Goal: Transaction & Acquisition: Purchase product/service

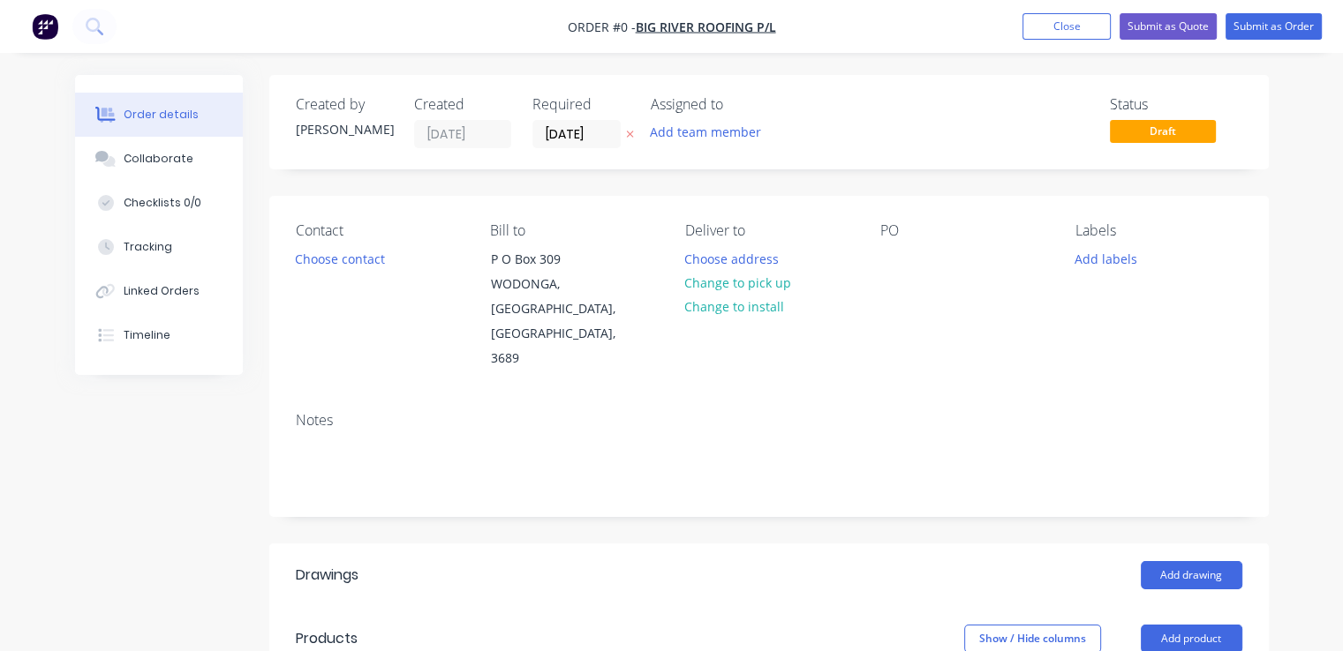
click at [41, 22] on img "button" at bounding box center [45, 26] width 26 height 26
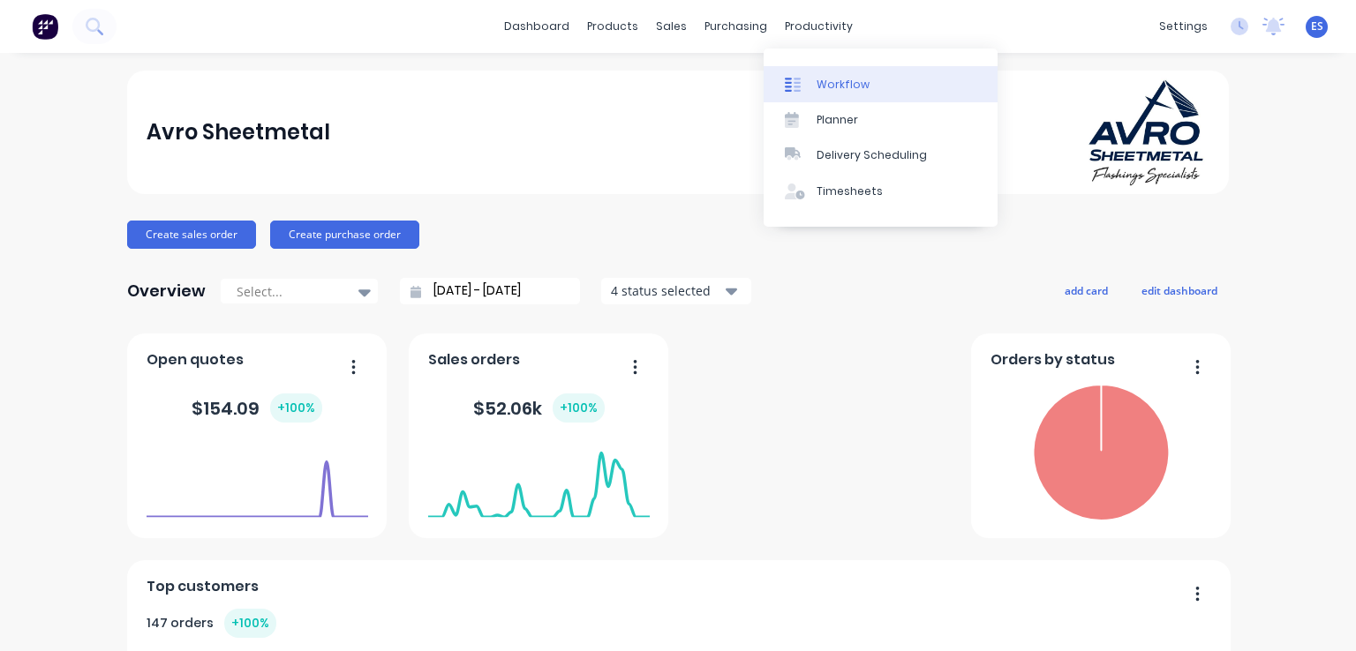
click at [832, 77] on div "Workflow" at bounding box center [842, 85] width 53 height 16
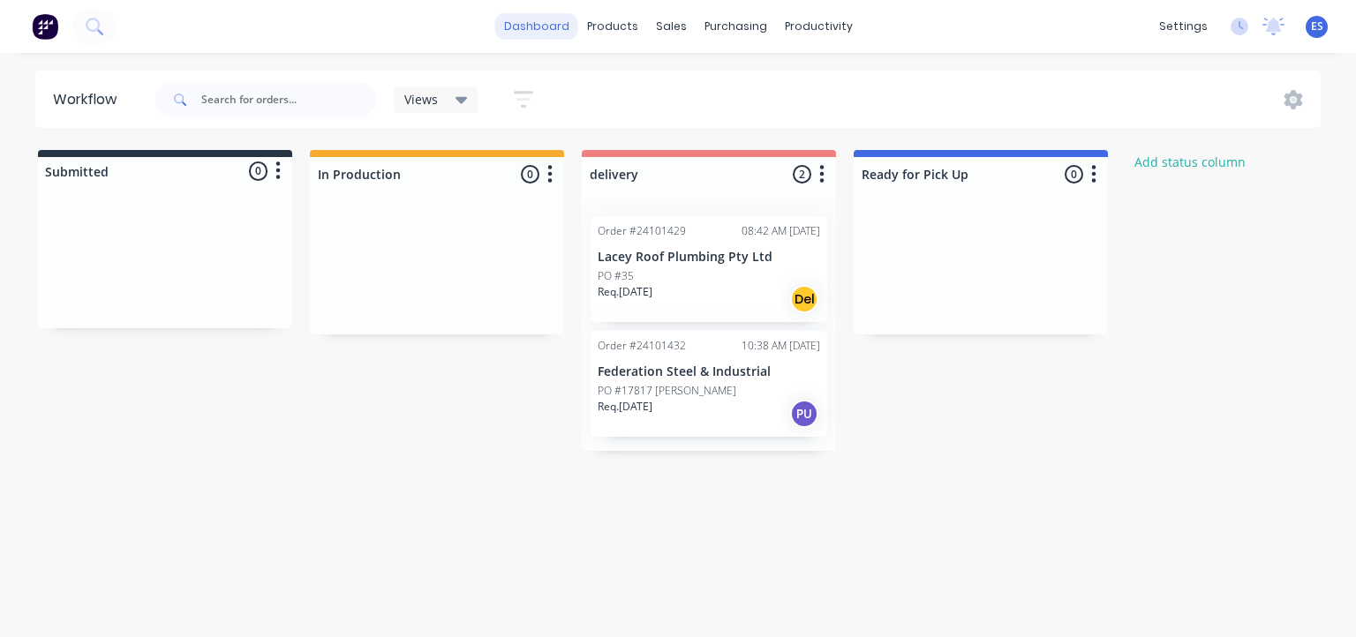
click at [533, 27] on link "dashboard" at bounding box center [536, 26] width 83 height 26
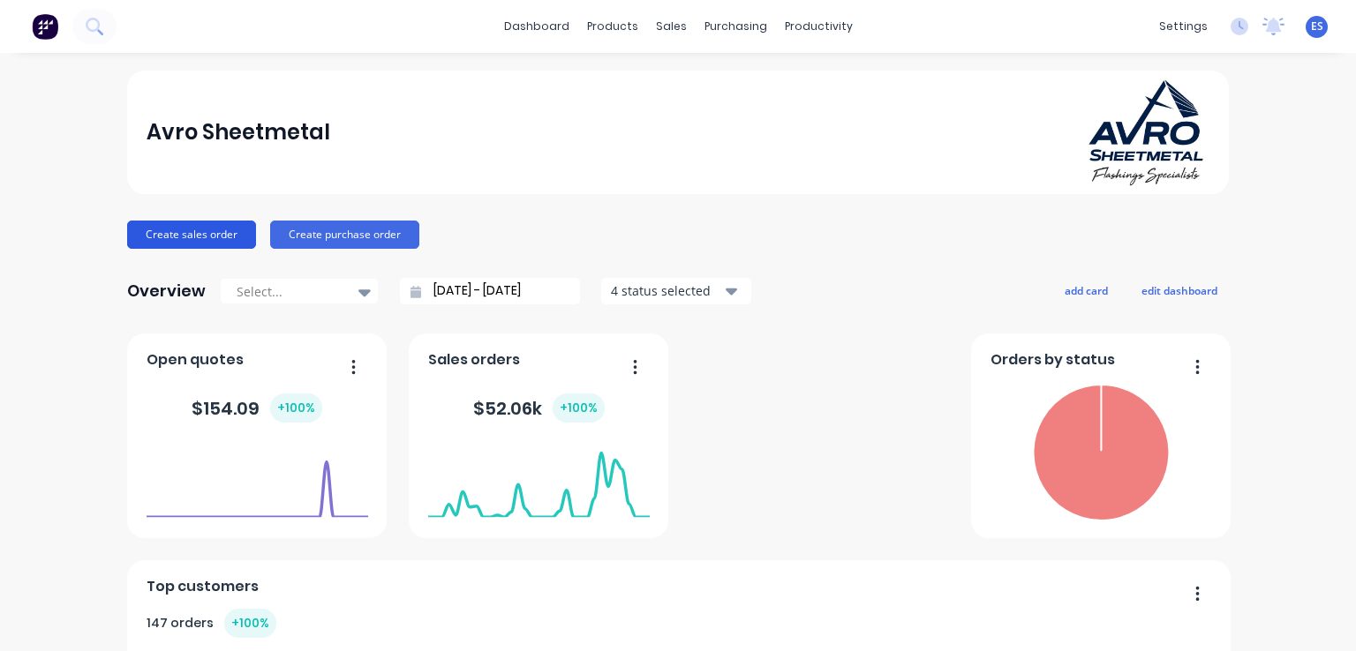
click at [173, 222] on button "Create sales order" at bounding box center [191, 235] width 129 height 28
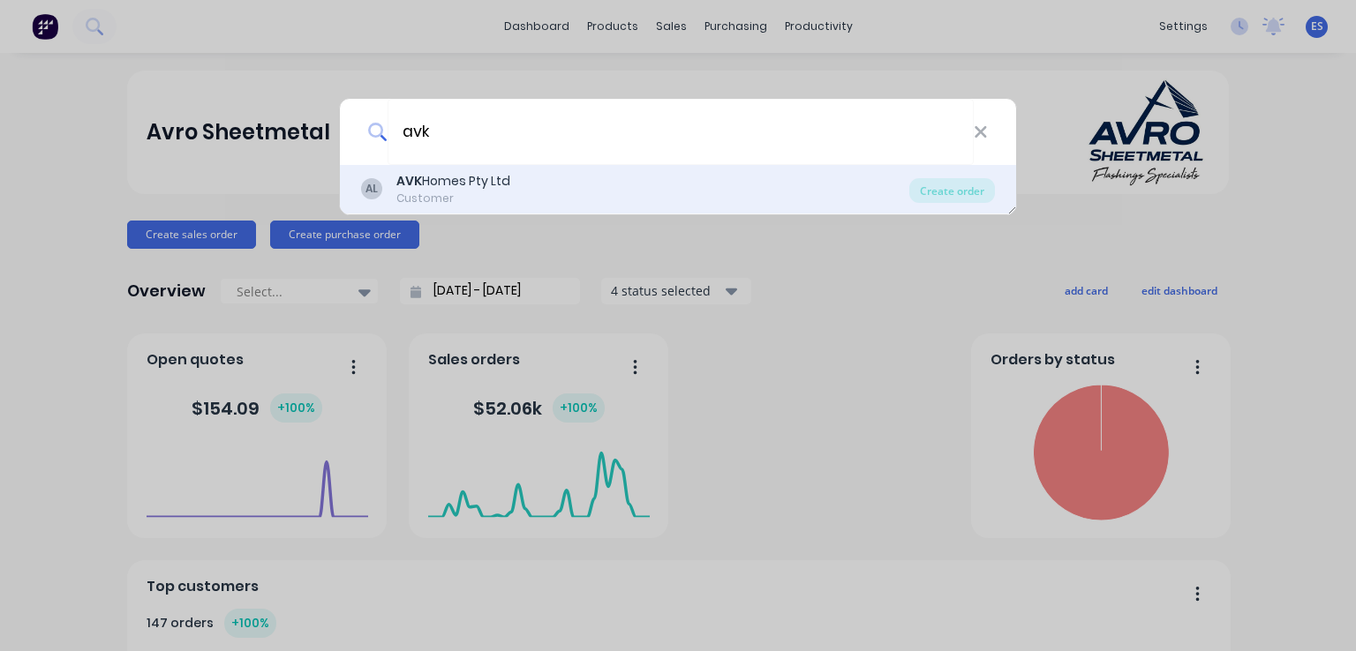
type input "avk"
click at [501, 177] on div "AVK Homes Pty Ltd" at bounding box center [453, 181] width 114 height 19
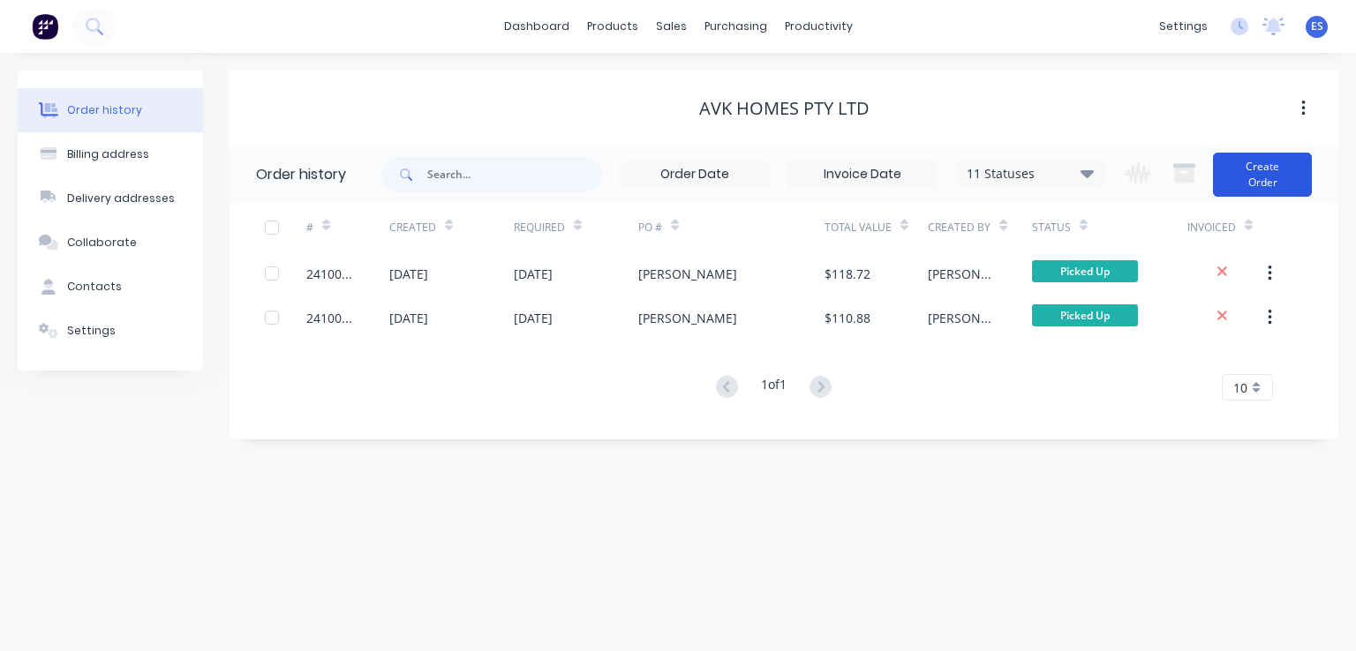
click at [1294, 179] on button "Create Order" at bounding box center [1262, 175] width 99 height 44
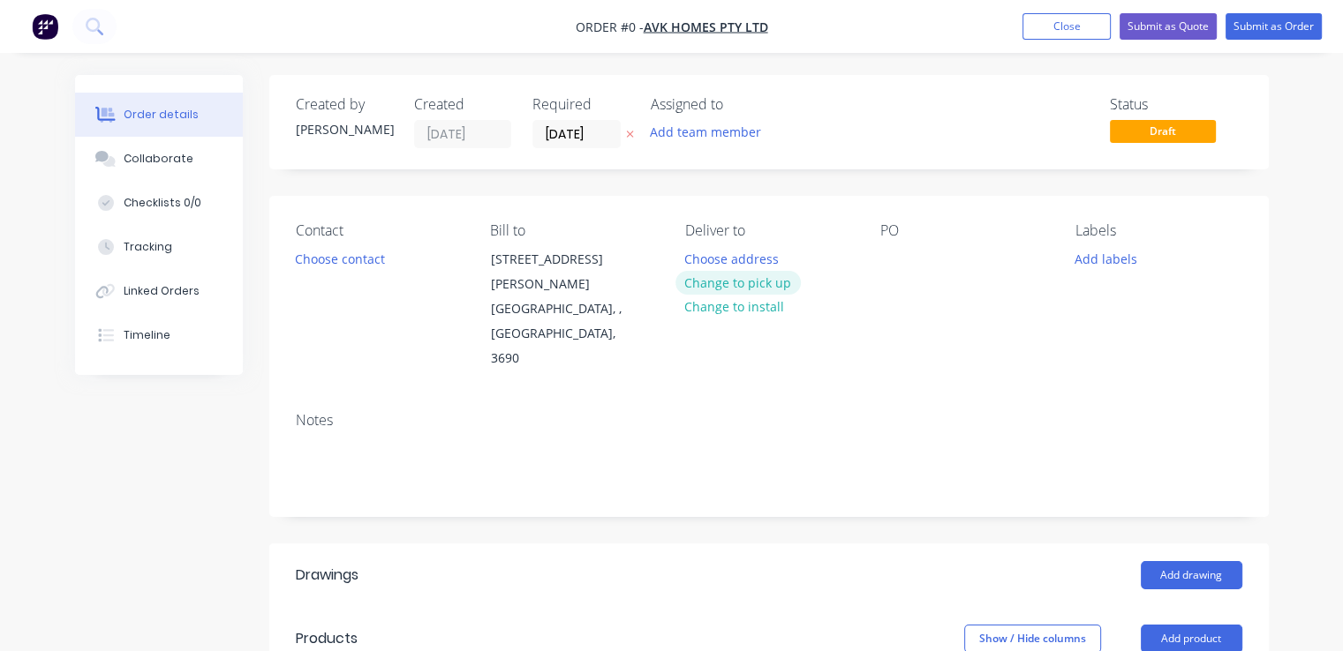
click at [739, 288] on button "Change to pick up" at bounding box center [737, 283] width 125 height 24
click at [349, 262] on button "Choose contact" at bounding box center [339, 258] width 109 height 24
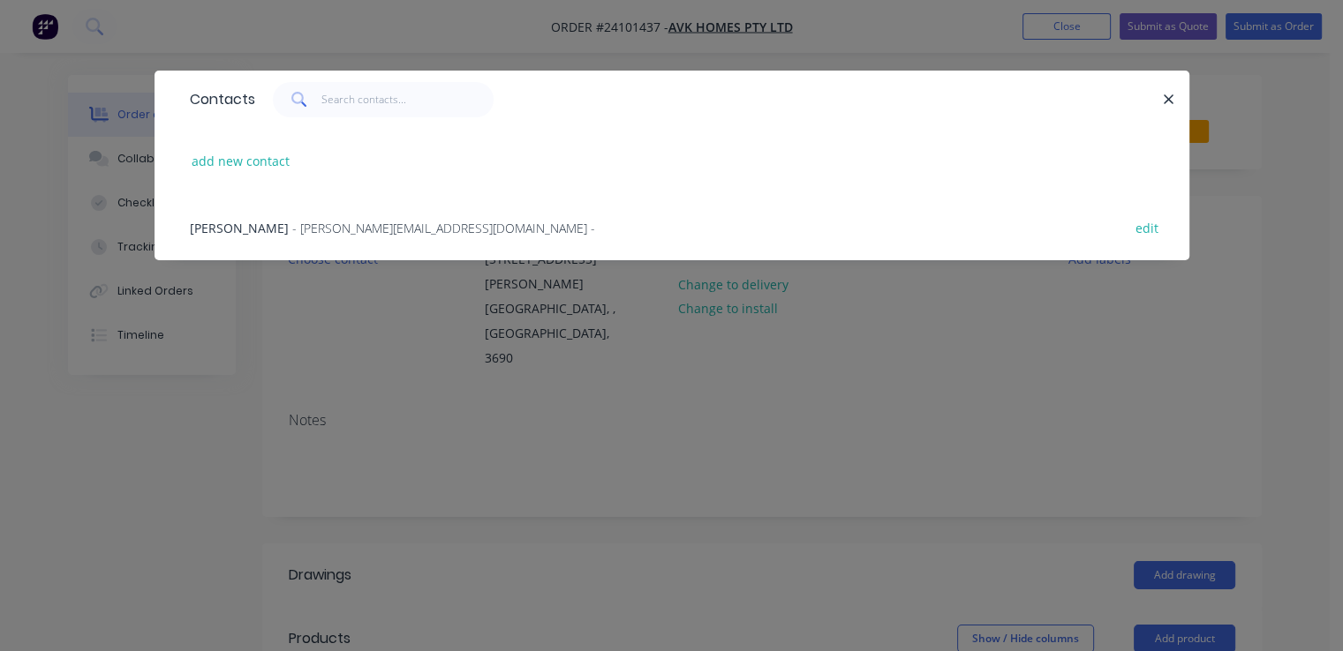
click at [357, 229] on span "- [PERSON_NAME][EMAIL_ADDRESS][DOMAIN_NAME] -" at bounding box center [443, 228] width 303 height 17
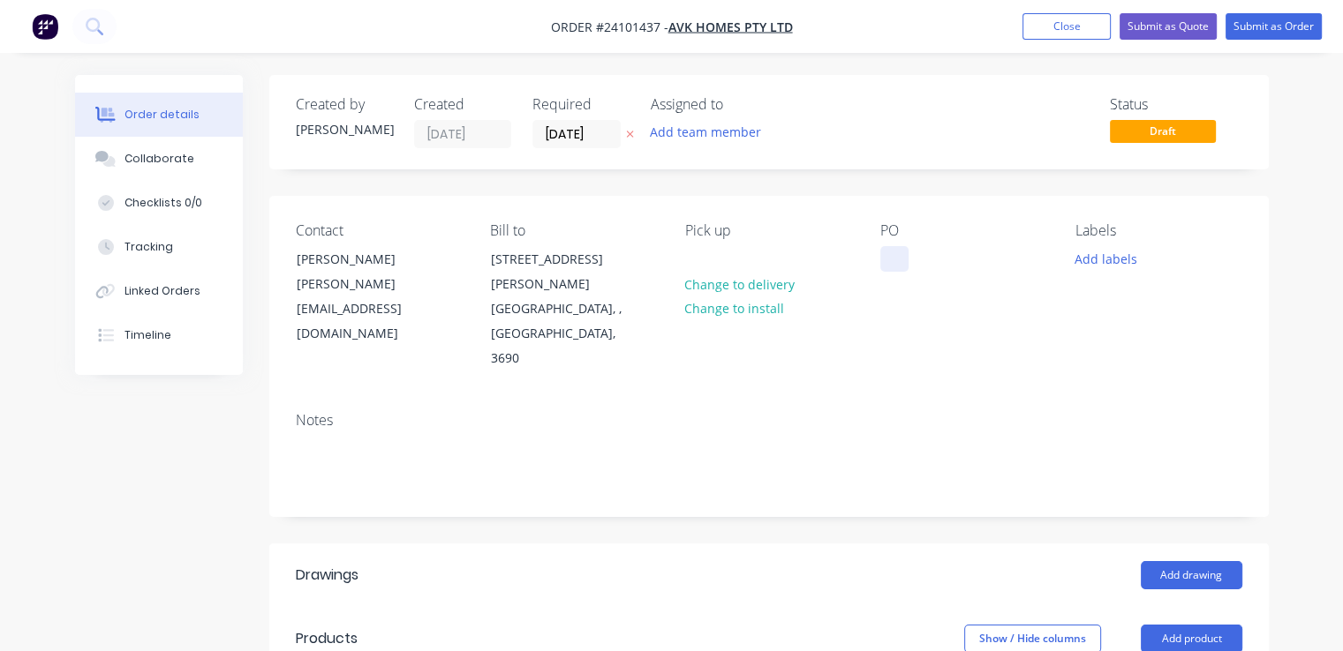
click at [899, 255] on div at bounding box center [894, 259] width 28 height 26
click at [1154, 561] on button "Add drawing" at bounding box center [1191, 575] width 102 height 28
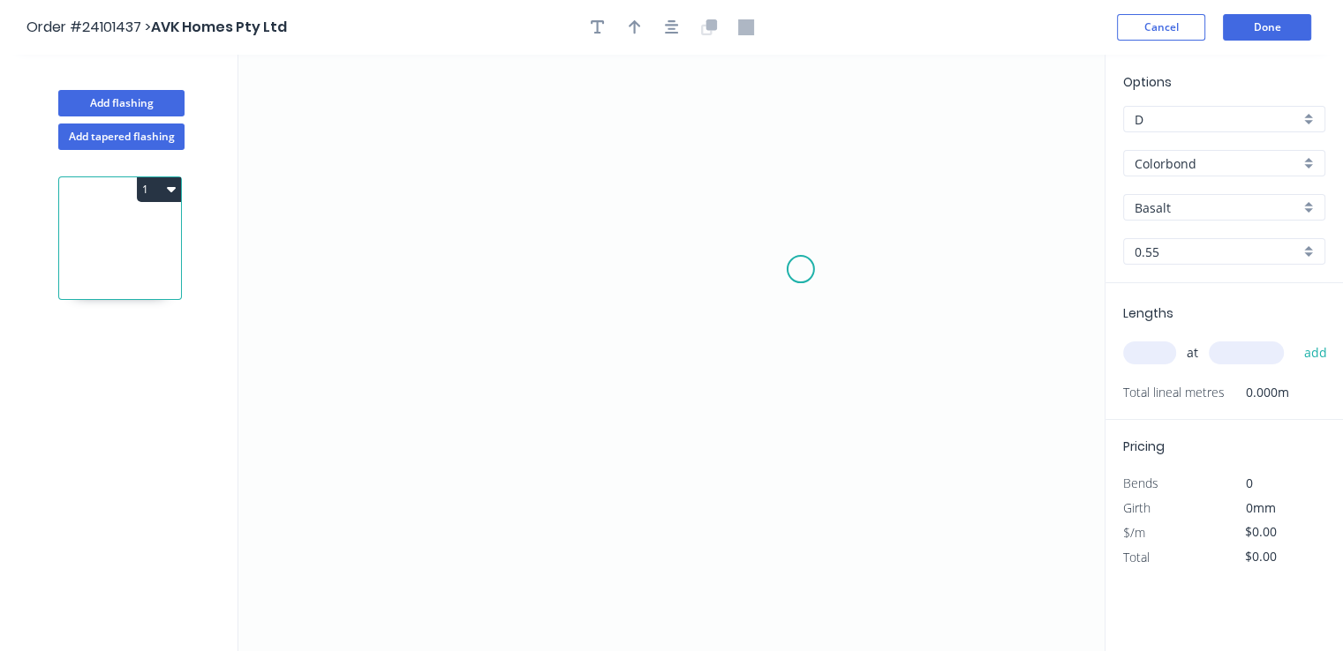
click at [801, 269] on icon "0" at bounding box center [671, 353] width 866 height 597
click at [778, 242] on icon "0" at bounding box center [671, 353] width 866 height 597
click at [552, 240] on icon "0 ?" at bounding box center [671, 353] width 866 height 597
click at [548, 446] on icon "0 ? ? ? º" at bounding box center [671, 353] width 866 height 597
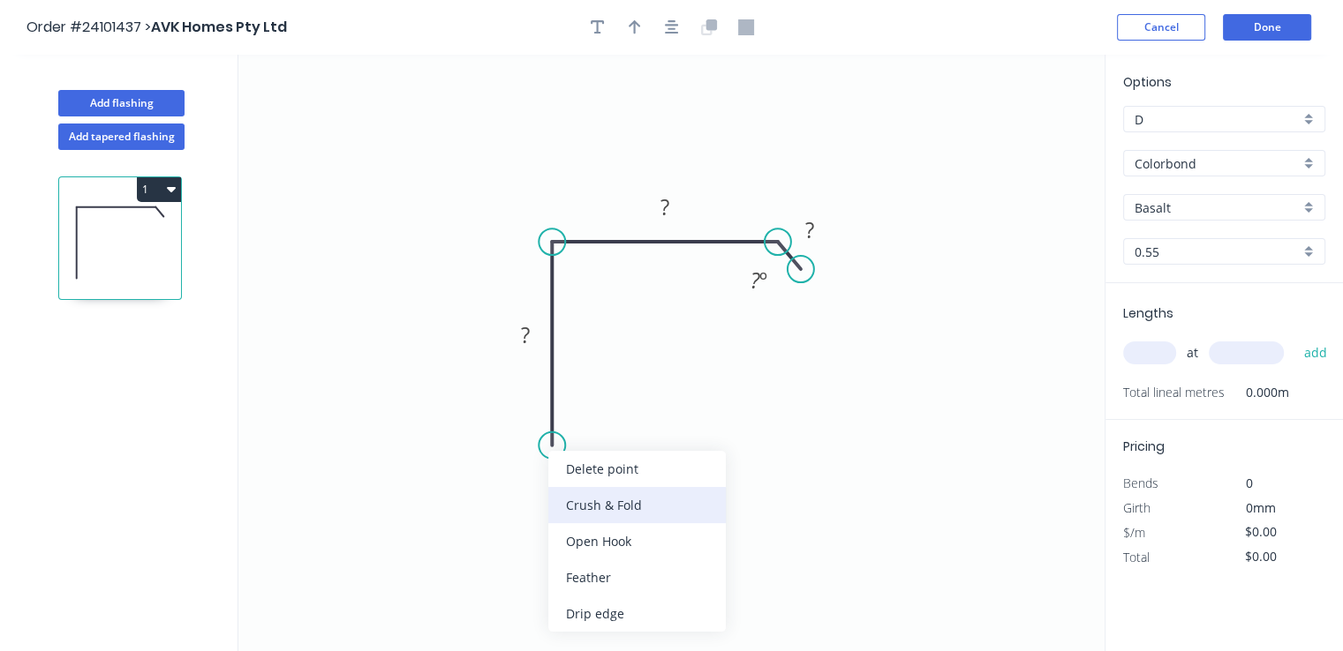
click at [621, 504] on div "Crush & Fold" at bounding box center [636, 505] width 177 height 36
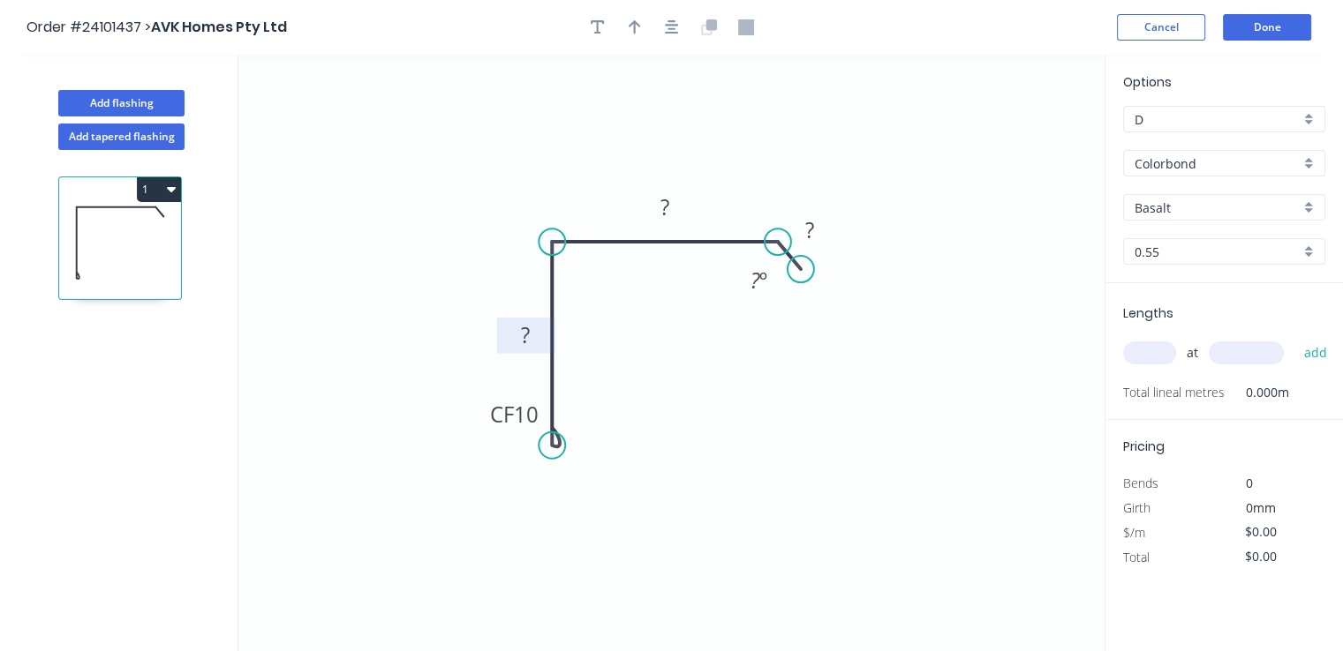
click at [523, 347] on tspan "?" at bounding box center [525, 334] width 9 height 29
click at [674, 203] on rect at bounding box center [664, 208] width 35 height 25
click at [805, 230] on tspan "?" at bounding box center [809, 229] width 9 height 29
click at [1138, 350] on input "text" at bounding box center [1149, 353] width 53 height 23
type input "$13.00"
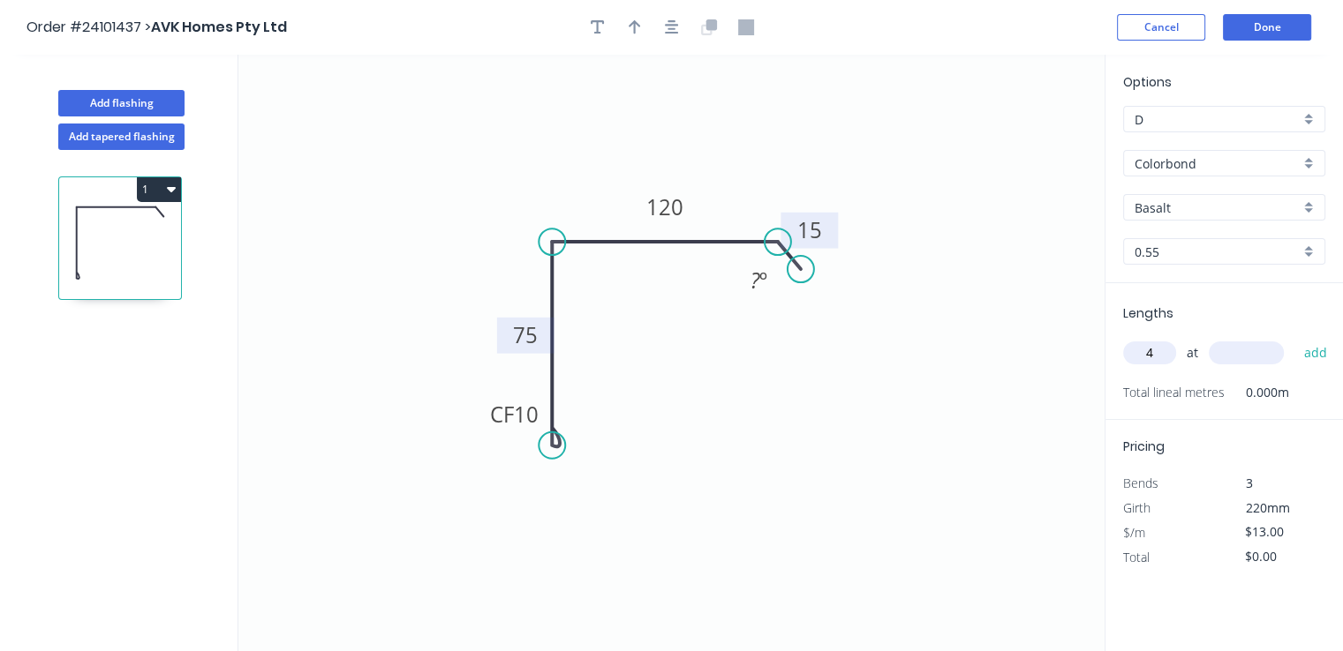
type input "4"
click at [1263, 354] on input "text" at bounding box center [1245, 353] width 75 height 23
type input "3000"
click at [1294, 338] on button "add" at bounding box center [1314, 353] width 41 height 30
type input "$156.00"
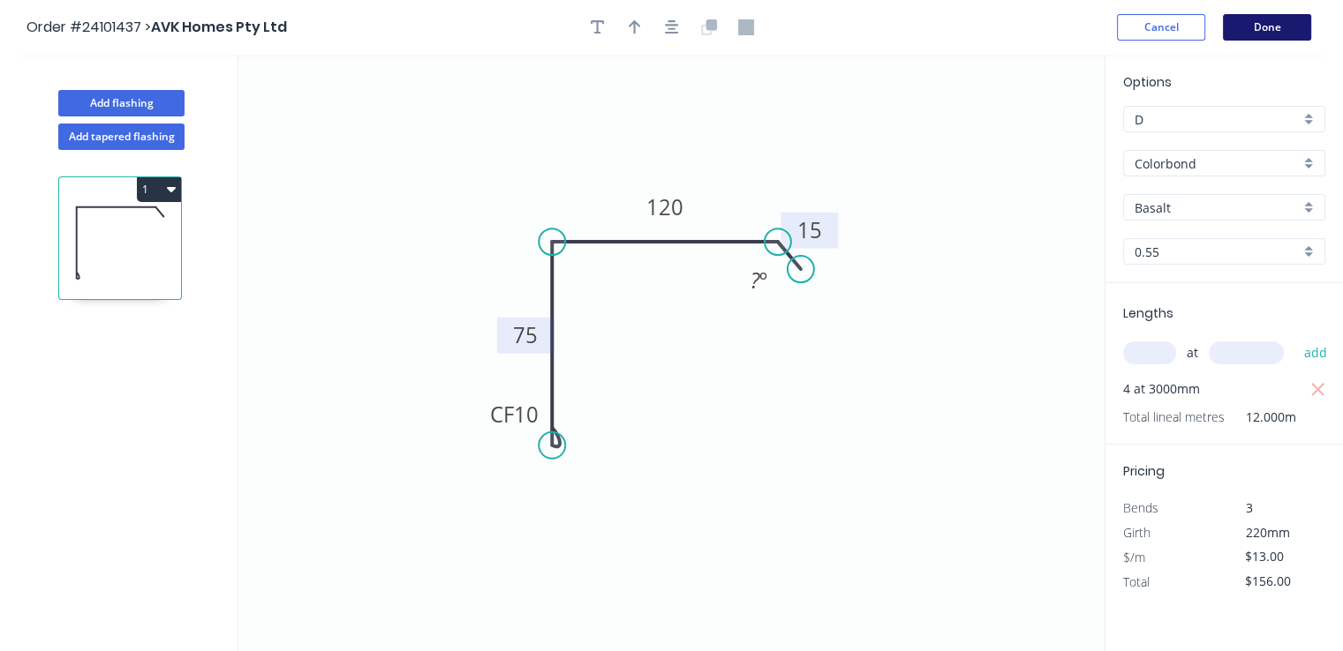
click at [1276, 26] on button "Done" at bounding box center [1266, 27] width 88 height 26
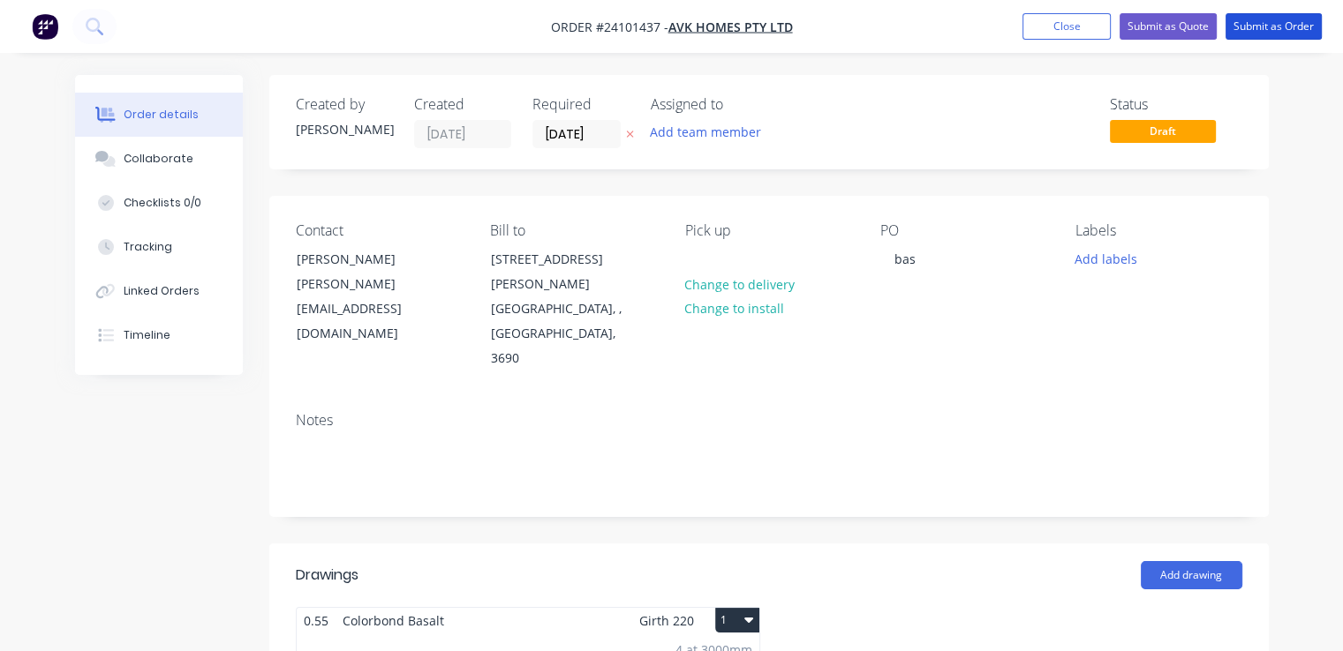
click at [1276, 26] on button "Submit as Order" at bounding box center [1273, 26] width 96 height 26
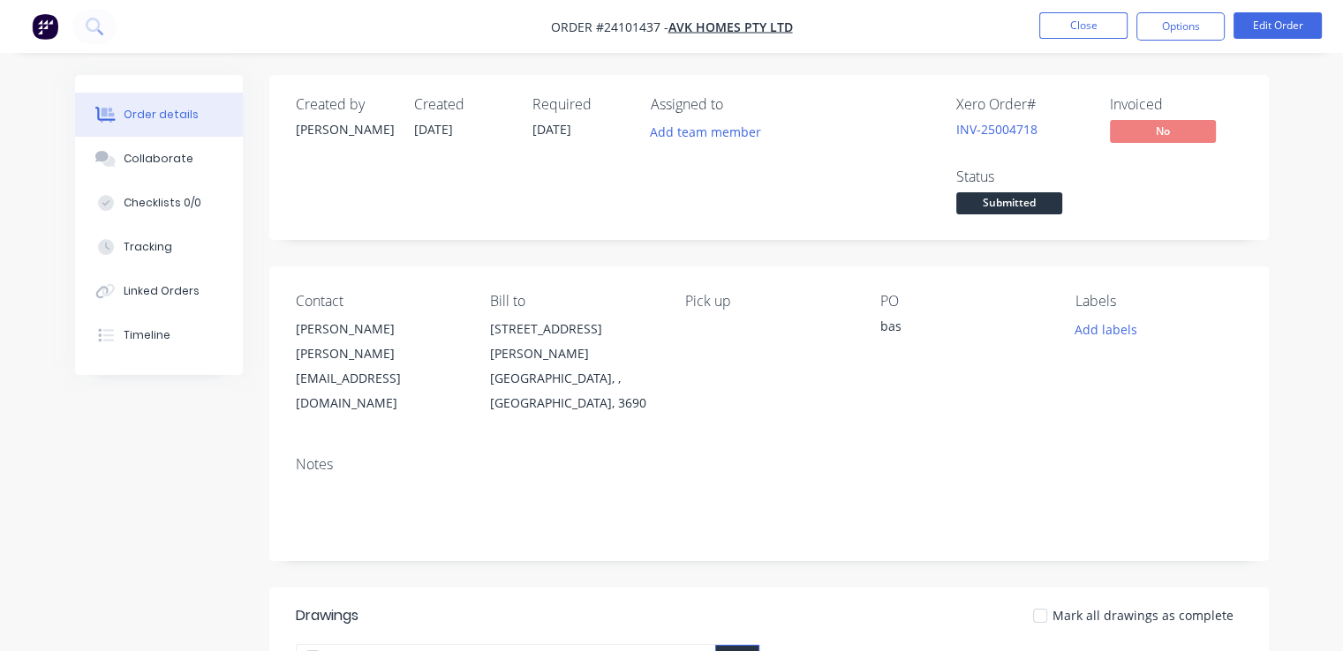
click at [54, 29] on img "button" at bounding box center [45, 26] width 26 height 26
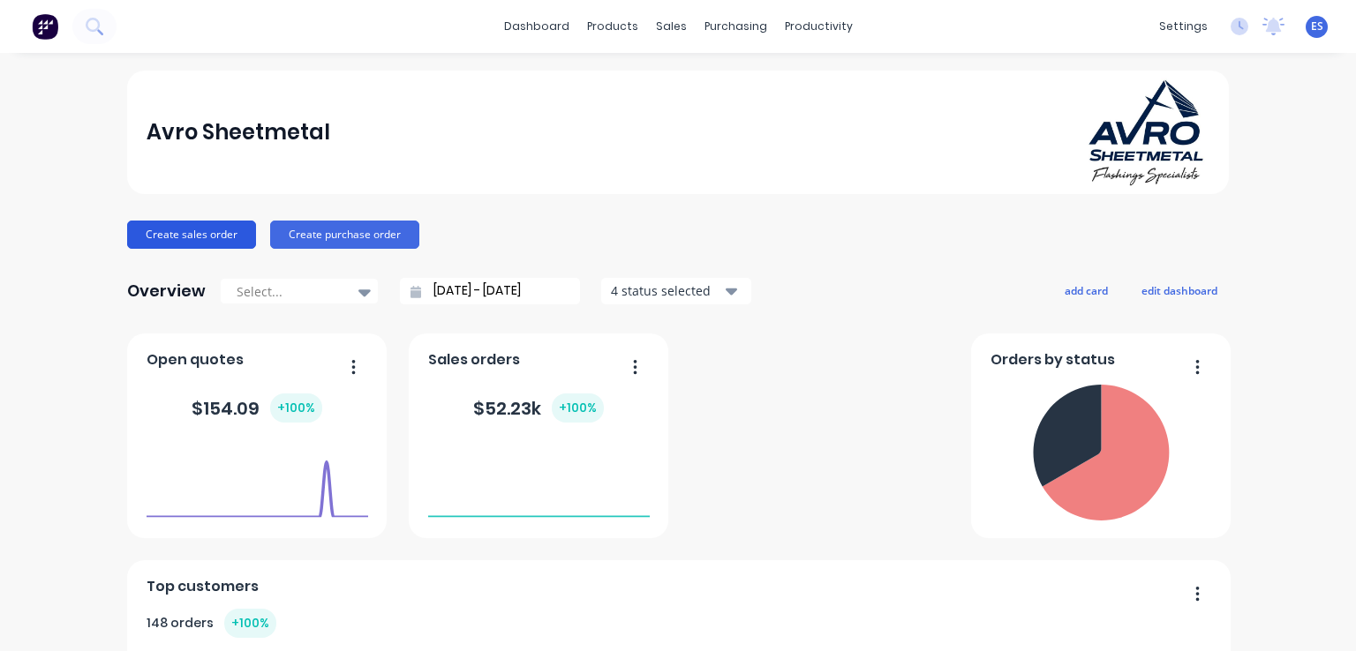
click at [159, 239] on button "Create sales order" at bounding box center [191, 235] width 129 height 28
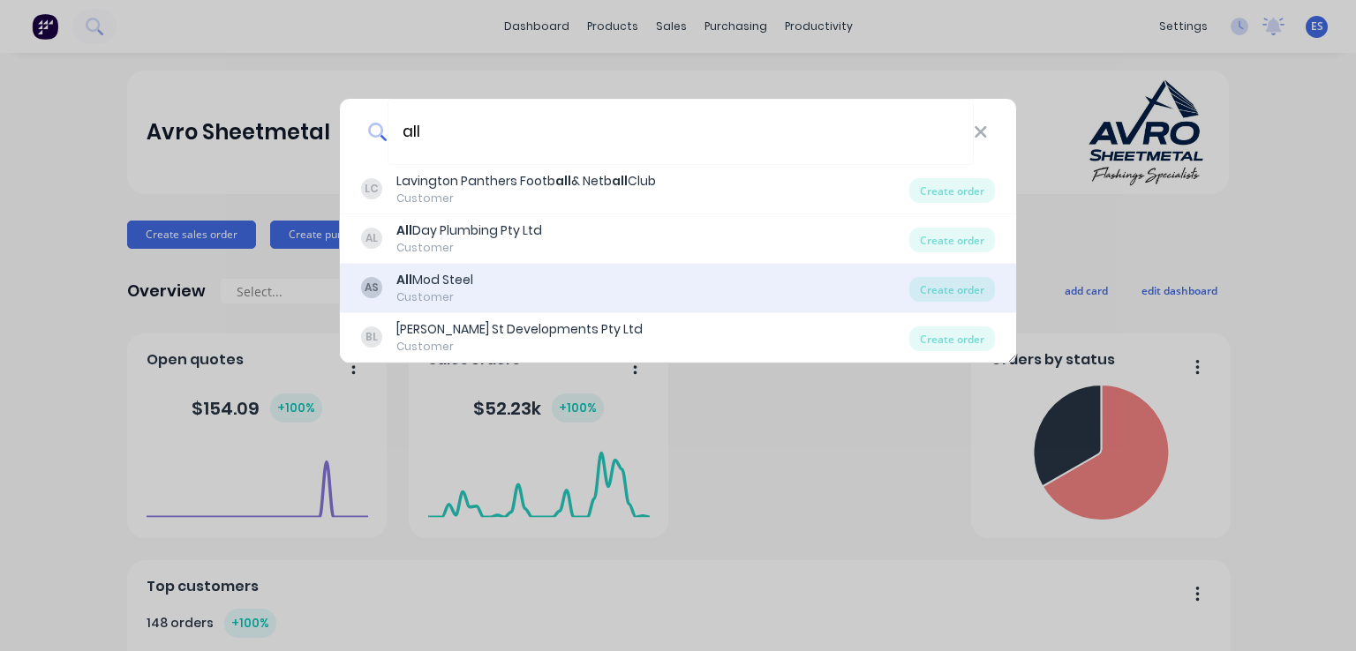
type input "all"
click at [494, 277] on div "AS All Mod Steel Customer" at bounding box center [635, 288] width 548 height 34
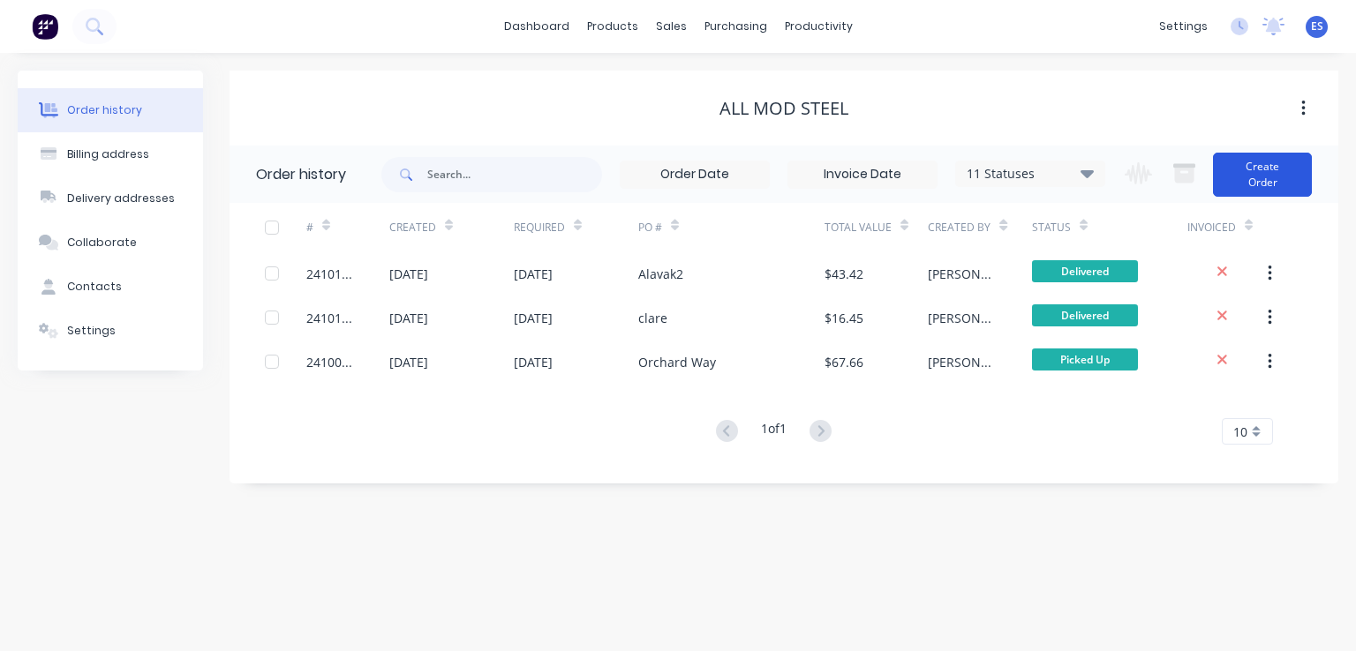
click at [1253, 188] on button "Create Order" at bounding box center [1262, 175] width 99 height 44
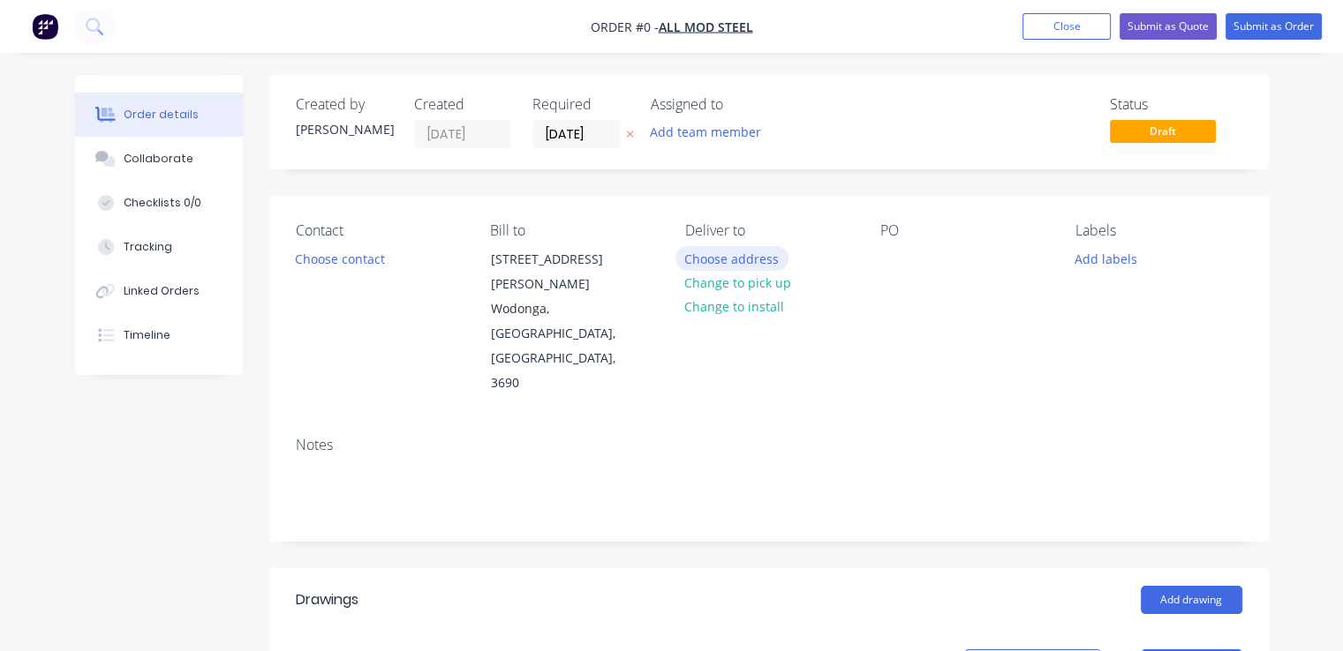
click at [756, 265] on button "Choose address" at bounding box center [731, 258] width 113 height 24
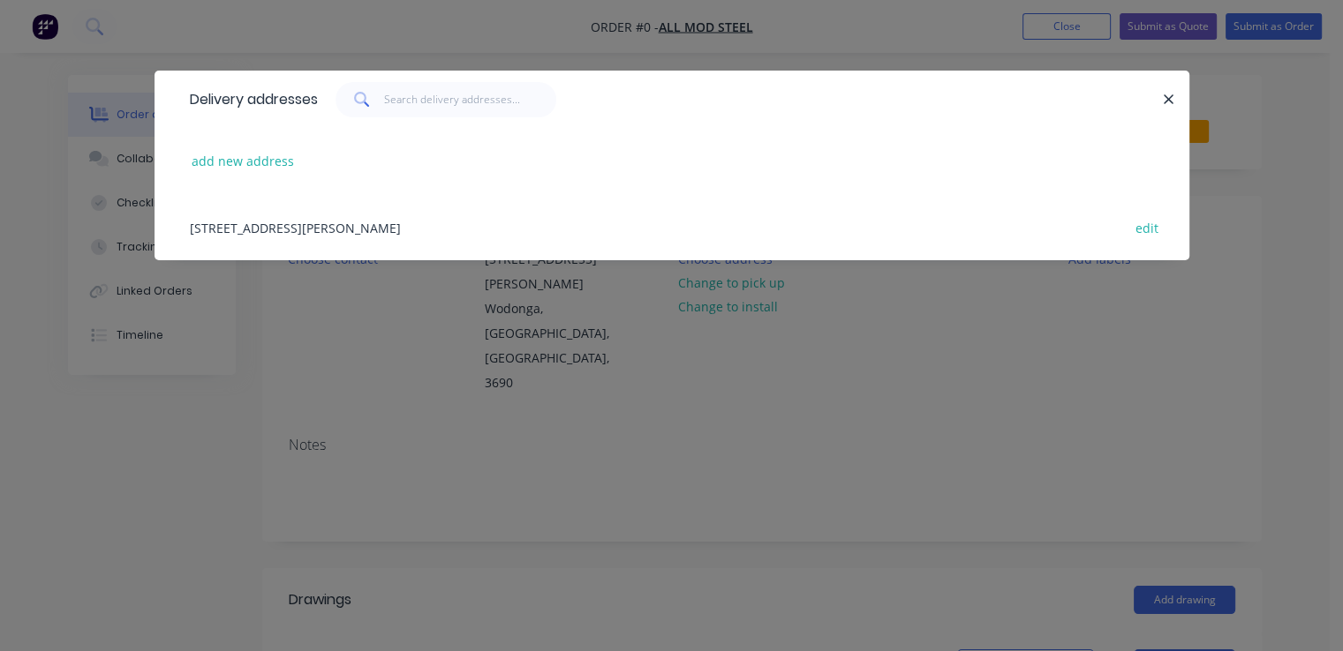
click at [290, 223] on div "[STREET_ADDRESS][PERSON_NAME] edit" at bounding box center [672, 227] width 982 height 66
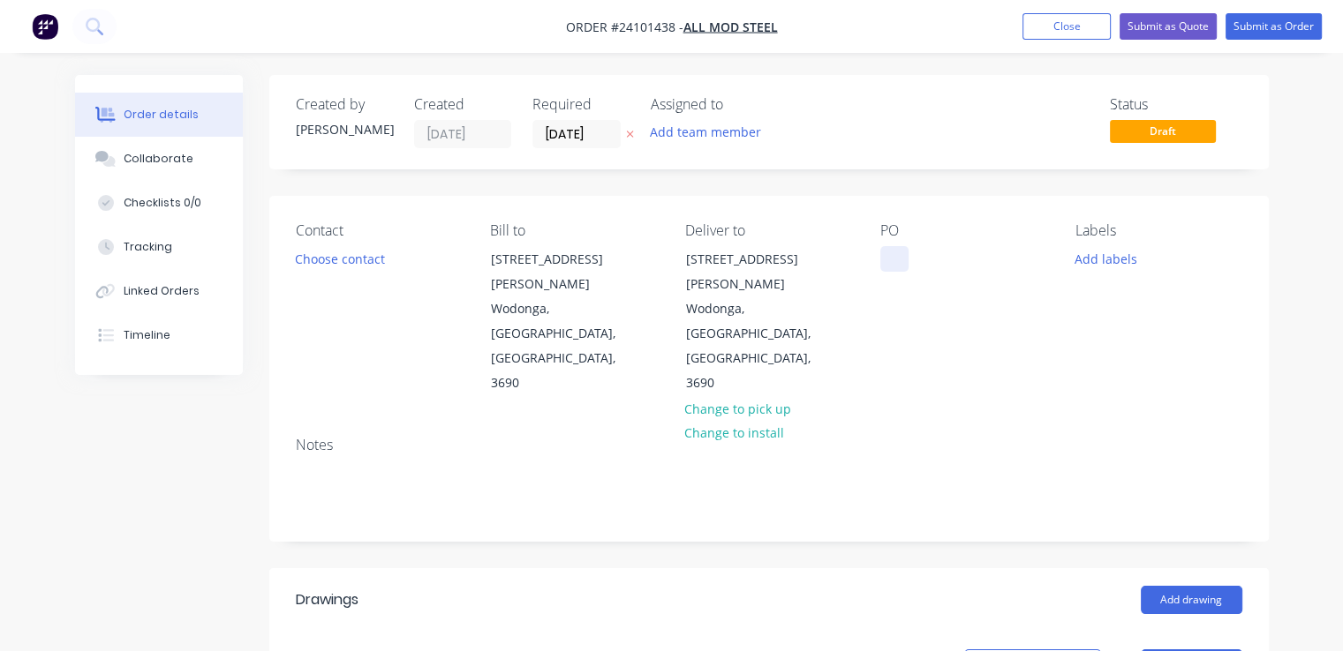
click at [885, 264] on div at bounding box center [894, 259] width 28 height 26
click at [1181, 586] on button "Add drawing" at bounding box center [1191, 600] width 102 height 28
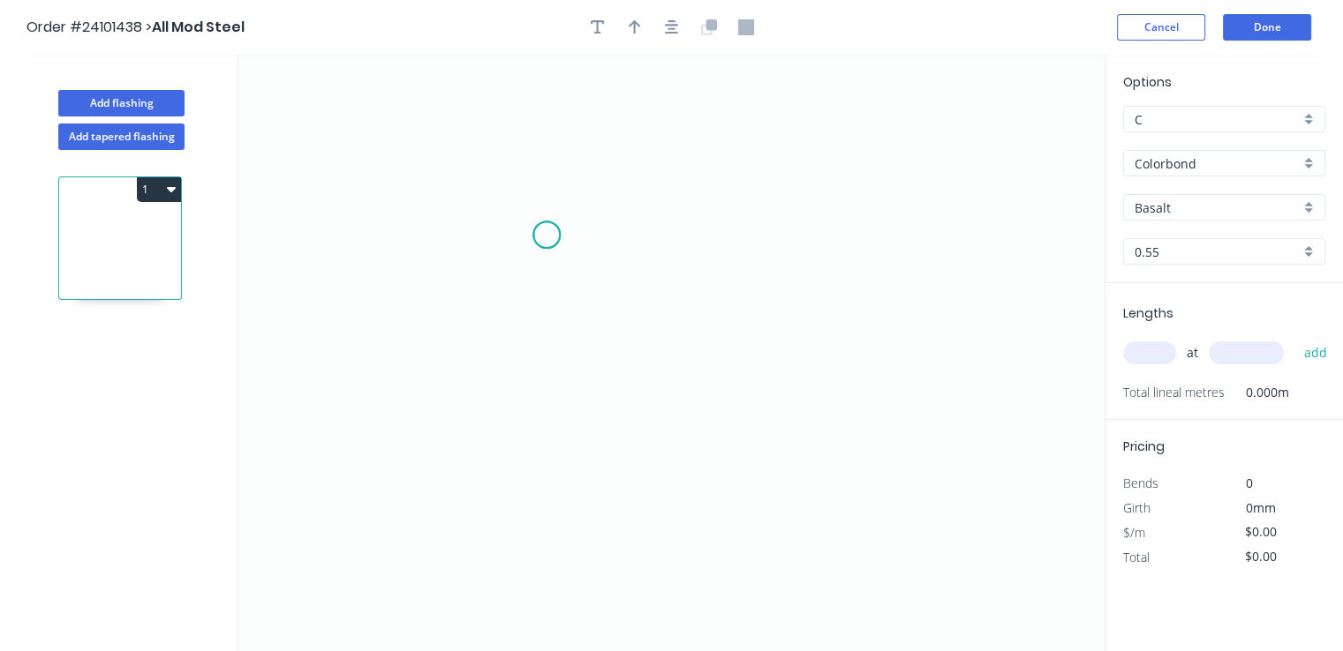
click at [546, 235] on icon "0" at bounding box center [671, 353] width 866 height 597
click at [741, 236] on icon "0" at bounding box center [671, 353] width 866 height 597
click at [746, 408] on icon "0 ?" at bounding box center [671, 353] width 866 height 597
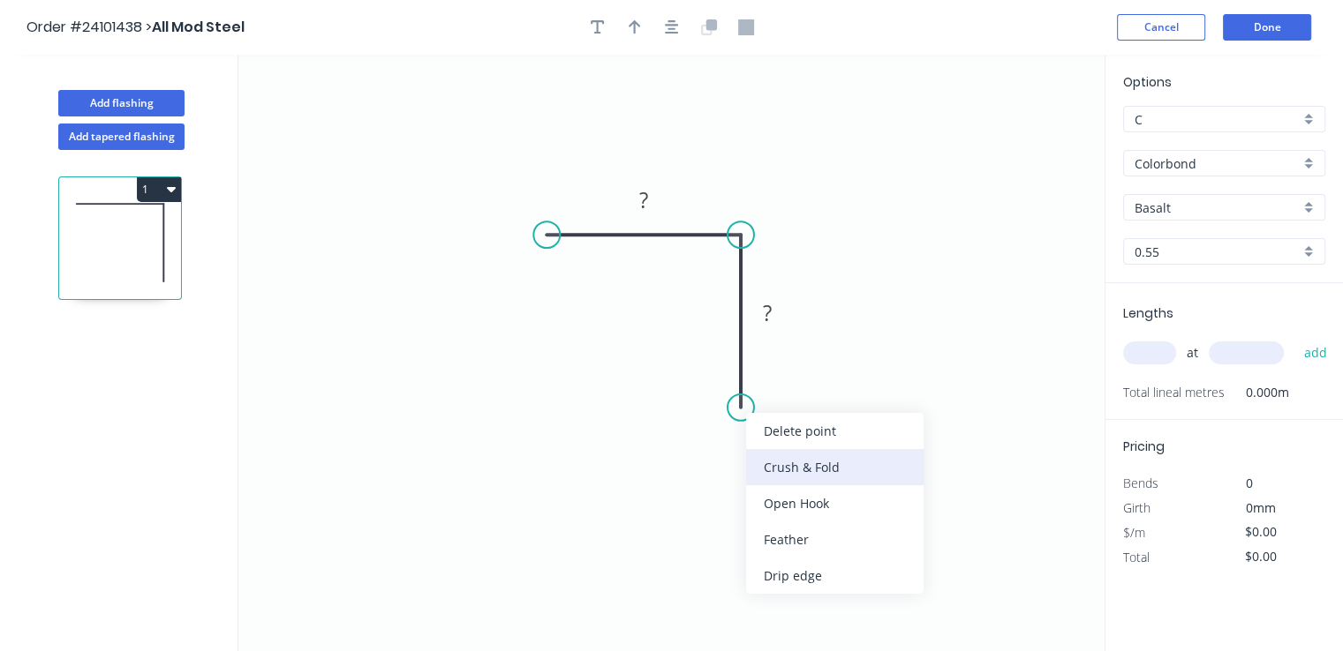
click at [779, 474] on div "Crush & Fold" at bounding box center [834, 467] width 177 height 36
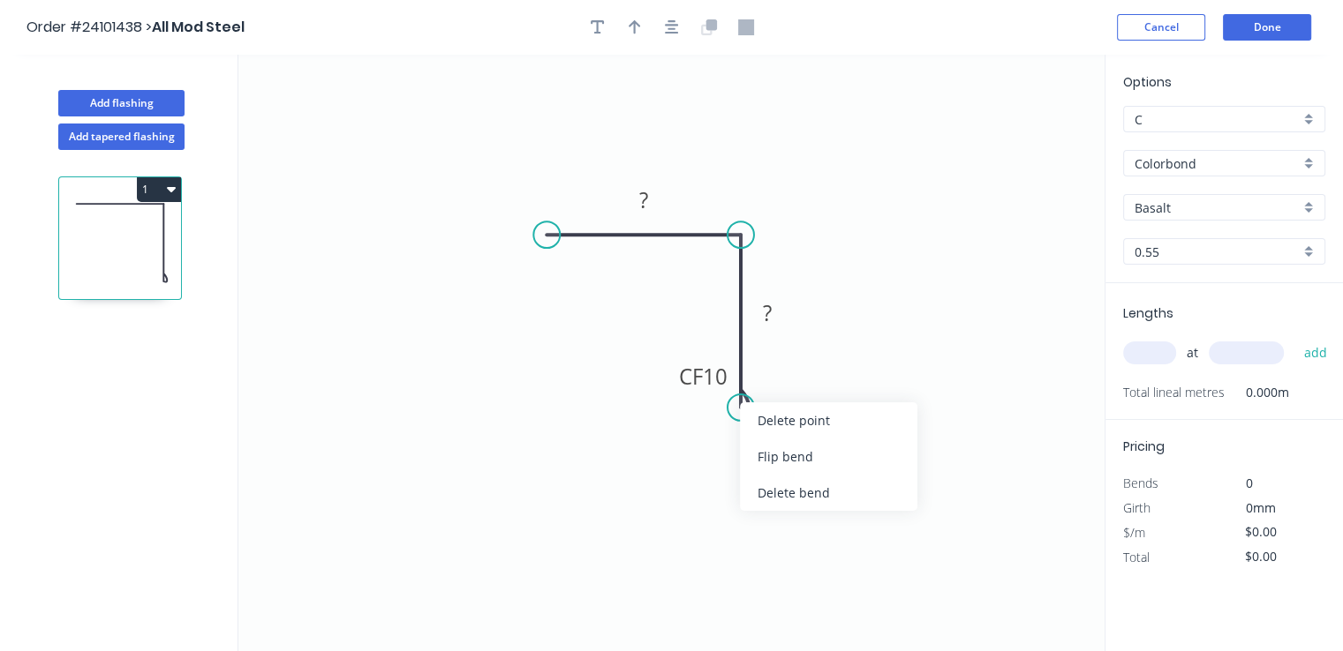
click at [777, 466] on div "Flip bend" at bounding box center [828, 457] width 177 height 36
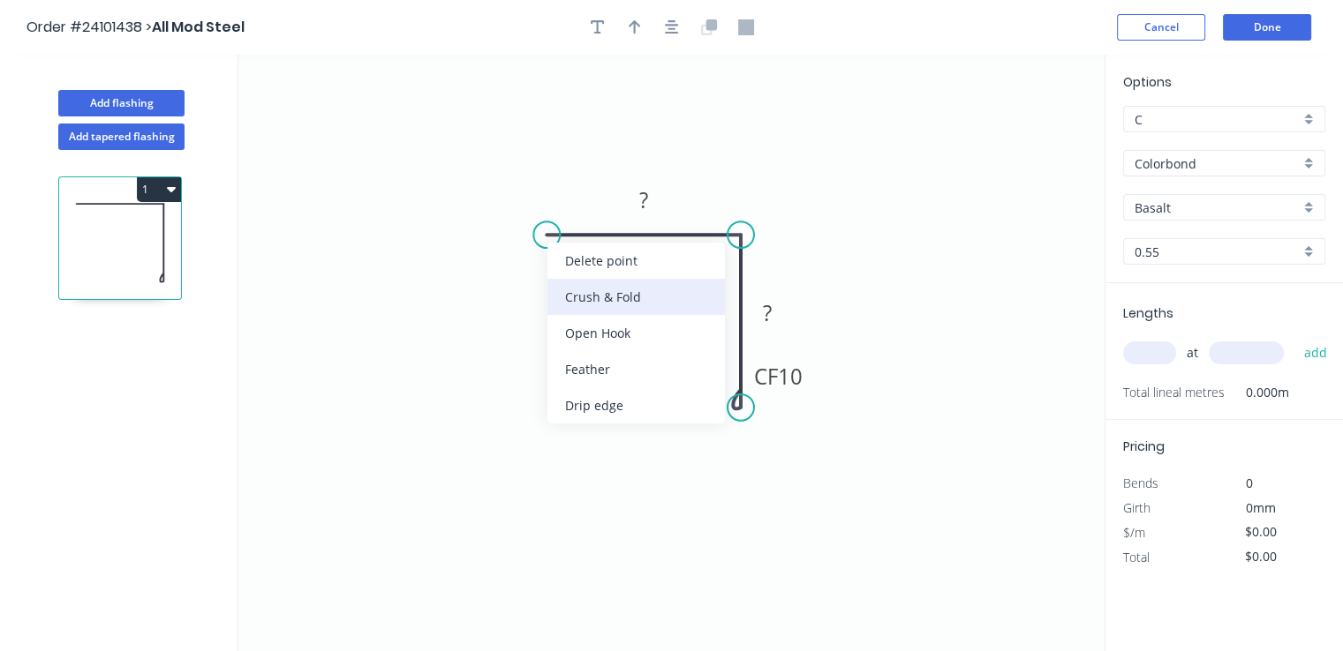
click at [590, 305] on div "Crush & Fold" at bounding box center [635, 297] width 177 height 36
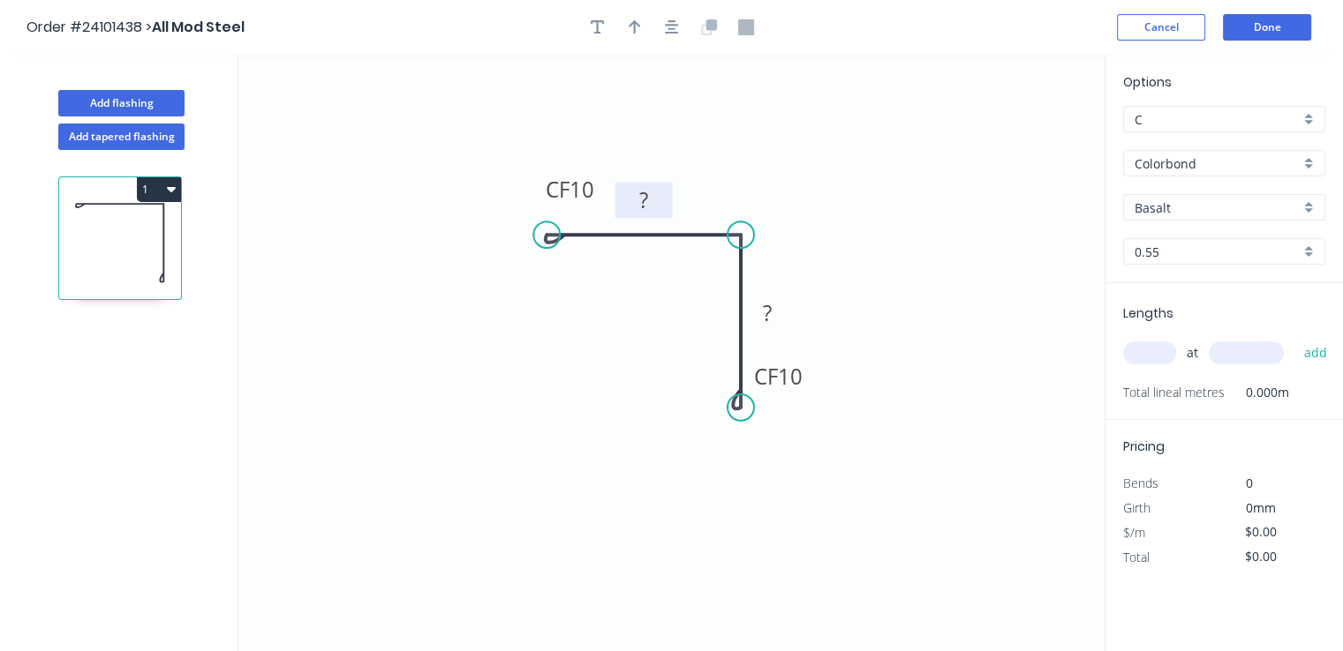
click at [639, 203] on tspan "?" at bounding box center [643, 199] width 9 height 29
click at [777, 320] on rect at bounding box center [766, 314] width 35 height 25
click at [1162, 359] on input "text" at bounding box center [1149, 353] width 53 height 23
type input "$8.16"
type input "4"
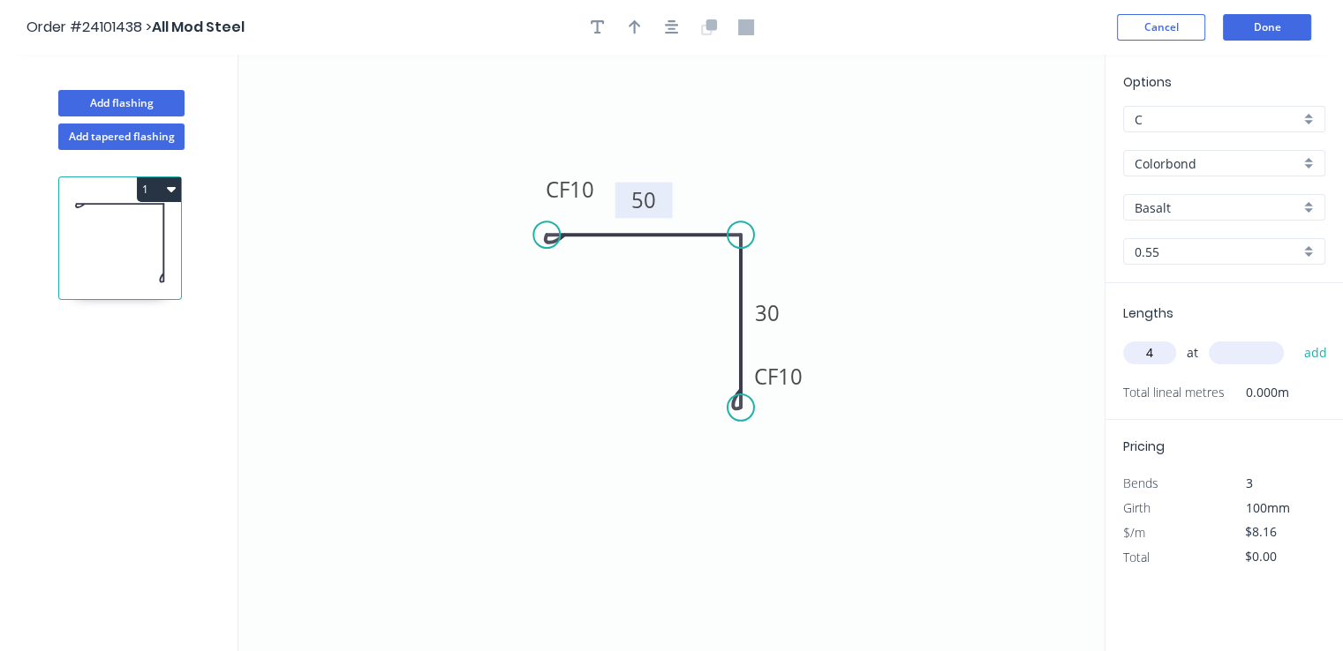
click at [1254, 354] on input "text" at bounding box center [1245, 353] width 75 height 23
type input "2450"
click at [1294, 338] on button "add" at bounding box center [1314, 353] width 41 height 30
type input "$79.97"
type input "2"
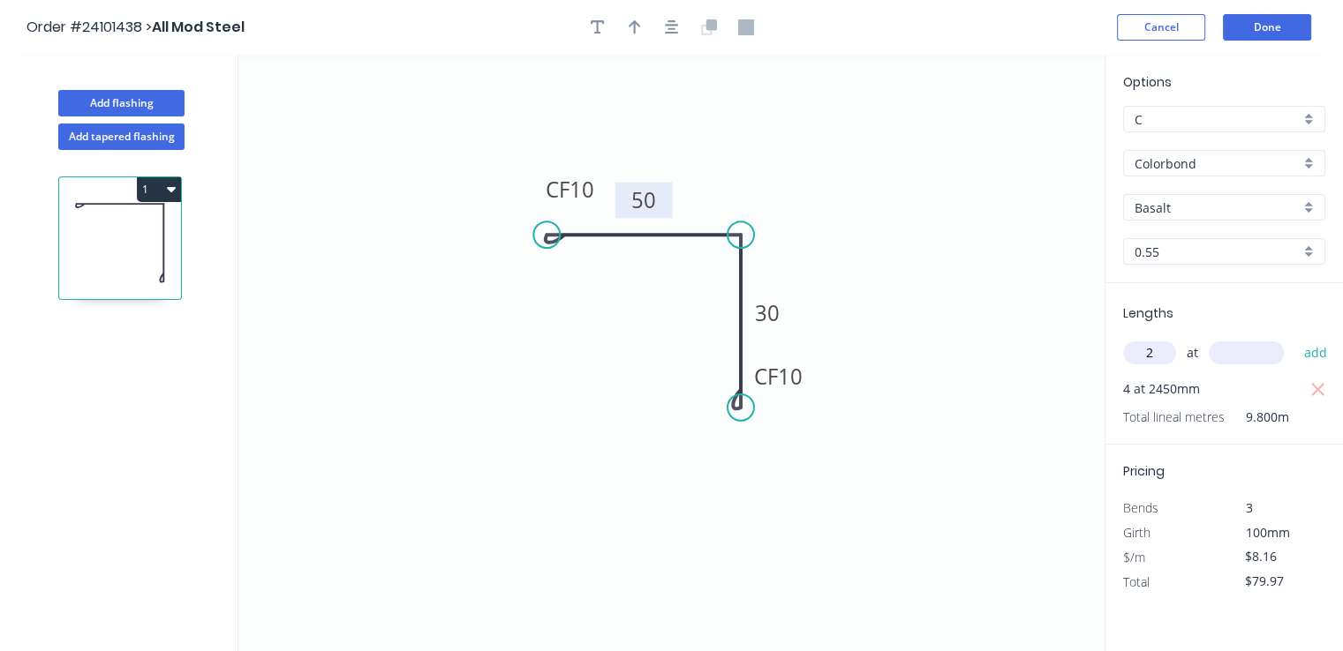
click at [1254, 354] on input "text" at bounding box center [1245, 353] width 75 height 23
type input "1400"
click at [1294, 338] on button "add" at bounding box center [1314, 353] width 41 height 30
click at [162, 190] on button "1" at bounding box center [159, 189] width 44 height 25
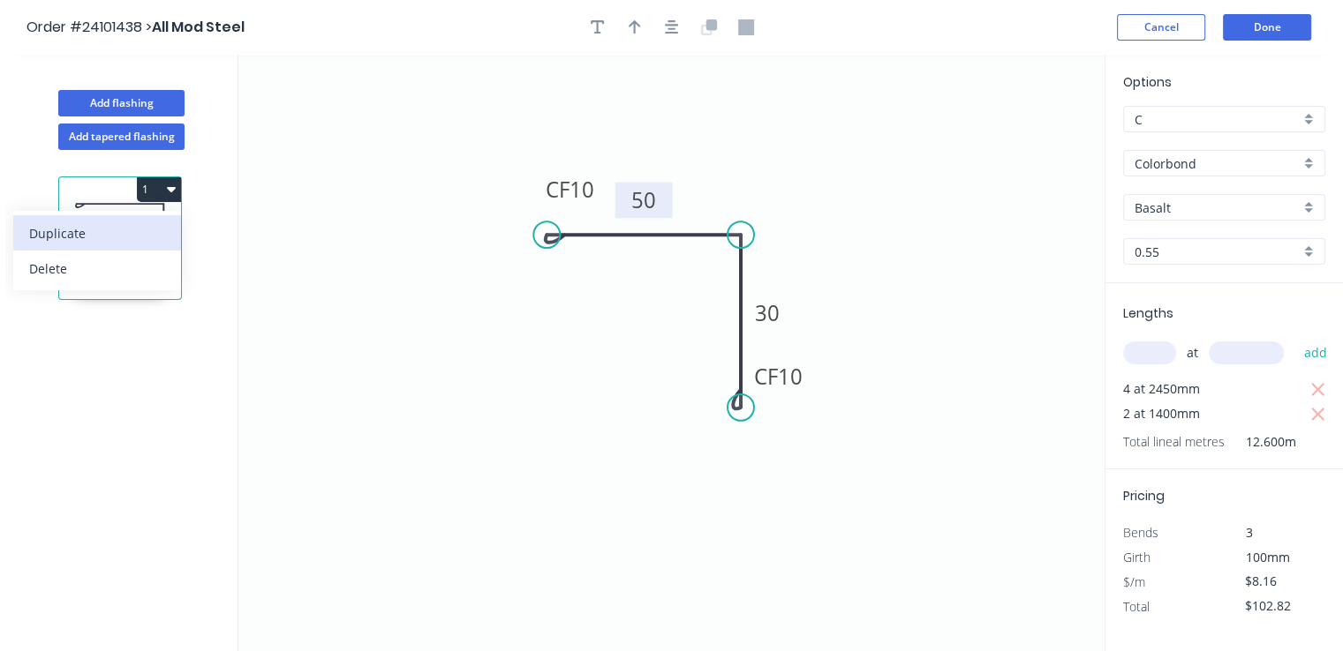
click at [132, 223] on div "Duplicate" at bounding box center [97, 234] width 136 height 26
type input "$0.00"
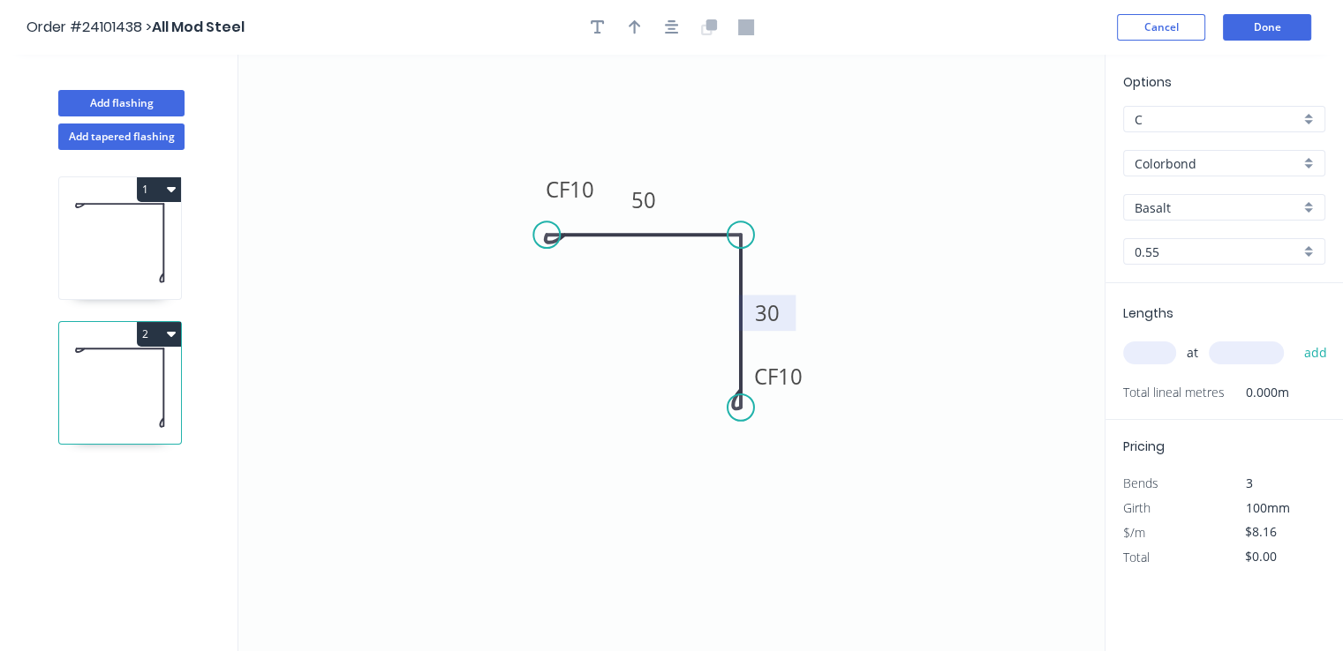
click at [780, 318] on rect at bounding box center [766, 314] width 35 height 25
click at [1161, 358] on input "text" at bounding box center [1149, 353] width 53 height 23
type input "2"
click at [1235, 350] on input "text" at bounding box center [1245, 353] width 75 height 23
type input "1400"
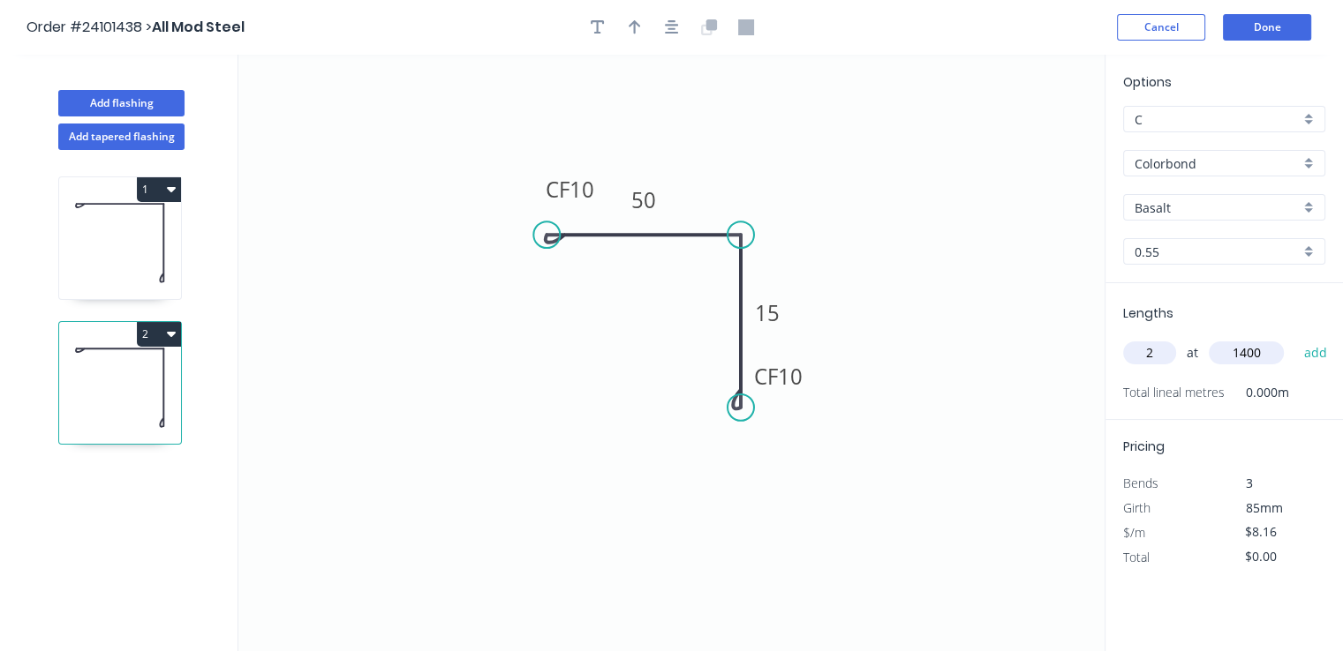
click at [1294, 338] on button "add" at bounding box center [1314, 353] width 41 height 30
type input "$22.85"
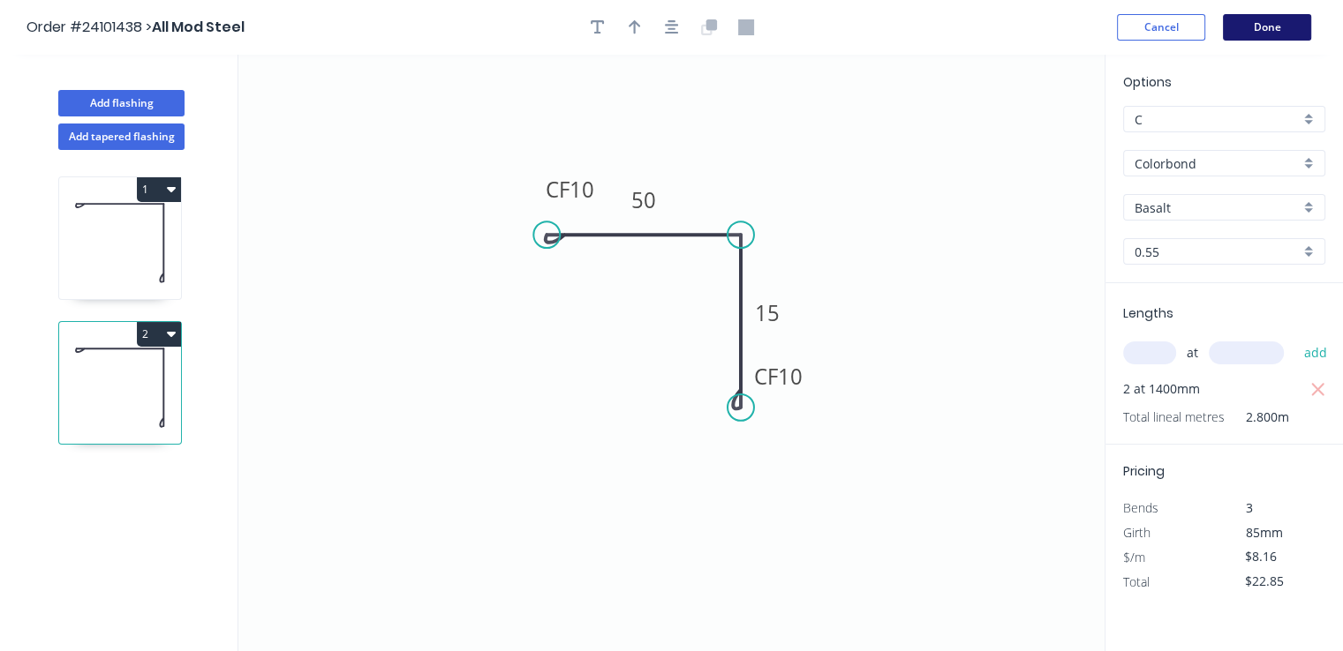
click at [1283, 33] on button "Done" at bounding box center [1266, 27] width 88 height 26
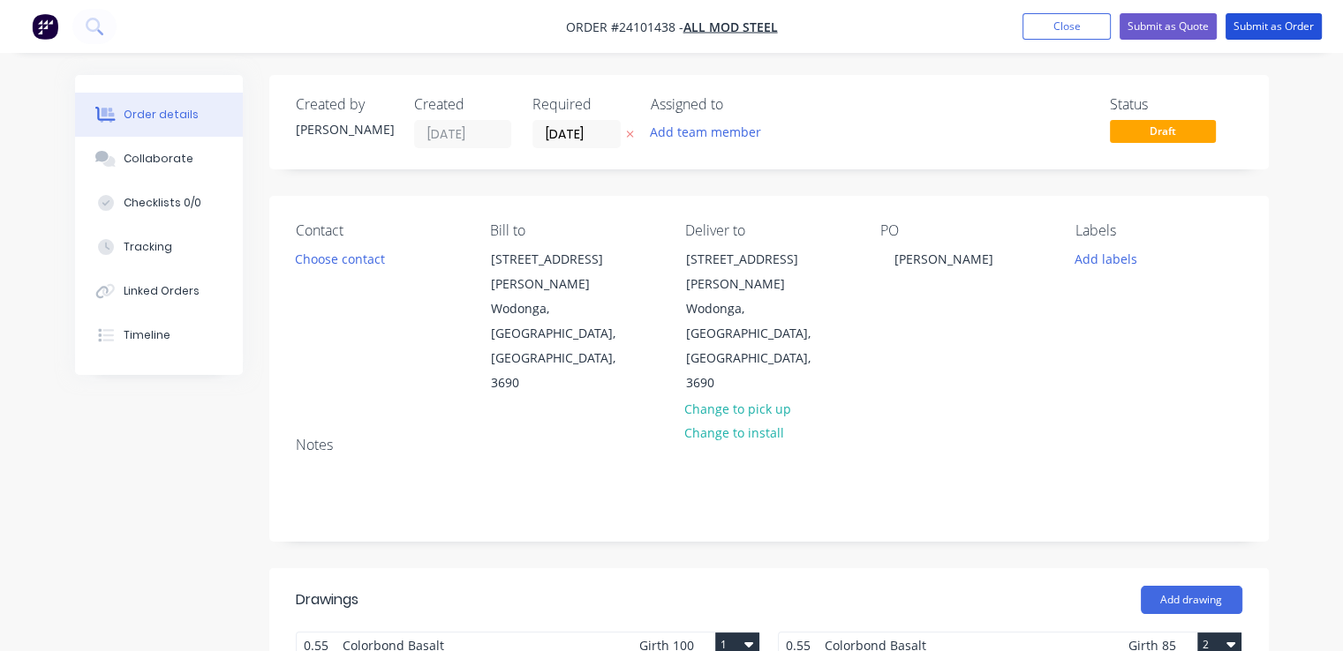
click at [1283, 33] on button "Submit as Order" at bounding box center [1273, 26] width 96 height 26
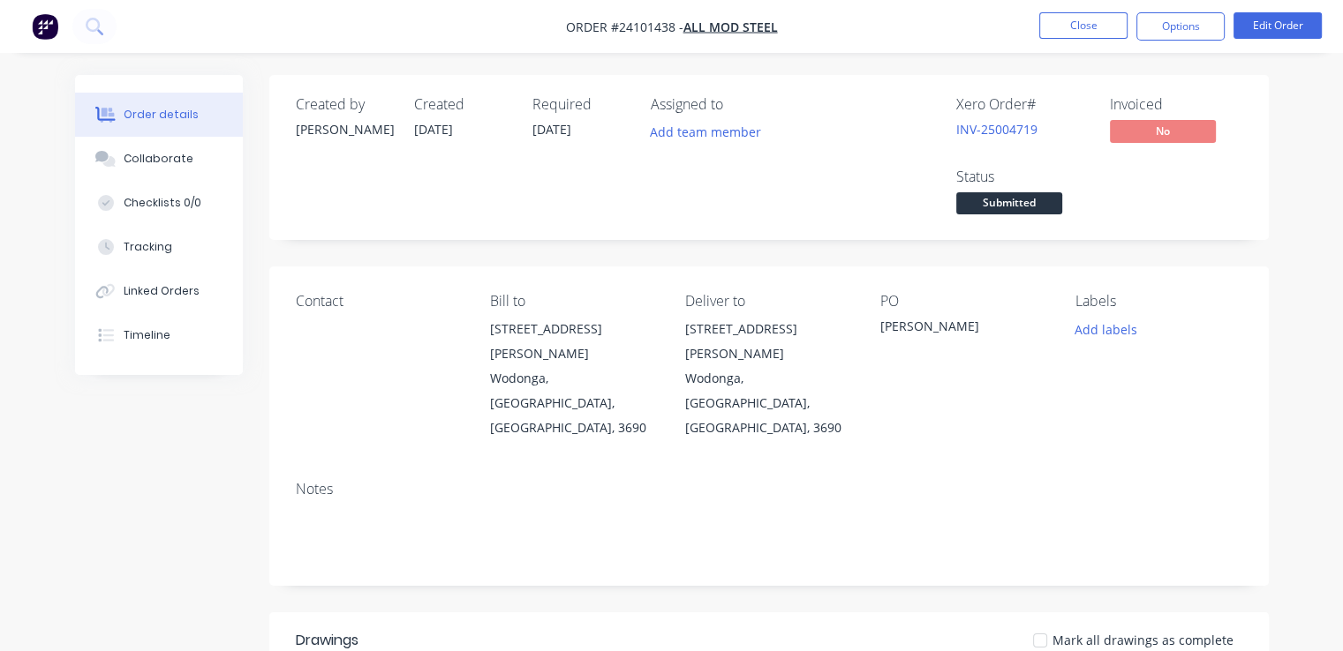
click at [59, 26] on button "button" at bounding box center [44, 26] width 37 height 28
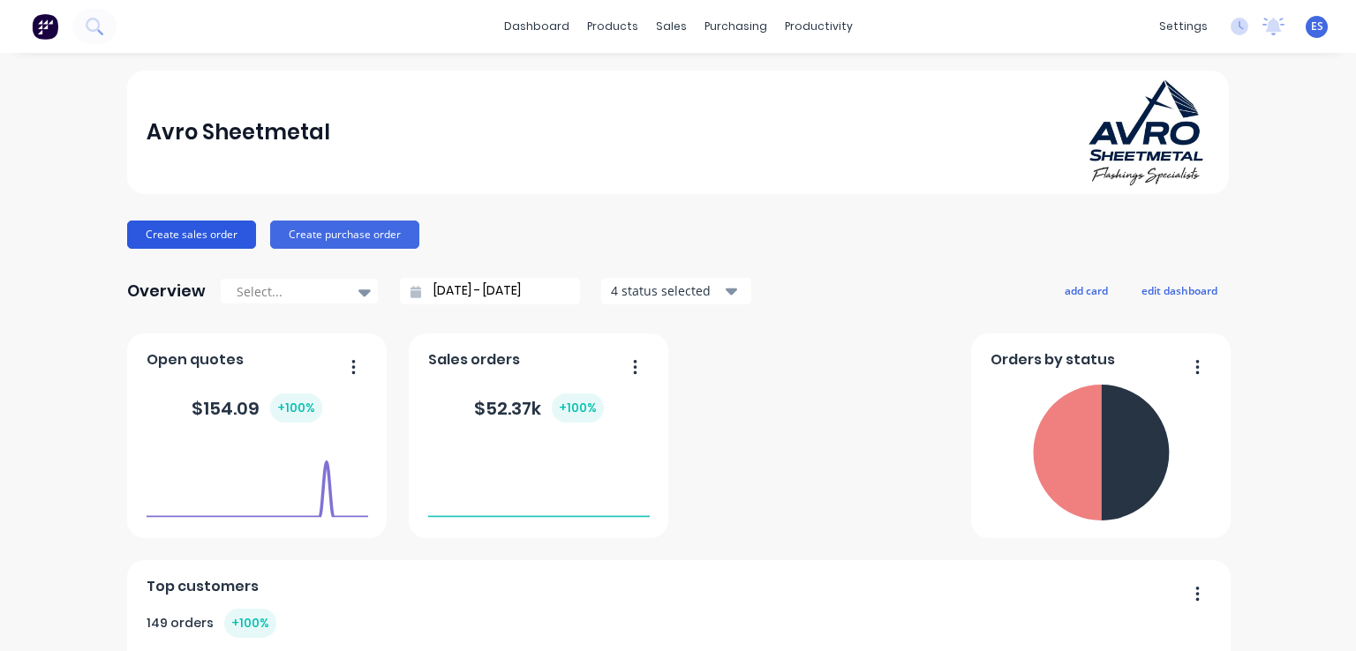
click at [181, 235] on button "Create sales order" at bounding box center [191, 235] width 129 height 28
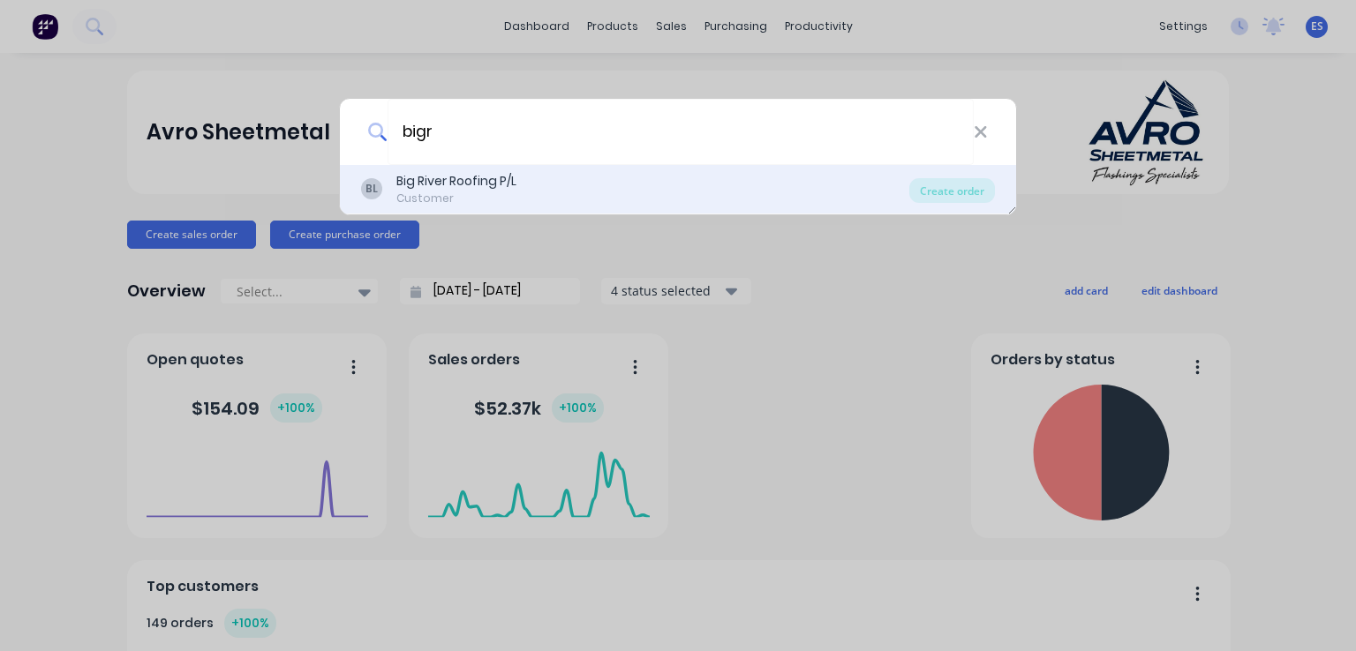
type input "bigr"
click at [488, 184] on div "Big River Roofing P/L" at bounding box center [456, 181] width 120 height 19
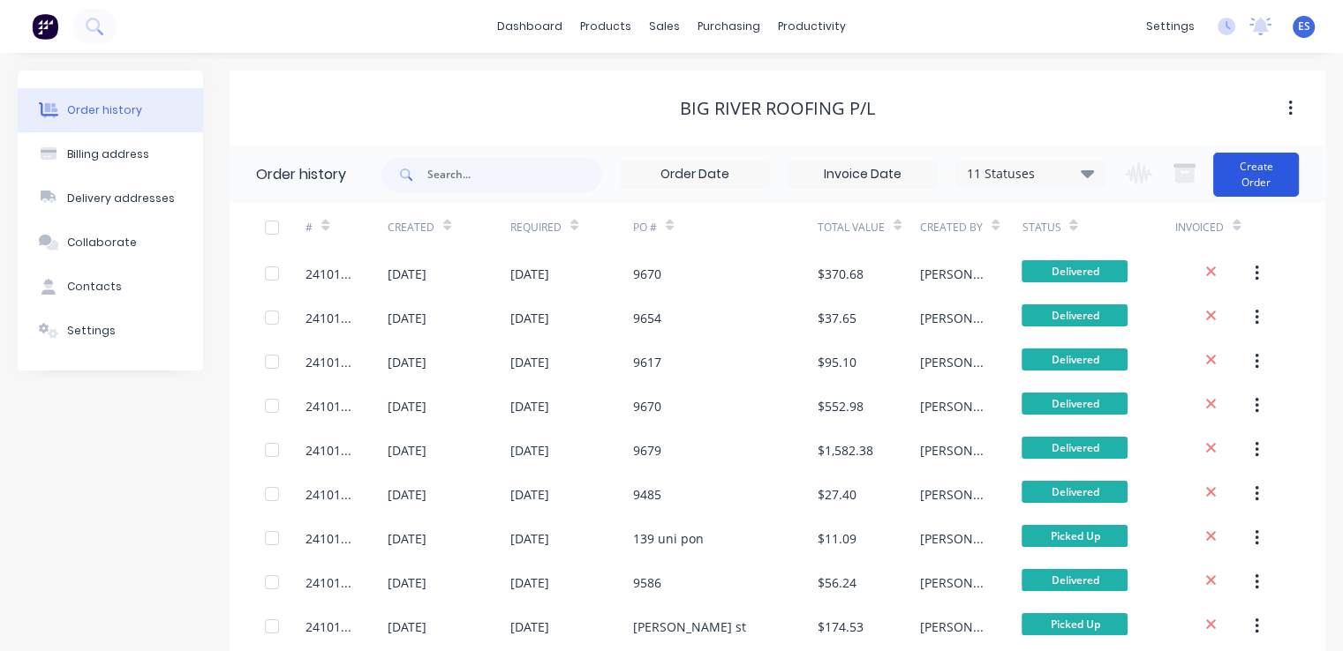
click at [1260, 183] on button "Create Order" at bounding box center [1256, 175] width 86 height 44
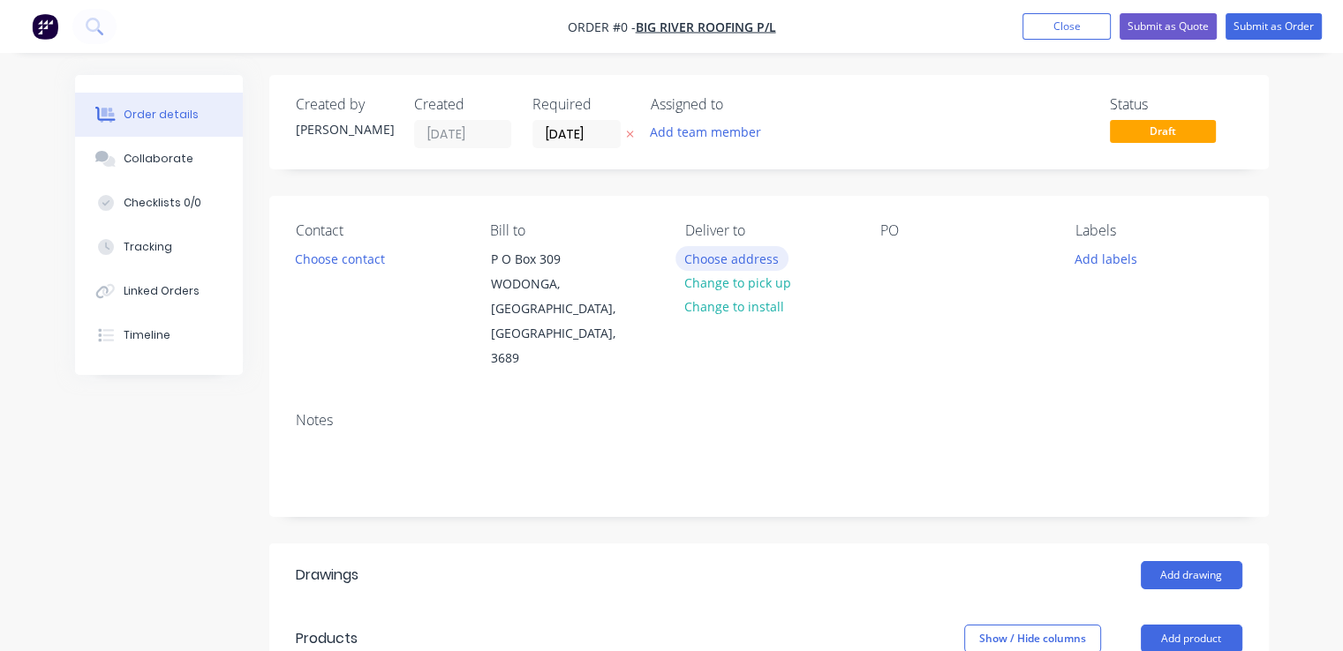
click at [759, 252] on button "Choose address" at bounding box center [731, 258] width 113 height 24
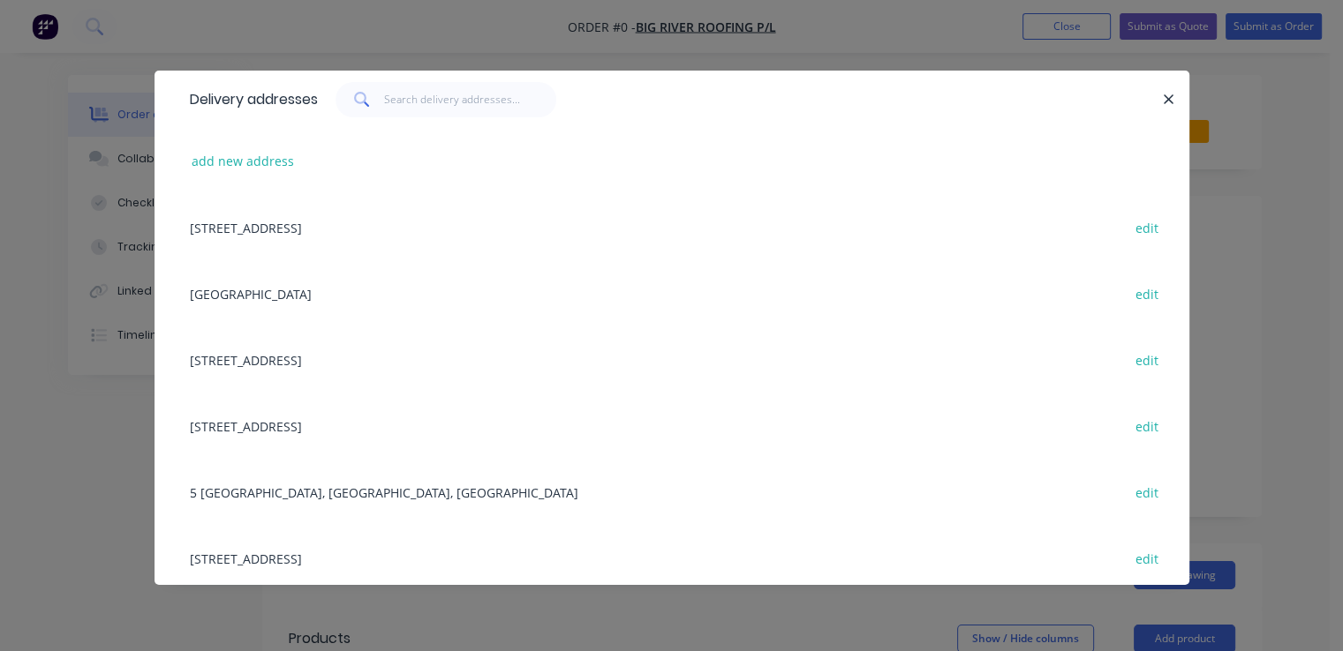
click at [305, 230] on div "[STREET_ADDRESS] edit" at bounding box center [672, 227] width 982 height 66
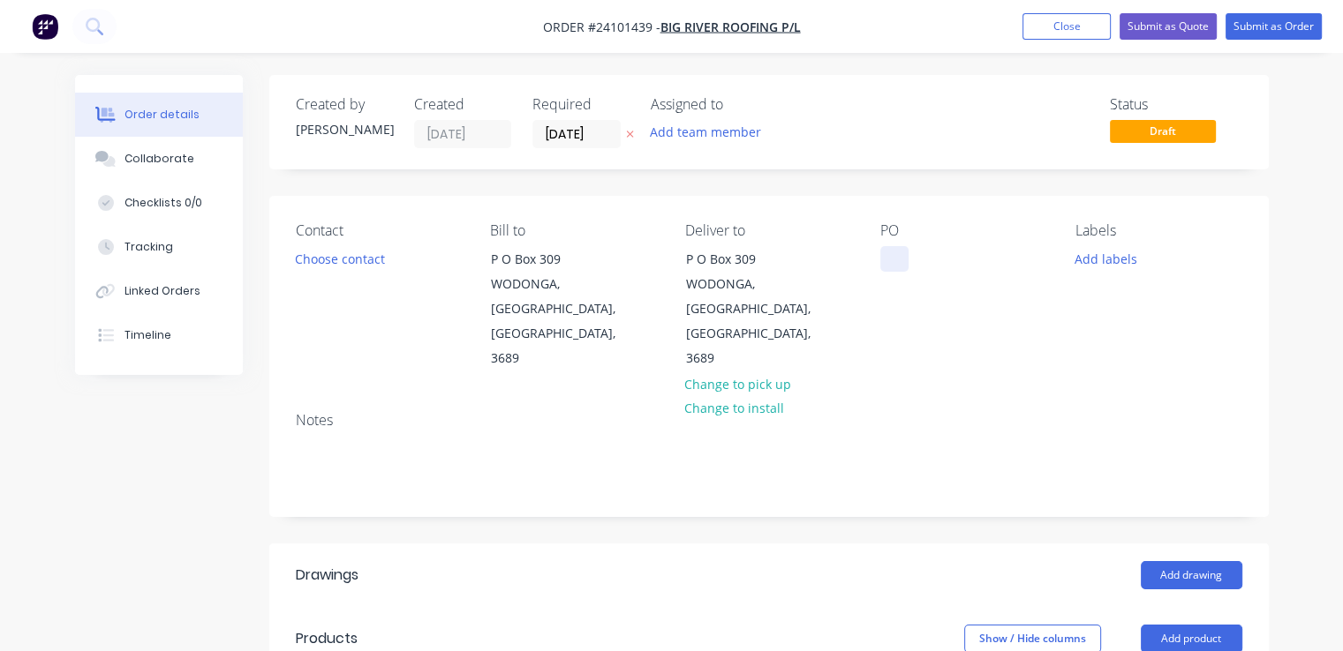
click at [899, 258] on div at bounding box center [894, 259] width 28 height 26
click at [1155, 561] on button "Add drawing" at bounding box center [1191, 575] width 102 height 28
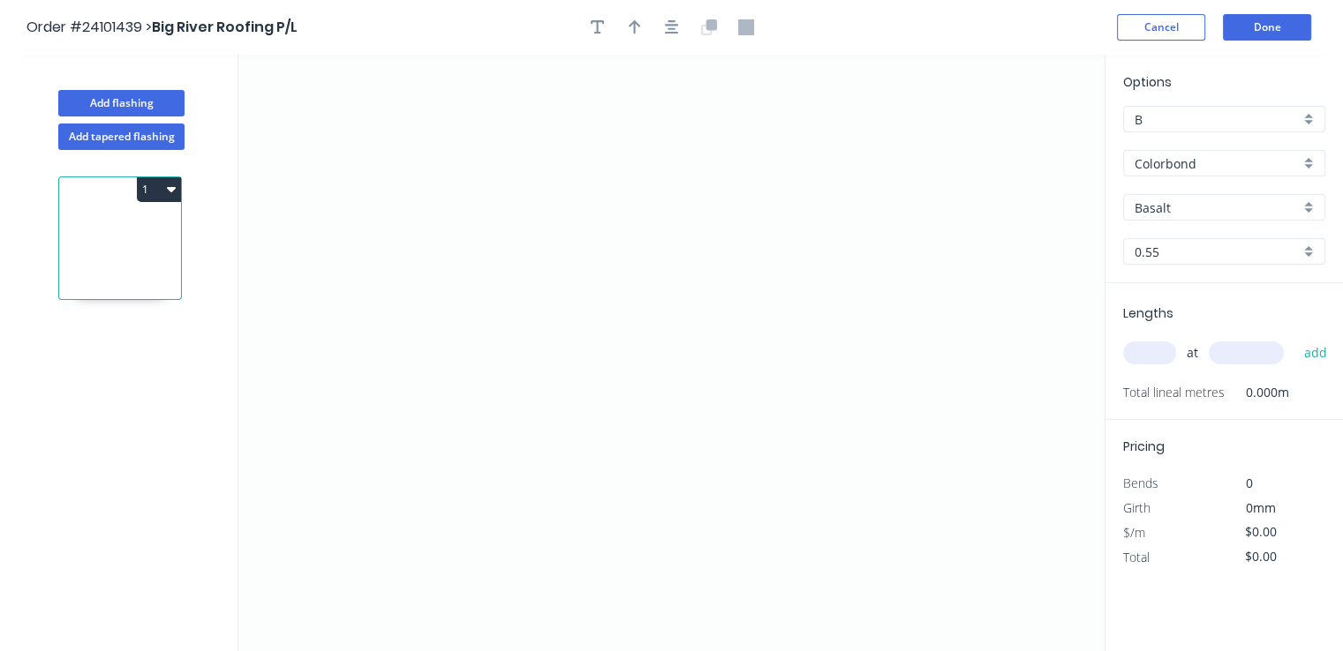
click at [1211, 212] on input "Basalt" at bounding box center [1216, 208] width 165 height 19
click at [1177, 278] on div "Night Sky" at bounding box center [1224, 272] width 200 height 31
type input "Night Sky"
click at [762, 271] on icon "0" at bounding box center [671, 353] width 866 height 597
click at [766, 211] on icon "0" at bounding box center [671, 353] width 866 height 597
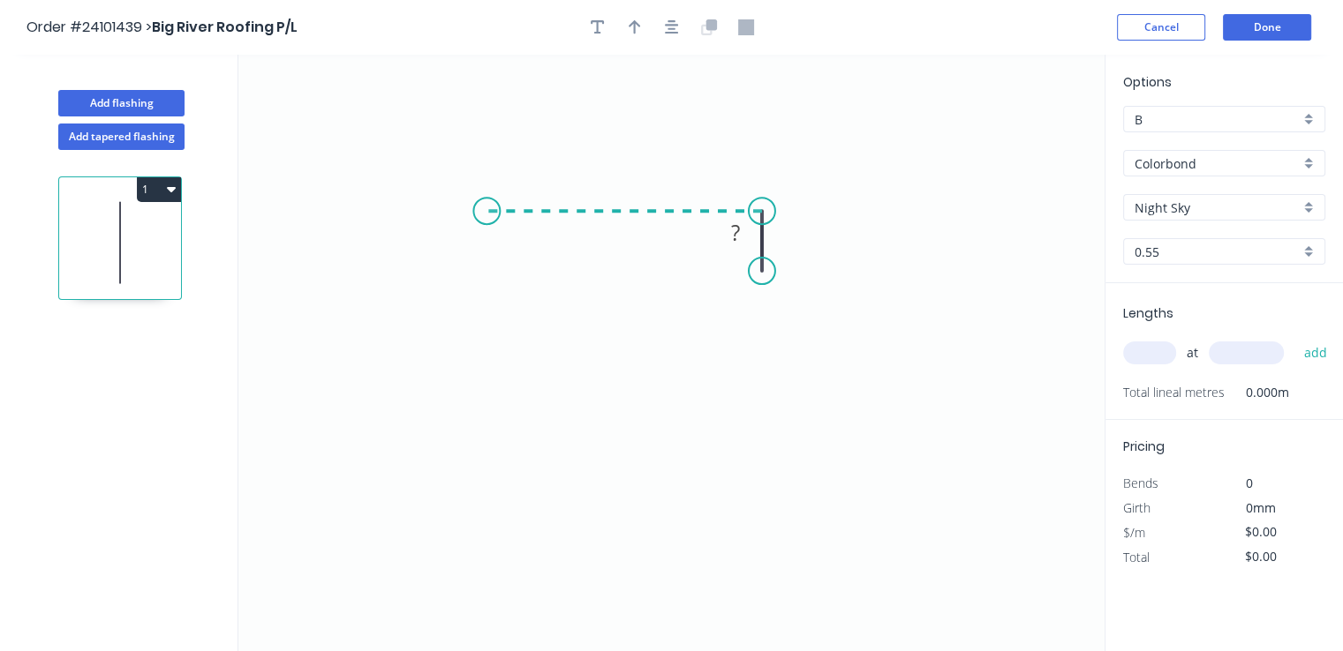
click at [487, 214] on icon "0 ?" at bounding box center [671, 353] width 866 height 597
click at [487, 371] on icon "0 ? ?" at bounding box center [671, 353] width 866 height 597
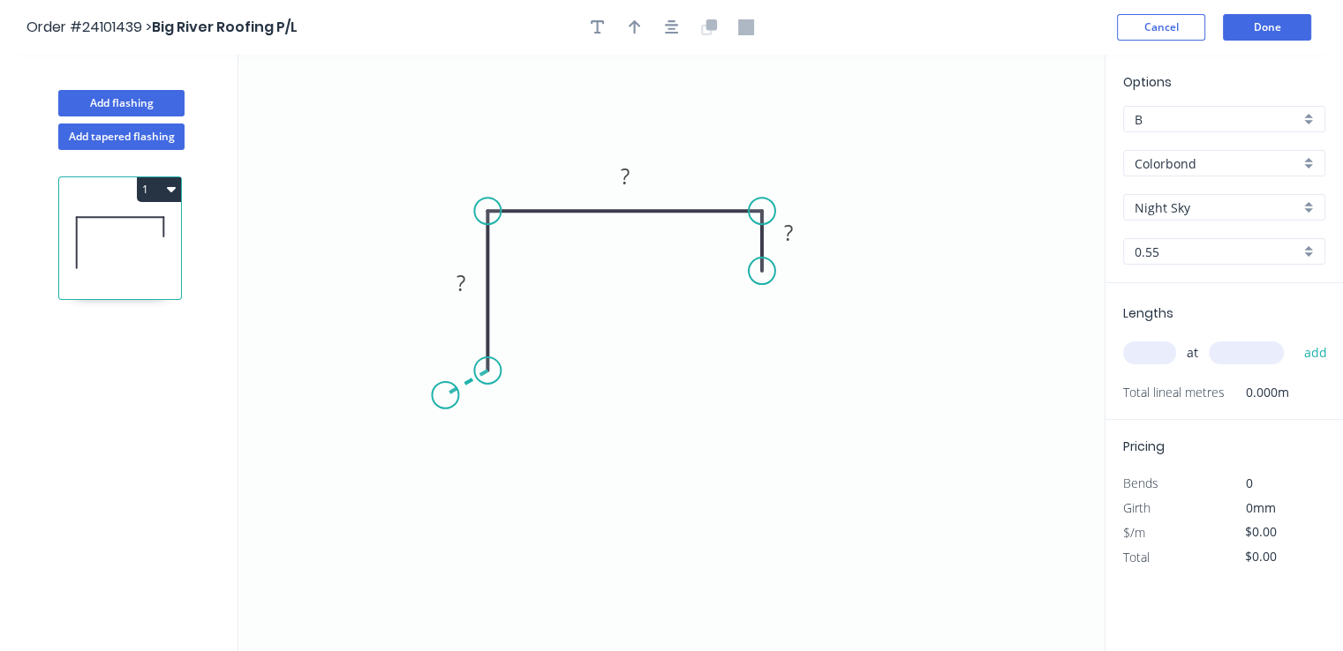
click at [443, 395] on icon "0 ? ? ?" at bounding box center [671, 353] width 866 height 597
click at [481, 432] on icon at bounding box center [462, 414] width 38 height 38
click at [481, 432] on circle at bounding box center [481, 433] width 26 height 26
click at [440, 425] on tspan "?" at bounding box center [444, 424] width 9 height 29
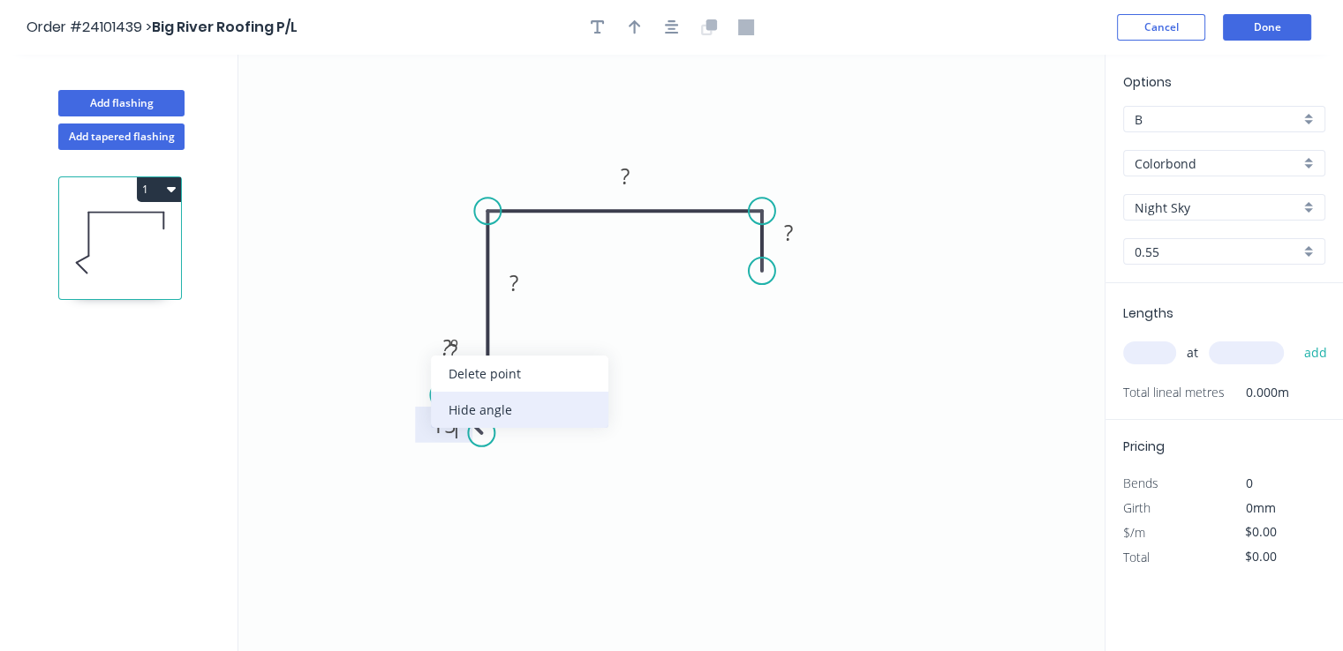
click at [468, 409] on div "Hide angle" at bounding box center [519, 410] width 177 height 36
click at [459, 356] on rect at bounding box center [452, 353] width 35 height 25
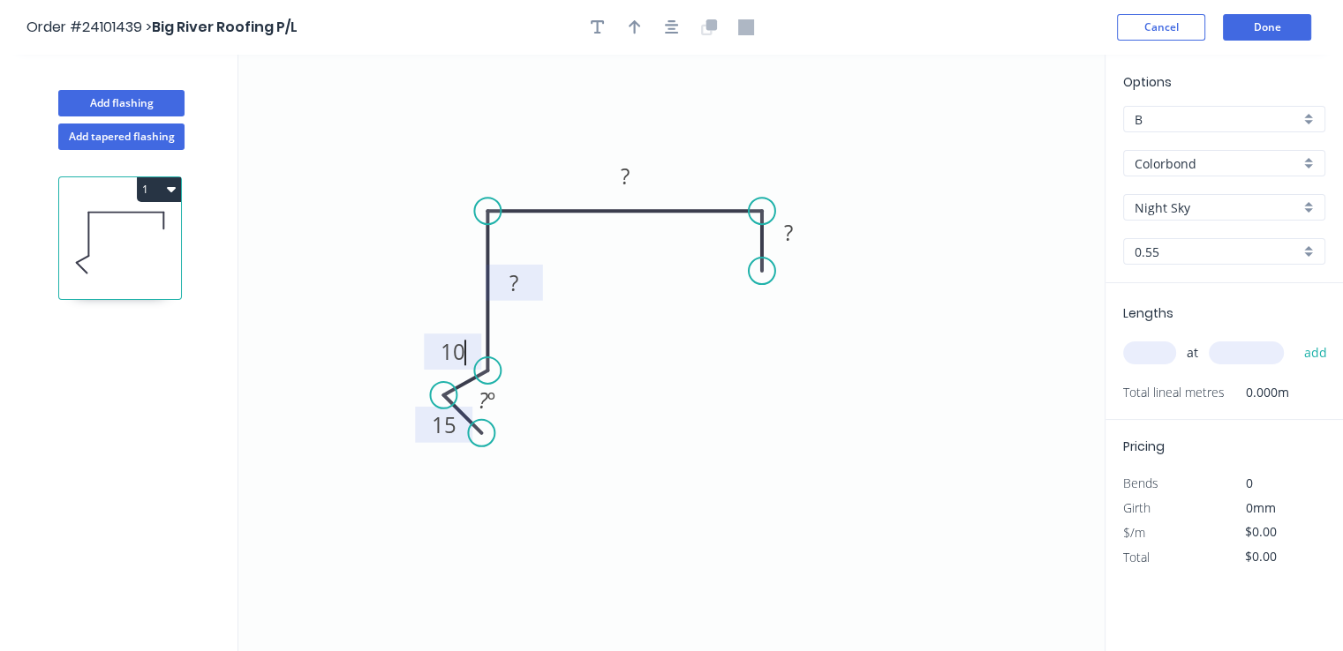
click at [520, 288] on rect at bounding box center [513, 284] width 35 height 25
click at [638, 177] on rect at bounding box center [624, 177] width 35 height 25
click at [787, 234] on tspan "?" at bounding box center [788, 232] width 9 height 29
click at [1151, 357] on input "text" at bounding box center [1149, 353] width 53 height 23
type input "$21.66"
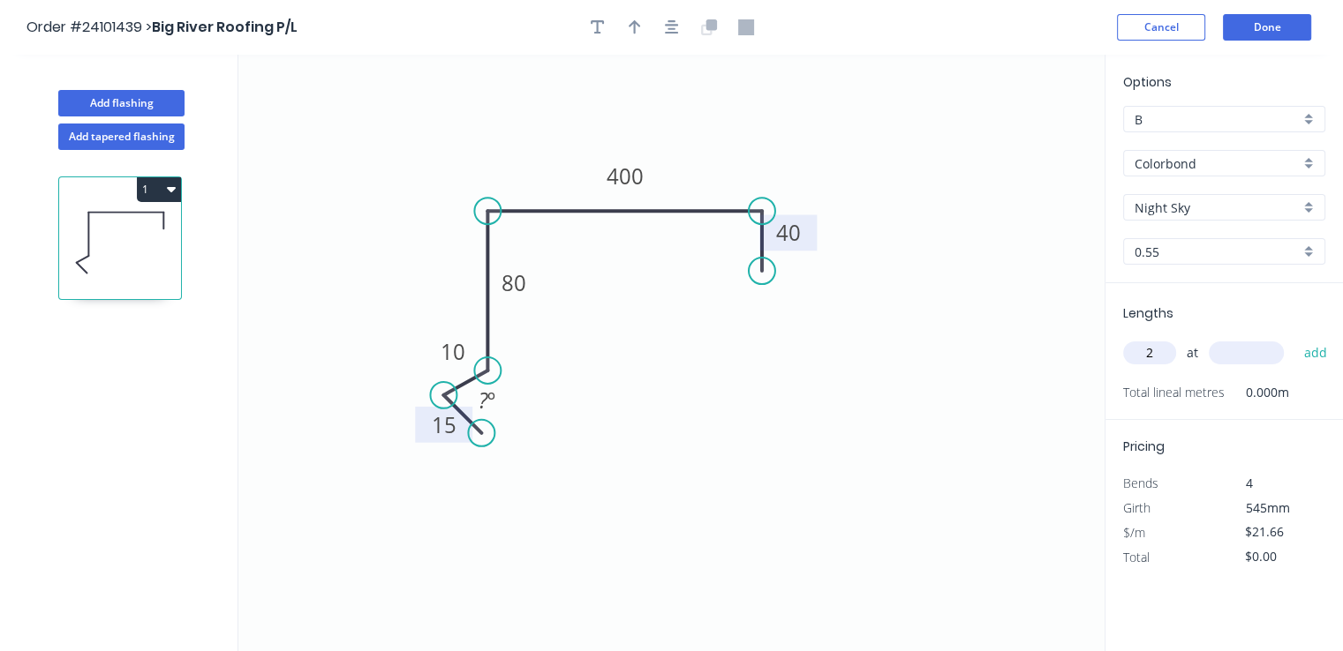
type input "2"
click at [1232, 354] on input "text" at bounding box center [1245, 353] width 75 height 23
type input "5000"
click at [1294, 338] on button "add" at bounding box center [1314, 353] width 41 height 30
type input "$216.60"
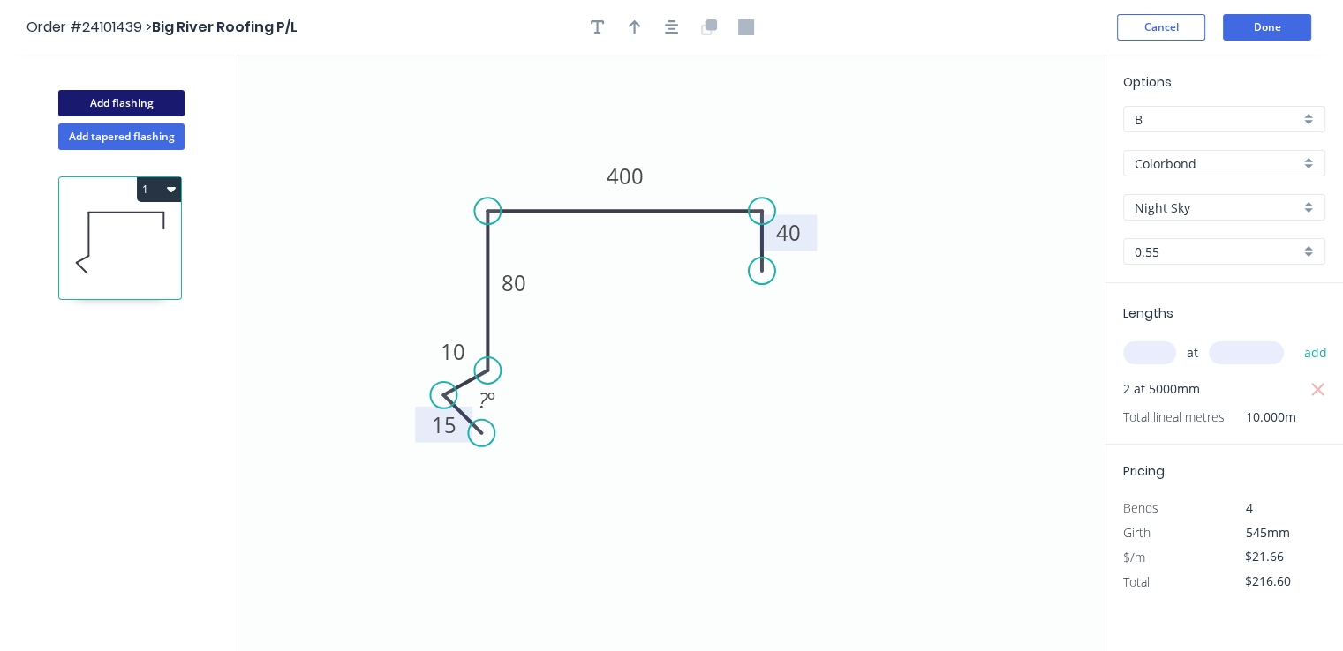
click at [122, 95] on button "Add flashing" at bounding box center [121, 103] width 126 height 26
type input "$0.00"
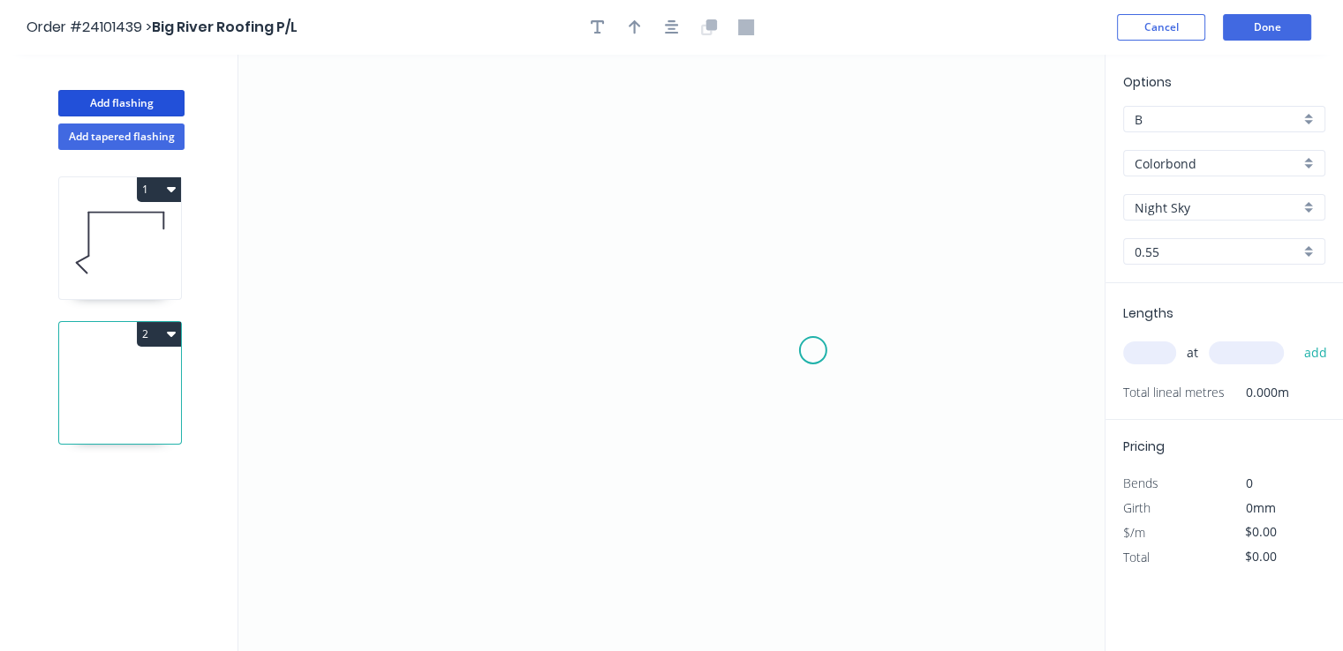
click at [801, 361] on icon "0" at bounding box center [671, 353] width 866 height 597
click at [798, 312] on icon "0" at bounding box center [671, 353] width 866 height 597
drag, startPoint x: 544, startPoint y: 275, endPoint x: 540, endPoint y: 253, distance: 22.3
click at [543, 275] on icon "0 ?" at bounding box center [671, 353] width 866 height 597
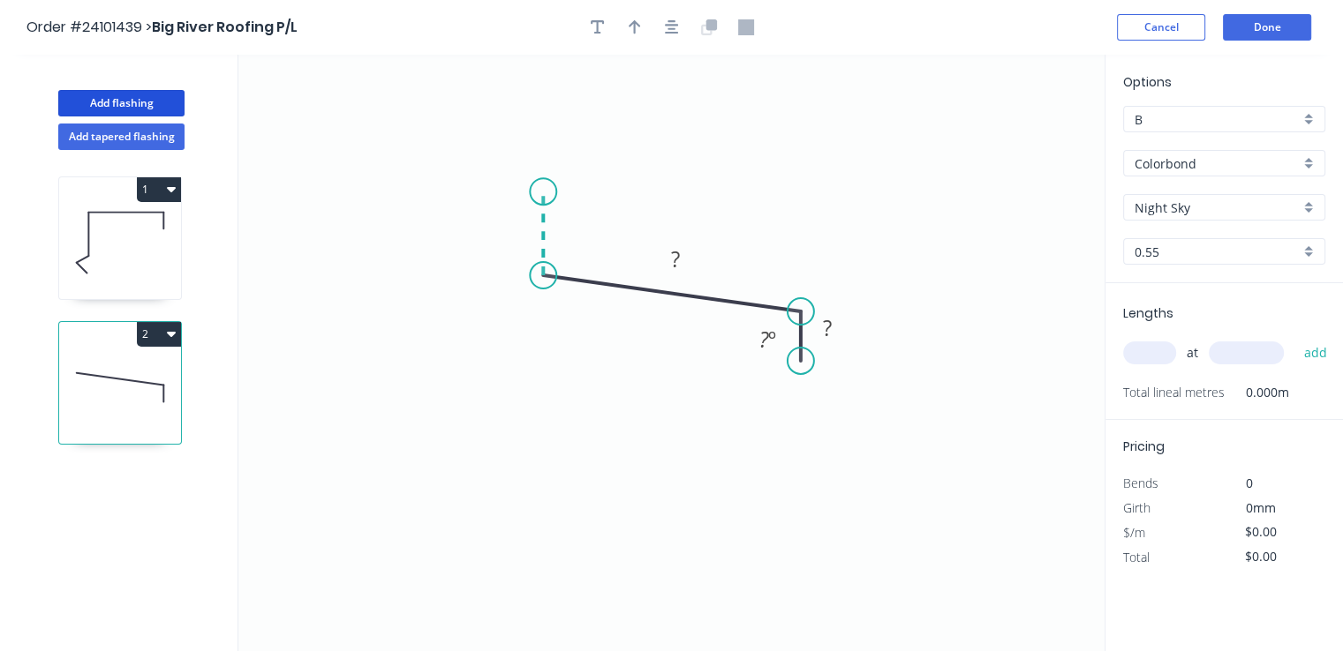
click at [542, 192] on icon "0 ? ? ? º" at bounding box center [671, 353] width 866 height 597
click at [542, 192] on circle at bounding box center [543, 191] width 26 height 26
click at [526, 232] on rect at bounding box center [516, 226] width 35 height 25
click at [581, 247] on tspan "º" at bounding box center [580, 244] width 8 height 29
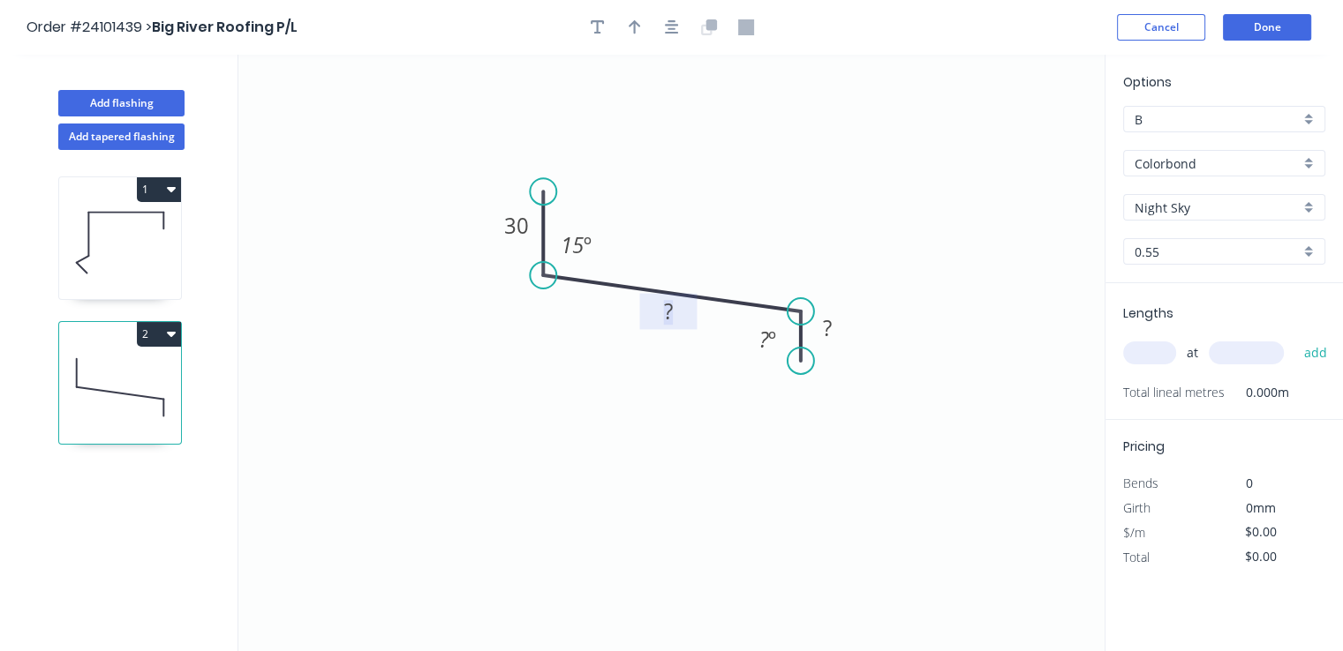
click at [659, 305] on rect at bounding box center [668, 312] width 35 height 25
click at [826, 324] on tspan "?" at bounding box center [827, 327] width 9 height 29
click at [1151, 350] on input "text" at bounding box center [1149, 353] width 53 height 23
type input "$13.11"
type input "2"
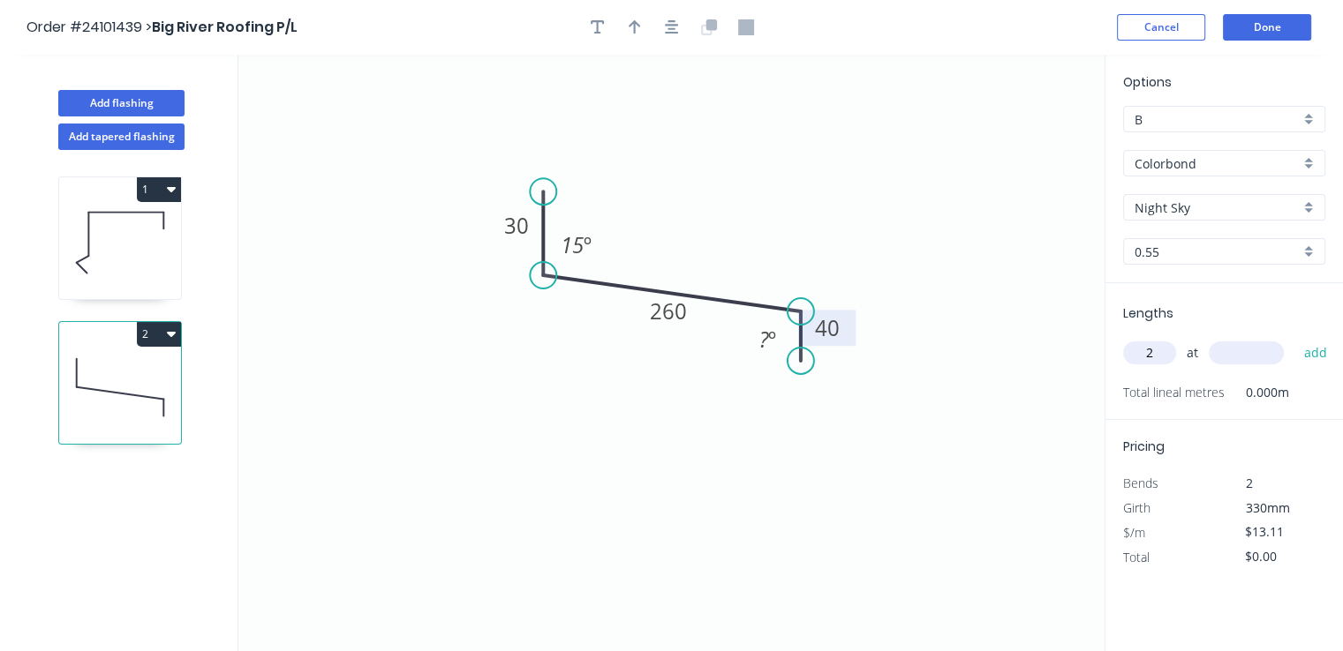
click at [1236, 359] on input "text" at bounding box center [1245, 353] width 75 height 23
type input "3800"
click at [1294, 338] on button "add" at bounding box center [1314, 353] width 41 height 30
type input "$99.64"
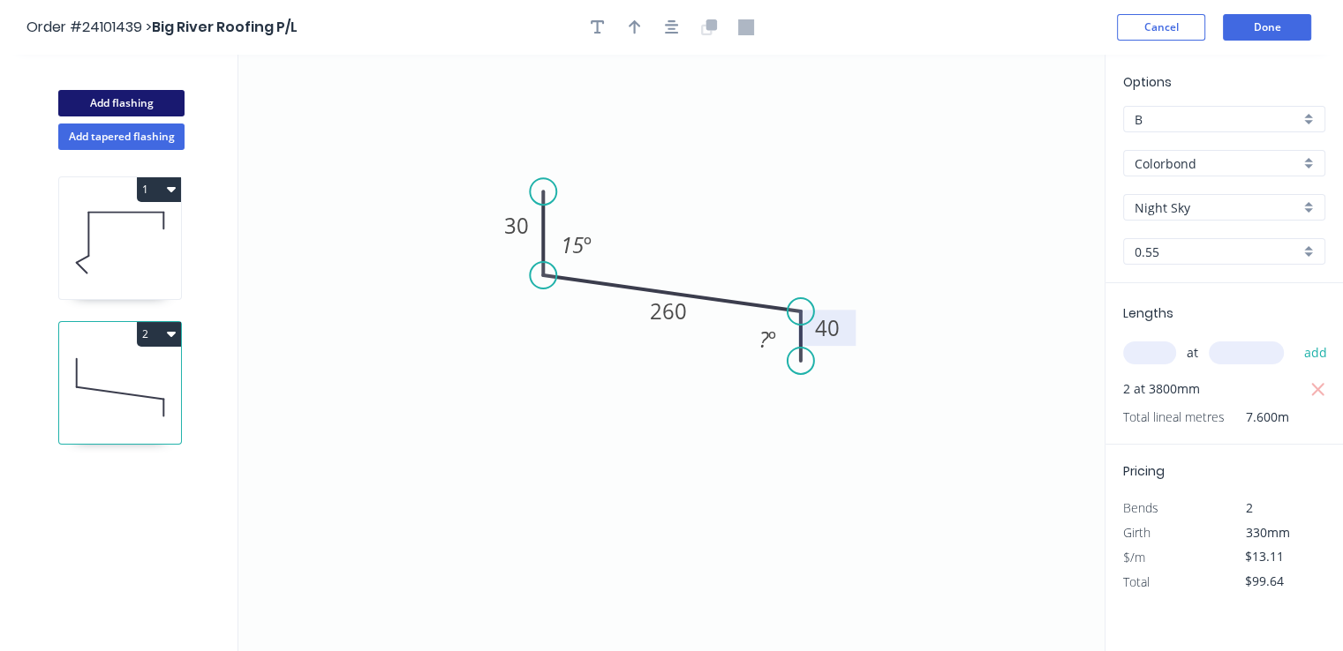
click at [149, 103] on button "Add flashing" at bounding box center [121, 103] width 126 height 26
type input "$0.00"
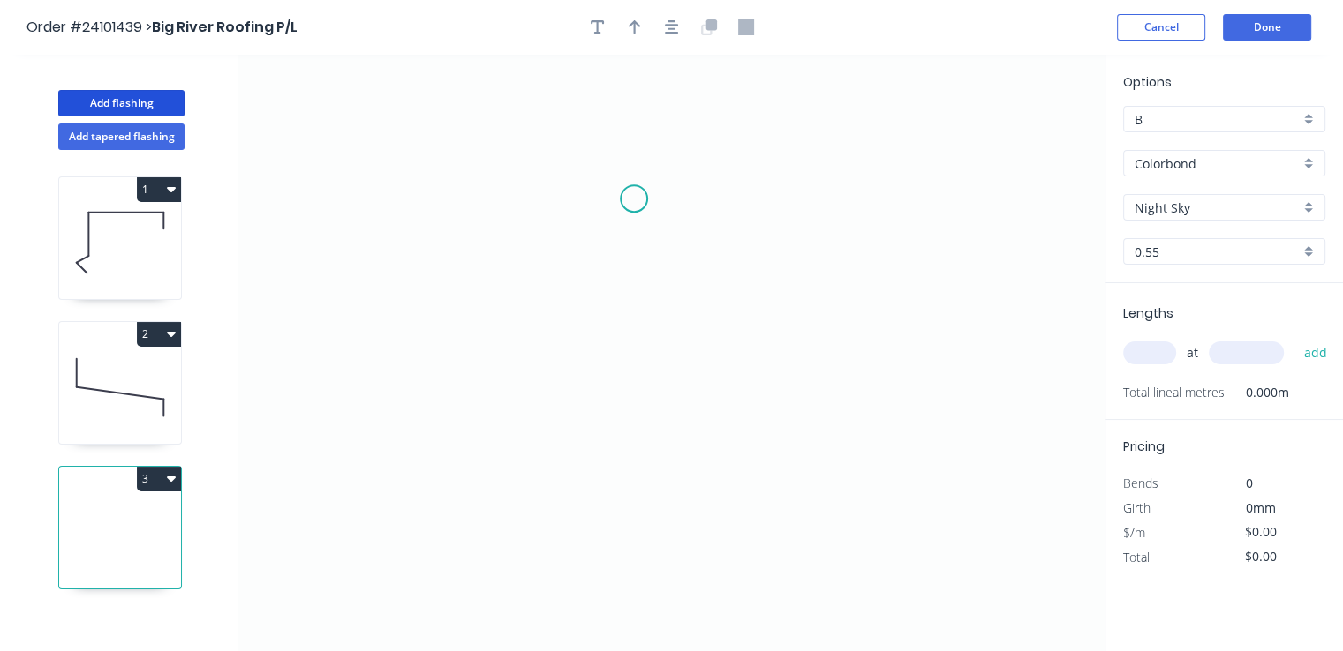
click at [634, 192] on icon "0" at bounding box center [671, 353] width 866 height 597
click at [626, 416] on icon "0" at bounding box center [671, 353] width 866 height 597
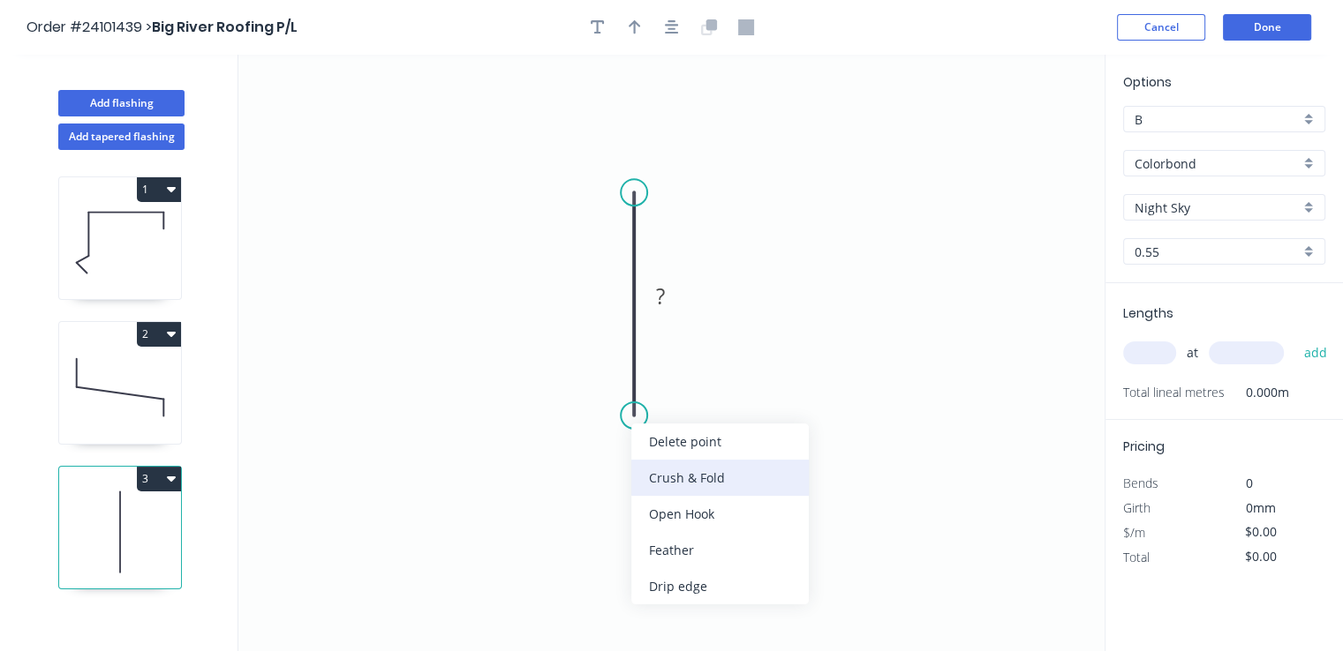
click at [653, 474] on div "Crush & Fold" at bounding box center [719, 478] width 177 height 36
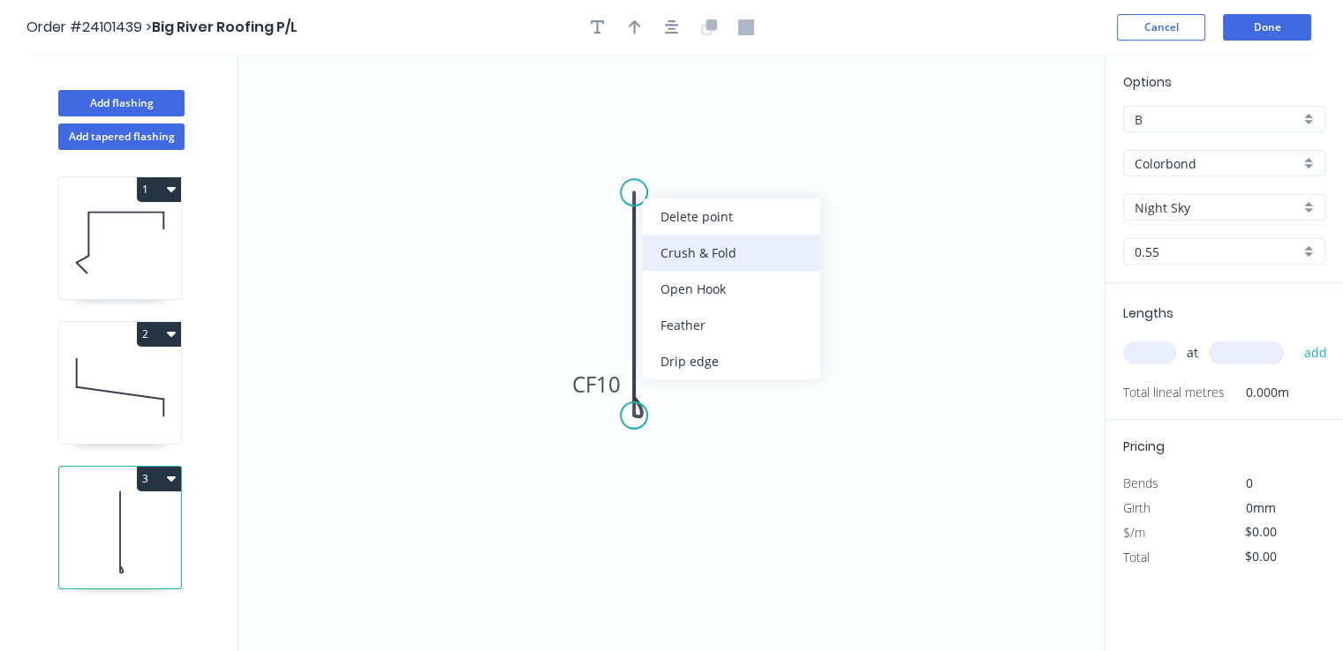
click at [671, 267] on div "Crush & Fold" at bounding box center [731, 253] width 177 height 36
click at [664, 252] on div "Flip bend" at bounding box center [730, 255] width 177 height 36
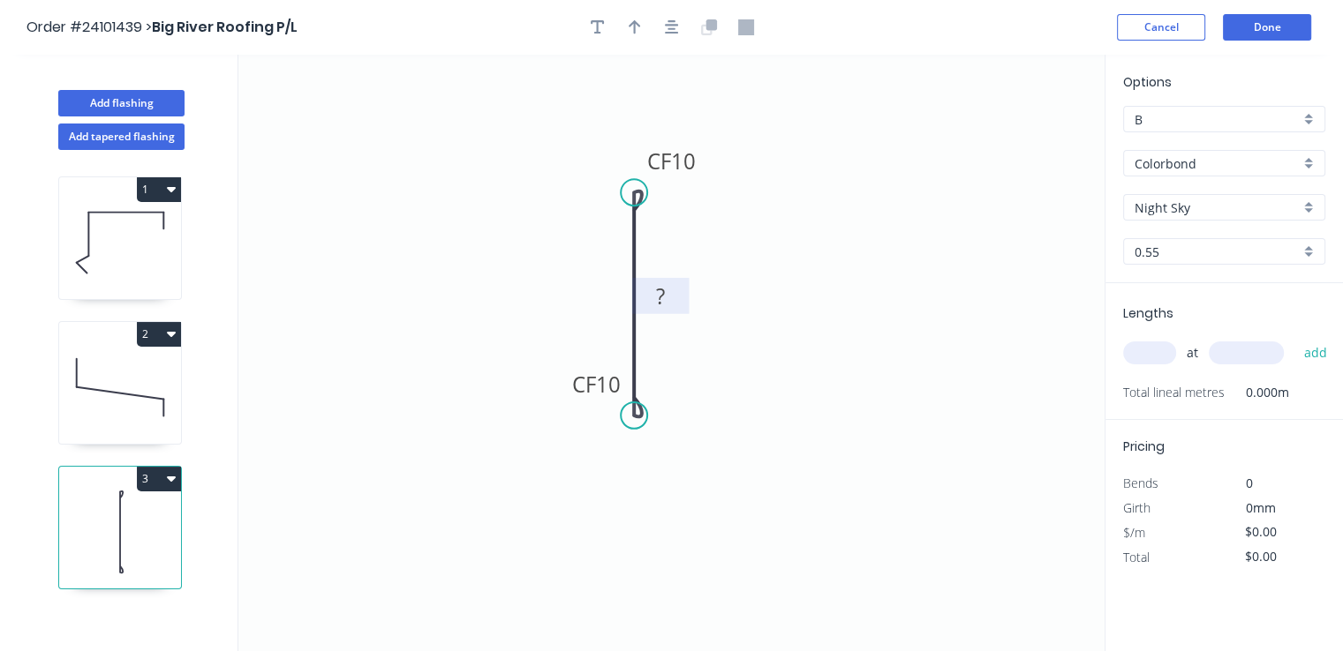
click at [670, 297] on rect at bounding box center [660, 297] width 35 height 25
click at [1151, 358] on input "text" at bounding box center [1149, 353] width 53 height 23
type input "$9.13"
type input "2"
click at [1251, 357] on input "text" at bounding box center [1245, 353] width 75 height 23
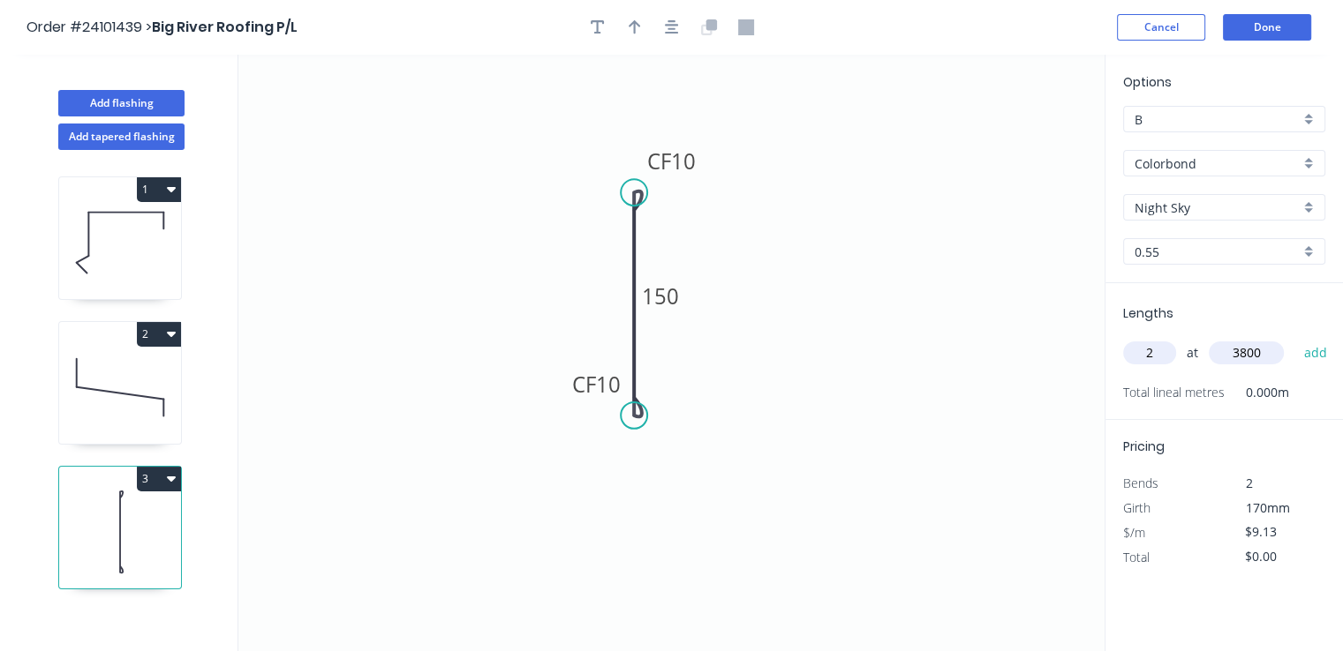
type input "3800"
click at [1294, 338] on button "add" at bounding box center [1314, 353] width 41 height 30
type input "$69.39"
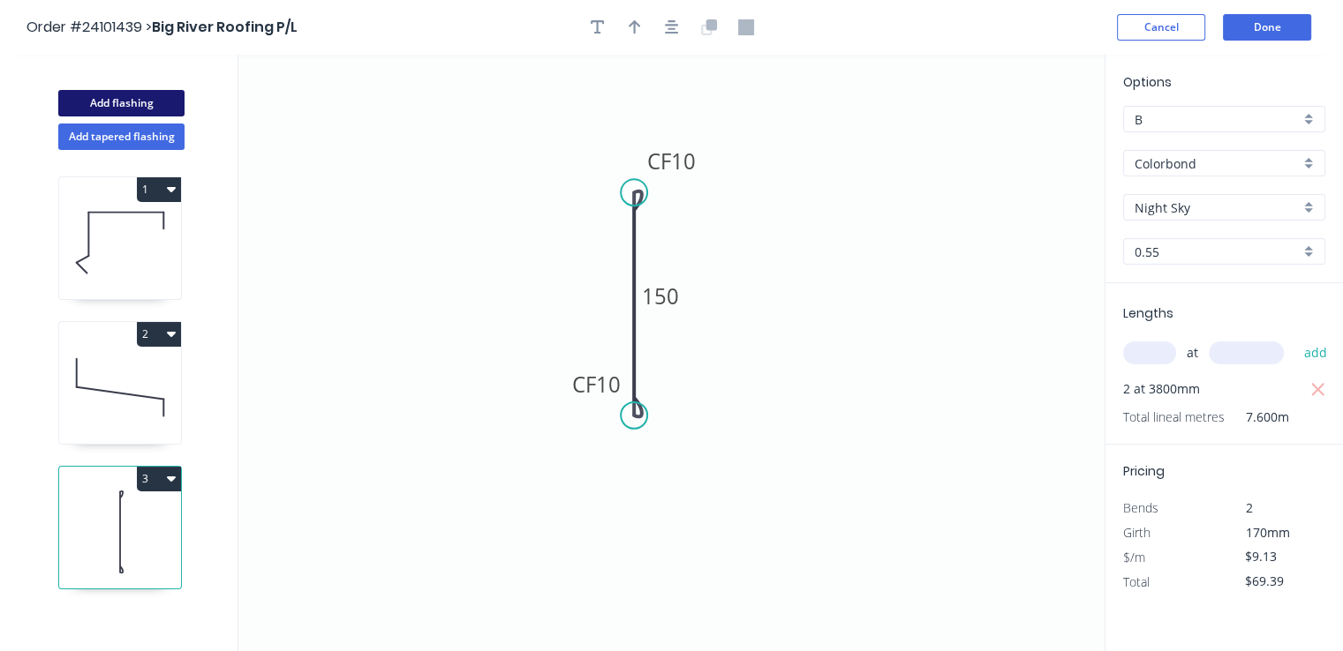
click at [147, 102] on button "Add flashing" at bounding box center [121, 103] width 126 height 26
type input "$0.00"
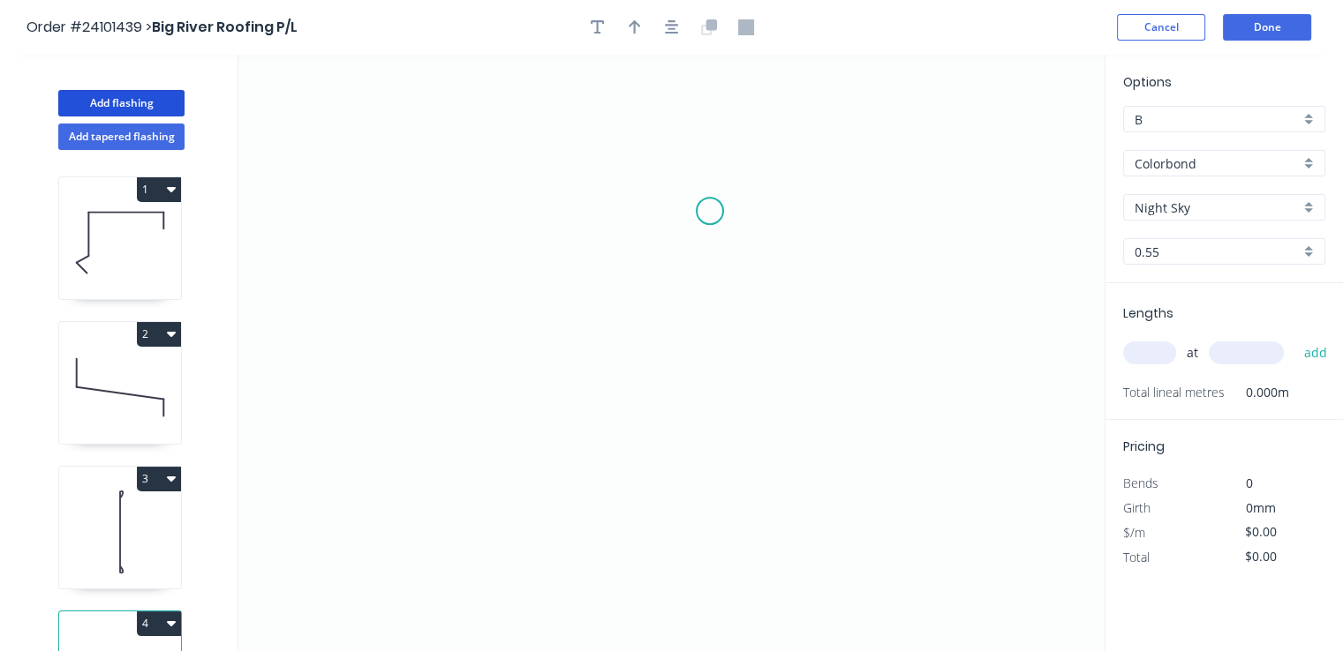
click at [710, 211] on icon "0" at bounding box center [671, 353] width 866 height 597
click at [676, 242] on icon "0" at bounding box center [671, 353] width 866 height 597
click at [681, 341] on icon "0 ?" at bounding box center [671, 353] width 866 height 597
click at [711, 365] on icon "0 ? ?" at bounding box center [671, 353] width 866 height 597
click at [705, 474] on icon "0 ? ? ? ? º" at bounding box center [671, 353] width 866 height 597
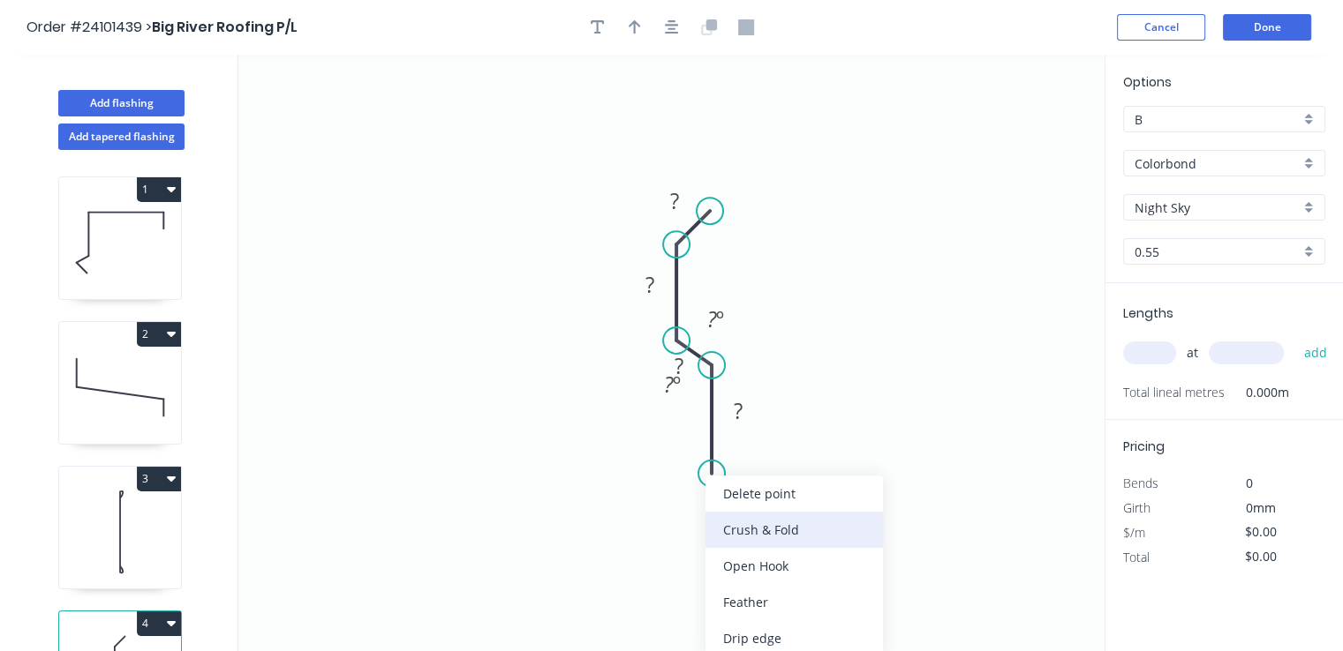
click at [726, 515] on div "Crush & Fold" at bounding box center [793, 530] width 177 height 36
click at [727, 536] on div "Flip bend" at bounding box center [802, 537] width 177 height 36
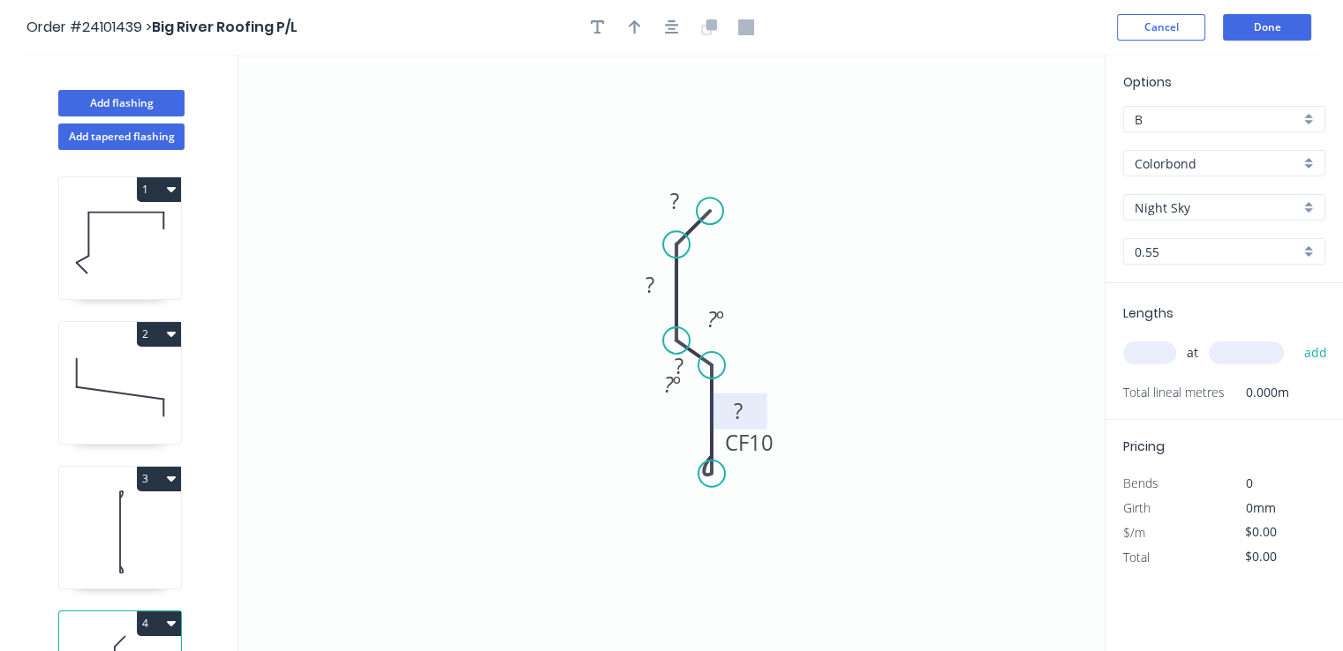
click at [749, 414] on rect at bounding box center [737, 412] width 35 height 25
click at [722, 375] on div "Hide angle" at bounding box center [804, 378] width 177 height 36
click at [718, 445] on div "Hide angle" at bounding box center [776, 443] width 177 height 36
click at [692, 371] on rect at bounding box center [678, 367] width 35 height 25
click at [653, 283] on tspan "?" at bounding box center [649, 284] width 9 height 29
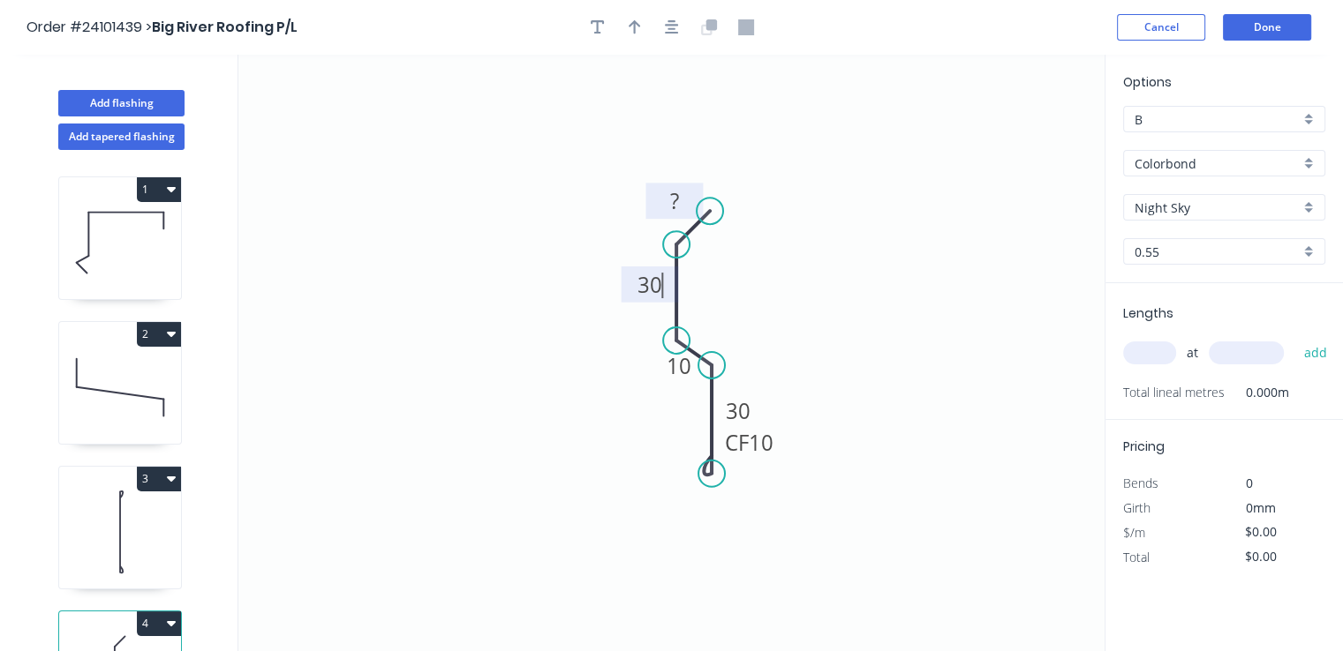
click at [685, 205] on rect at bounding box center [674, 202] width 35 height 25
click at [1164, 357] on input "text" at bounding box center [1149, 353] width 53 height 23
type input "$8.37"
type input "2"
click at [1205, 355] on div "2 at add" at bounding box center [1226, 353] width 206 height 30
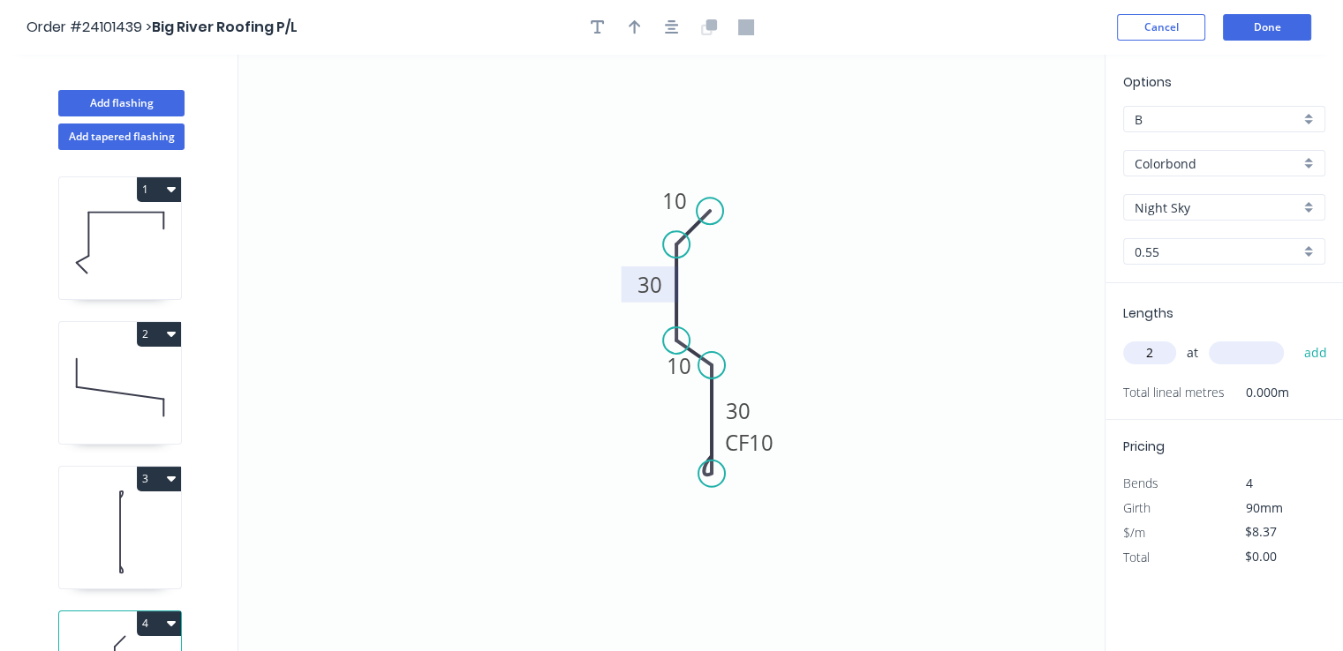
click at [1216, 353] on input "text" at bounding box center [1245, 353] width 75 height 23
type input "3800"
click at [1195, 202] on input "Night Sky" at bounding box center [1216, 208] width 165 height 19
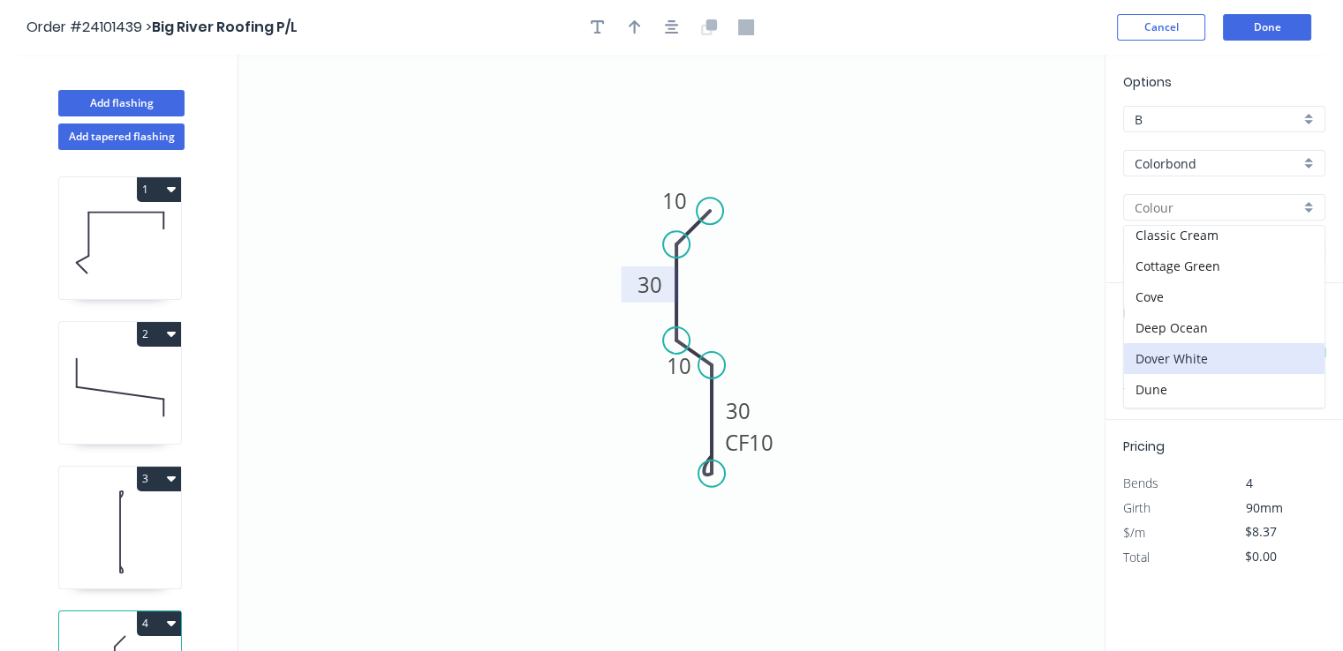
scroll to position [177, 0]
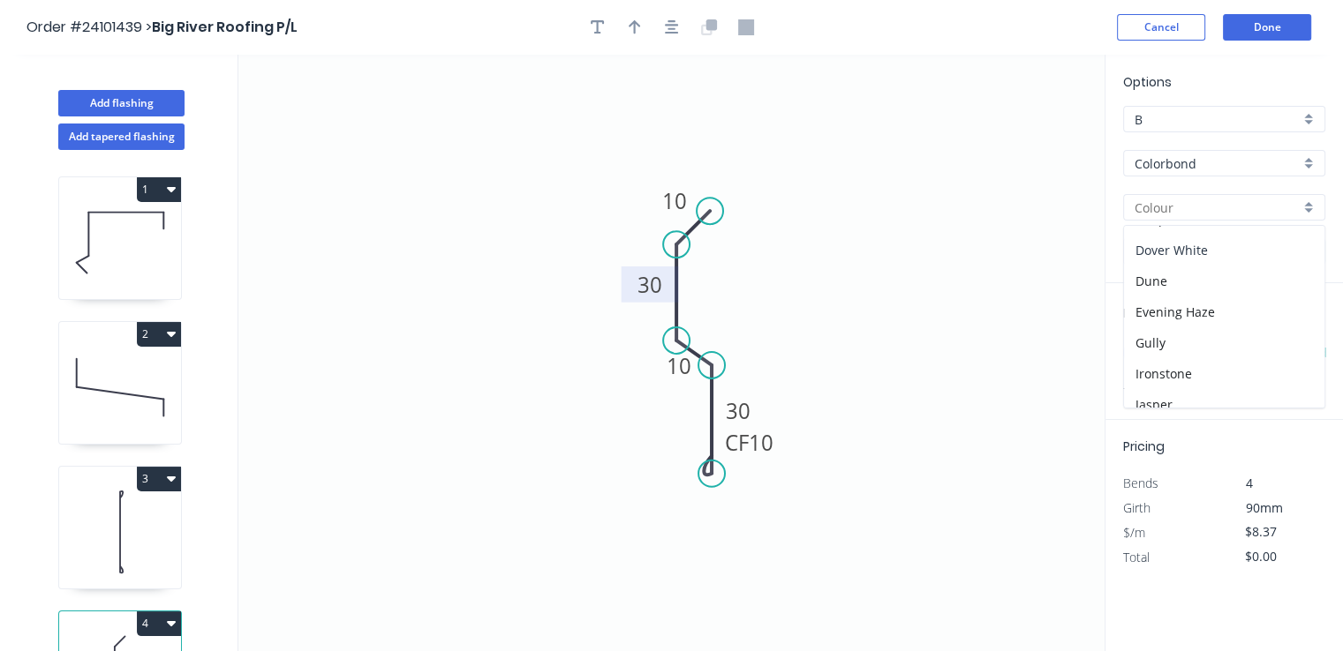
click at [1185, 250] on div "Dover White" at bounding box center [1224, 250] width 200 height 31
type input "Dover White"
click at [1277, 352] on input "3800" at bounding box center [1245, 353] width 75 height 23
click at [1294, 338] on button "add" at bounding box center [1314, 353] width 41 height 30
type input "$63.61"
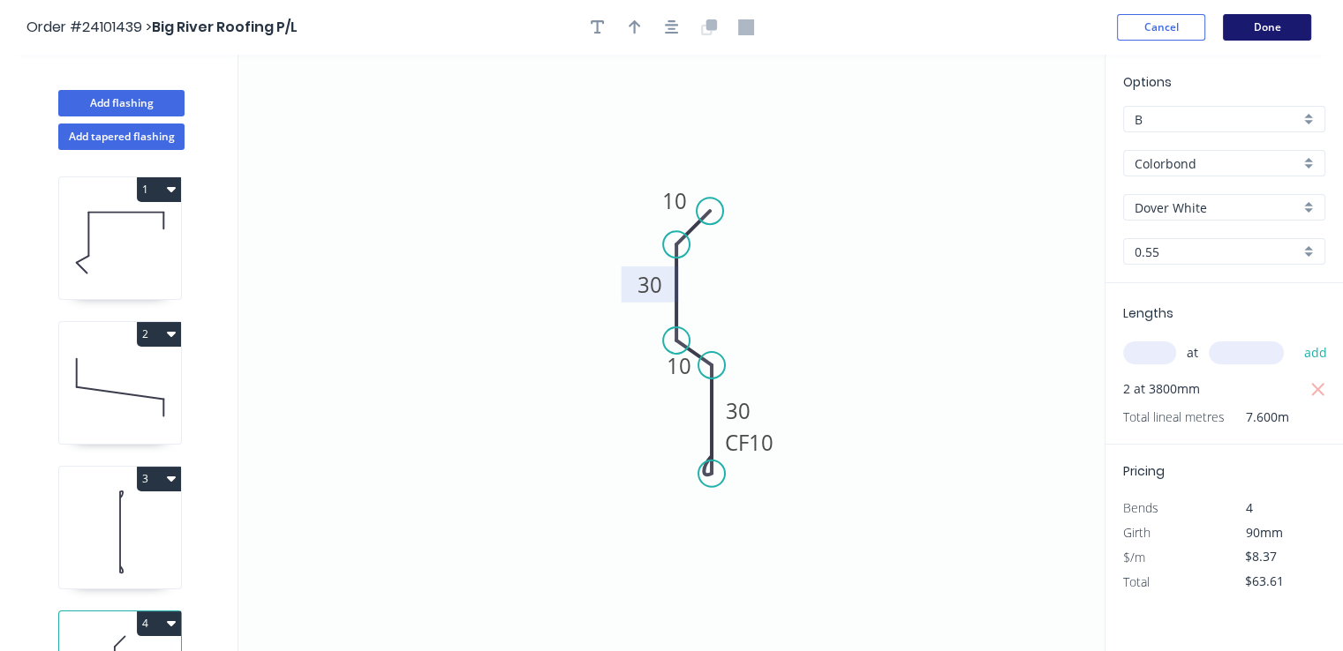
click at [1270, 26] on button "Done" at bounding box center [1266, 27] width 88 height 26
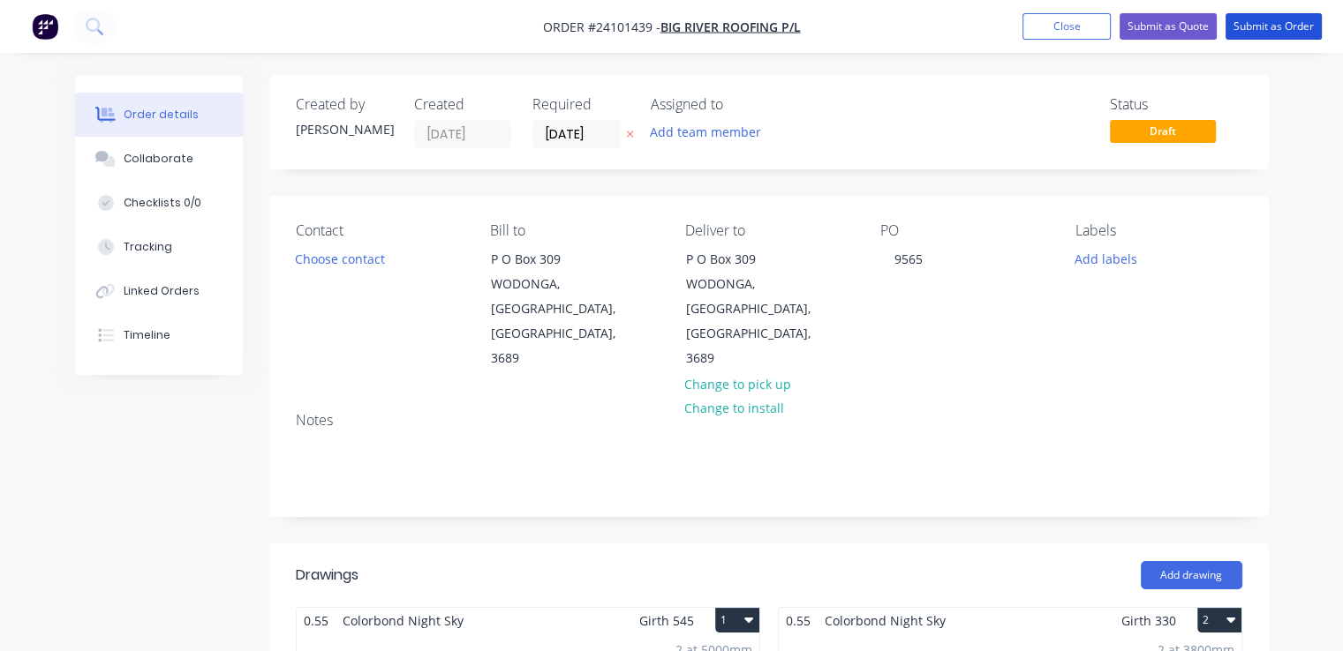
click at [1270, 26] on button "Submit as Order" at bounding box center [1273, 26] width 96 height 26
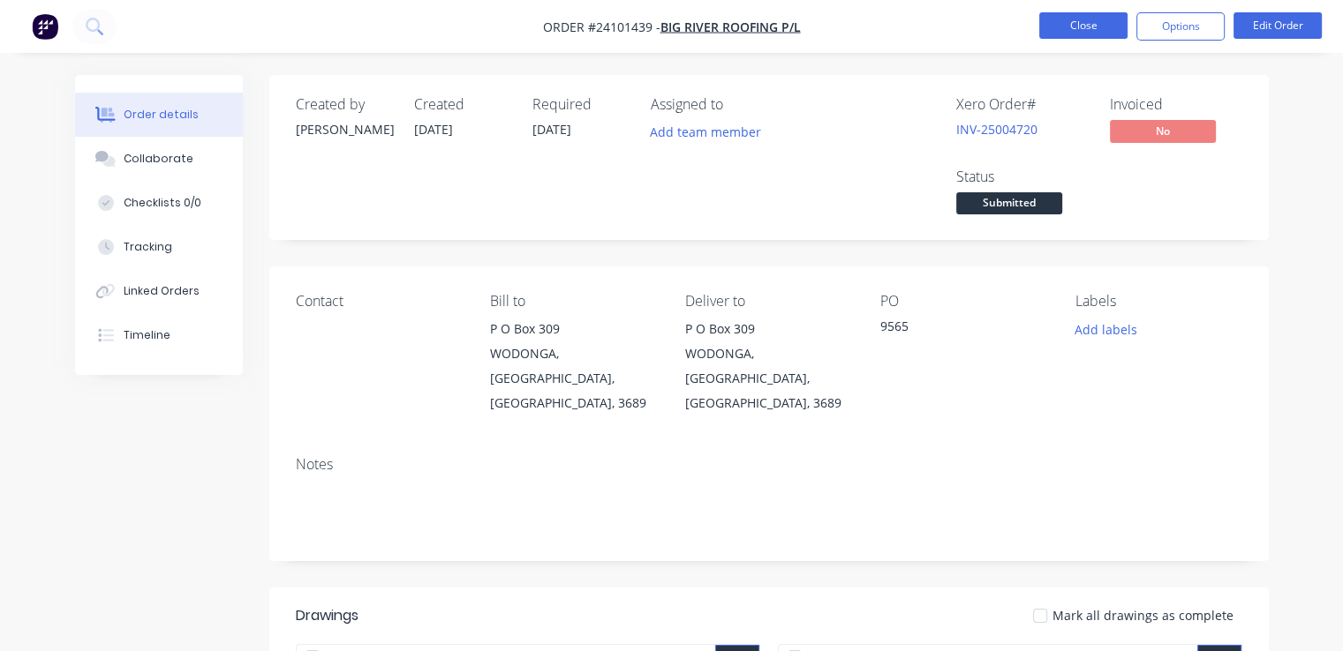
click at [1071, 29] on button "Close" at bounding box center [1083, 25] width 88 height 26
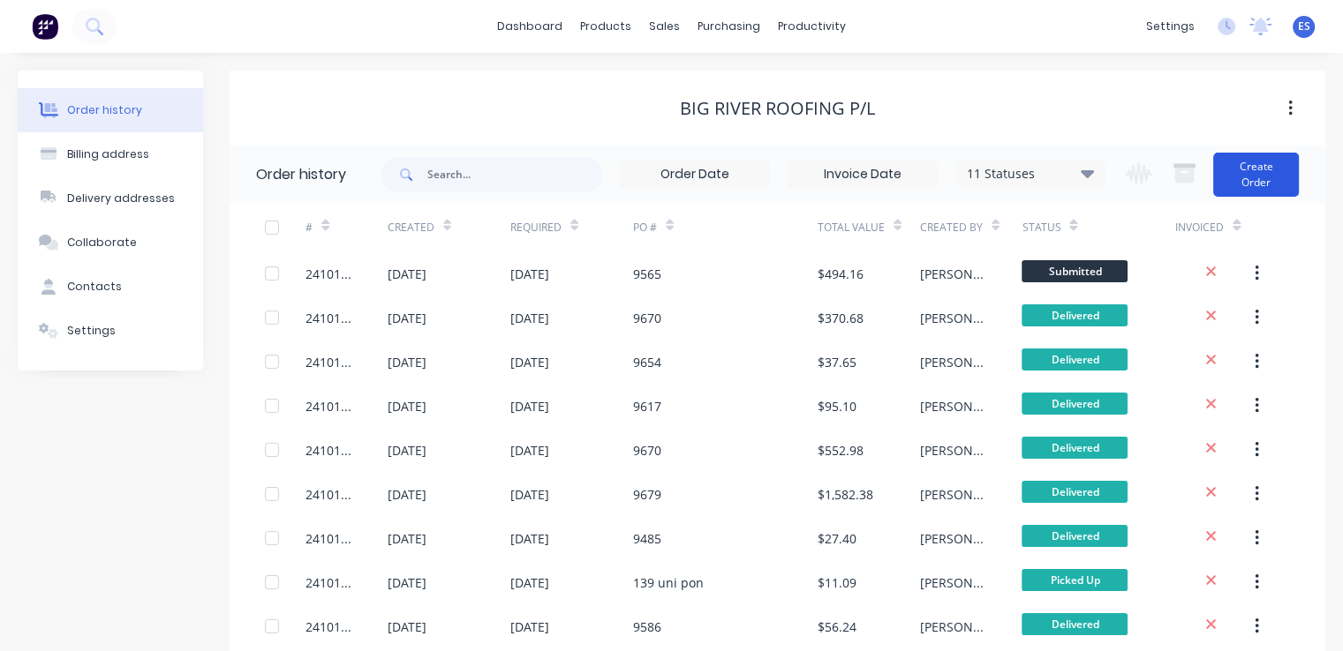
click at [1248, 174] on button "Create Order" at bounding box center [1256, 175] width 86 height 44
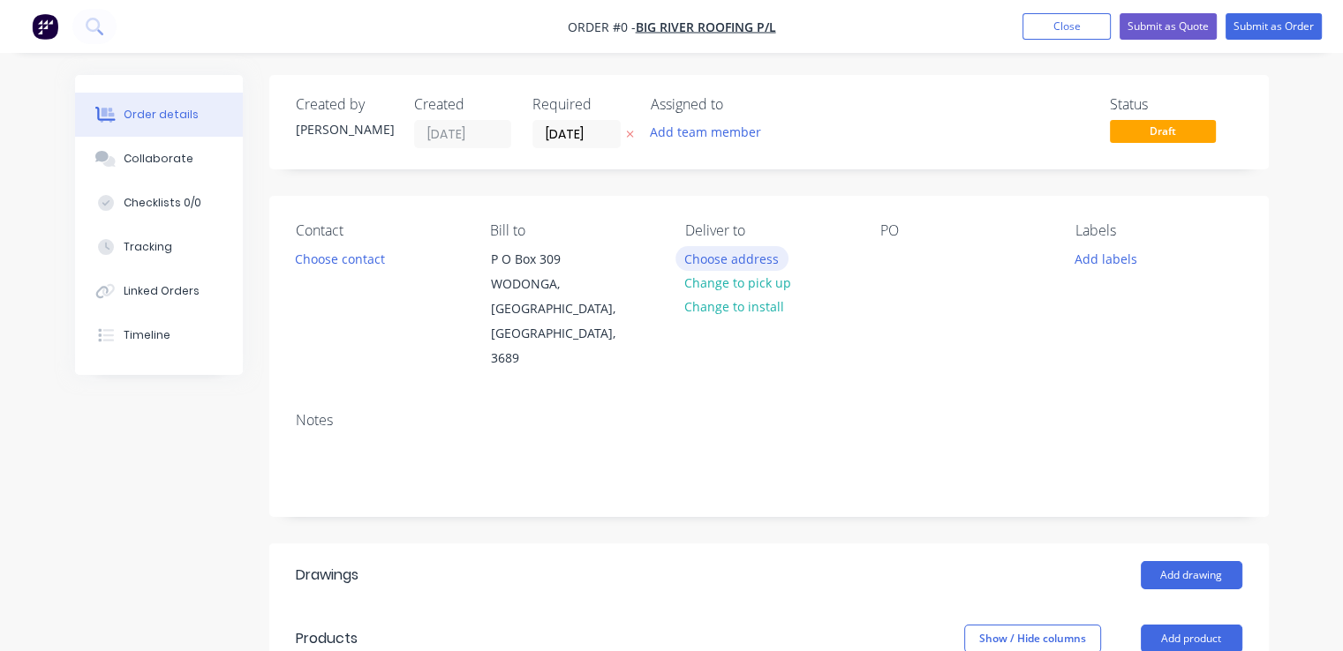
click at [739, 266] on button "Choose address" at bounding box center [731, 258] width 113 height 24
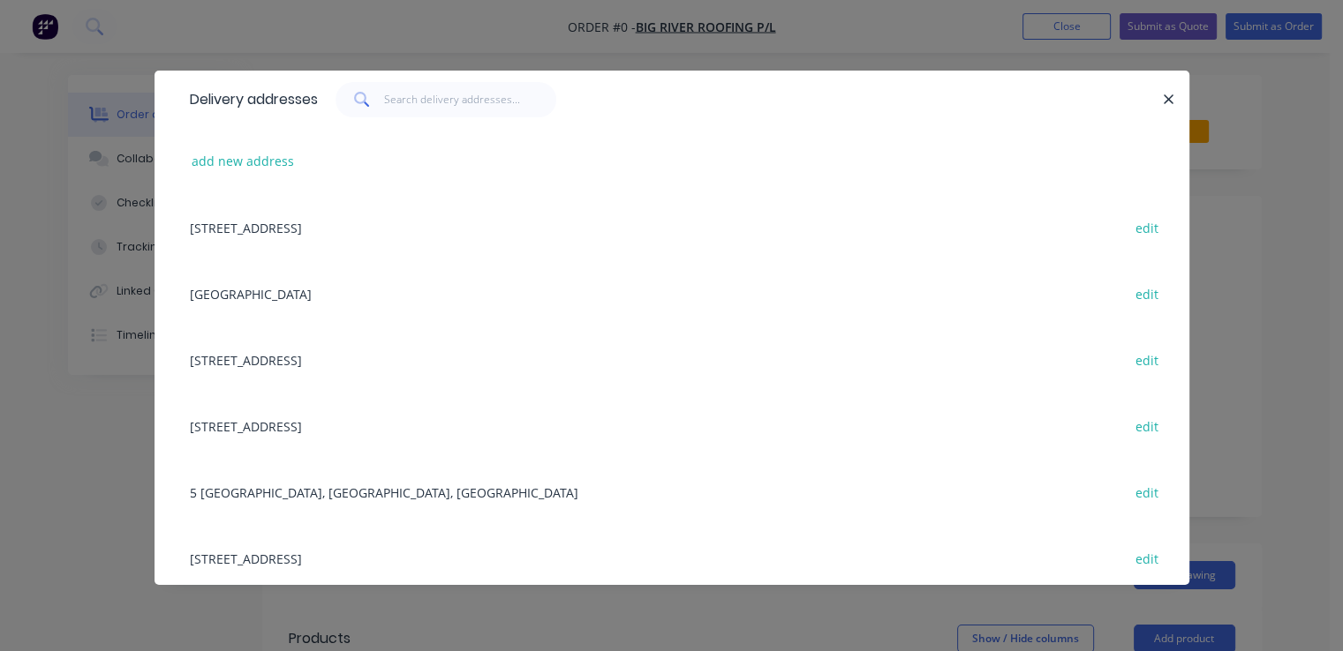
click at [432, 232] on div "[STREET_ADDRESS] edit" at bounding box center [672, 227] width 982 height 66
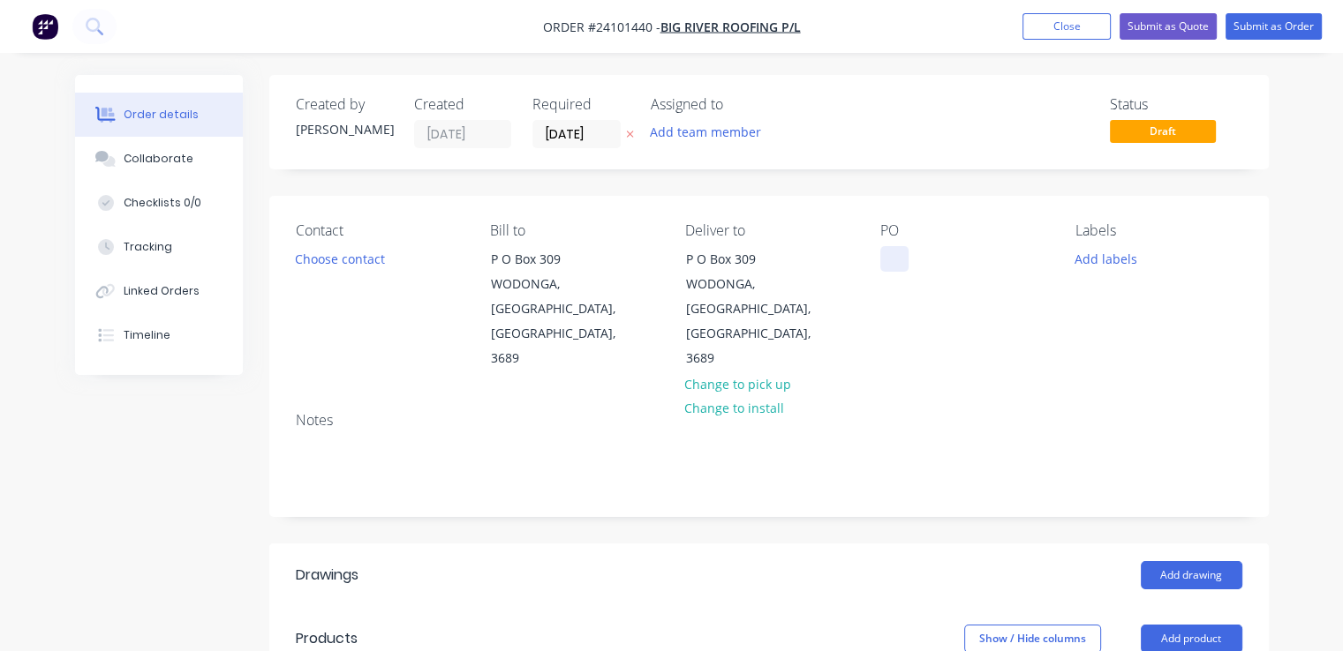
click at [889, 260] on div at bounding box center [894, 259] width 28 height 26
click at [1154, 561] on button "Add drawing" at bounding box center [1191, 575] width 102 height 28
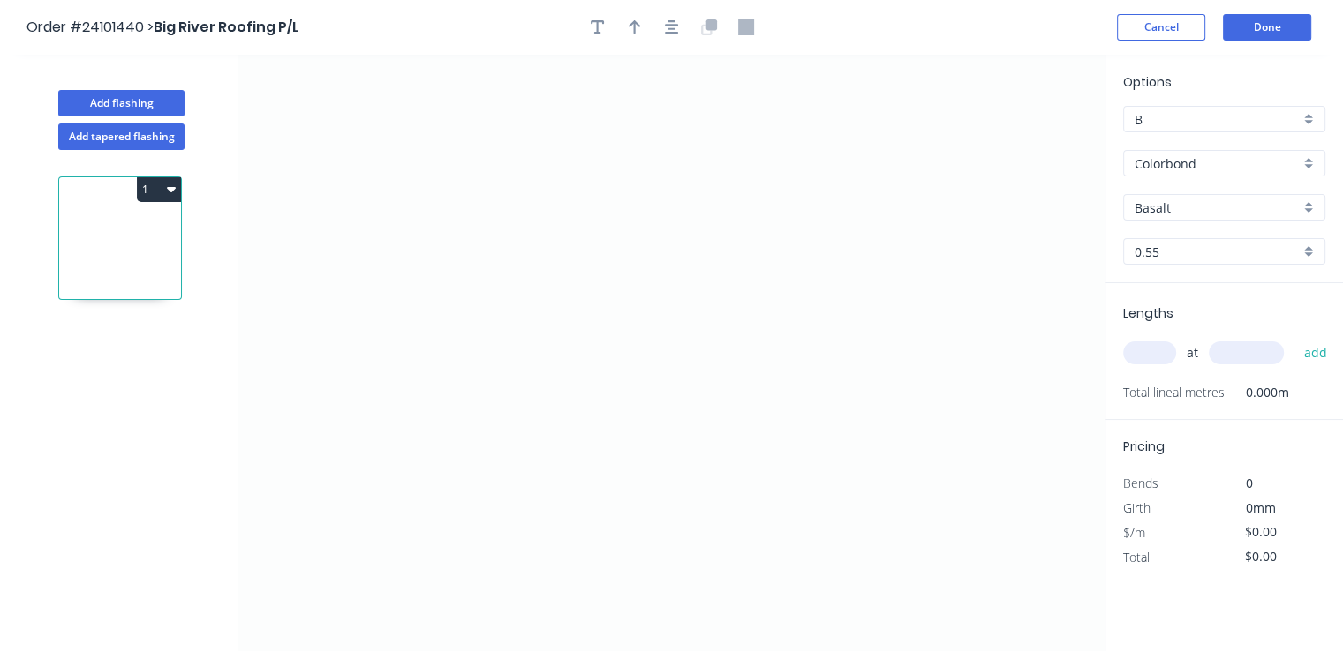
click at [1192, 207] on input "Basalt" at bounding box center [1216, 208] width 165 height 19
click at [1197, 247] on div "Windspray" at bounding box center [1224, 241] width 200 height 31
type input "Windspray"
click at [534, 163] on icon "0" at bounding box center [671, 353] width 866 height 597
click at [526, 358] on icon "0" at bounding box center [671, 353] width 866 height 597
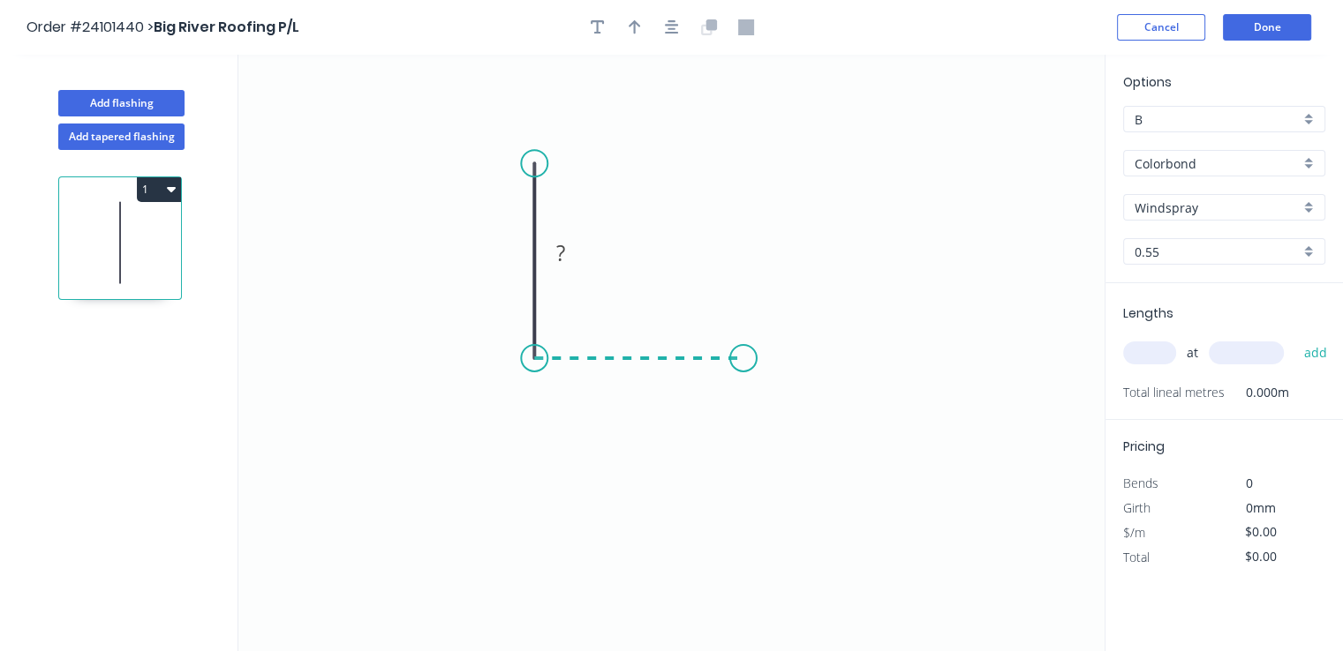
click at [743, 353] on icon "0 ?" at bounding box center [671, 353] width 866 height 597
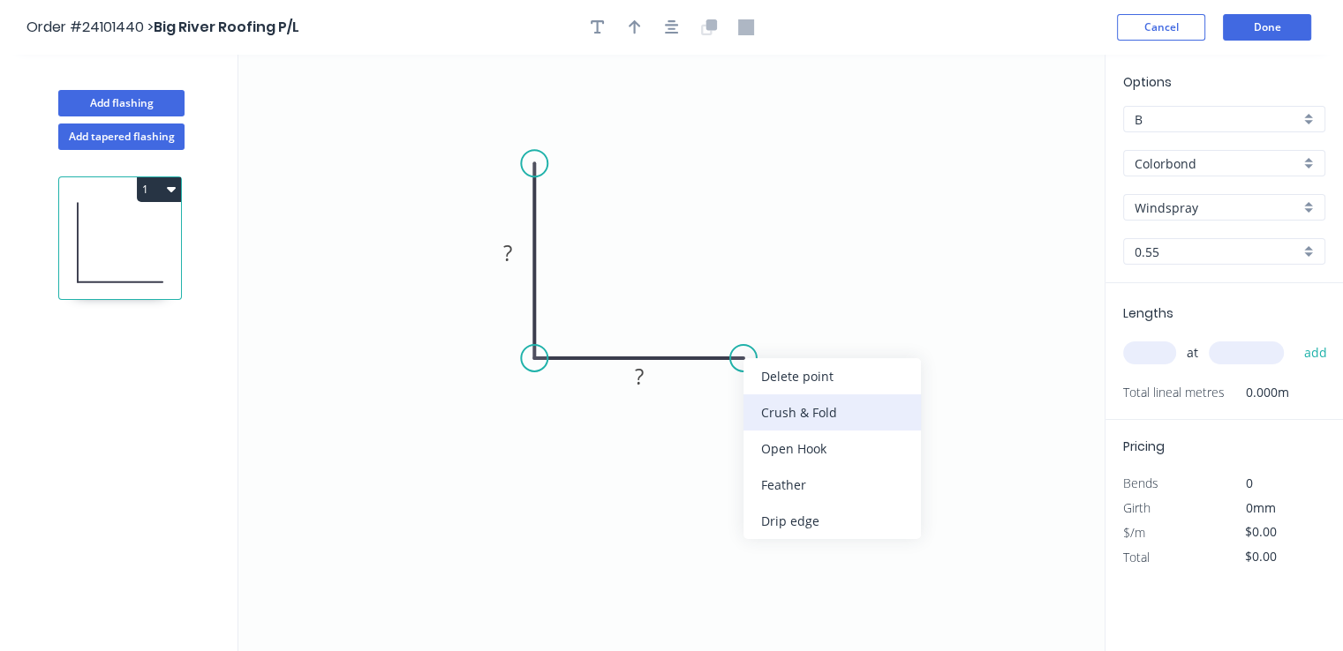
click at [771, 414] on div "Crush & Fold" at bounding box center [831, 413] width 177 height 36
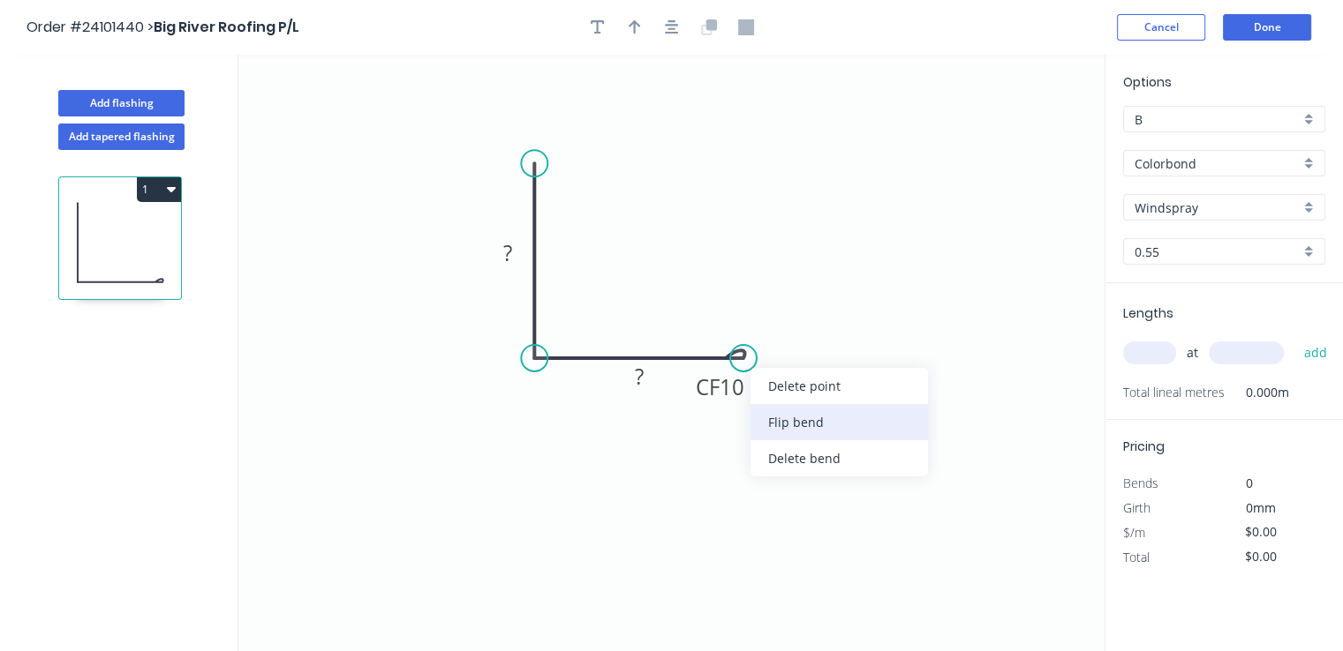
click at [788, 426] on div "Flip bend" at bounding box center [838, 422] width 177 height 36
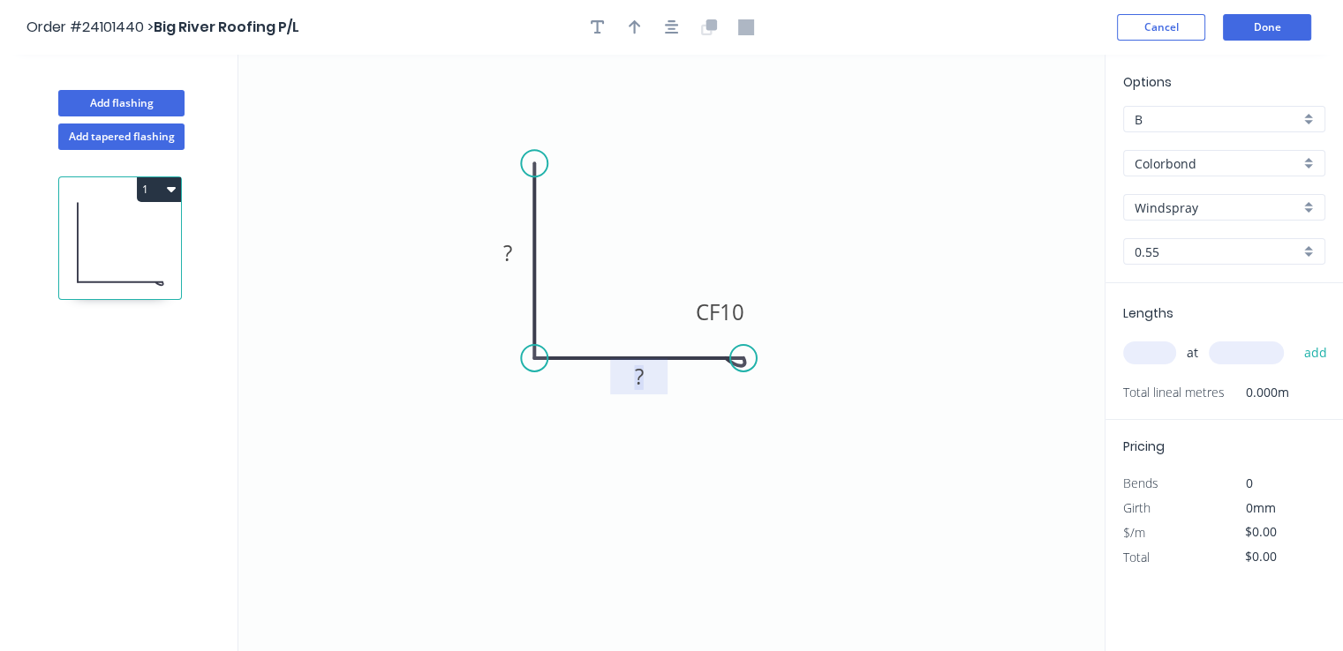
click at [652, 378] on rect at bounding box center [638, 377] width 35 height 25
click at [506, 239] on tspan "?" at bounding box center [507, 252] width 9 height 29
click at [1164, 357] on input "text" at bounding box center [1149, 353] width 53 height 23
type input "$9.13"
type input "5"
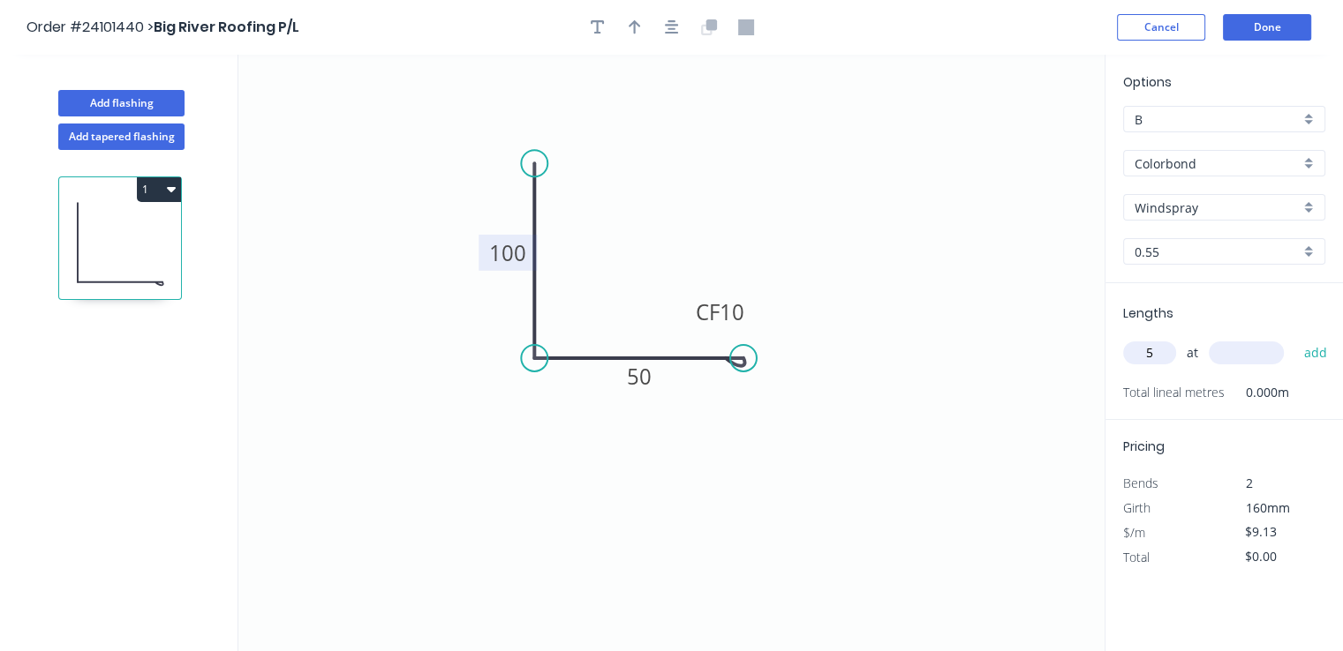
click at [1259, 354] on input "text" at bounding box center [1245, 353] width 75 height 23
type input "3500"
click at [1294, 338] on button "add" at bounding box center [1314, 353] width 41 height 30
type input "$159.78"
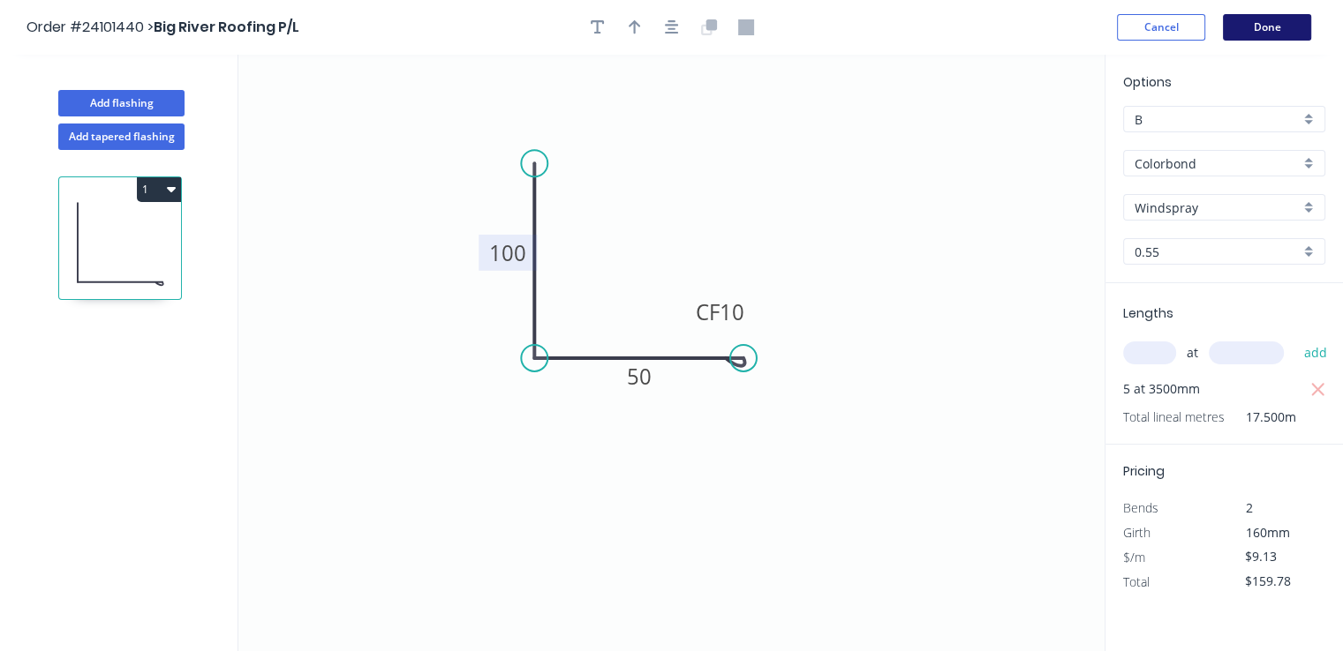
click at [1279, 21] on button "Done" at bounding box center [1266, 27] width 88 height 26
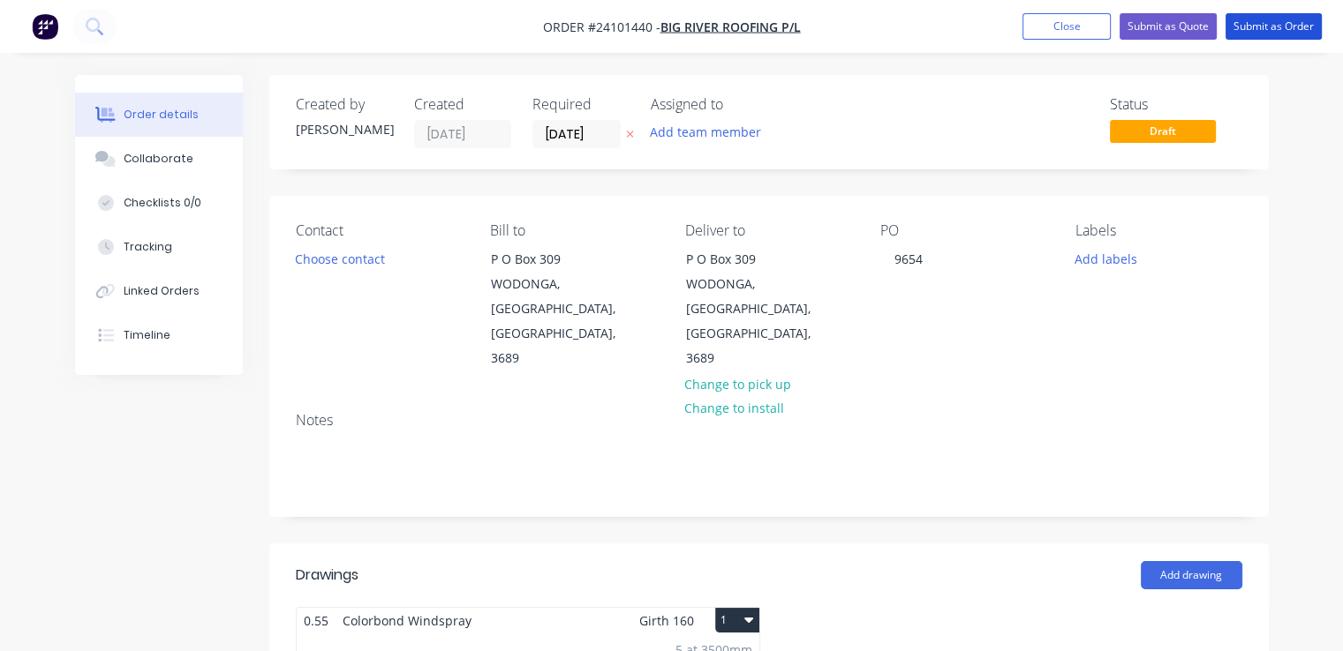
click at [1279, 21] on button "Submit as Order" at bounding box center [1273, 26] width 96 height 26
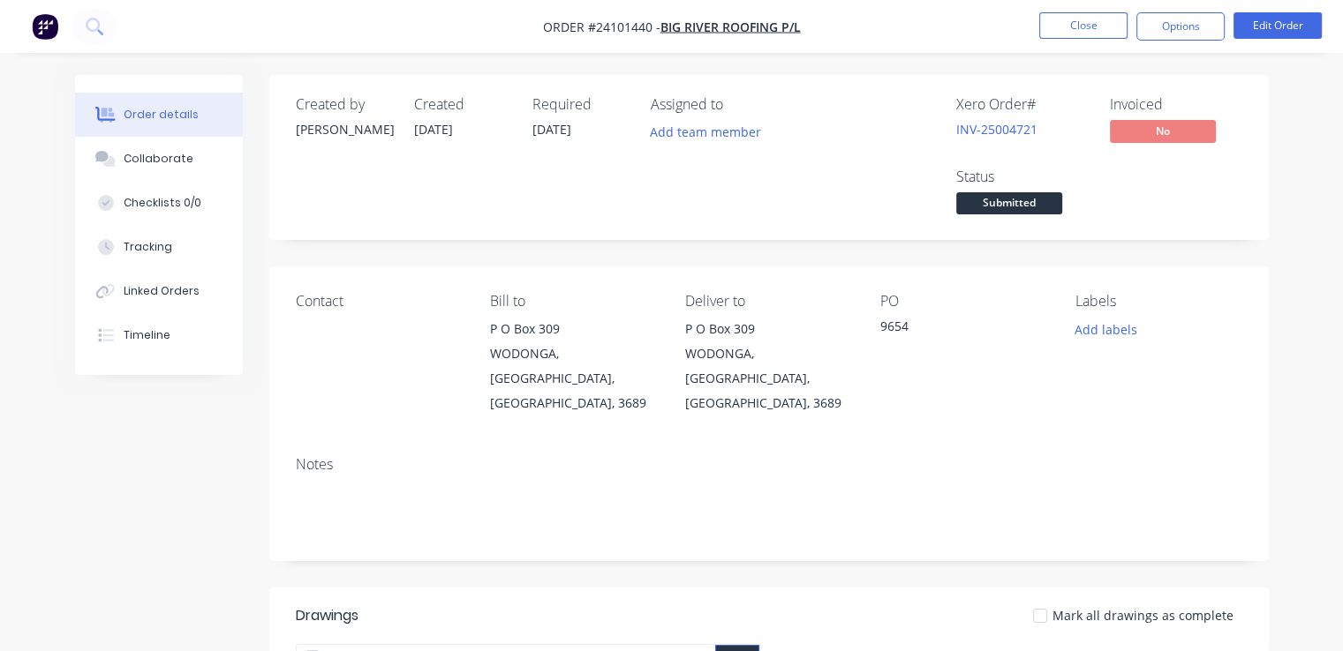
click at [52, 20] on img "button" at bounding box center [45, 26] width 26 height 26
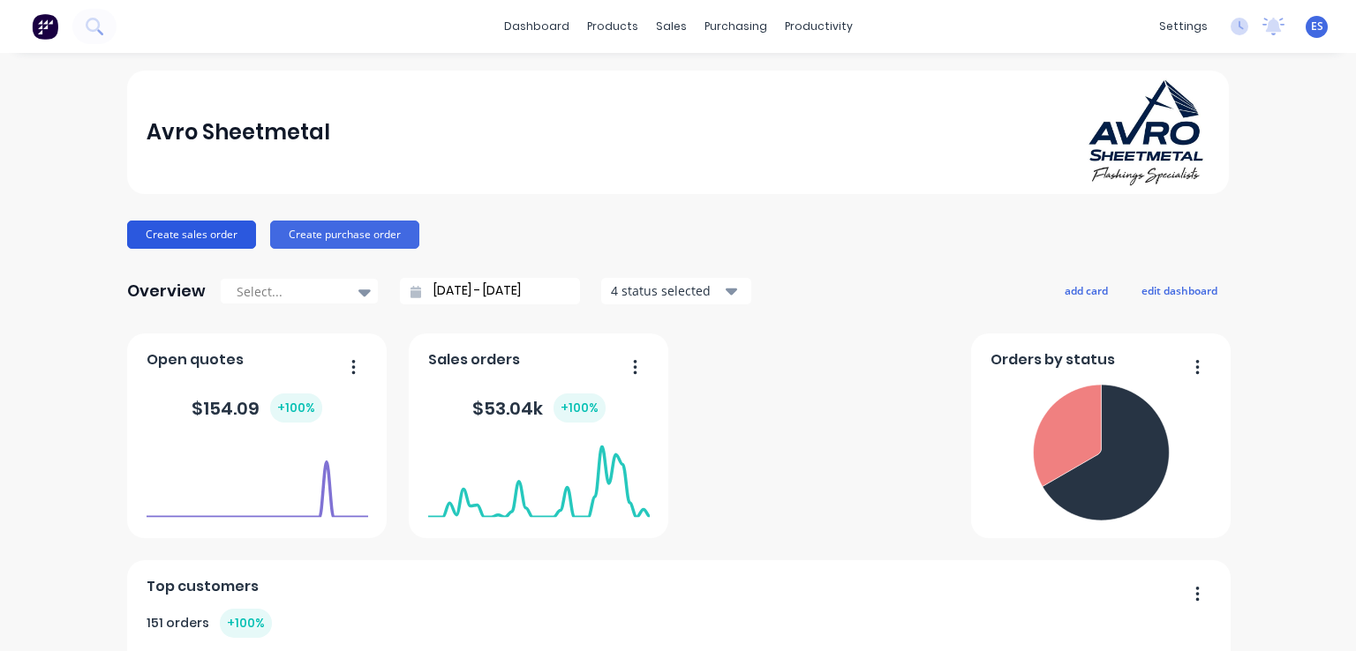
click at [175, 227] on button "Create sales order" at bounding box center [191, 235] width 129 height 28
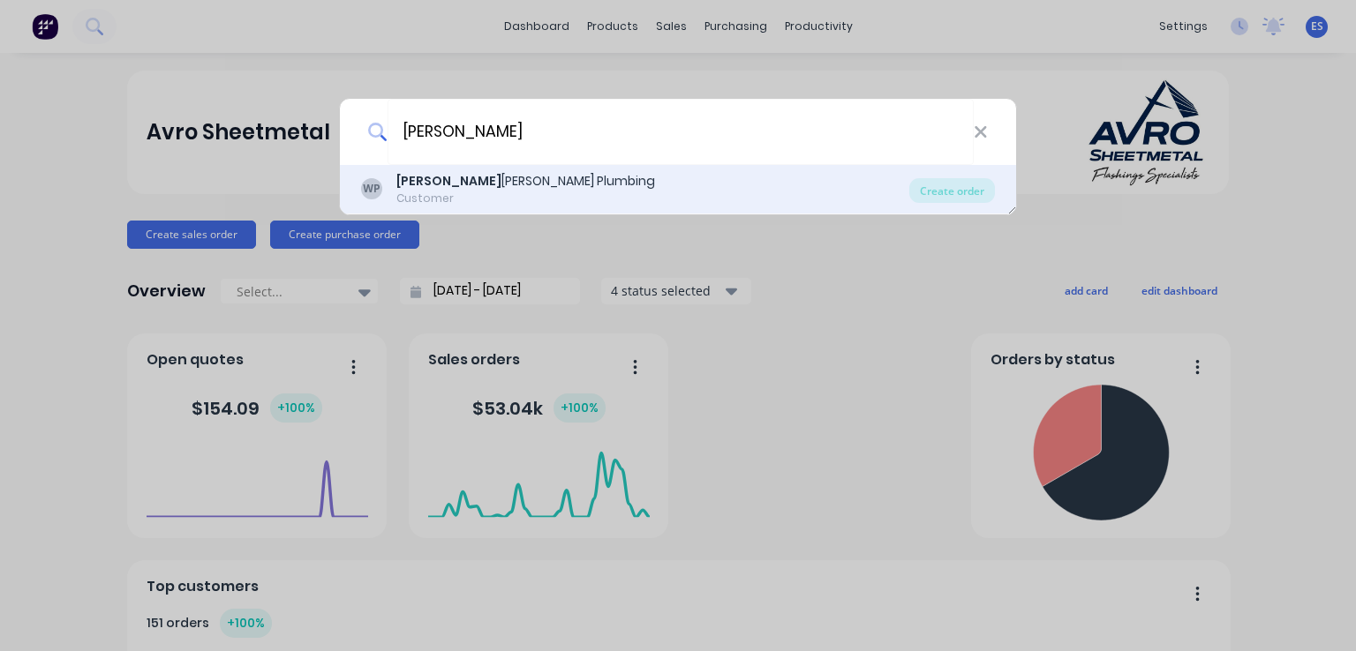
type input "[PERSON_NAME]"
click at [477, 199] on div "Customer" at bounding box center [525, 199] width 259 height 16
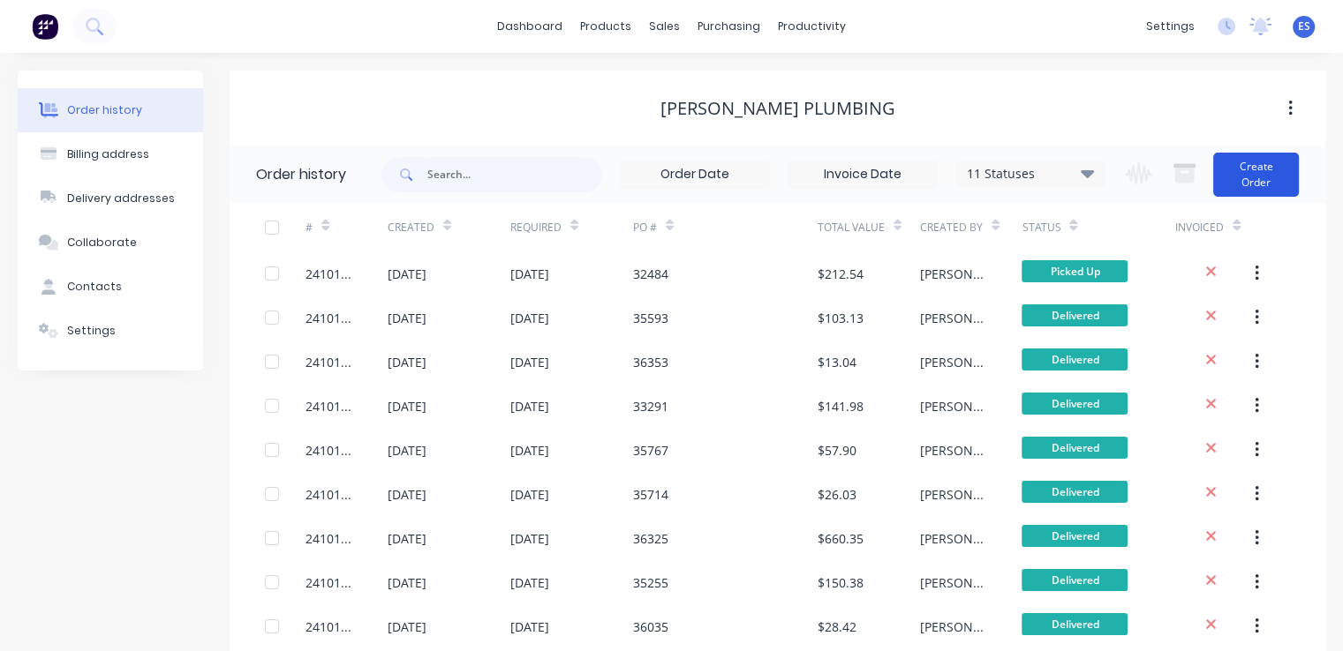
click at [1273, 182] on button "Create Order" at bounding box center [1256, 175] width 86 height 44
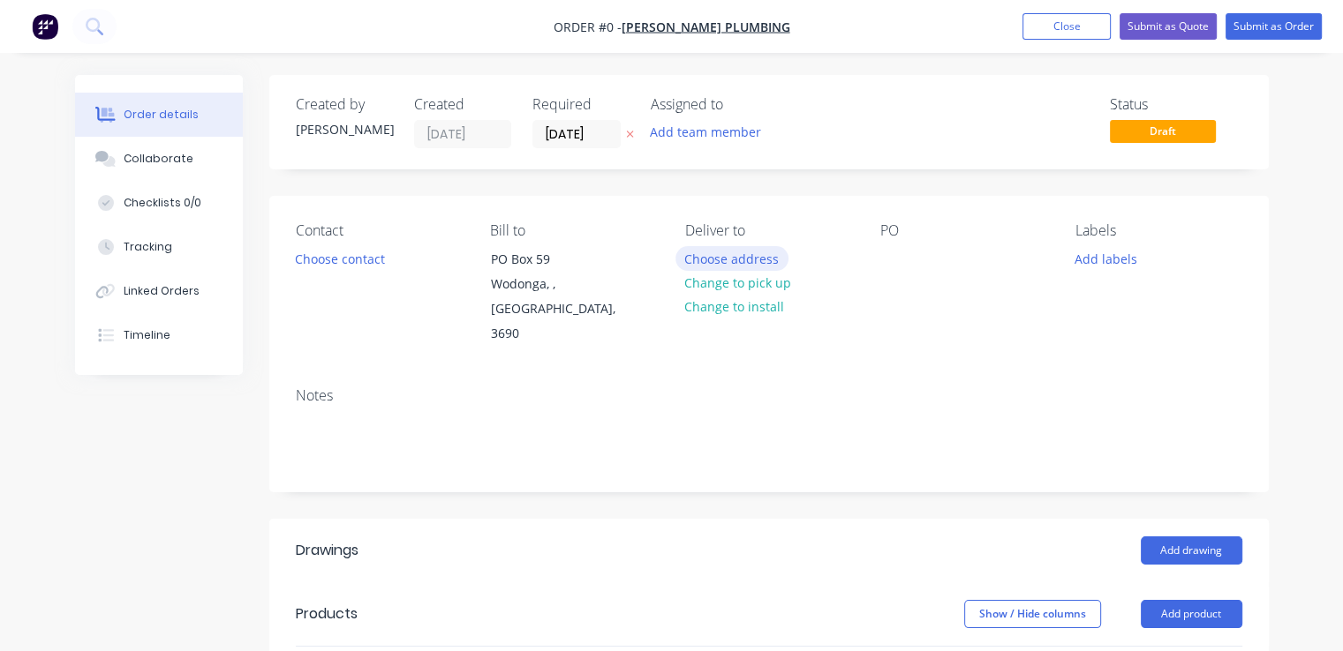
click at [753, 254] on button "Choose address" at bounding box center [731, 258] width 113 height 24
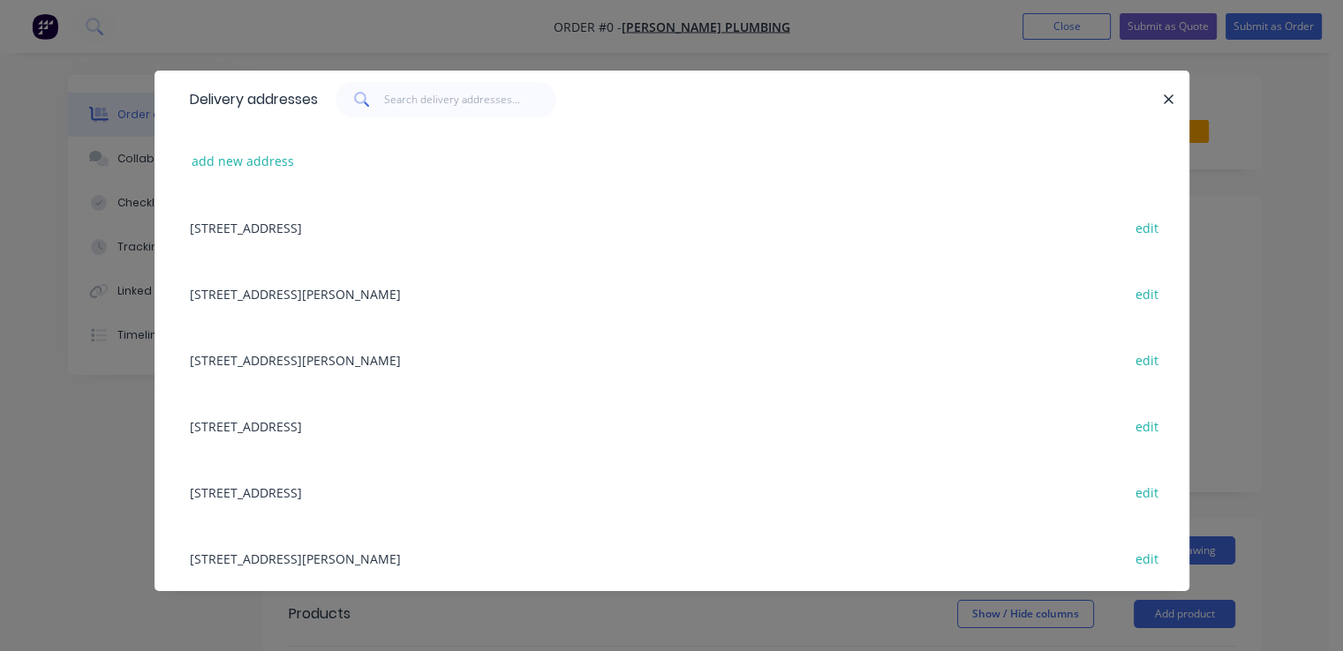
click at [289, 223] on div "[STREET_ADDRESS] edit" at bounding box center [672, 227] width 982 height 66
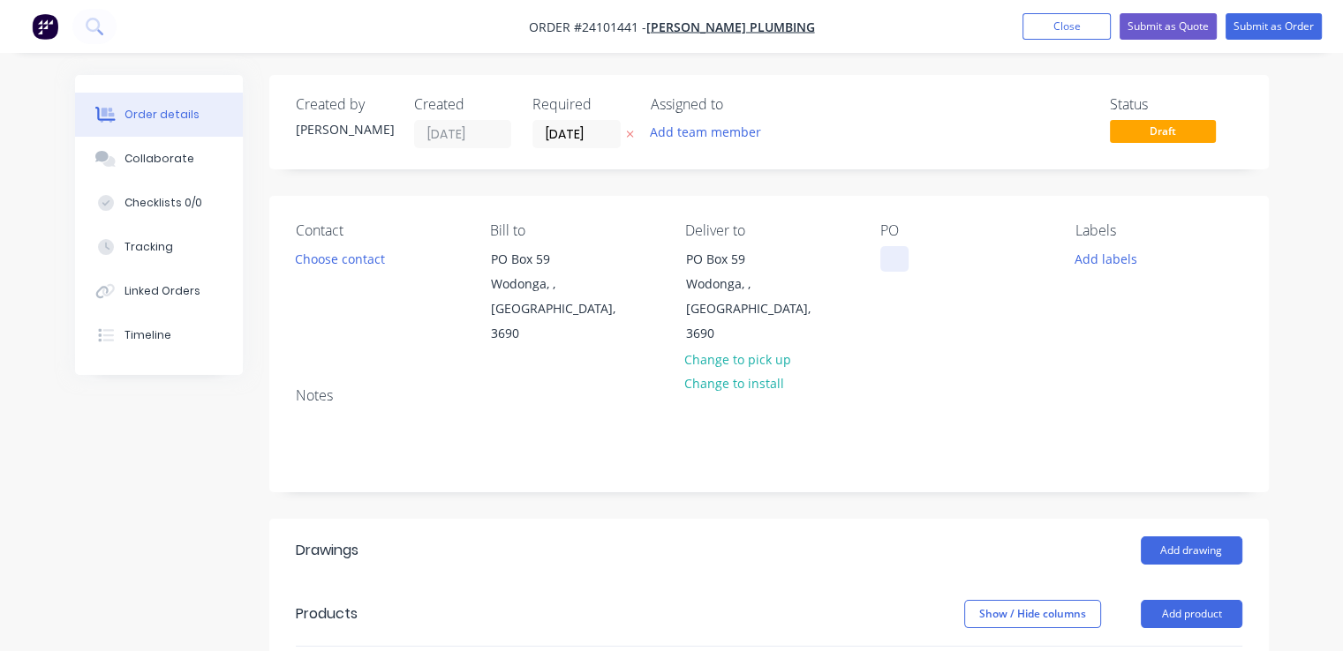
click at [886, 251] on div at bounding box center [894, 259] width 28 height 26
click at [1196, 537] on button "Add drawing" at bounding box center [1191, 551] width 102 height 28
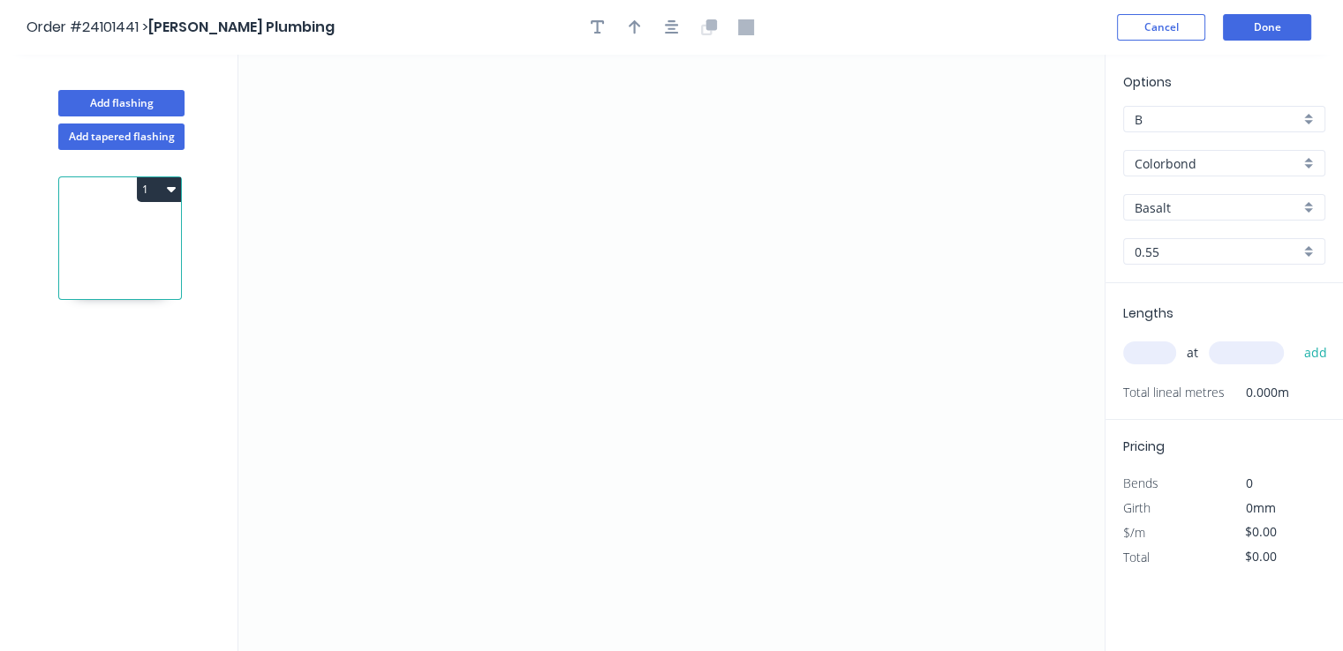
click at [1149, 199] on input "Basalt" at bounding box center [1216, 208] width 165 height 19
click at [1156, 237] on div "Pale Eucalypt" at bounding box center [1224, 241] width 200 height 31
type input "Pale Eucalypt"
click at [446, 297] on icon "0" at bounding box center [671, 353] width 866 height 597
click at [653, 312] on icon "0" at bounding box center [671, 353] width 866 height 597
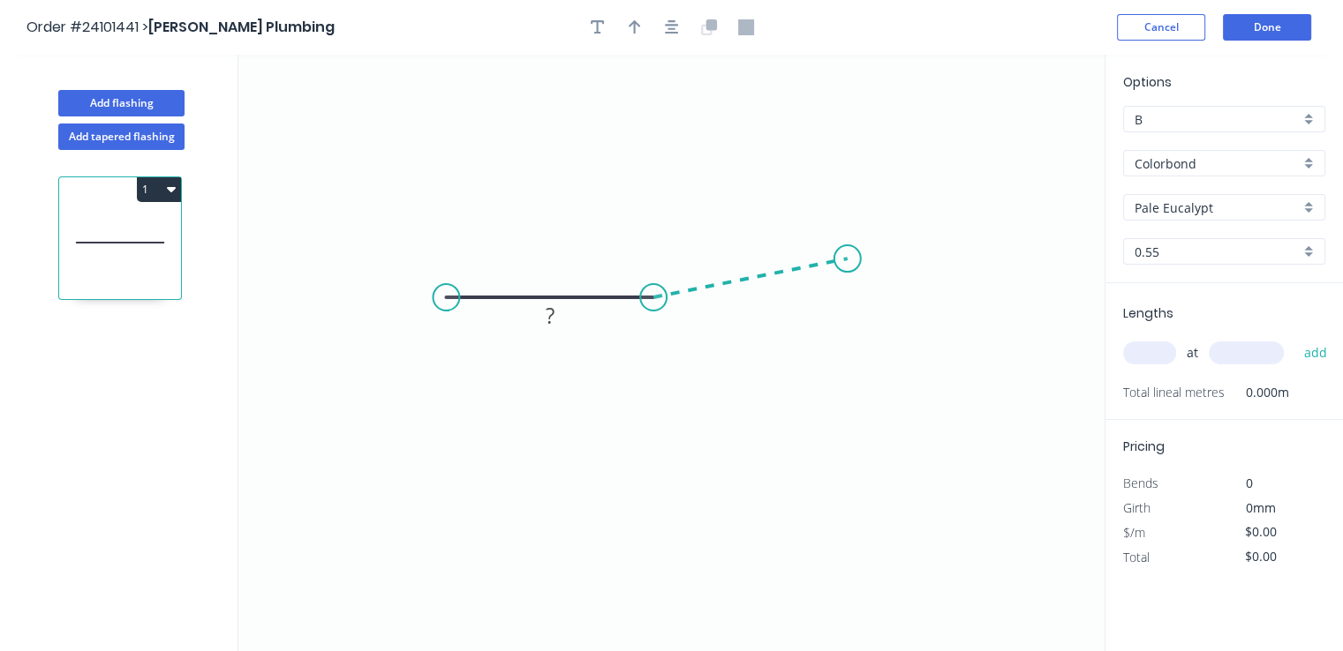
click at [847, 259] on icon "0 ?" at bounding box center [671, 353] width 866 height 597
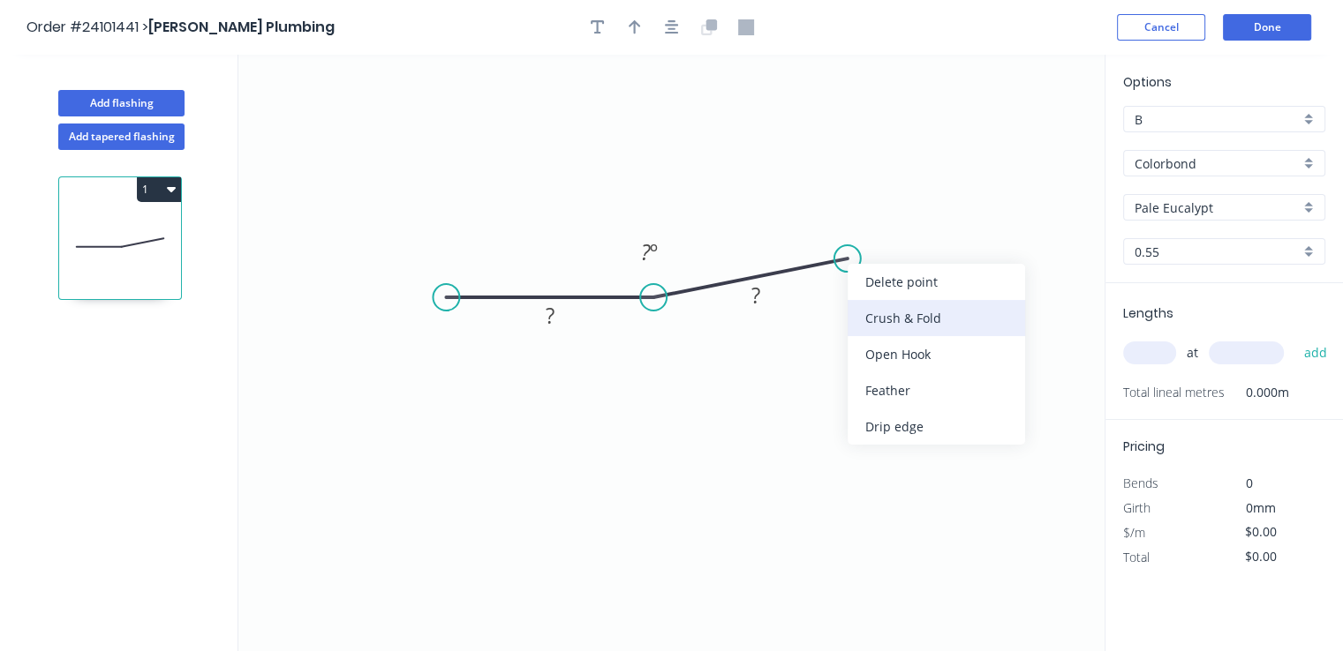
click at [875, 321] on div "Crush & Fold" at bounding box center [935, 318] width 177 height 36
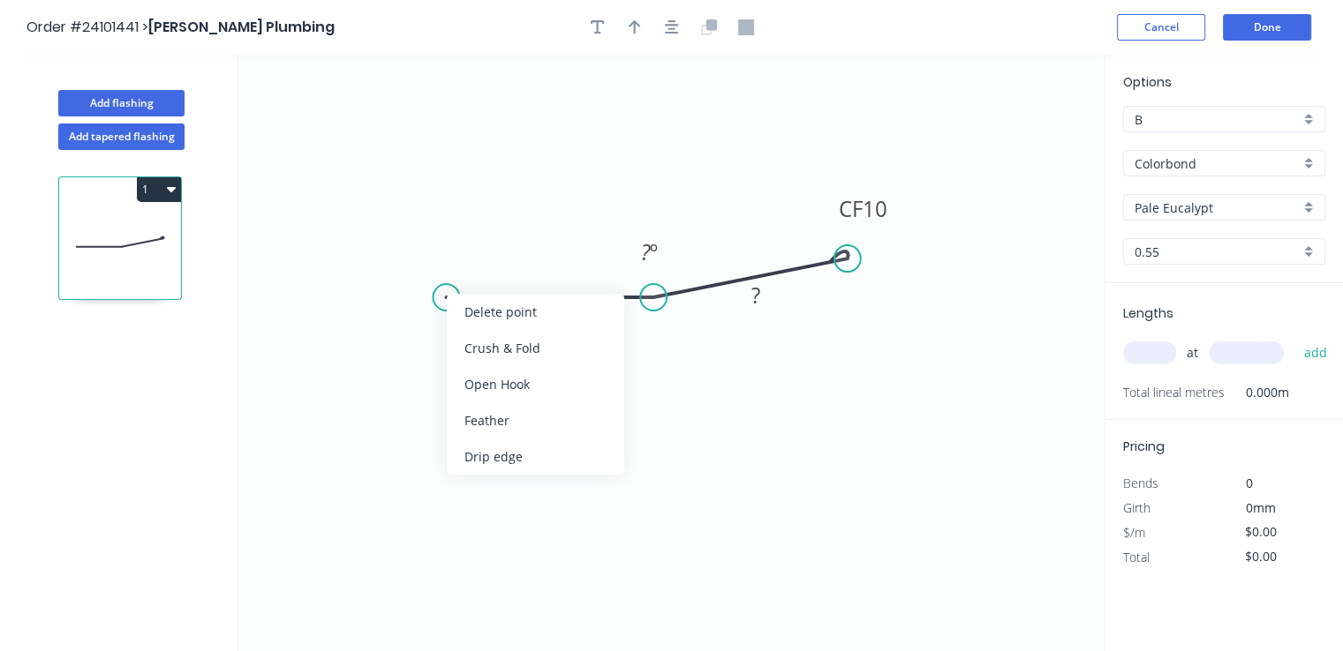
click at [473, 344] on div "Crush & Fold" at bounding box center [535, 348] width 177 height 36
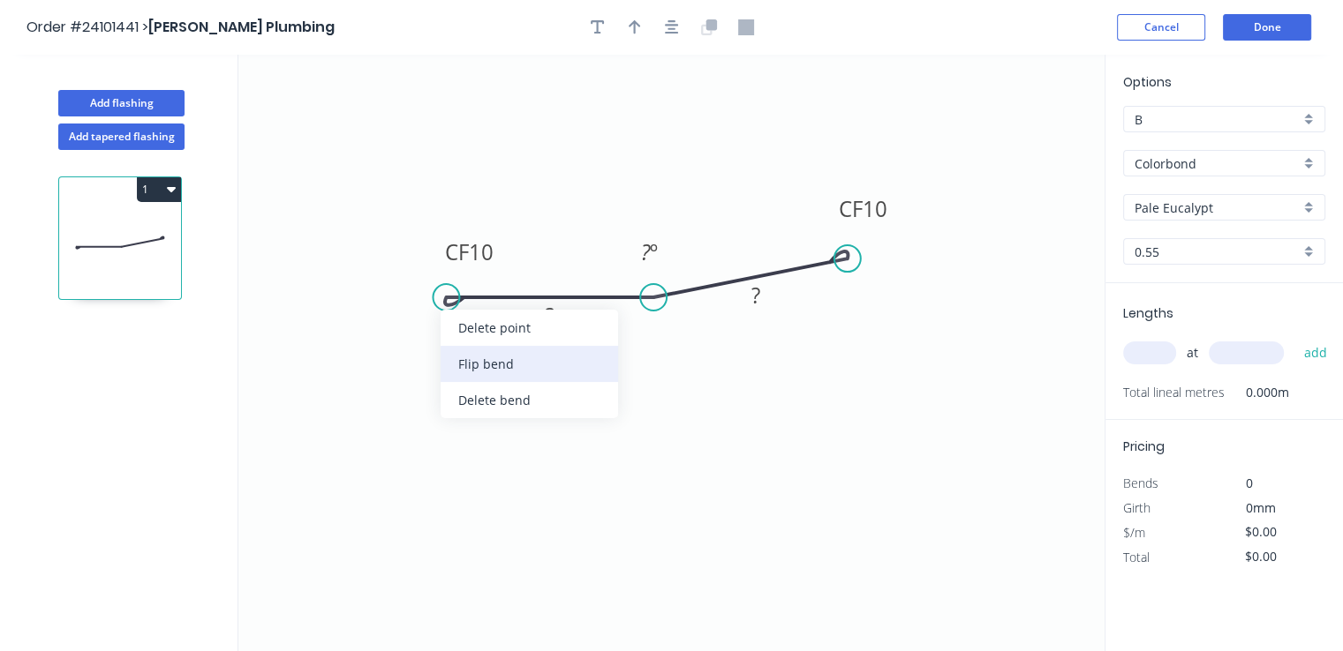
click at [505, 356] on div "Flip bend" at bounding box center [528, 364] width 177 height 36
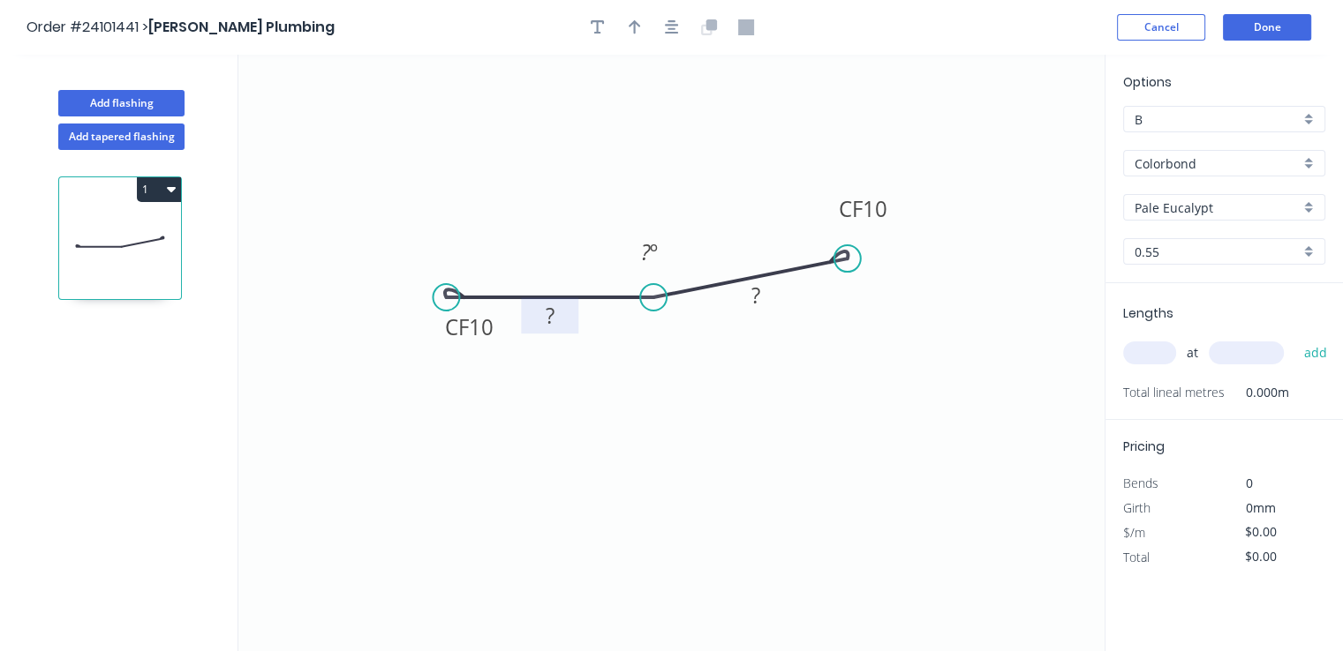
click at [551, 315] on tspan "?" at bounding box center [549, 315] width 9 height 29
click at [738, 293] on rect at bounding box center [755, 296] width 35 height 25
type input "$14.06"
click at [643, 255] on tspan "?" at bounding box center [646, 251] width 10 height 29
click at [1139, 357] on input "text" at bounding box center [1149, 353] width 53 height 23
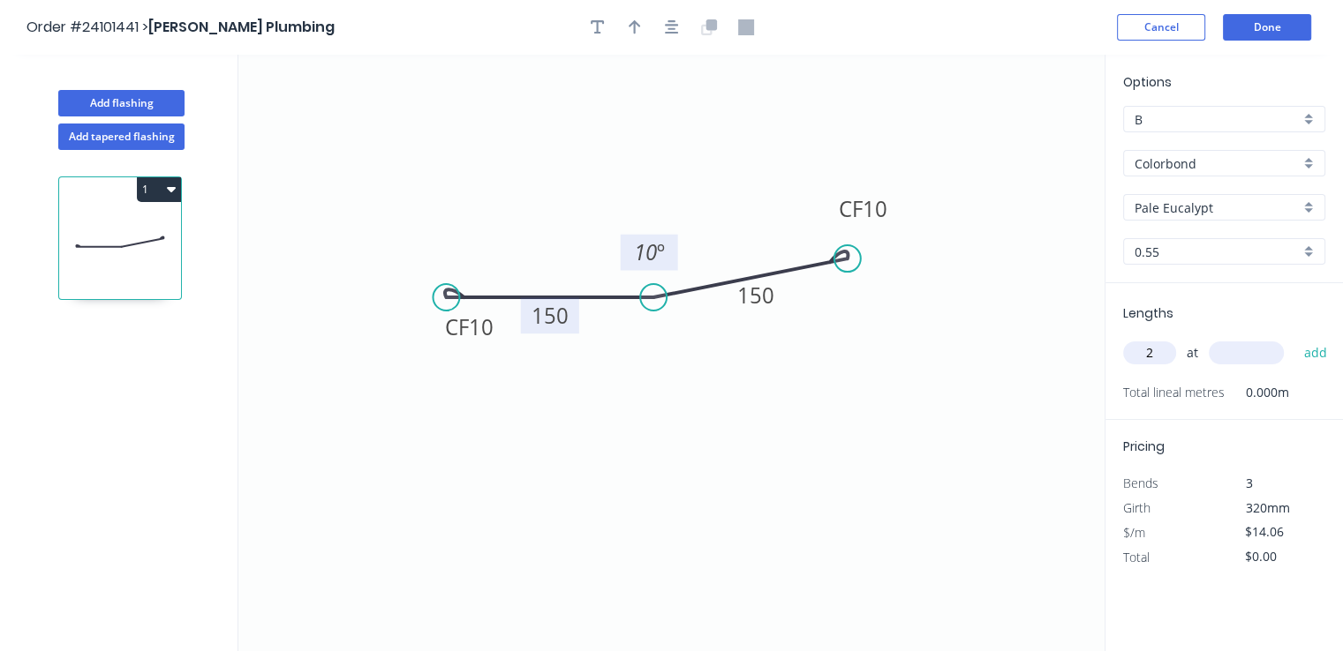
type input "2"
click at [1219, 361] on input "text" at bounding box center [1245, 353] width 75 height 23
type input "3000"
click at [1294, 338] on button "add" at bounding box center [1314, 353] width 41 height 30
type input "$84.36"
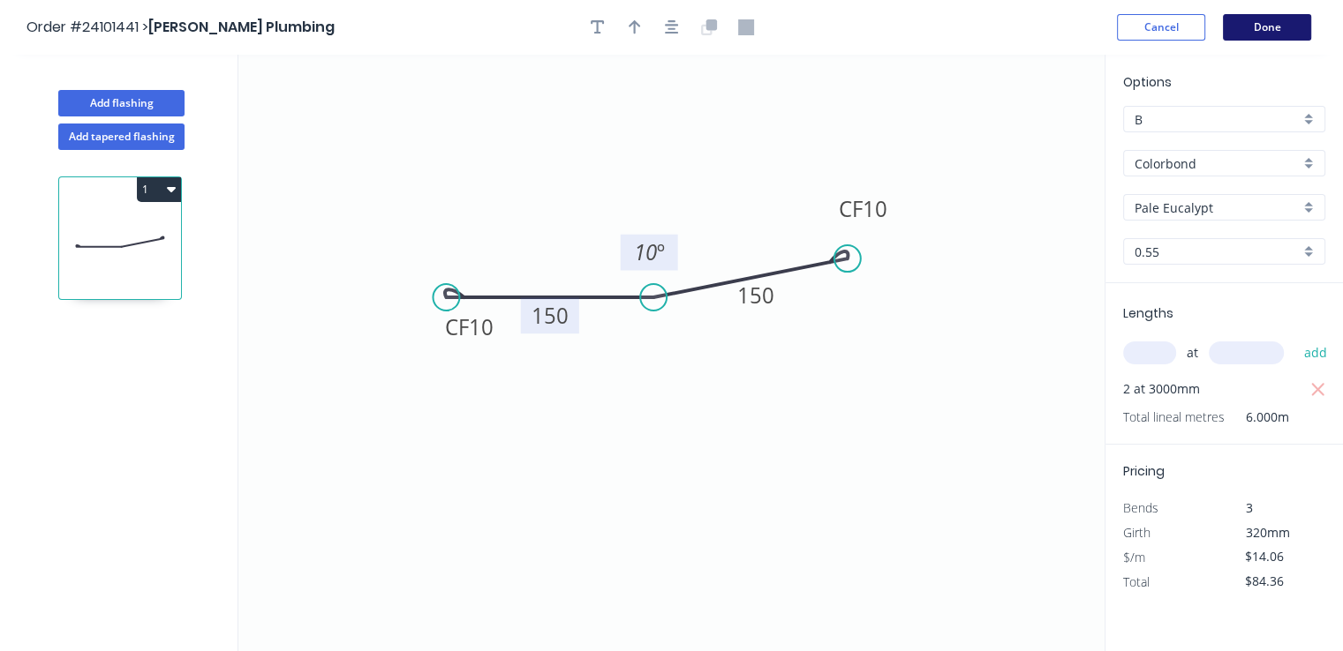
click at [1275, 26] on button "Done" at bounding box center [1266, 27] width 88 height 26
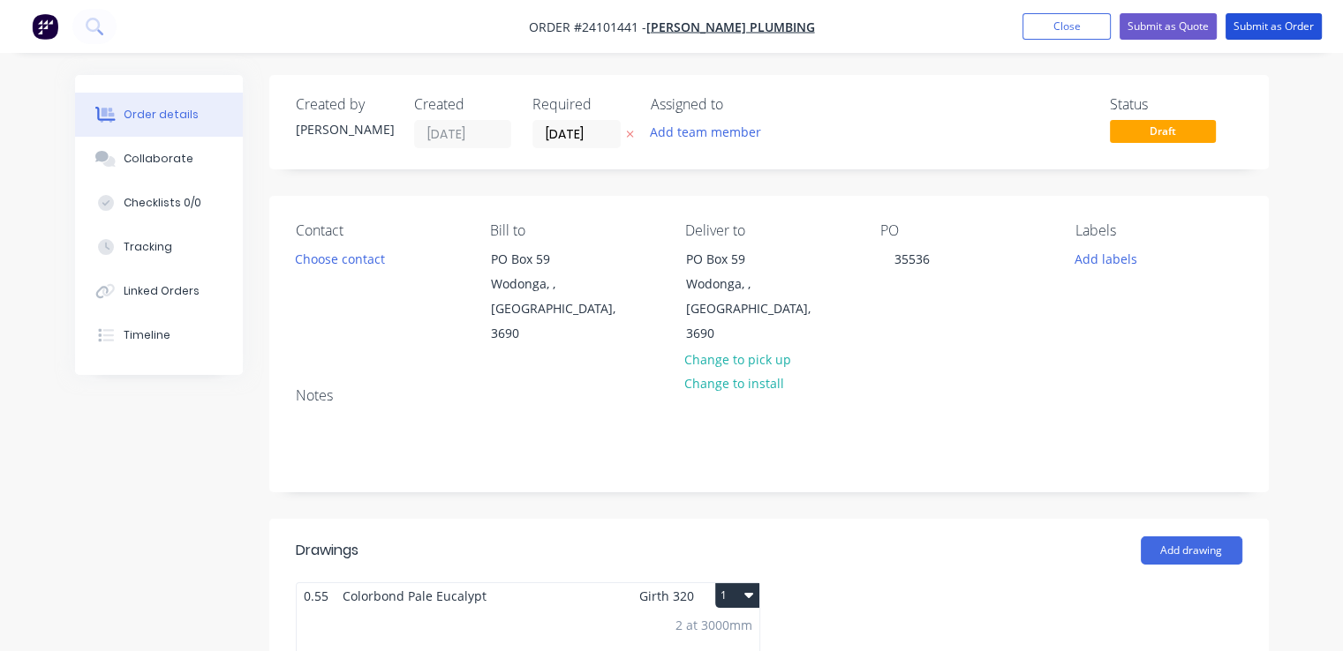
click at [1275, 26] on button "Submit as Order" at bounding box center [1273, 26] width 96 height 26
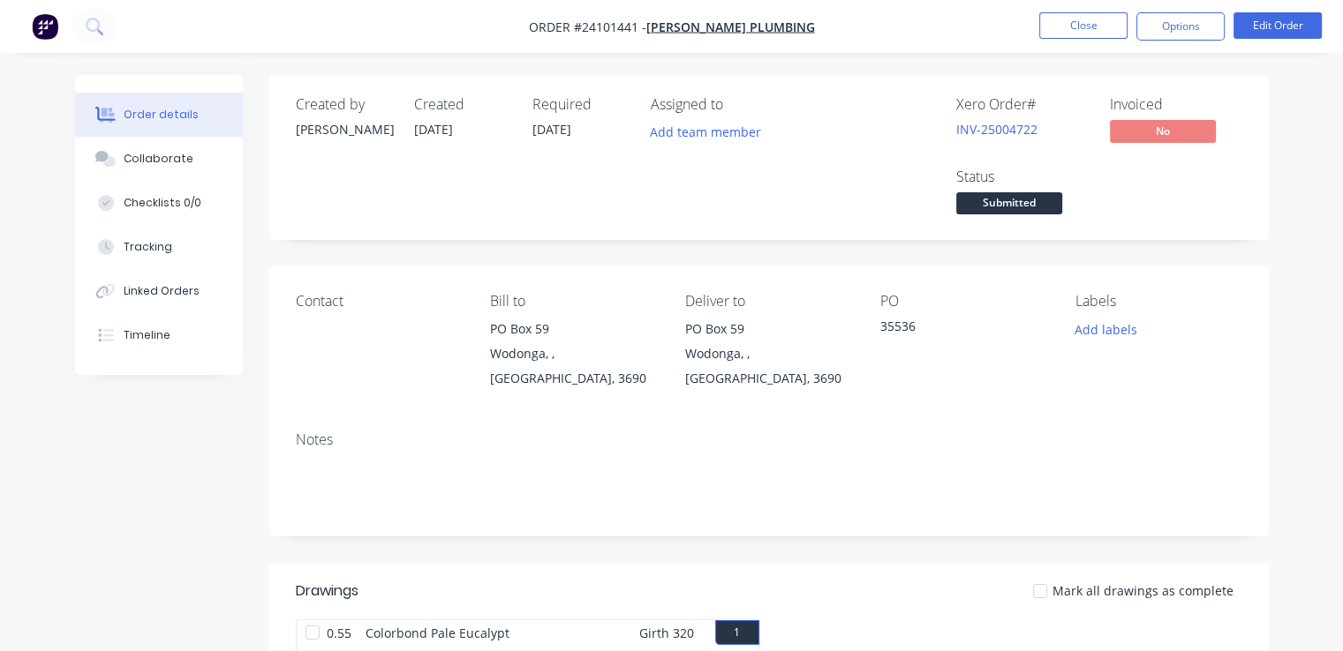
click at [49, 32] on img "button" at bounding box center [45, 26] width 26 height 26
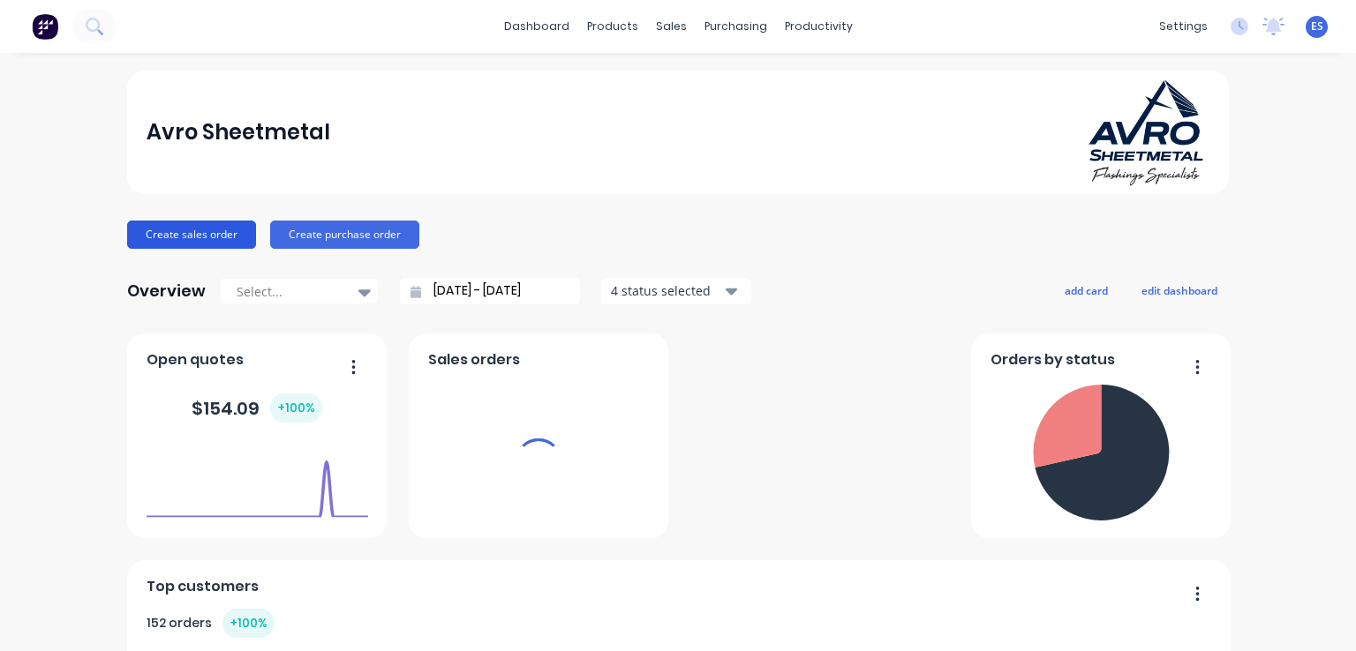
click at [159, 233] on button "Create sales order" at bounding box center [191, 235] width 129 height 28
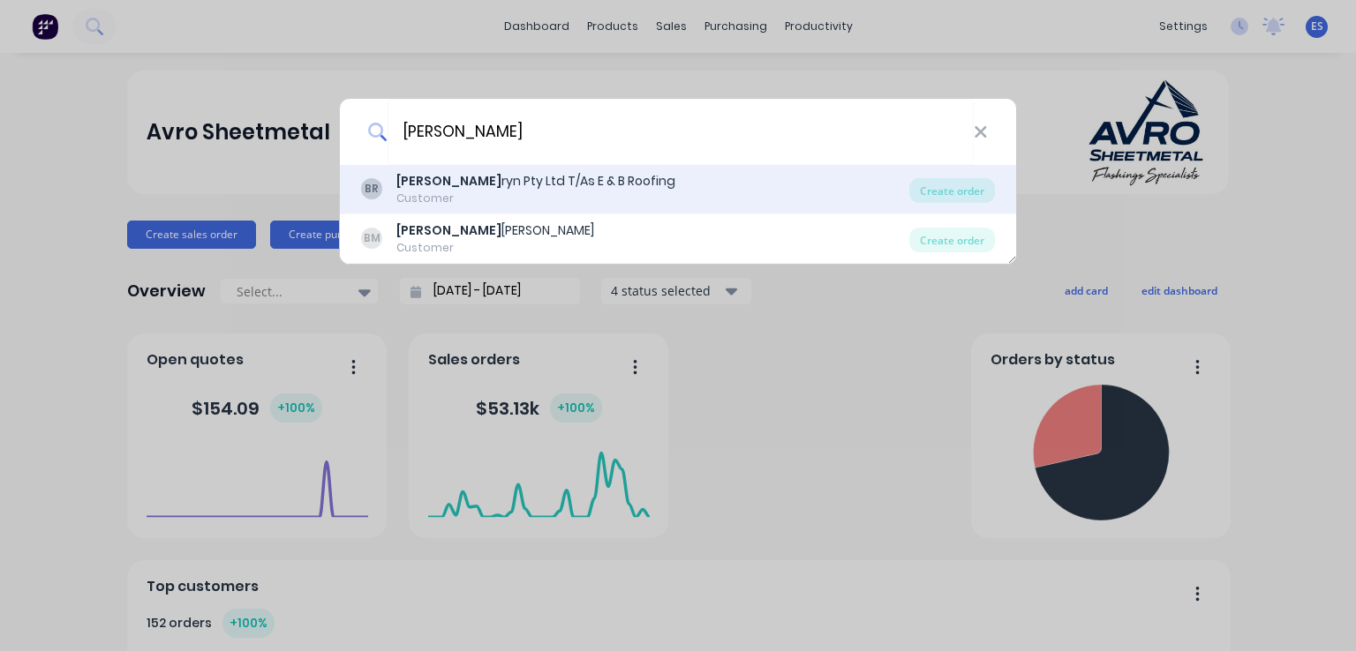
type input "[PERSON_NAME]"
click at [487, 184] on div "[PERSON_NAME] Pty Ltd T/As E & B Roofing" at bounding box center [535, 181] width 279 height 19
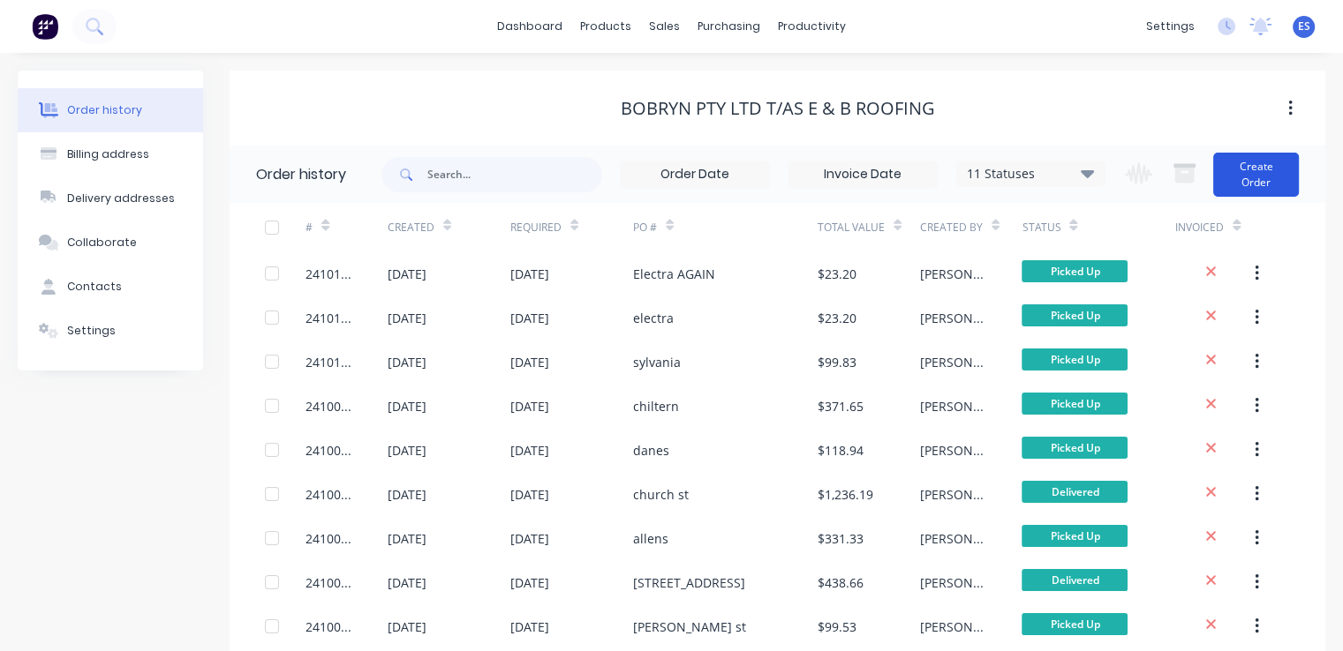
click at [1264, 184] on button "Create Order" at bounding box center [1256, 175] width 86 height 44
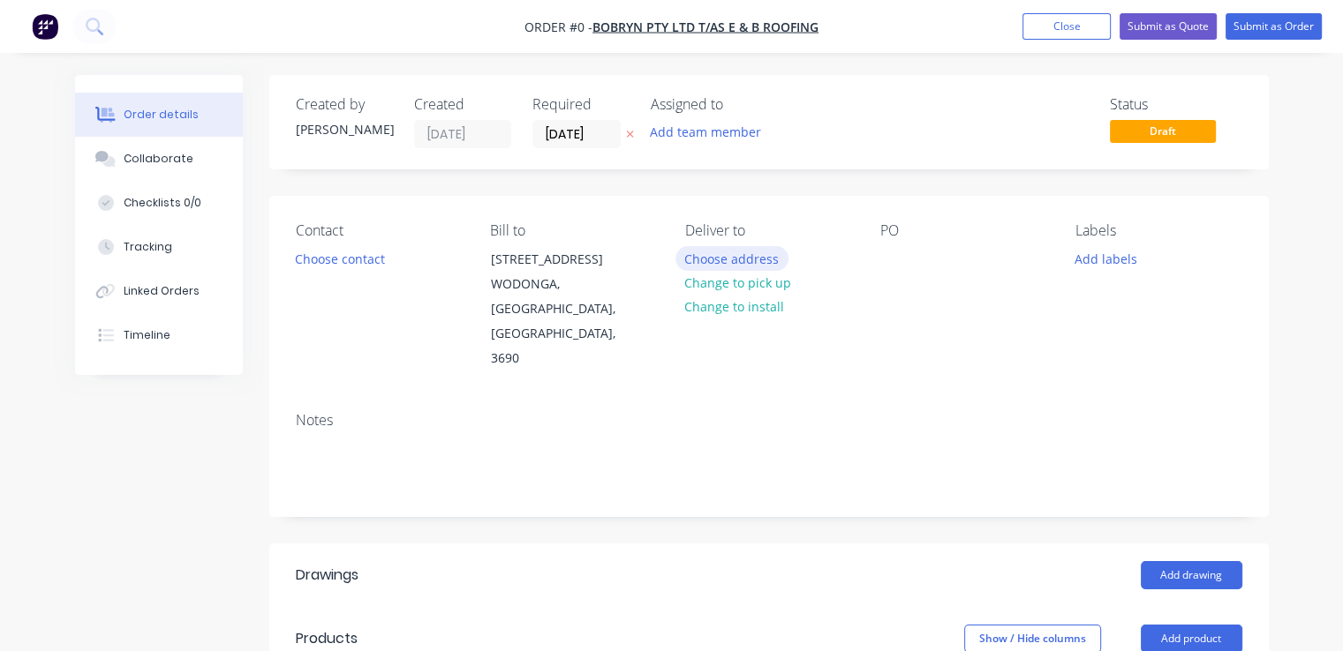
click at [749, 260] on button "Choose address" at bounding box center [731, 258] width 113 height 24
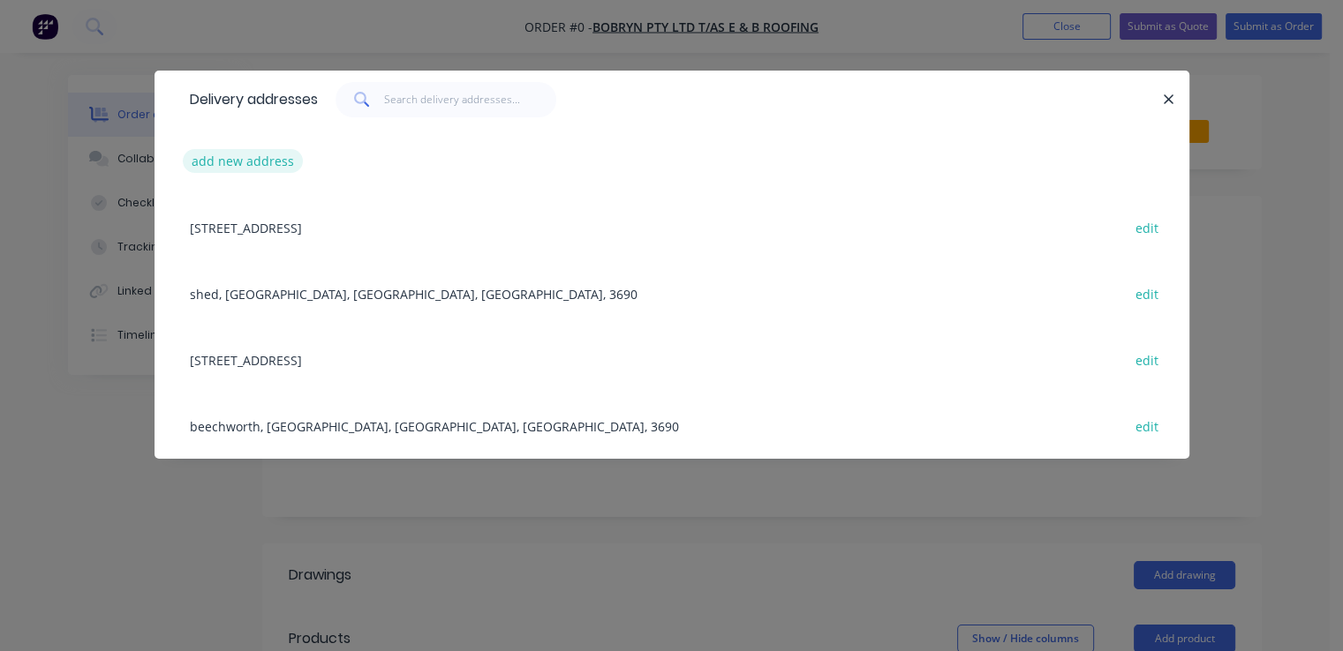
click at [244, 163] on button "add new address" at bounding box center [243, 161] width 121 height 24
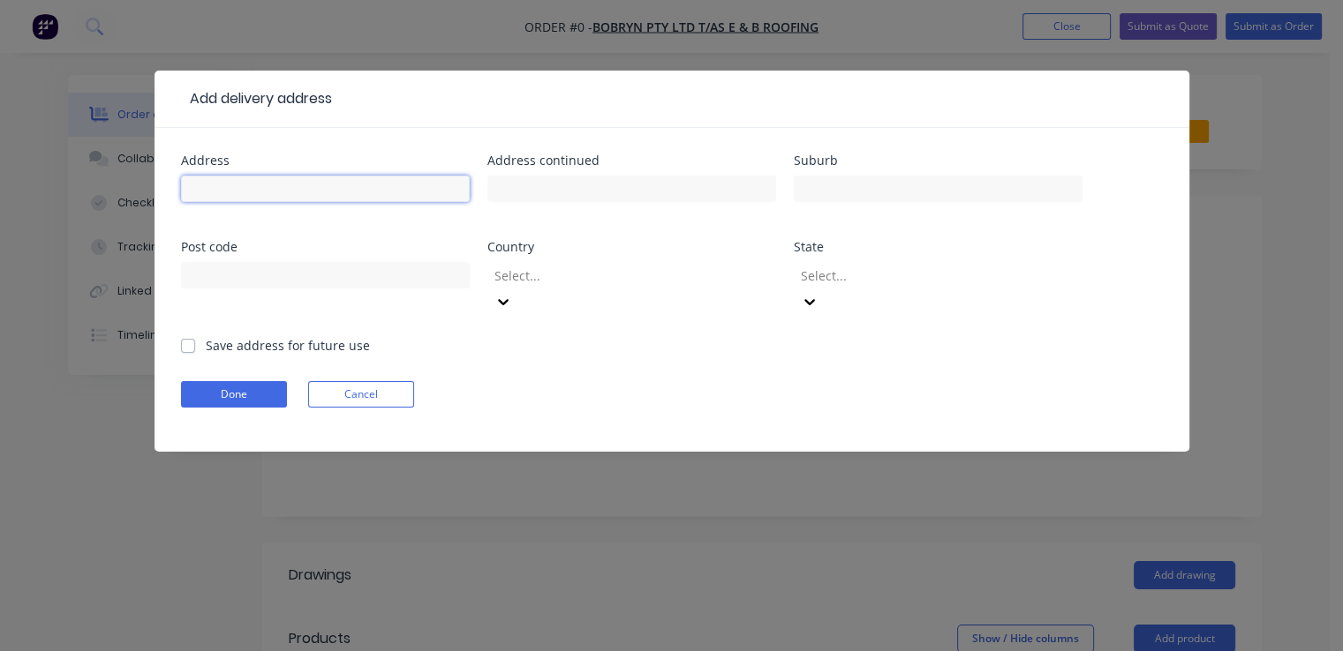
click at [243, 188] on input "text" at bounding box center [325, 189] width 289 height 26
type input "[STREET_ADDRESS][PERSON_NAME]"
click at [206, 336] on label "Save address for future use" at bounding box center [288, 345] width 164 height 19
click at [191, 336] on input "Save address for future use" at bounding box center [188, 344] width 14 height 17
checkbox input "true"
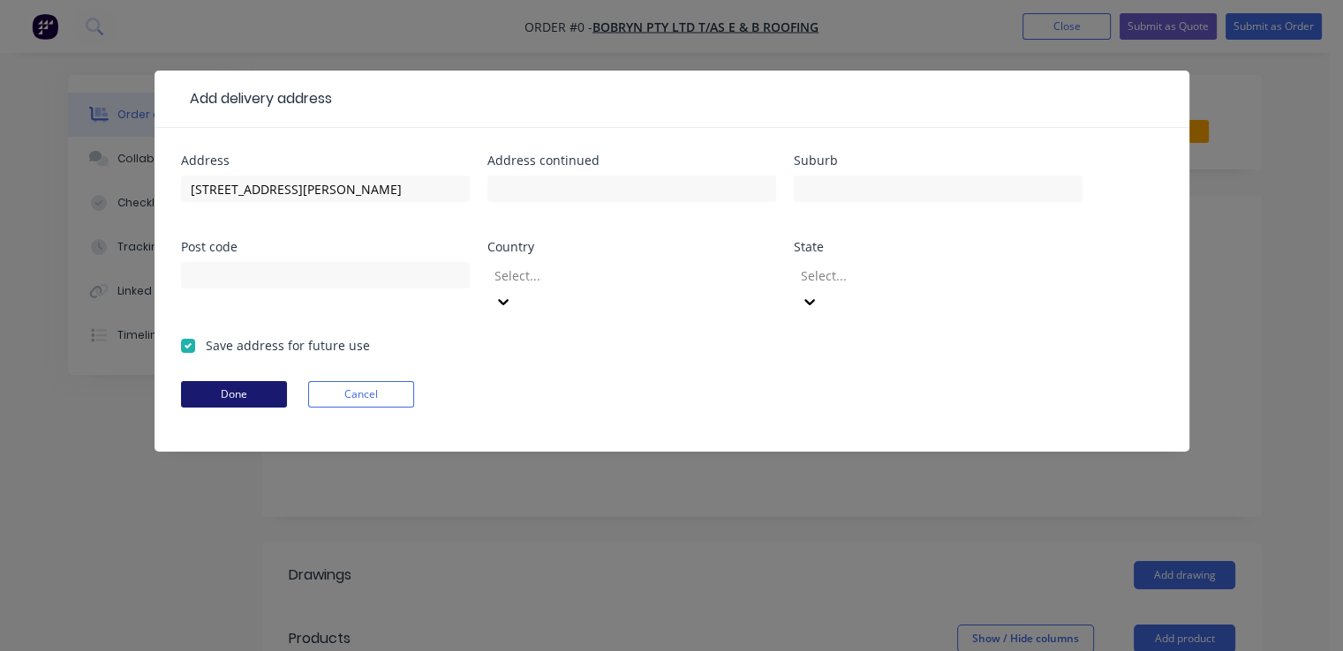
click at [221, 381] on button "Done" at bounding box center [234, 394] width 106 height 26
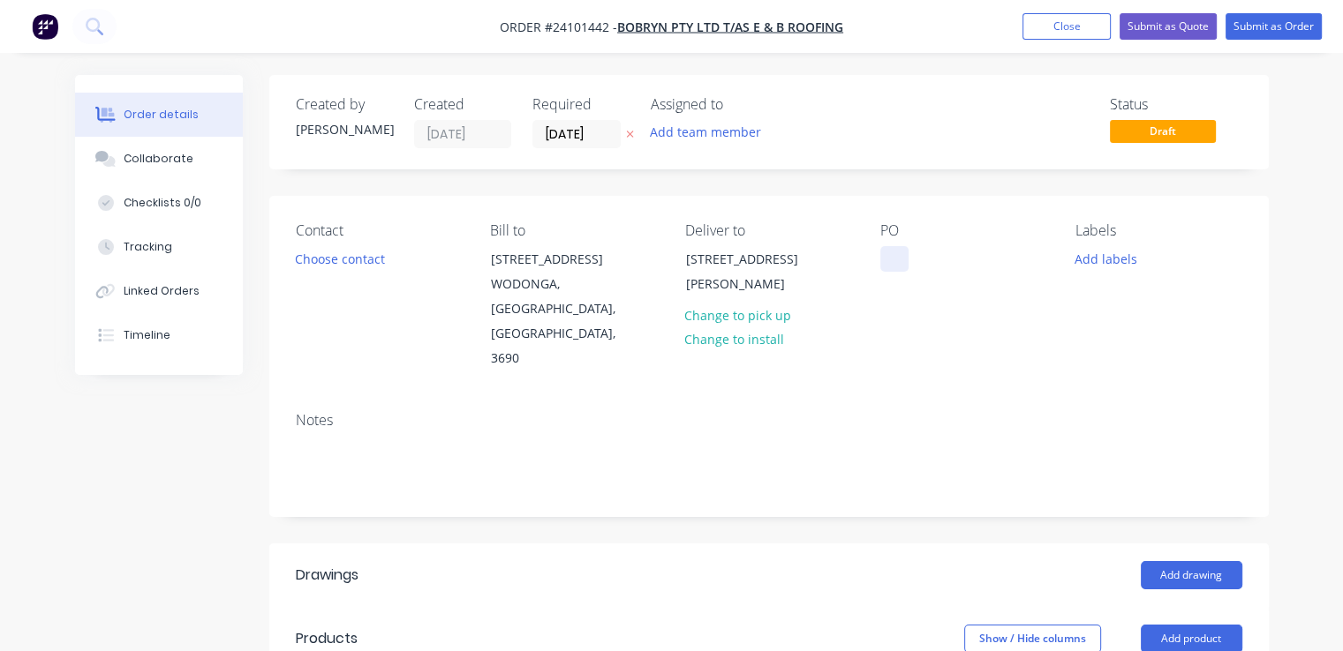
click at [895, 252] on div at bounding box center [894, 259] width 28 height 26
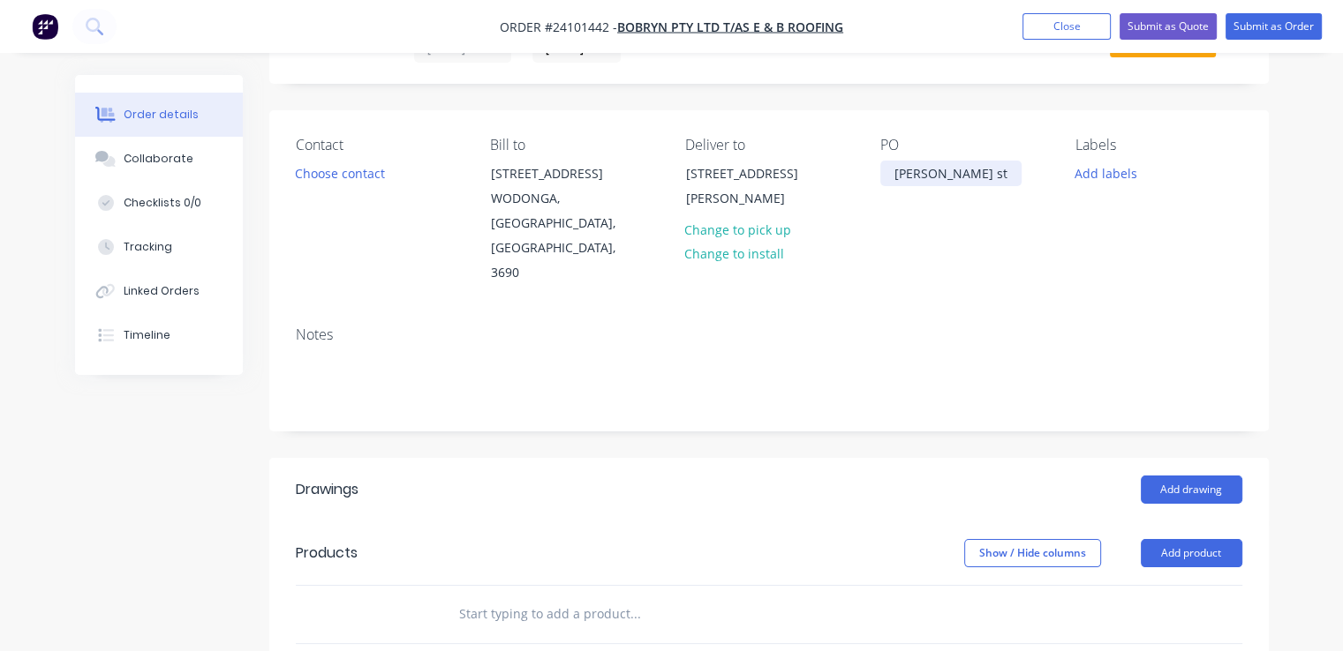
scroll to position [177, 0]
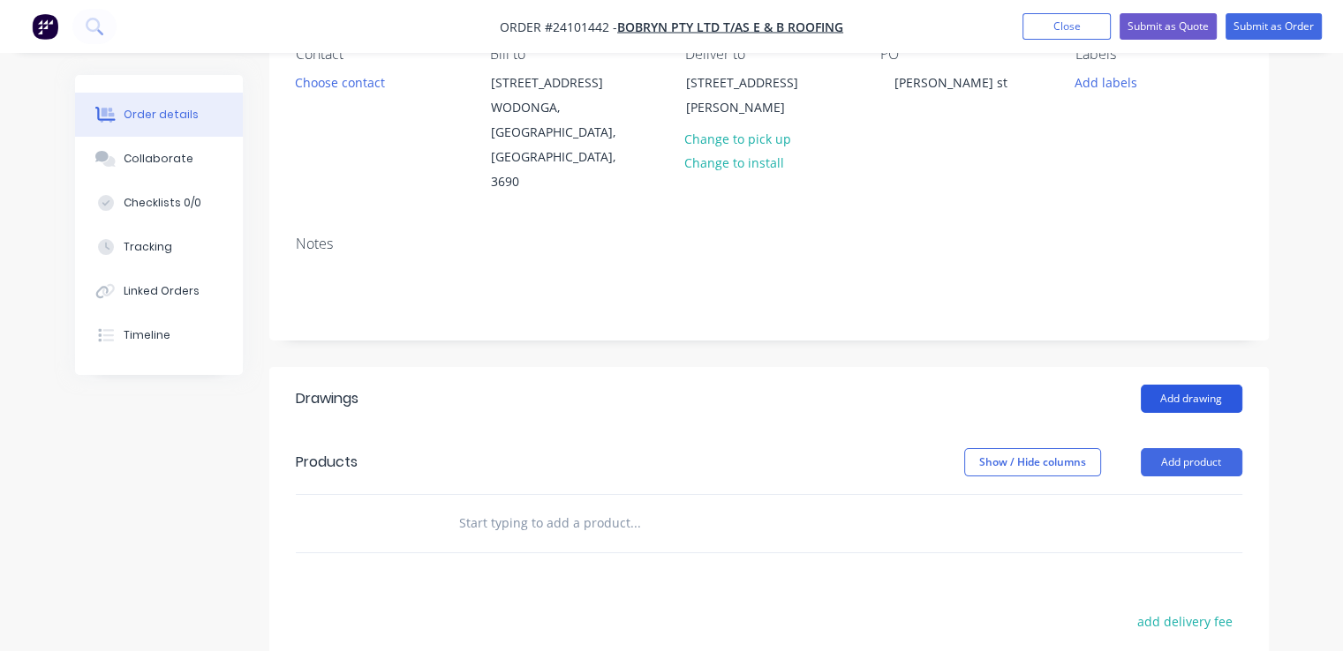
click at [1170, 385] on button "Add drawing" at bounding box center [1191, 399] width 102 height 28
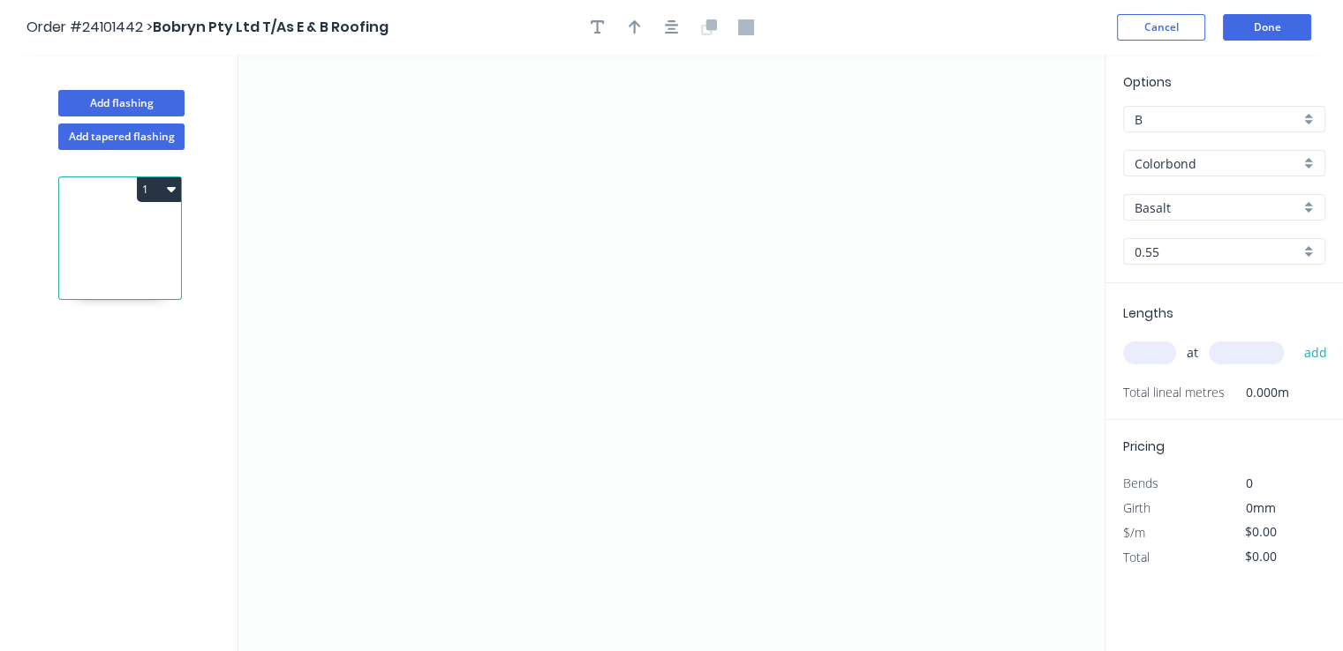
click at [1170, 209] on input "Basalt" at bounding box center [1216, 208] width 165 height 19
click at [1177, 237] on div "Woodland Grey" at bounding box center [1224, 241] width 200 height 31
type input "Woodland Grey"
click at [516, 198] on icon "0" at bounding box center [671, 353] width 866 height 597
click at [487, 229] on icon "0" at bounding box center [671, 353] width 866 height 597
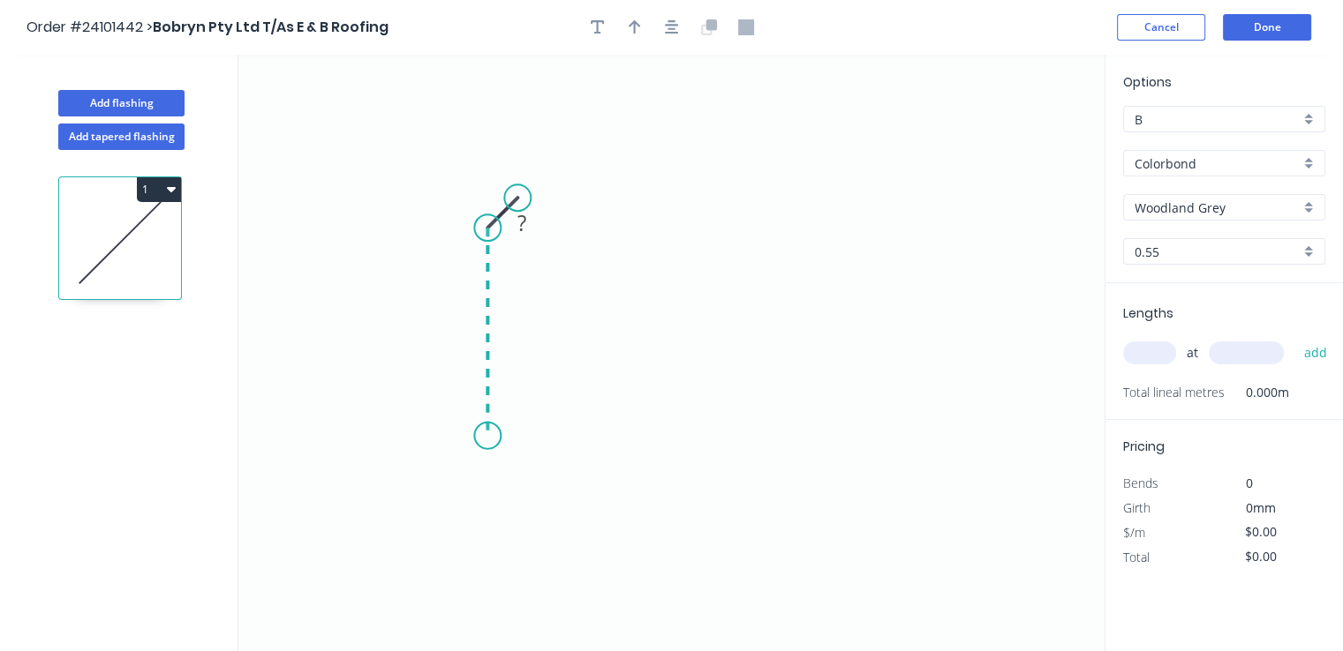
click at [487, 436] on icon "0 ?" at bounding box center [671, 353] width 866 height 597
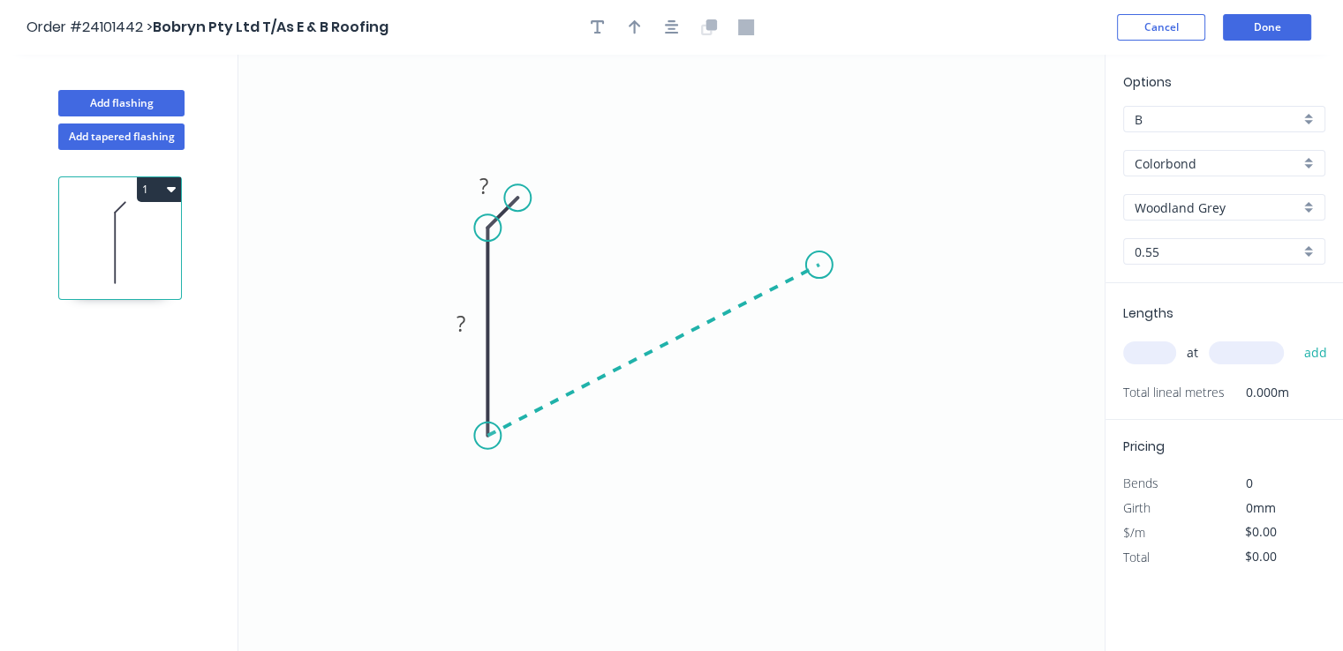
click at [818, 265] on icon at bounding box center [652, 350] width 331 height 171
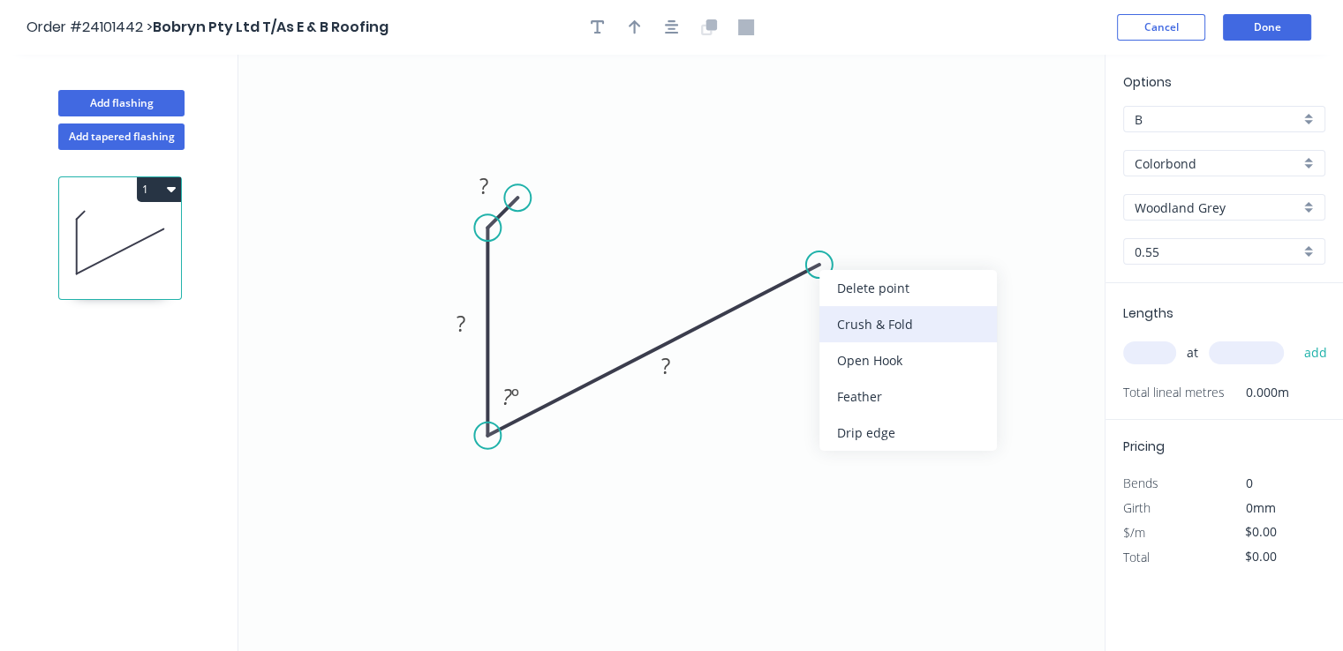
click at [841, 315] on div "Crush & Fold" at bounding box center [907, 324] width 177 height 36
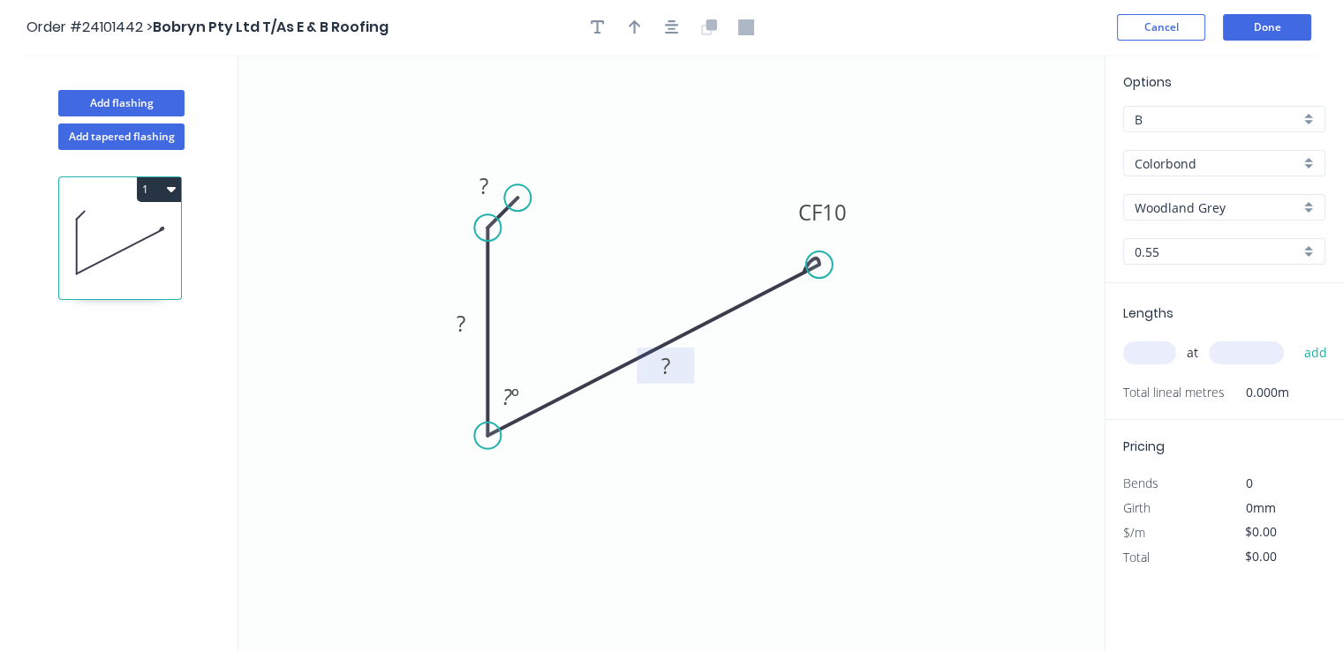
click at [683, 376] on rect at bounding box center [664, 366] width 57 height 36
click at [679, 369] on rect at bounding box center [665, 367] width 35 height 25
click at [491, 188] on rect at bounding box center [483, 187] width 35 height 25
click at [470, 321] on rect at bounding box center [460, 324] width 35 height 25
click at [664, 362] on tspan "?" at bounding box center [665, 365] width 9 height 29
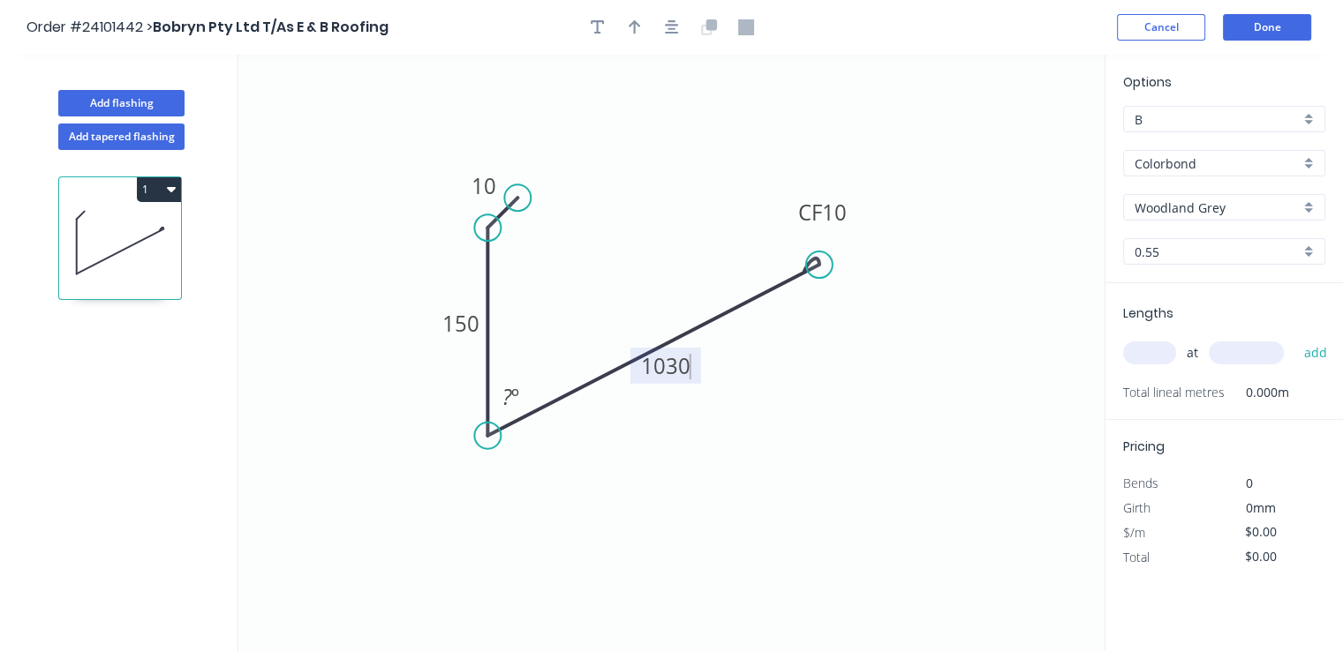
click at [1155, 357] on input "text" at bounding box center [1149, 353] width 53 height 23
type input "$36.66"
type input "1"
click at [1261, 359] on input "text" at bounding box center [1245, 353] width 75 height 23
type input "1870"
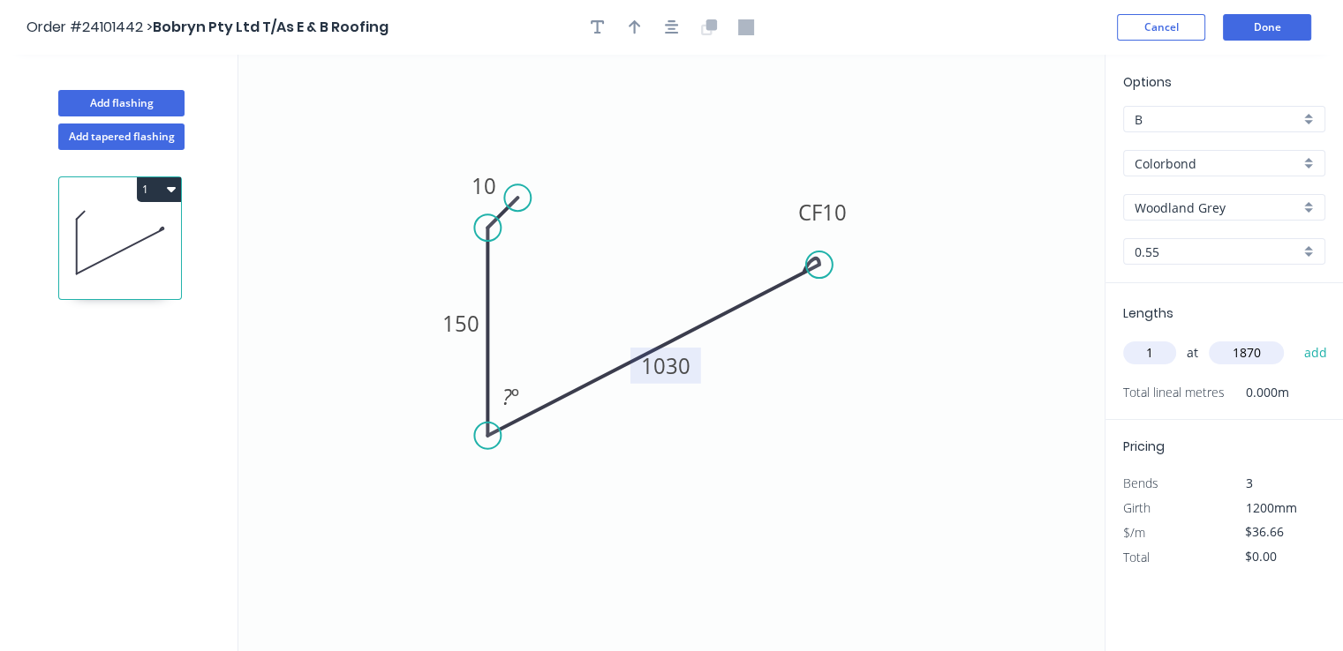
click at [1294, 338] on button "add" at bounding box center [1314, 353] width 41 height 30
click at [153, 192] on button "1" at bounding box center [159, 189] width 44 height 25
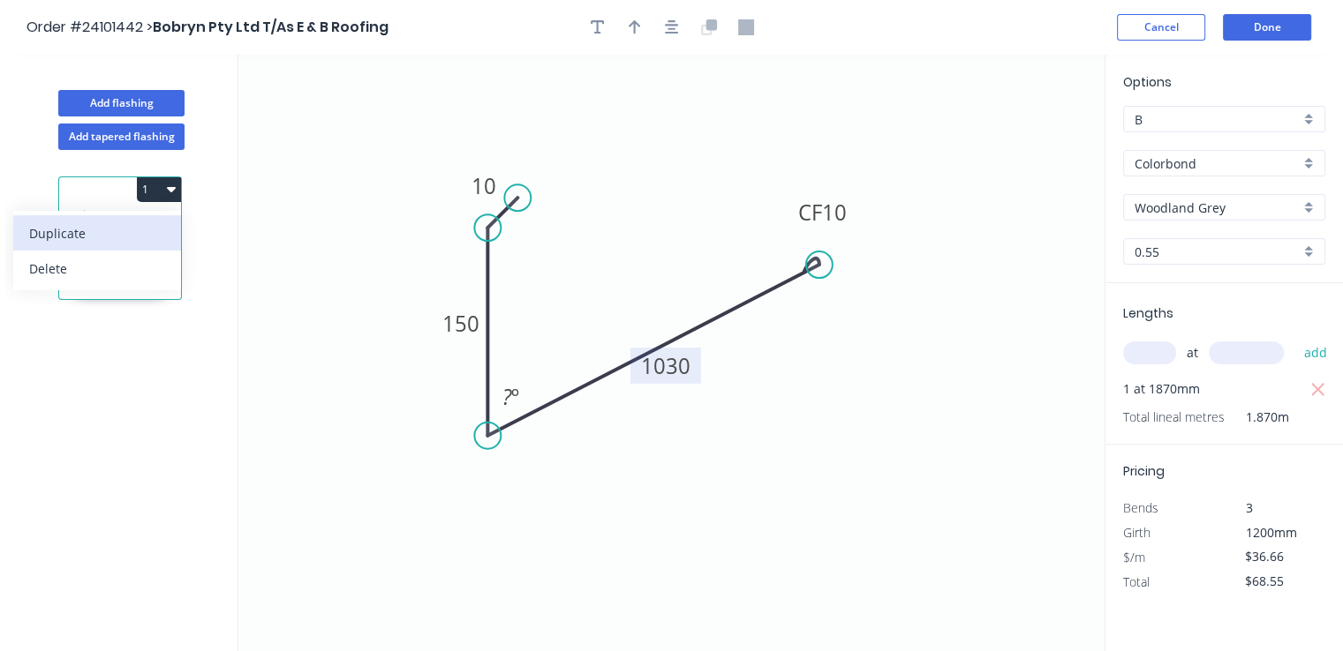
click at [124, 240] on div "Duplicate" at bounding box center [97, 234] width 136 height 26
type input "$0.00"
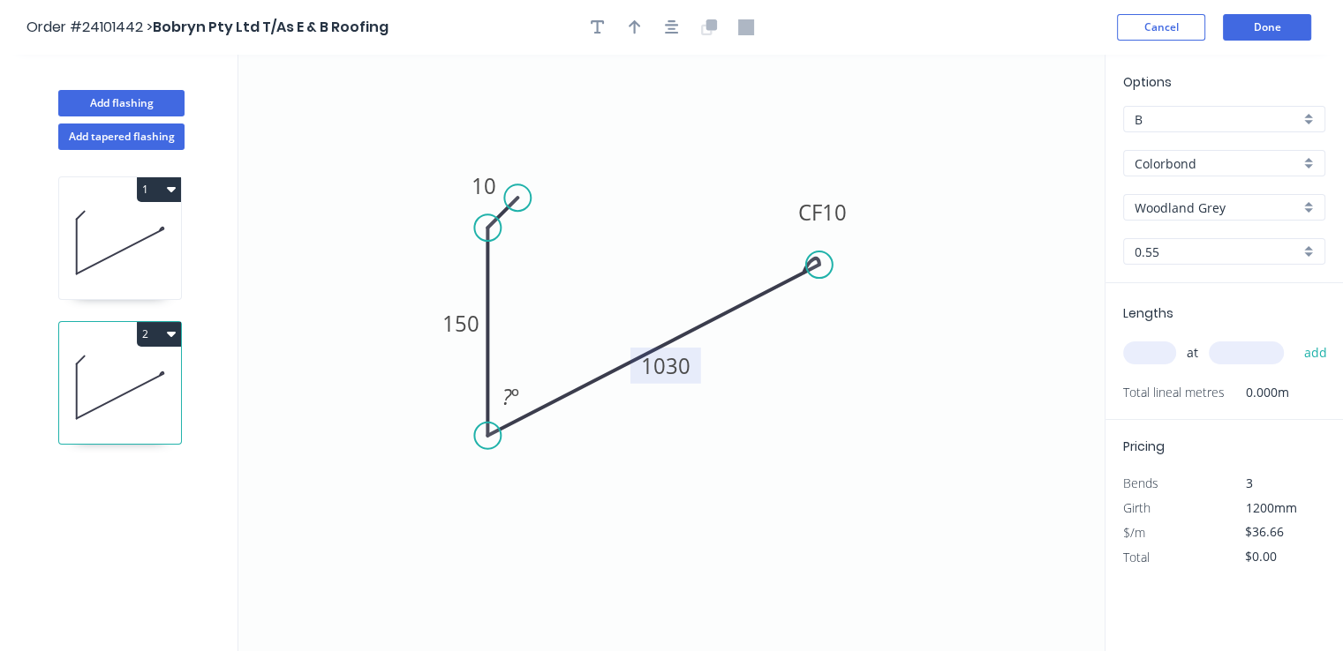
click at [675, 366] on tspan "1030" at bounding box center [665, 365] width 49 height 29
click at [1147, 366] on div "at add" at bounding box center [1226, 353] width 206 height 30
type input "$31.34"
click at [1149, 355] on input "text" at bounding box center [1149, 353] width 53 height 23
type input "1"
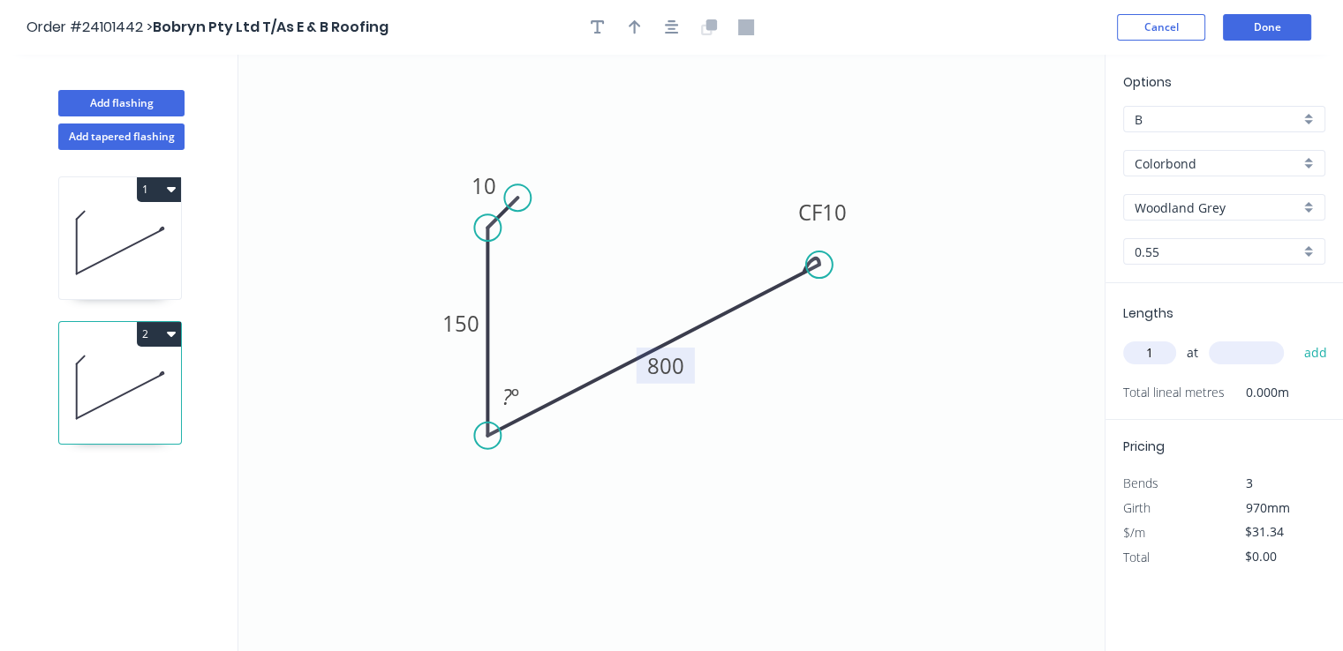
click at [1250, 359] on input "text" at bounding box center [1245, 353] width 75 height 23
type input "2400"
click at [1294, 338] on button "add" at bounding box center [1314, 353] width 41 height 30
type input "$75.22"
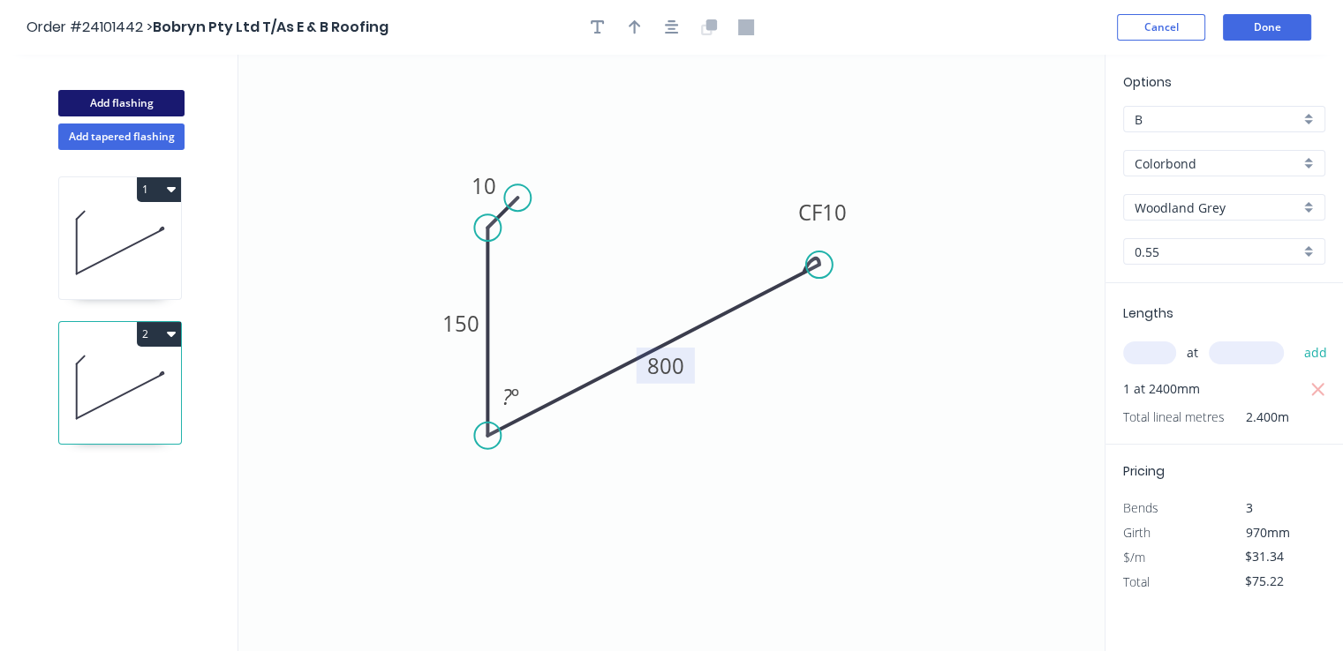
click at [72, 96] on button "Add flashing" at bounding box center [121, 103] width 126 height 26
type input "$0.00"
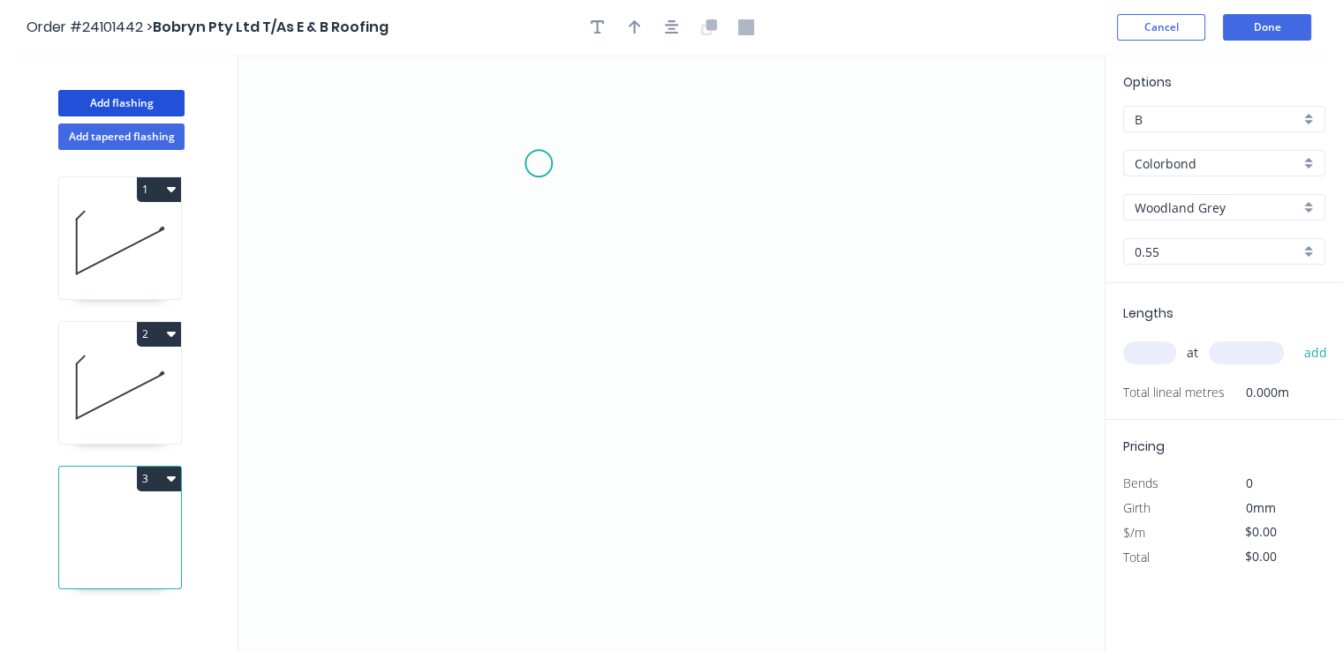
click at [539, 159] on icon "0" at bounding box center [671, 353] width 866 height 597
click at [505, 190] on icon "0" at bounding box center [671, 353] width 866 height 597
click at [505, 394] on icon "0 ?" at bounding box center [671, 353] width 866 height 597
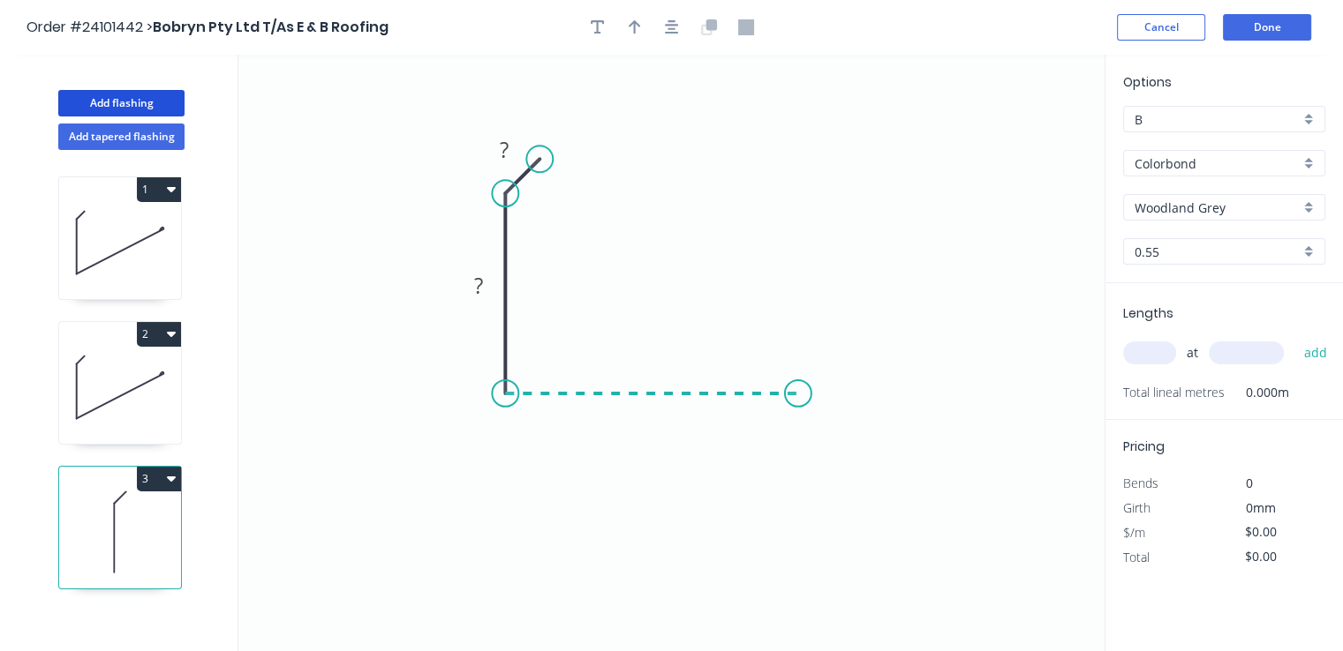
click at [798, 378] on icon "0 ? ?" at bounding box center [671, 353] width 866 height 597
click at [827, 426] on icon "0 ? ? ?" at bounding box center [671, 353] width 866 height 597
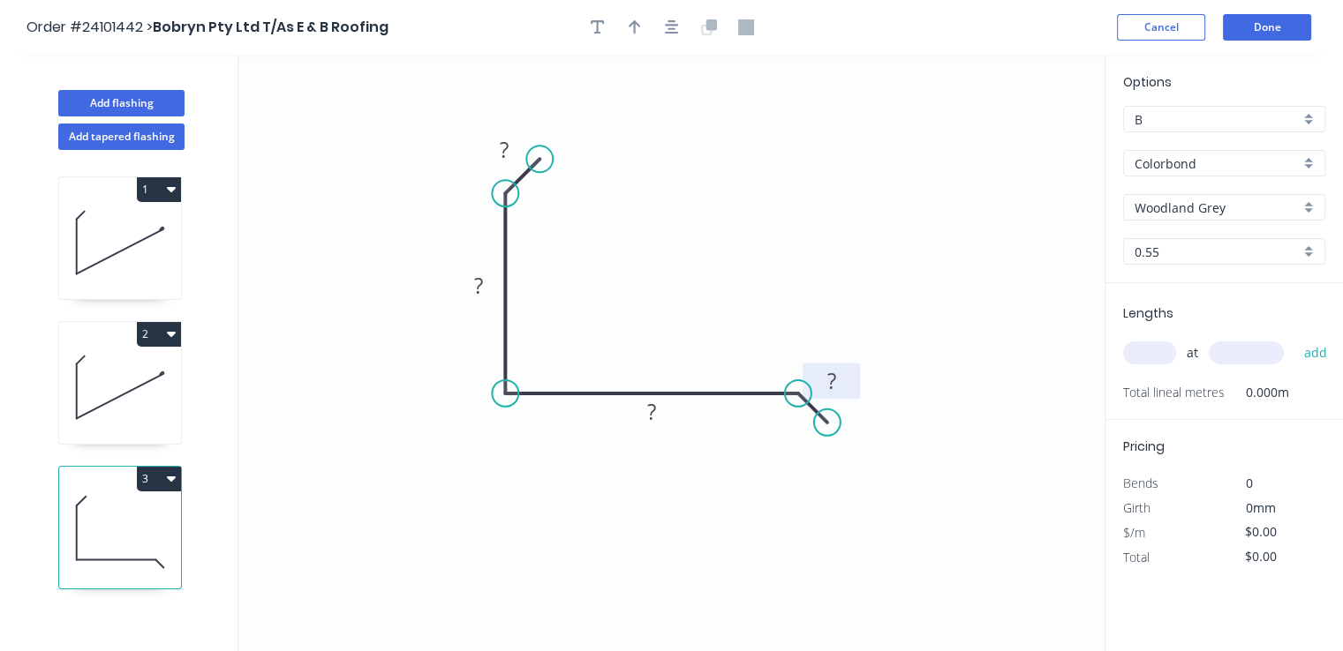
click at [834, 383] on tspan "?" at bounding box center [830, 380] width 9 height 29
click at [657, 420] on rect at bounding box center [651, 413] width 35 height 25
click at [492, 296] on rect at bounding box center [478, 287] width 35 height 25
click at [508, 155] on rect at bounding box center [503, 151] width 35 height 25
click at [1157, 351] on input "text" at bounding box center [1149, 353] width 53 height 23
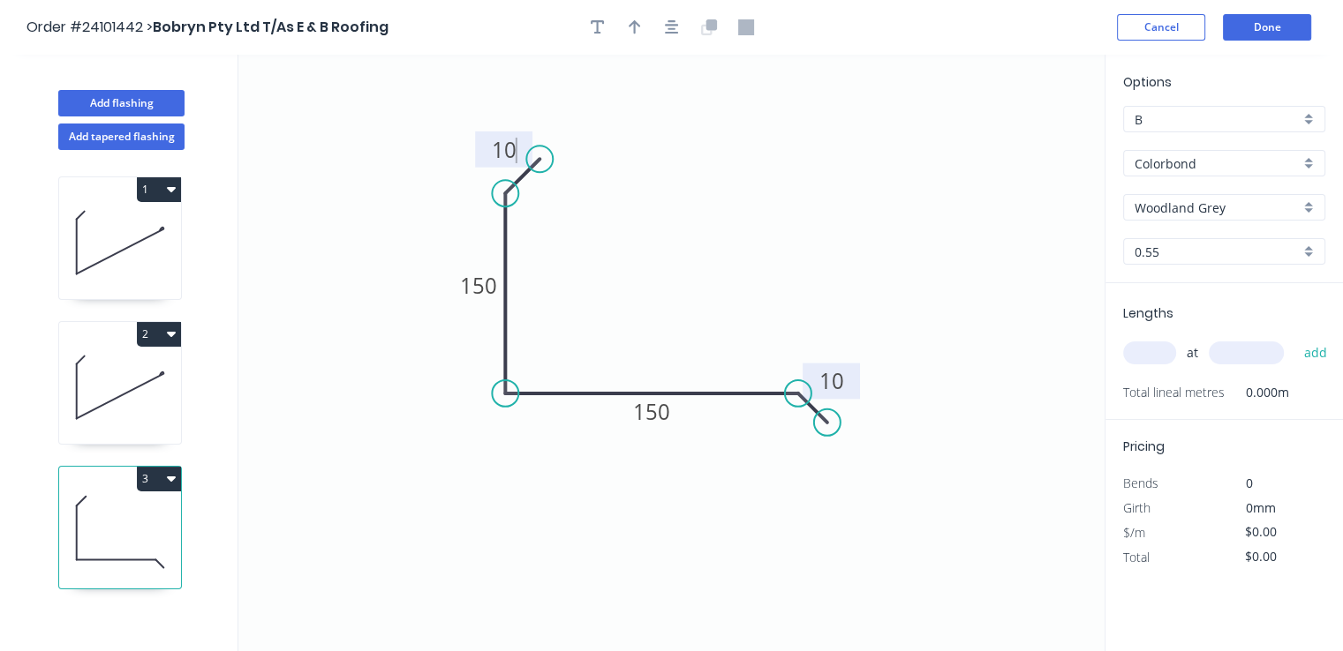
type input "$14.06"
type input "4"
click at [1236, 359] on input "text" at bounding box center [1245, 353] width 75 height 23
type input "1200"
click at [1294, 338] on button "add" at bounding box center [1314, 353] width 41 height 30
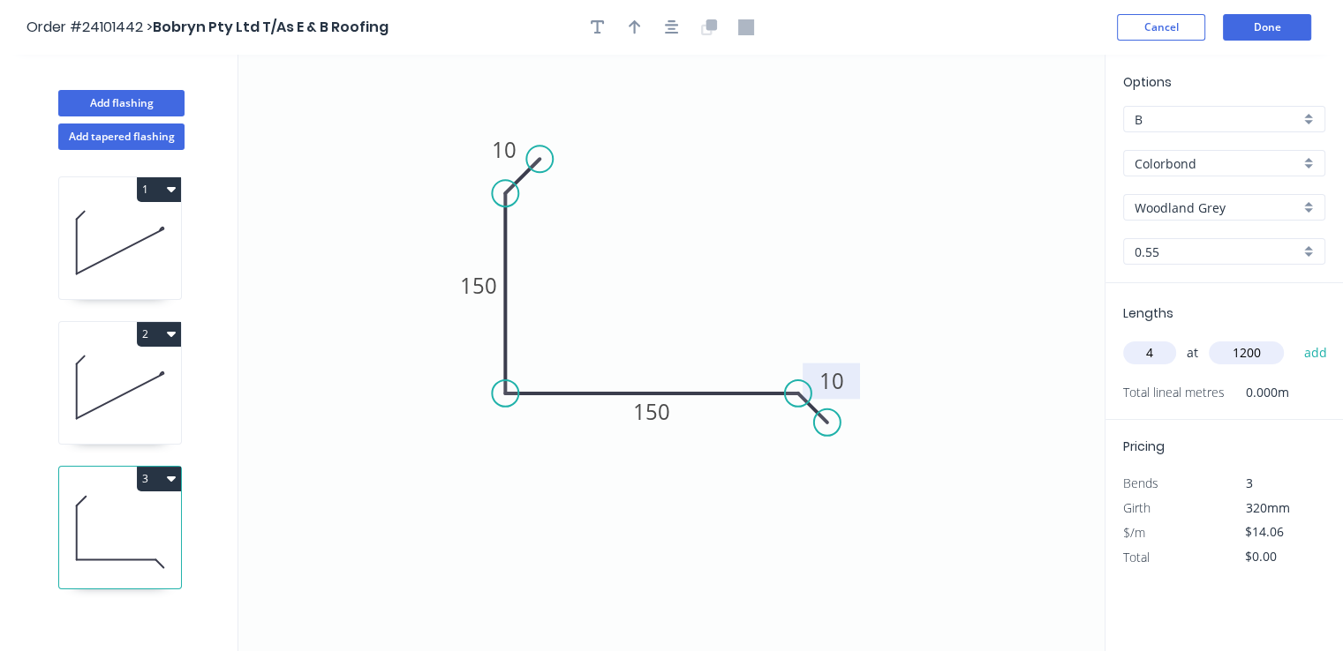
type input "$67.49"
type input "2"
click at [1236, 359] on input "text" at bounding box center [1245, 353] width 75 height 23
type input "2600"
click at [1294, 338] on button "add" at bounding box center [1314, 353] width 41 height 30
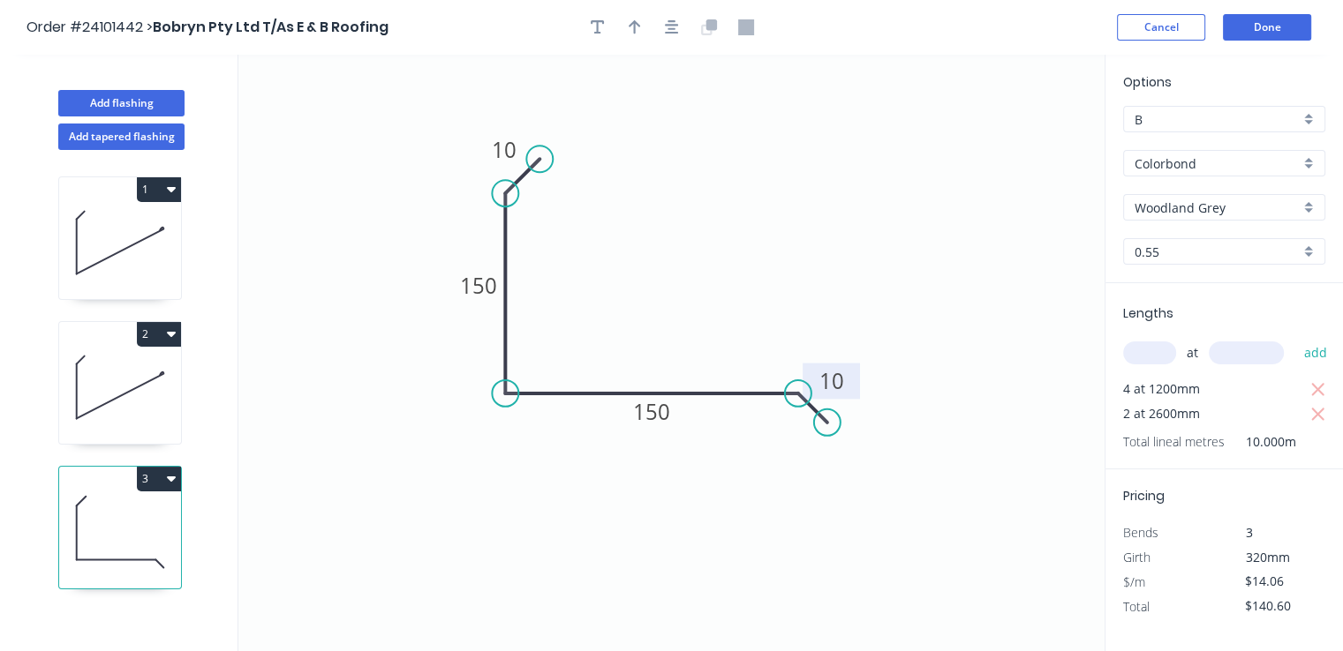
click at [159, 475] on button "3" at bounding box center [159, 479] width 44 height 25
click at [137, 515] on div "Duplicate" at bounding box center [97, 523] width 136 height 26
type input "$0.00"
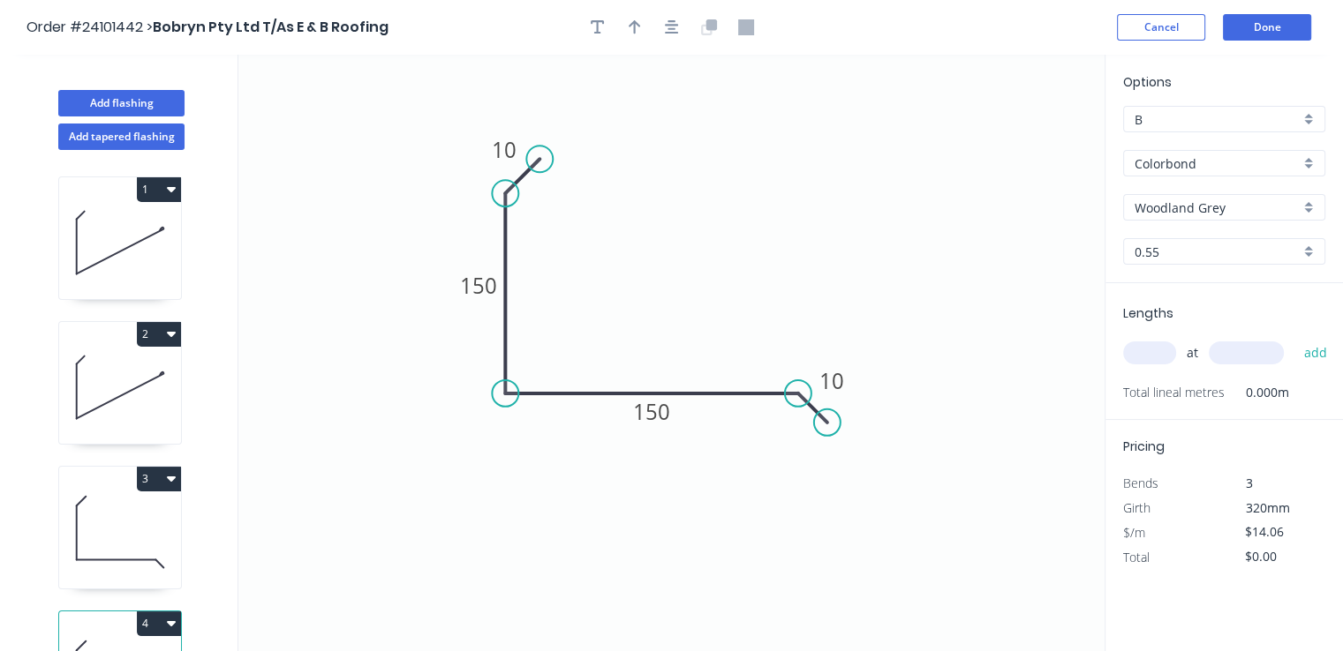
click at [1167, 354] on input "text" at bounding box center [1149, 353] width 53 height 23
type input "1"
click at [1245, 344] on input "text" at bounding box center [1245, 353] width 75 height 23
type input "1300"
click at [1294, 338] on button "add" at bounding box center [1314, 353] width 41 height 30
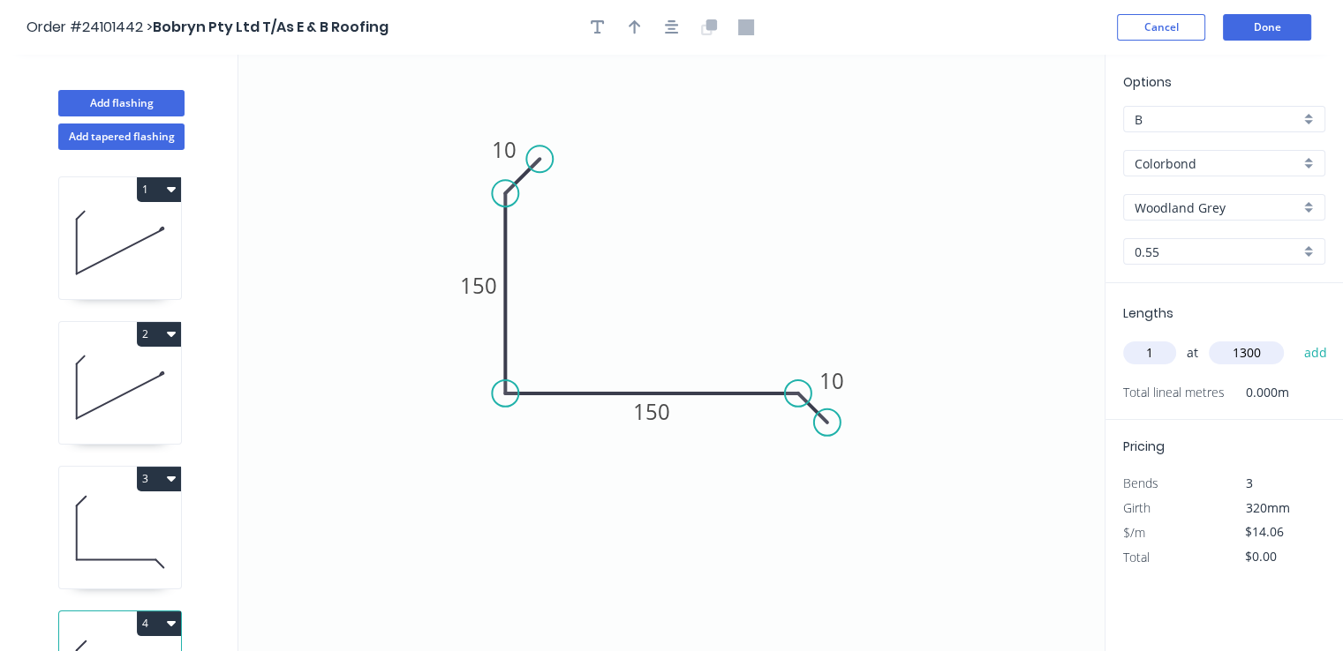
type input "$18.28"
type input "1"
click at [1245, 344] on input "text" at bounding box center [1245, 353] width 75 height 23
click at [1246, 357] on input "text" at bounding box center [1245, 353] width 75 height 23
type input "1200"
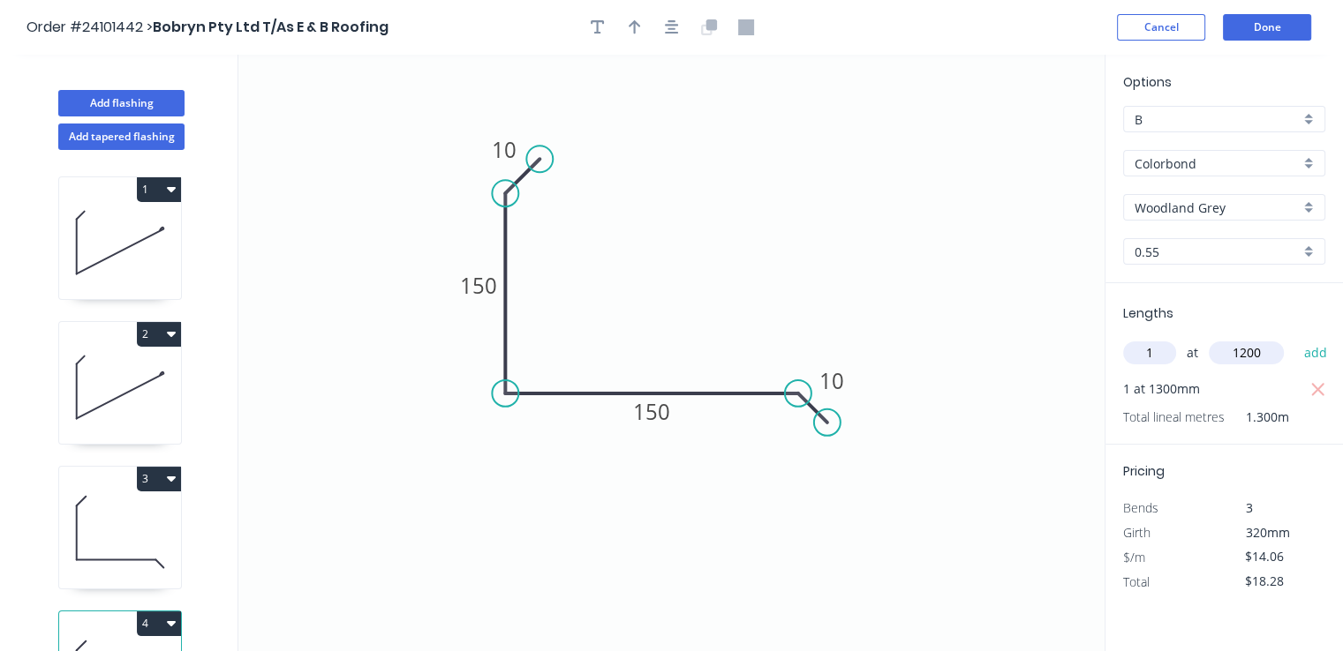
click at [1294, 338] on button "add" at bounding box center [1314, 353] width 41 height 30
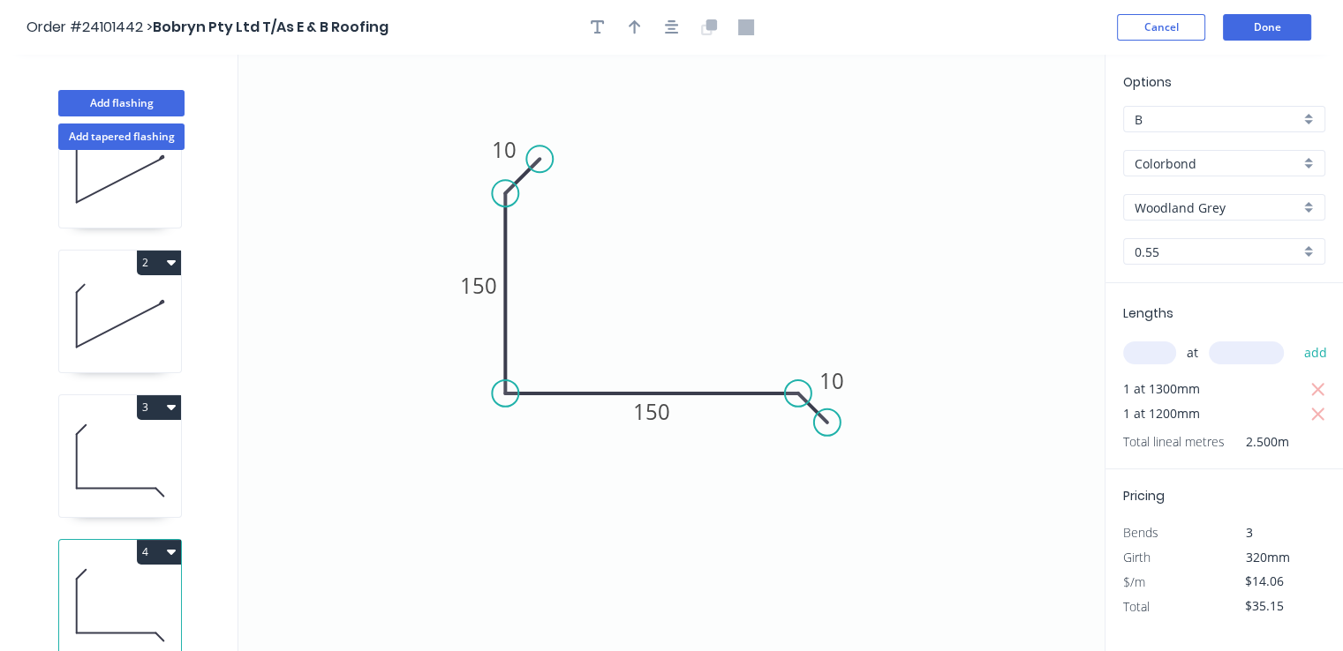
click at [180, 540] on button "4" at bounding box center [159, 552] width 44 height 25
click at [137, 583] on div "Duplicate" at bounding box center [97, 596] width 136 height 26
type input "$0.00"
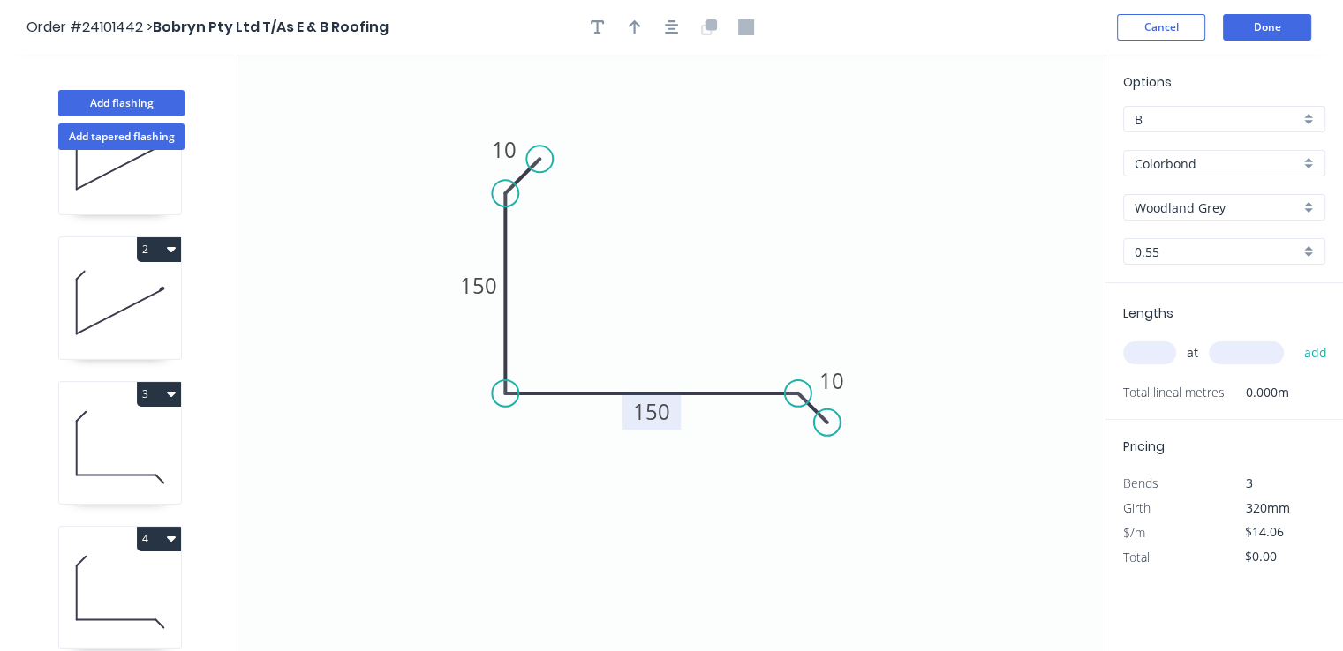
click at [654, 427] on rect at bounding box center [651, 412] width 58 height 36
click at [660, 412] on tspan "150" at bounding box center [651, 411] width 37 height 29
click at [1162, 357] on input "text" at bounding box center [1149, 353] width 53 height 23
type input "$15.40"
type input "2"
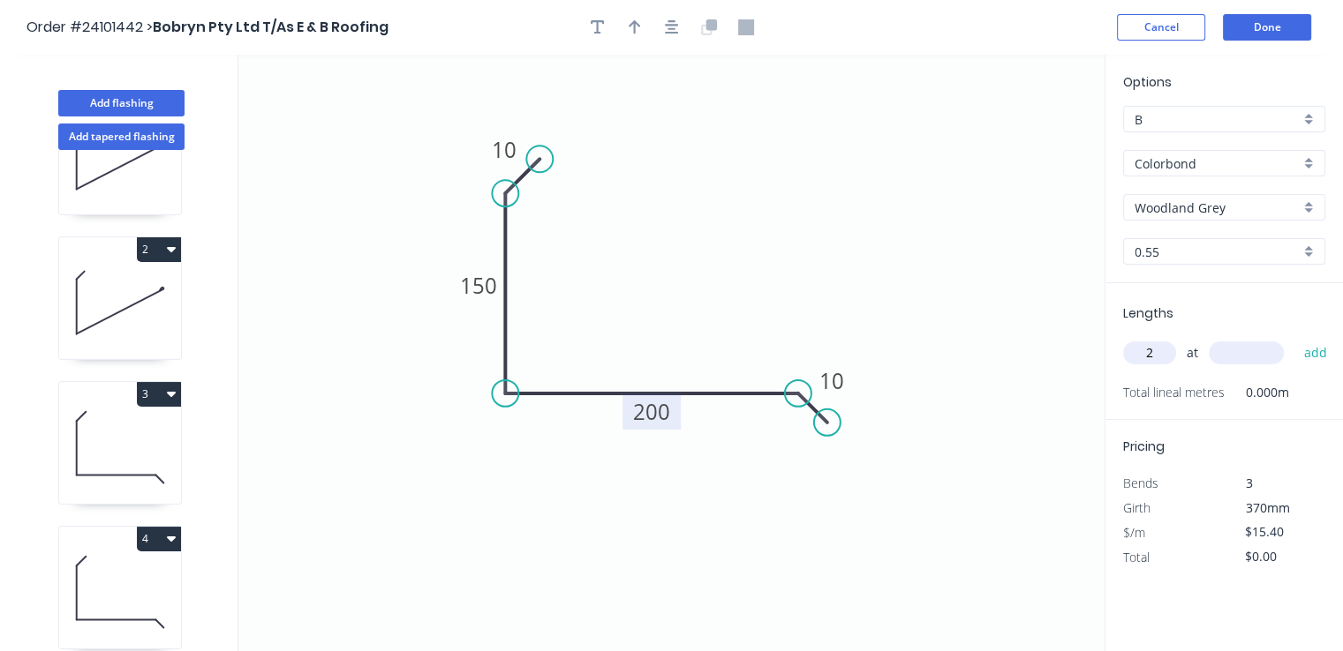
click at [1243, 358] on input "text" at bounding box center [1245, 353] width 75 height 23
type input "4500"
click at [1294, 338] on button "add" at bounding box center [1314, 353] width 41 height 30
type input "$138.60"
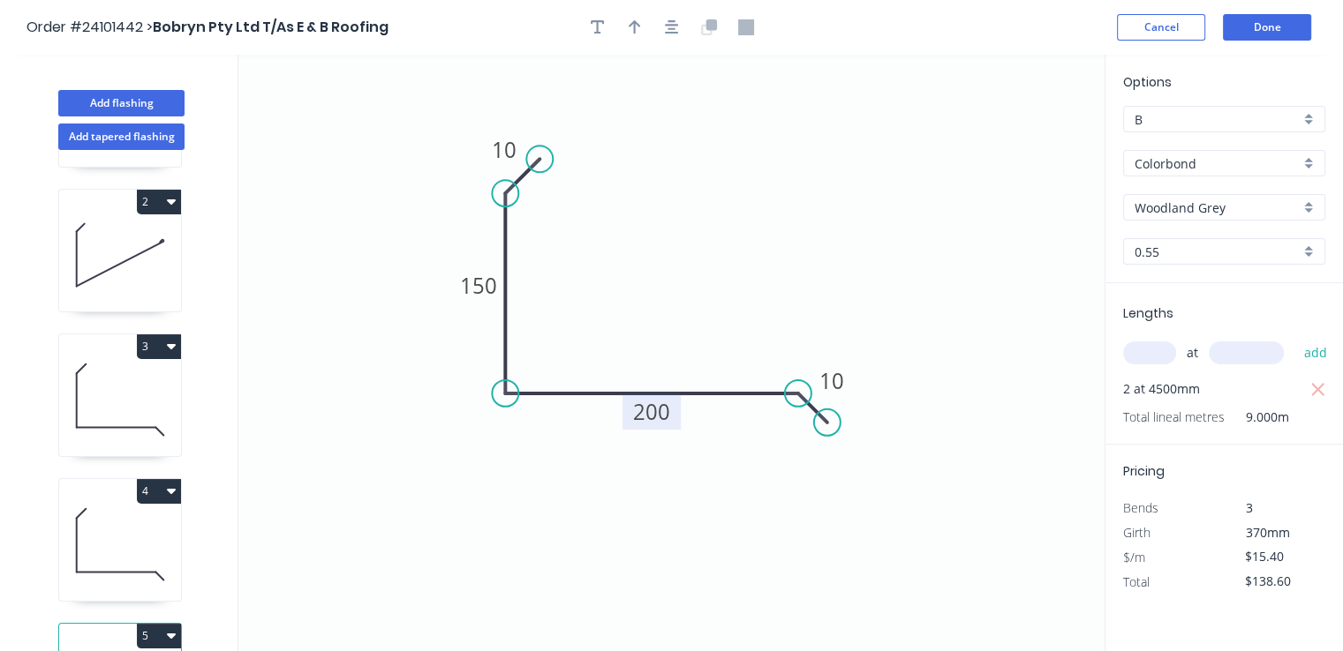
scroll to position [173, 0]
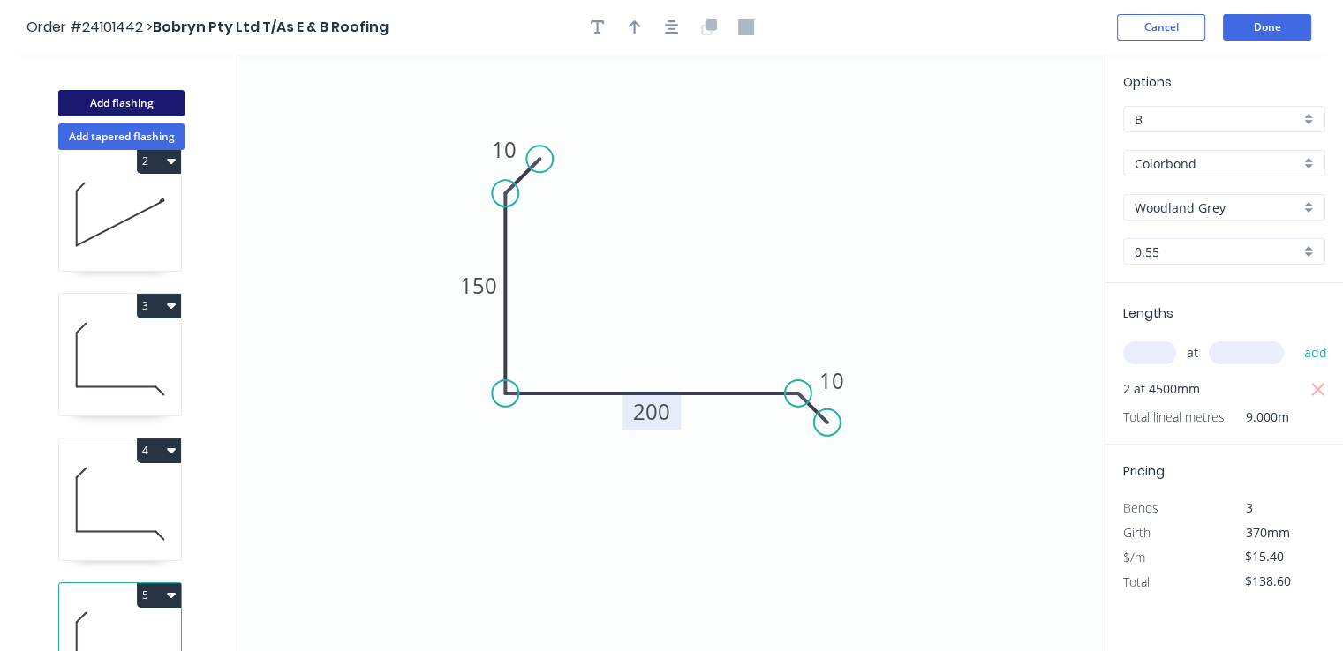
click at [169, 103] on button "Add flashing" at bounding box center [121, 103] width 126 height 26
type input "$0.00"
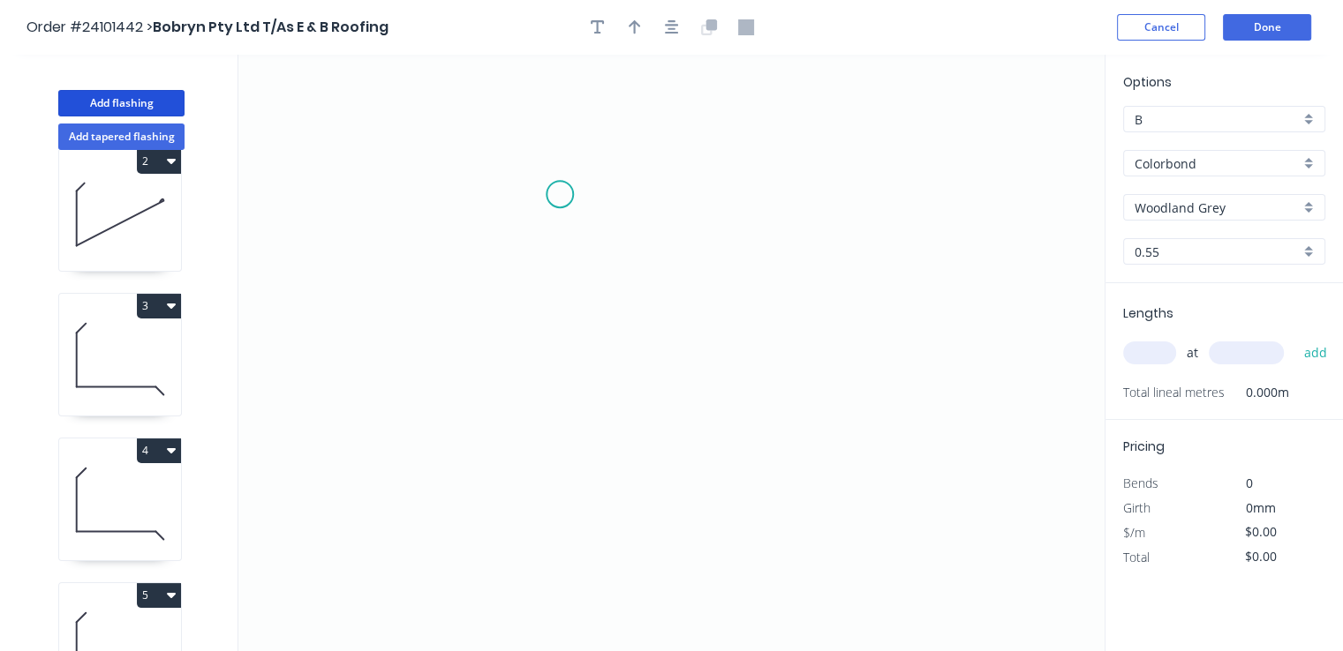
click at [558, 192] on icon "0" at bounding box center [671, 353] width 866 height 597
click at [505, 213] on icon at bounding box center [531, 202] width 53 height 21
click at [671, 346] on icon "0 ?" at bounding box center [671, 353] width 866 height 597
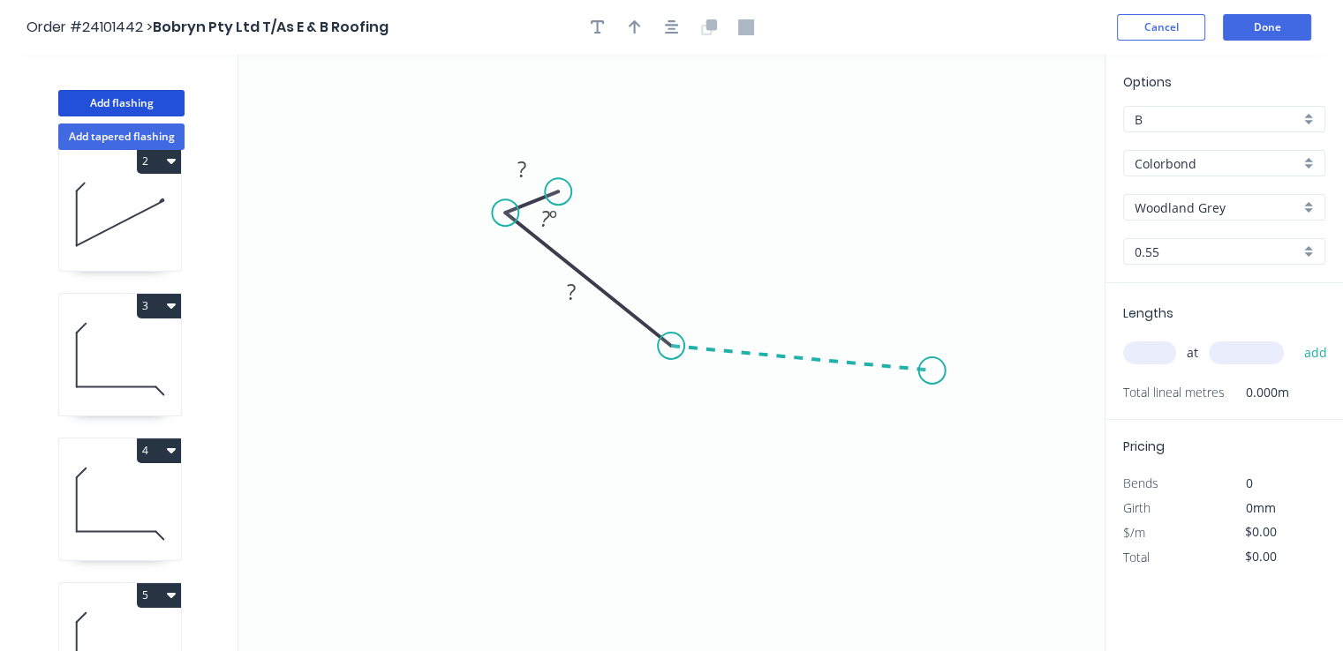
click at [932, 371] on icon "0 ? ? ? º" at bounding box center [671, 353] width 866 height 597
click at [966, 412] on icon "0 ? ? ? ? º ? º" at bounding box center [671, 353] width 866 height 597
click at [966, 412] on circle at bounding box center [965, 412] width 26 height 26
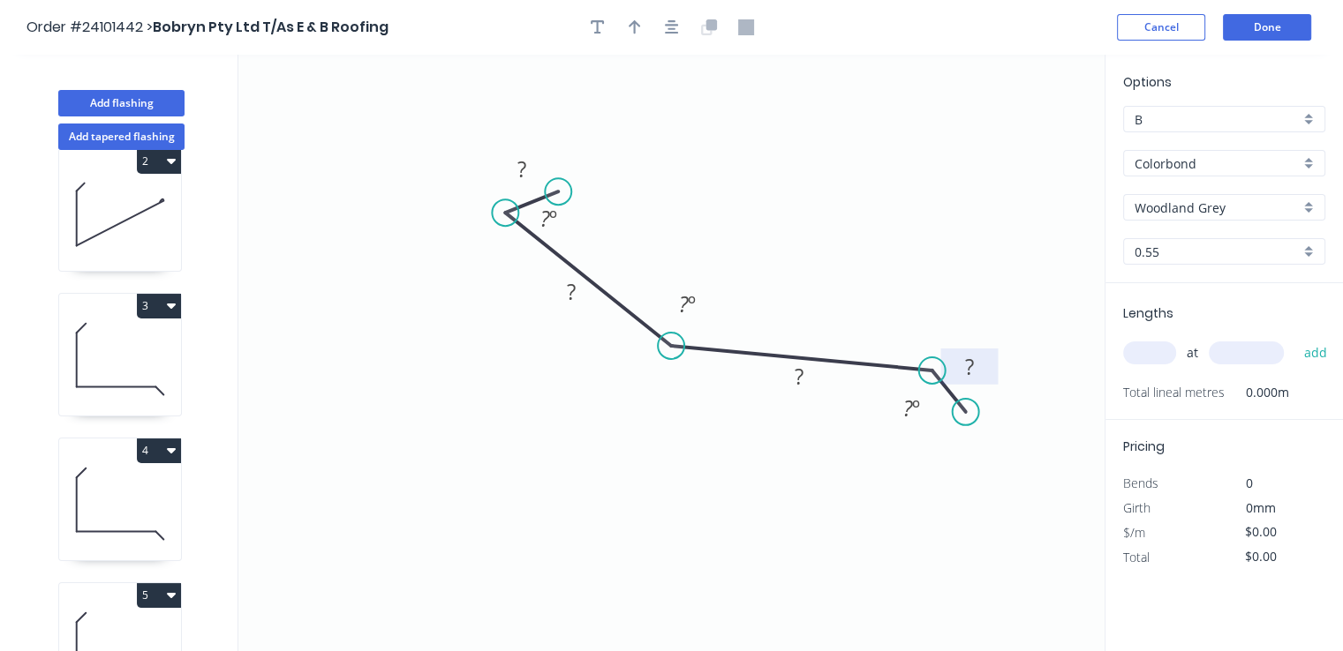
click at [965, 371] on tspan "?" at bounding box center [969, 366] width 9 height 29
click at [801, 382] on tspan "?" at bounding box center [798, 376] width 9 height 29
click at [578, 299] on rect at bounding box center [570, 293] width 35 height 25
click at [520, 160] on tspan "?" at bounding box center [521, 168] width 9 height 29
click at [1174, 350] on input "text" at bounding box center [1149, 353] width 53 height 23
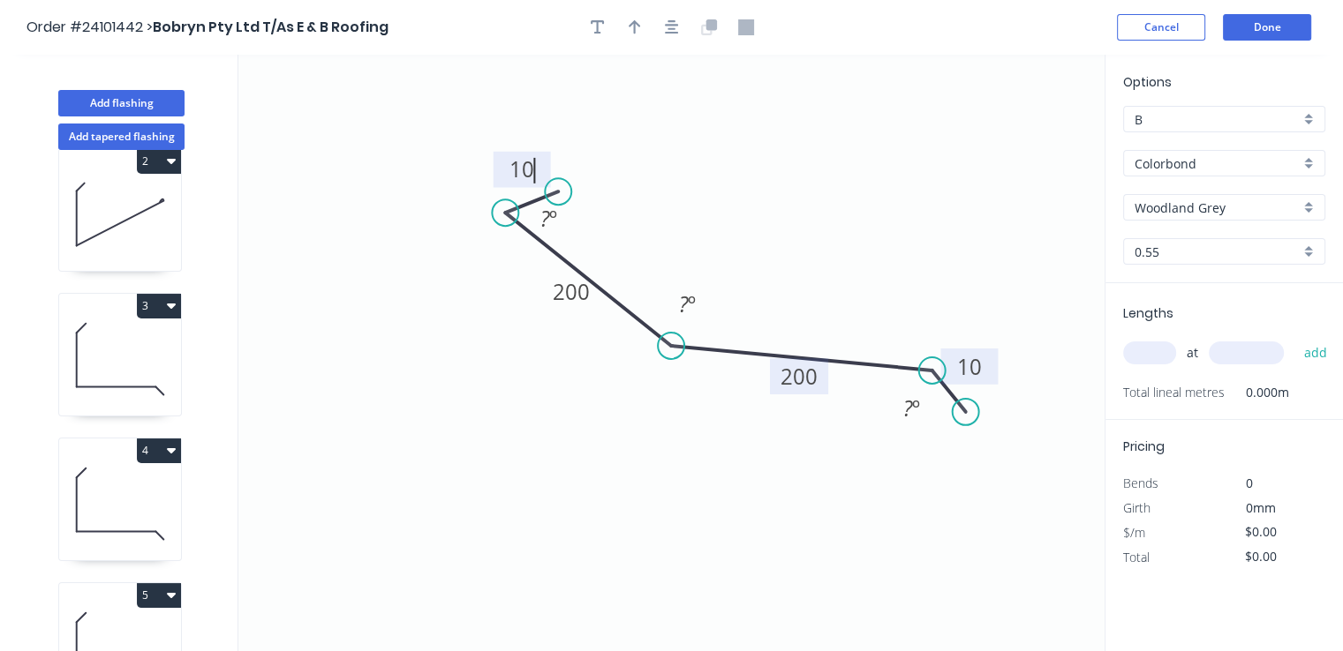
type input "$16.73"
type input "1"
click at [1232, 350] on input "text" at bounding box center [1245, 353] width 75 height 23
type input "6500"
click at [1294, 338] on button "add" at bounding box center [1314, 353] width 41 height 30
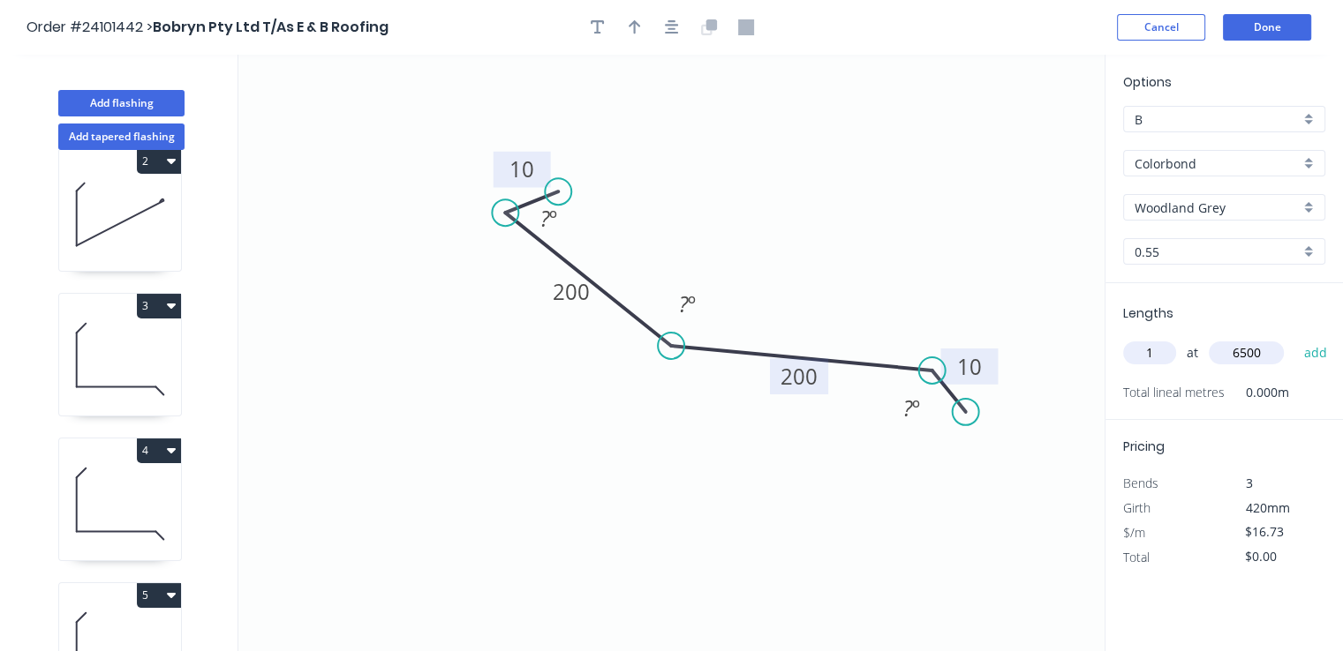
type input "$108.75"
click at [167, 310] on icon "button" at bounding box center [171, 305] width 9 height 14
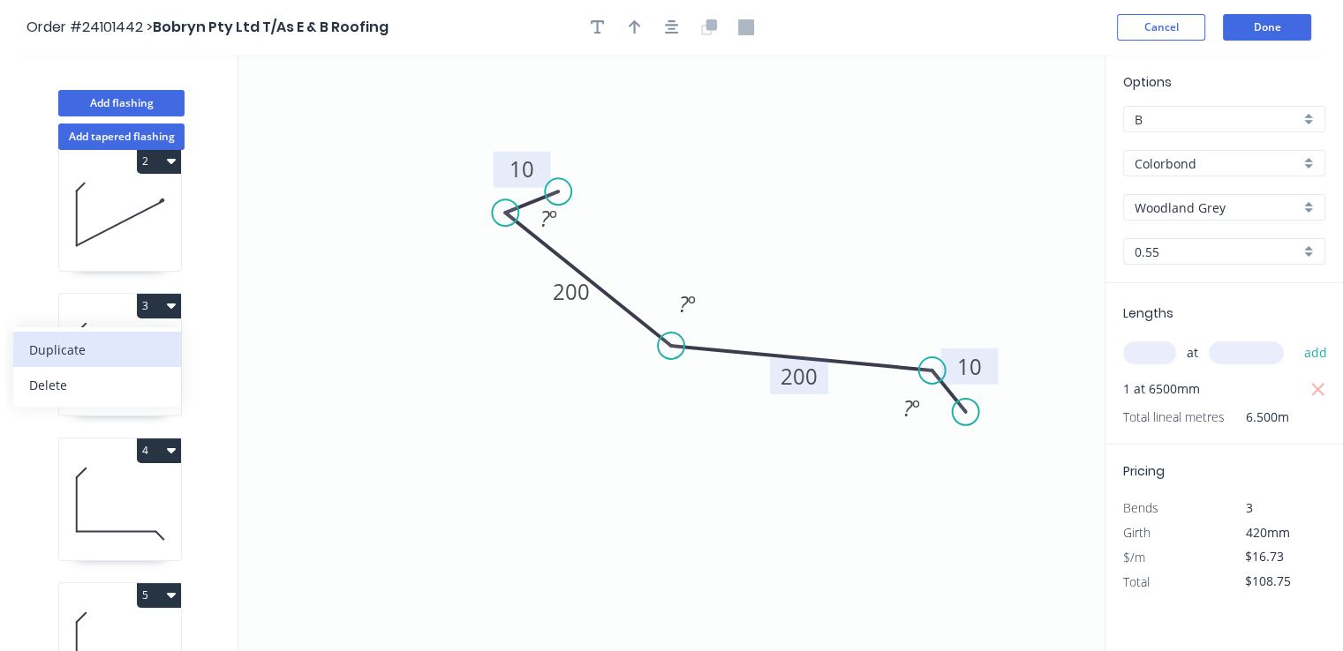
click at [92, 348] on div "Duplicate" at bounding box center [97, 350] width 136 height 26
type input "$14.06"
type input "$0.00"
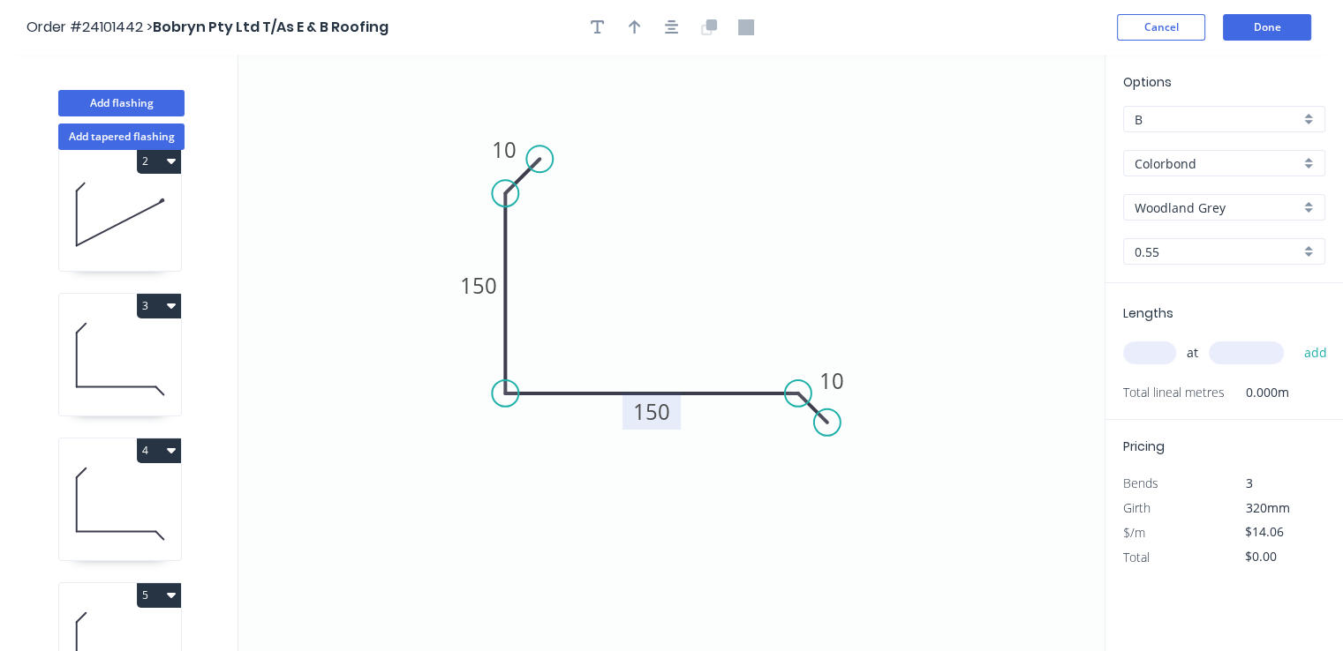
click at [671, 412] on rect at bounding box center [651, 412] width 58 height 36
click at [663, 412] on tspan "150" at bounding box center [651, 411] width 37 height 29
click at [1152, 340] on div "at add" at bounding box center [1226, 353] width 206 height 30
type input "$26.02"
click at [1151, 354] on input "text" at bounding box center [1149, 353] width 53 height 23
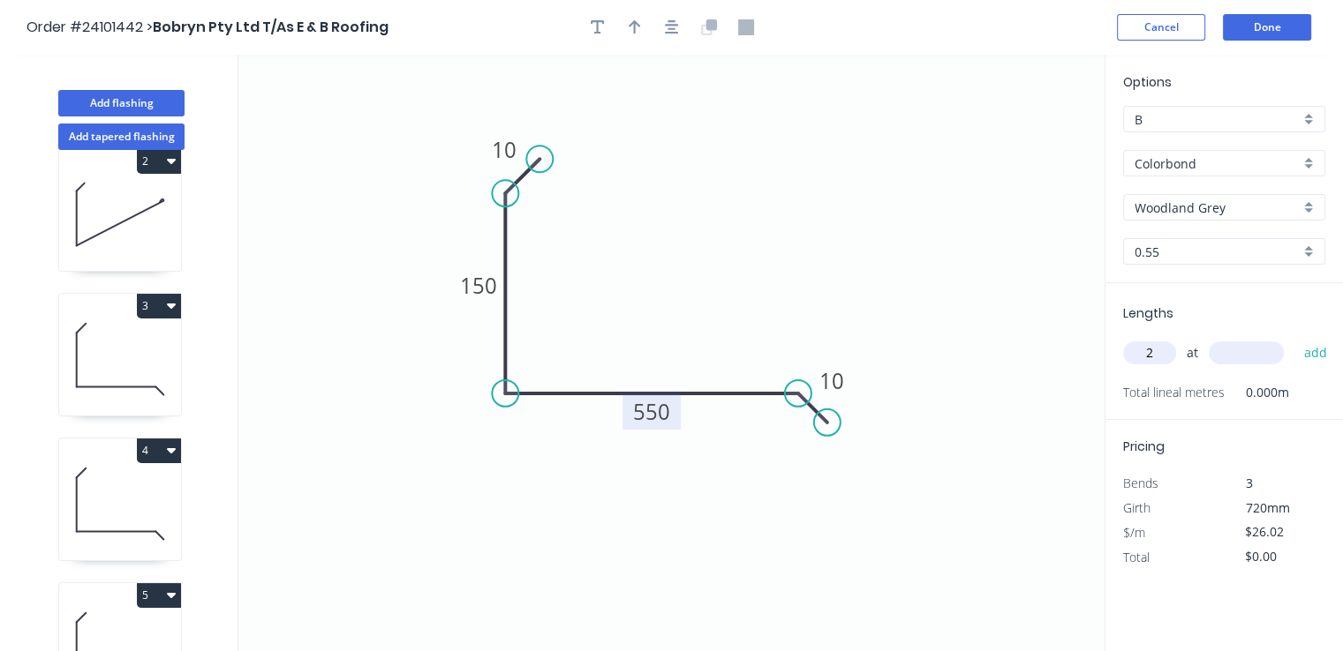
type input "2"
click at [1253, 360] on input "text" at bounding box center [1245, 353] width 75 height 23
type input "3700"
click at [1294, 338] on button "add" at bounding box center [1314, 353] width 41 height 30
type input "$192.55"
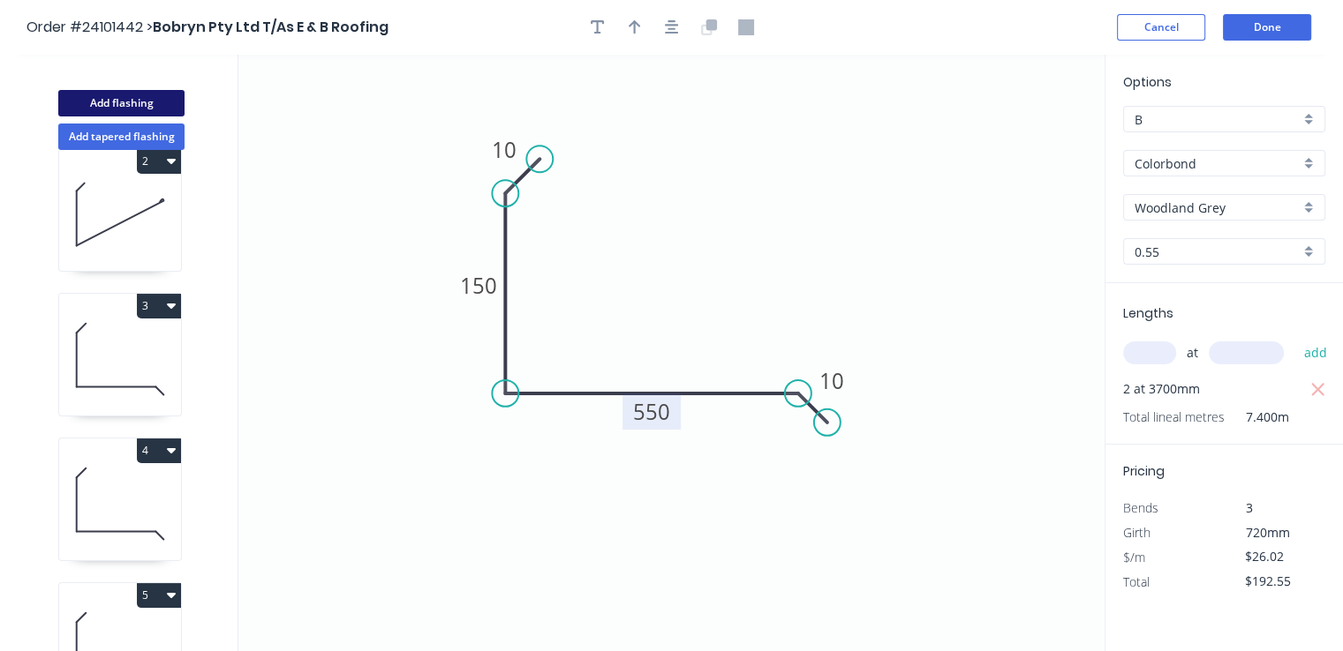
click at [146, 101] on button "Add flashing" at bounding box center [121, 103] width 126 height 26
type input "$0.00"
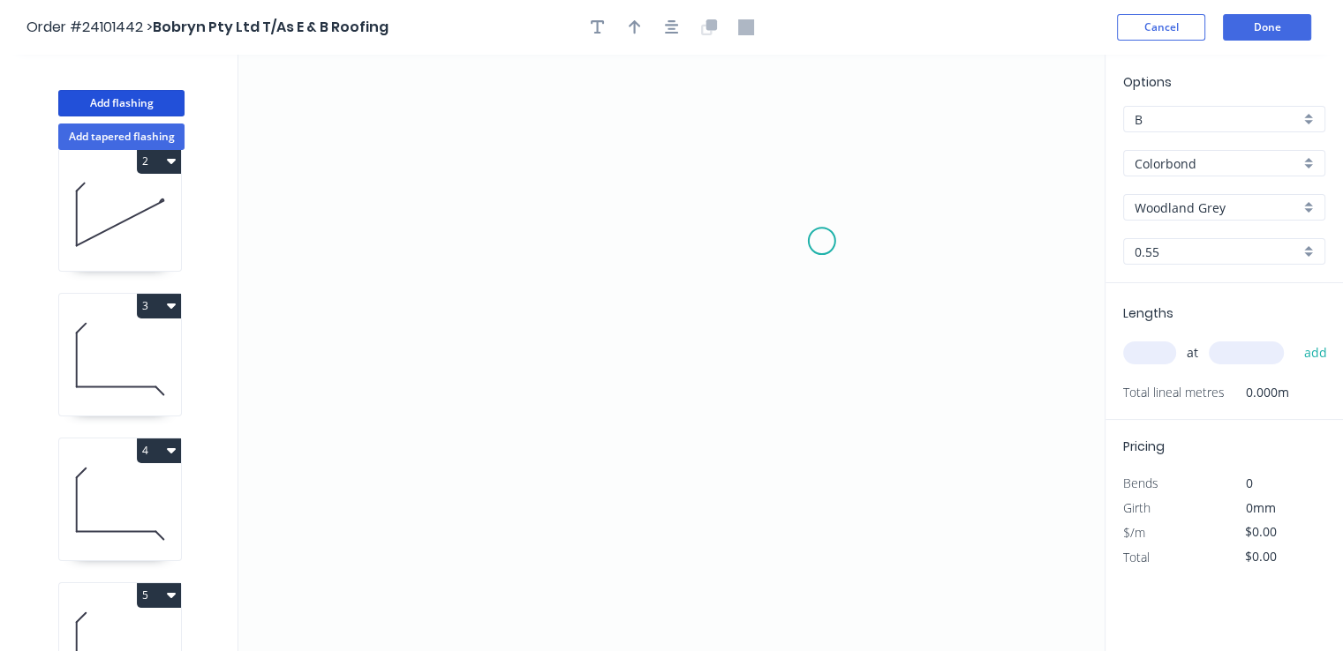
click at [822, 241] on icon "0" at bounding box center [671, 353] width 866 height 597
click at [798, 219] on icon "0" at bounding box center [671, 353] width 866 height 597
click at [543, 227] on icon "0 ?" at bounding box center [671, 353] width 866 height 597
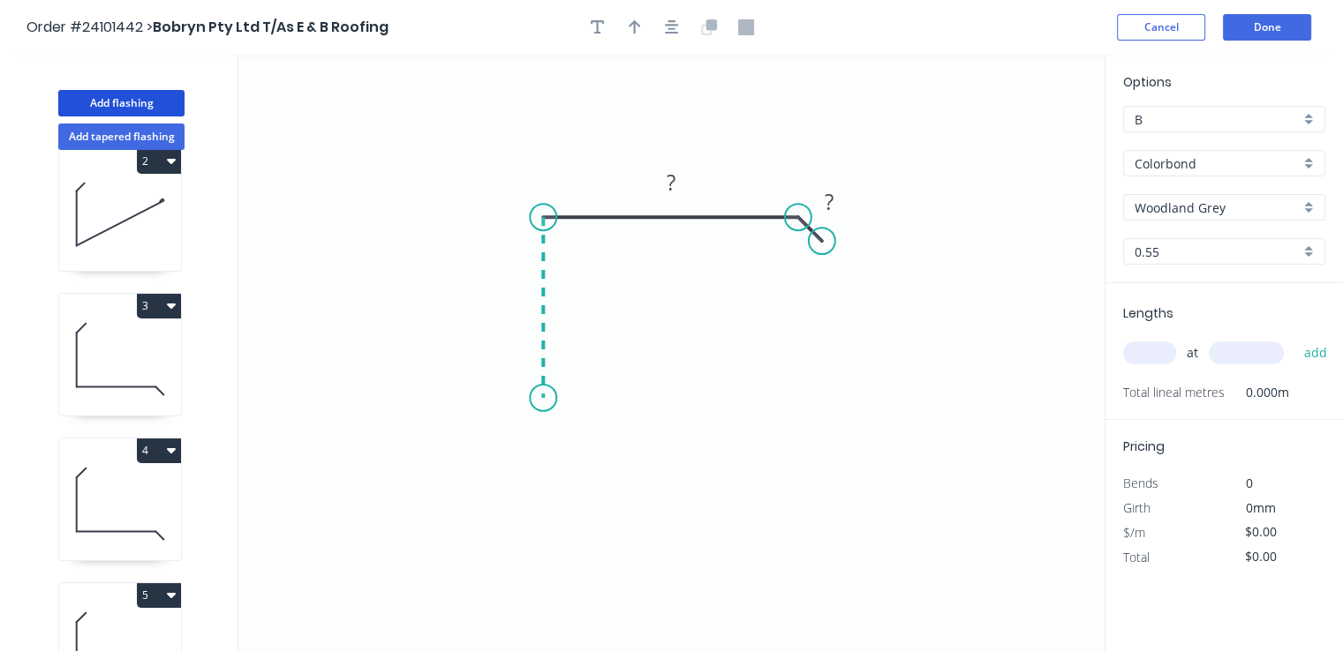
click at [546, 397] on icon "0 ? ?" at bounding box center [671, 353] width 866 height 597
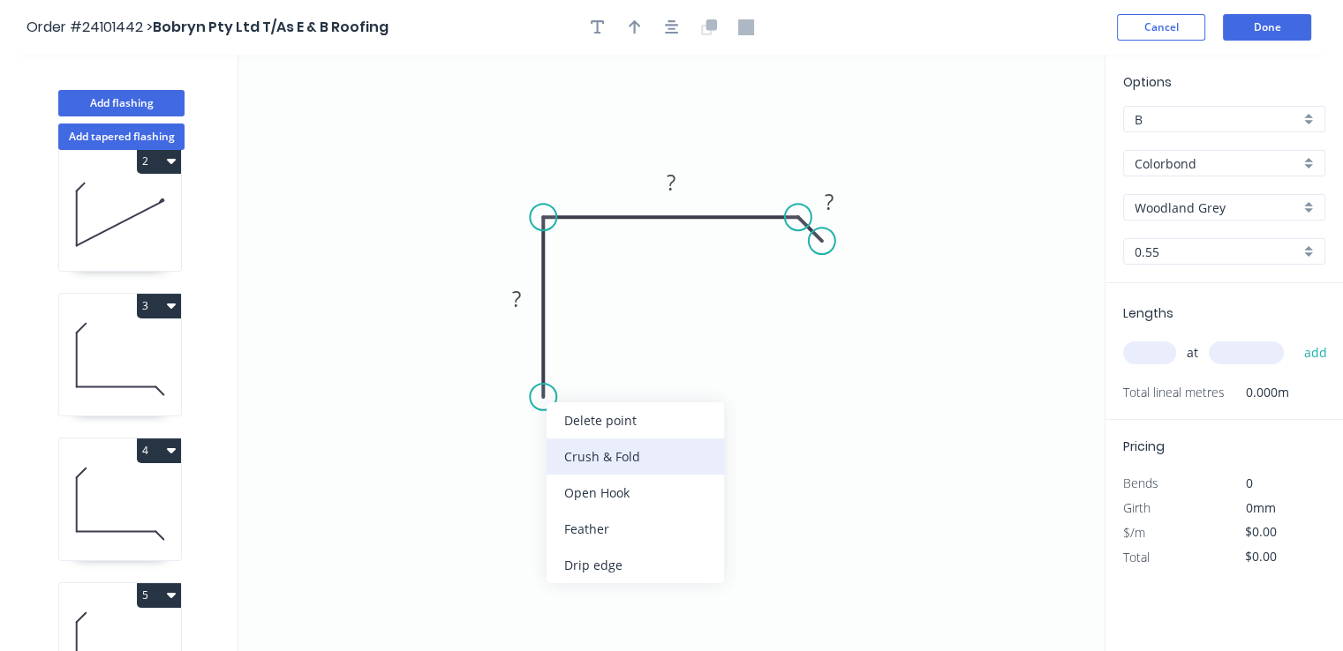
click at [580, 456] on div "Crush & Fold" at bounding box center [634, 457] width 177 height 36
click at [523, 280] on icon "0 CF 10 ? ? ?" at bounding box center [671, 353] width 866 height 597
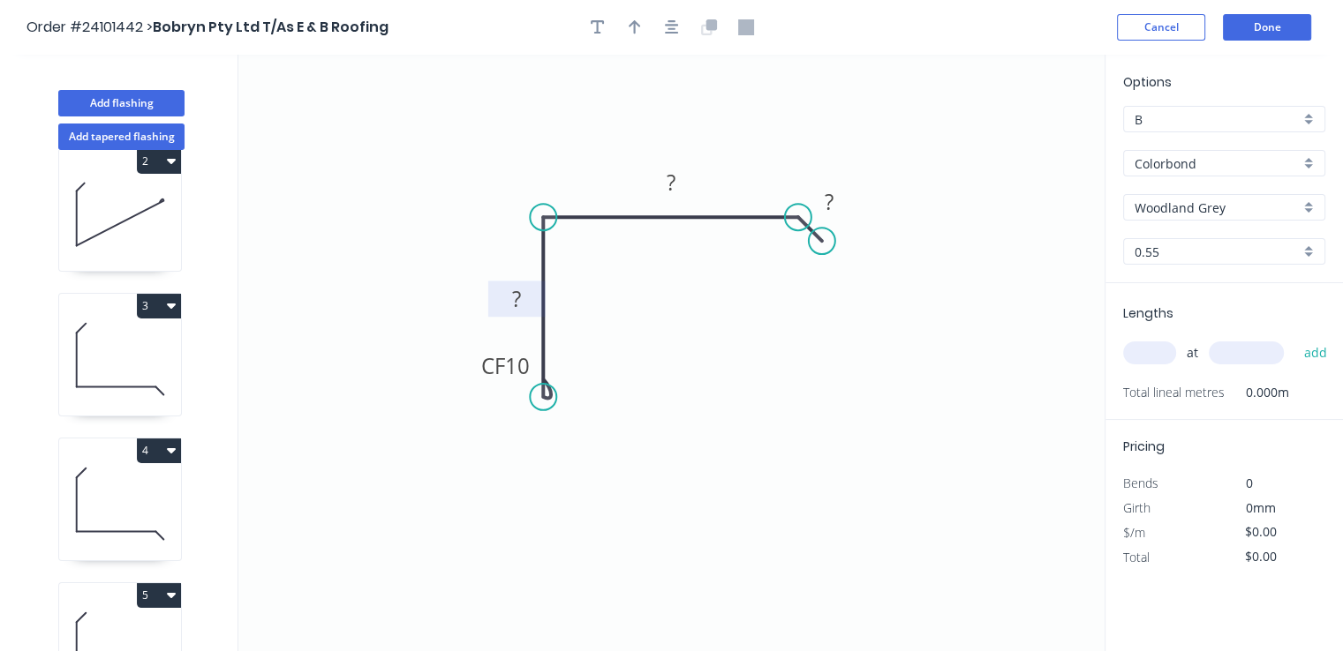
click at [521, 297] on rect at bounding box center [516, 300] width 35 height 25
click at [703, 174] on icon "0 CF 10 100 ? ?" at bounding box center [671, 353] width 866 height 597
click at [692, 174] on rect at bounding box center [670, 183] width 57 height 36
click at [682, 189] on rect at bounding box center [670, 183] width 35 height 25
click at [824, 209] on tspan "?" at bounding box center [828, 201] width 9 height 29
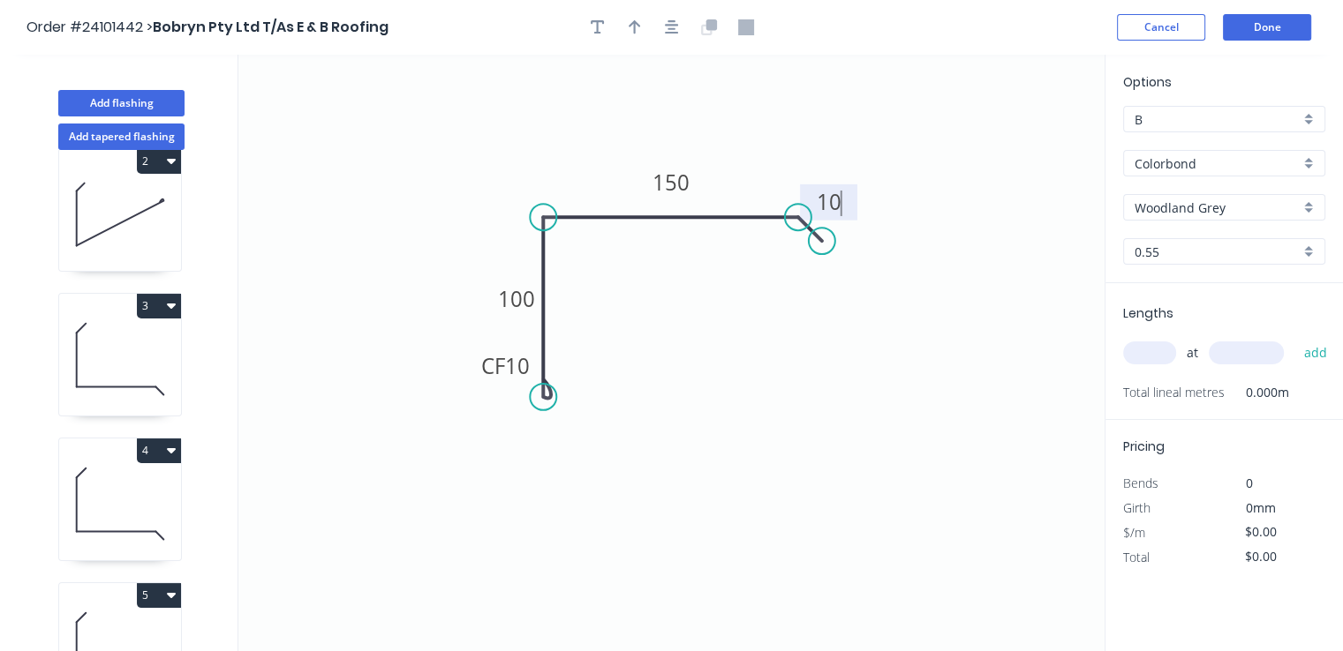
click at [1146, 350] on input "text" at bounding box center [1149, 353] width 53 height 23
type input "$12.73"
type input "2"
click at [1230, 356] on input "text" at bounding box center [1245, 353] width 75 height 23
type input "2200"
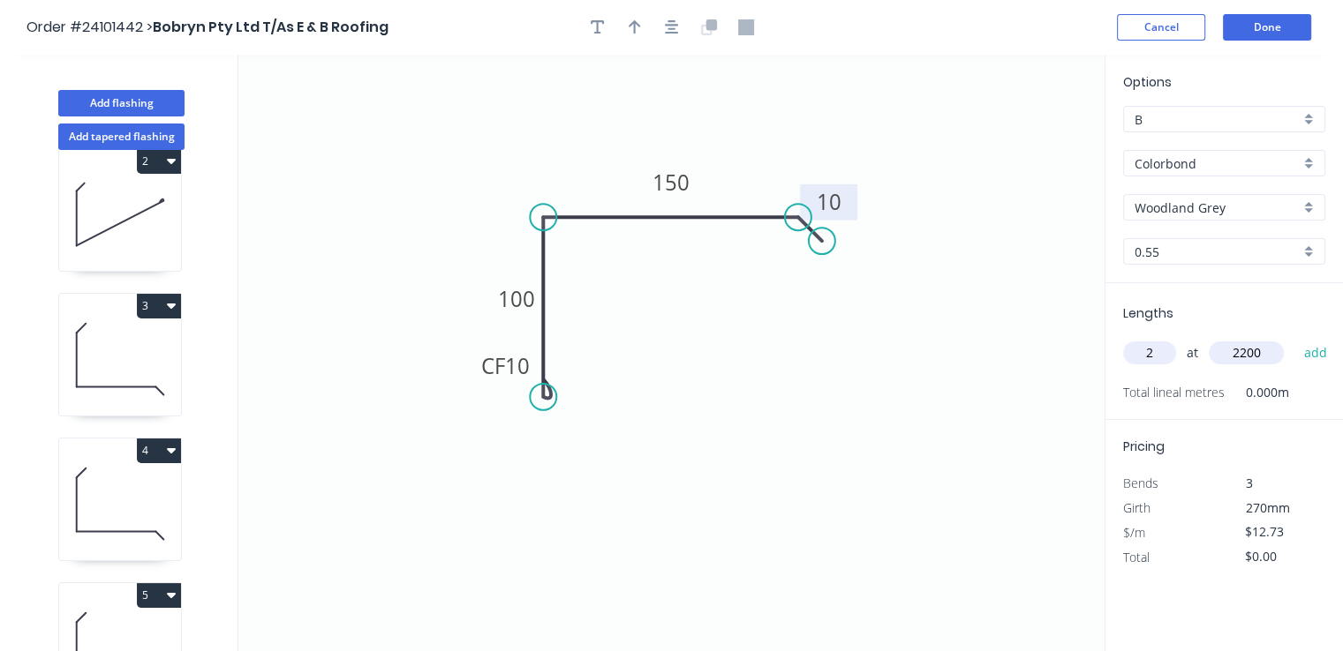
click at [1294, 338] on button "add" at bounding box center [1314, 353] width 41 height 30
type input "$56.01"
type input "1"
click at [1230, 356] on input "text" at bounding box center [1245, 353] width 75 height 23
type input "3800"
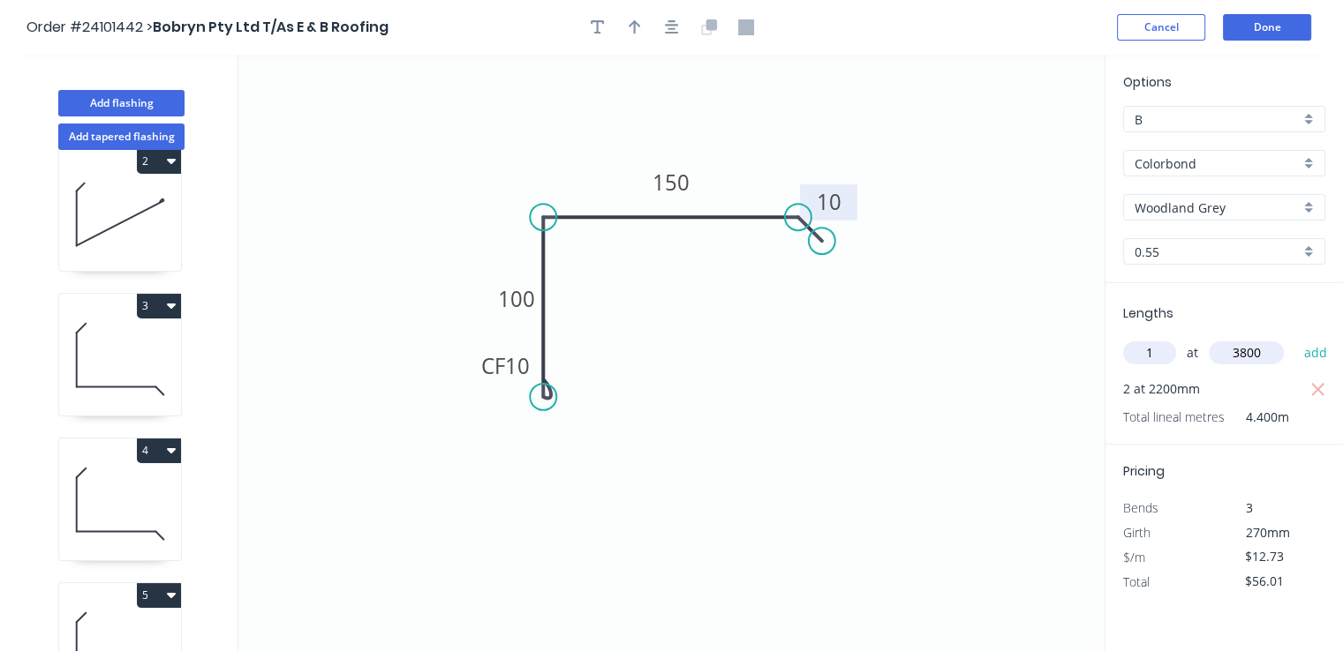
click at [1294, 338] on button "add" at bounding box center [1314, 353] width 41 height 30
type input "$104.39"
type input "1"
click at [1230, 356] on input "text" at bounding box center [1245, 353] width 75 height 23
type input "7400"
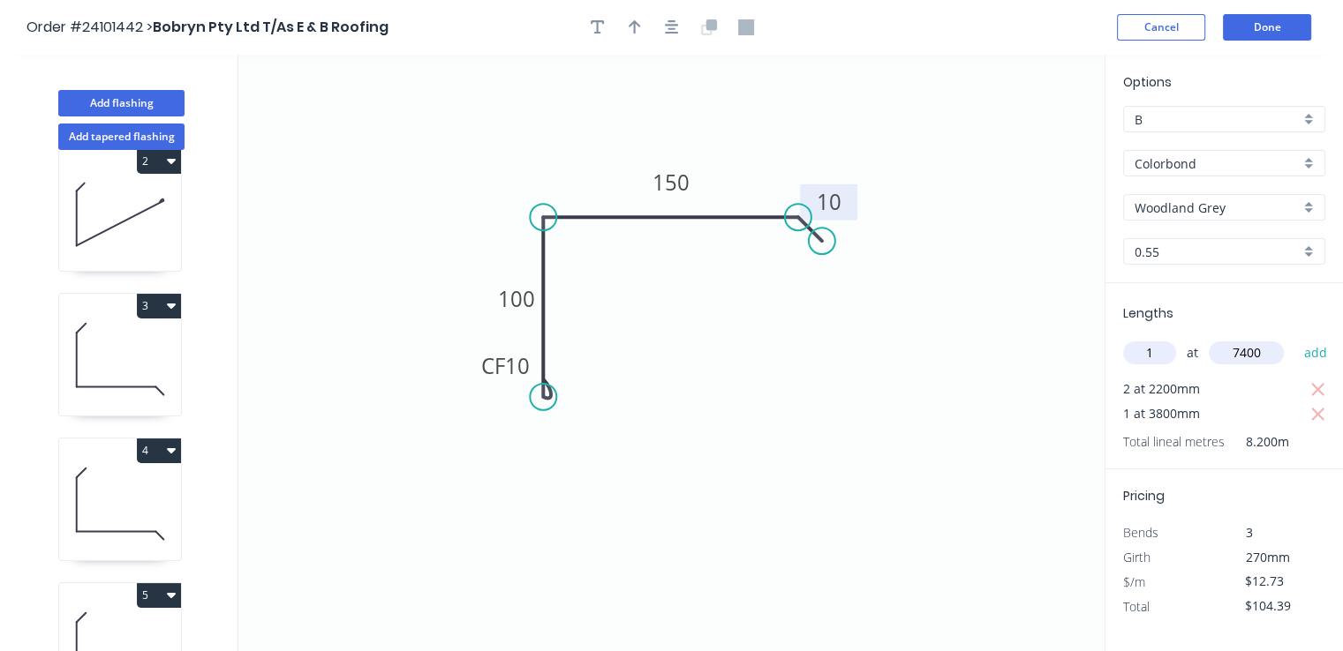
click at [1294, 338] on button "add" at bounding box center [1314, 353] width 41 height 30
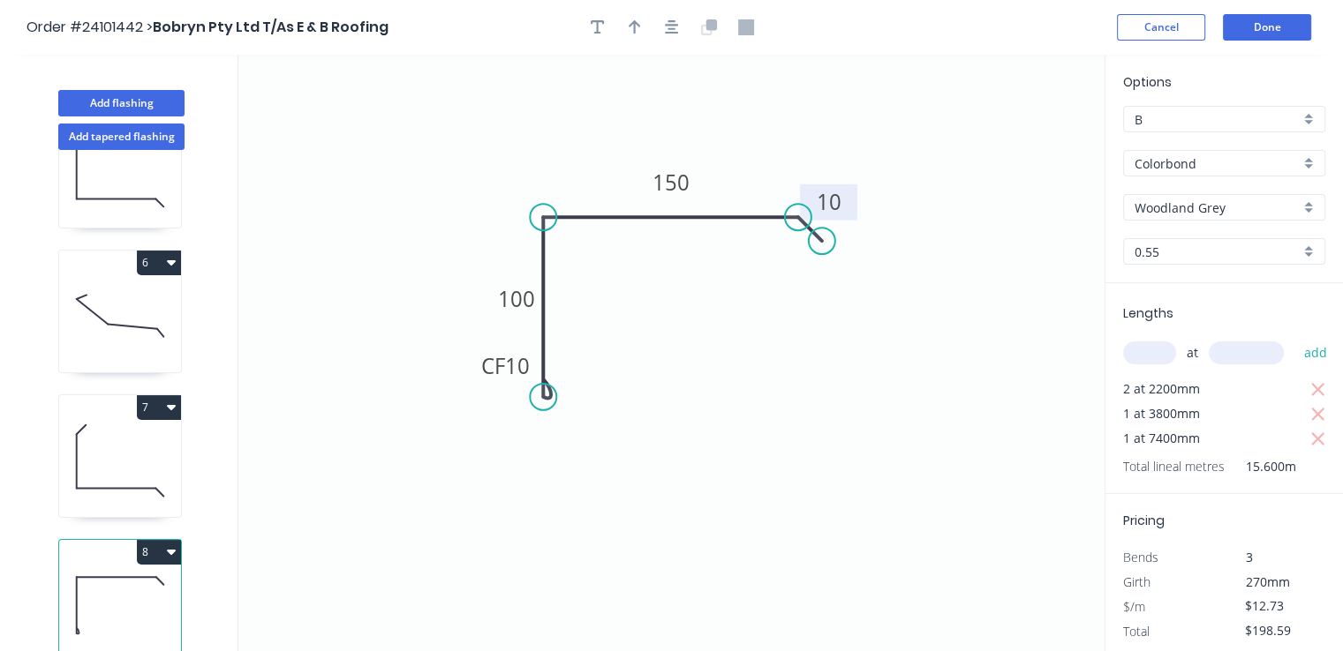
scroll to position [664, 0]
click at [162, 540] on button "8" at bounding box center [159, 552] width 44 height 25
click at [102, 583] on div "Duplicate" at bounding box center [97, 596] width 136 height 26
type input "$0.00"
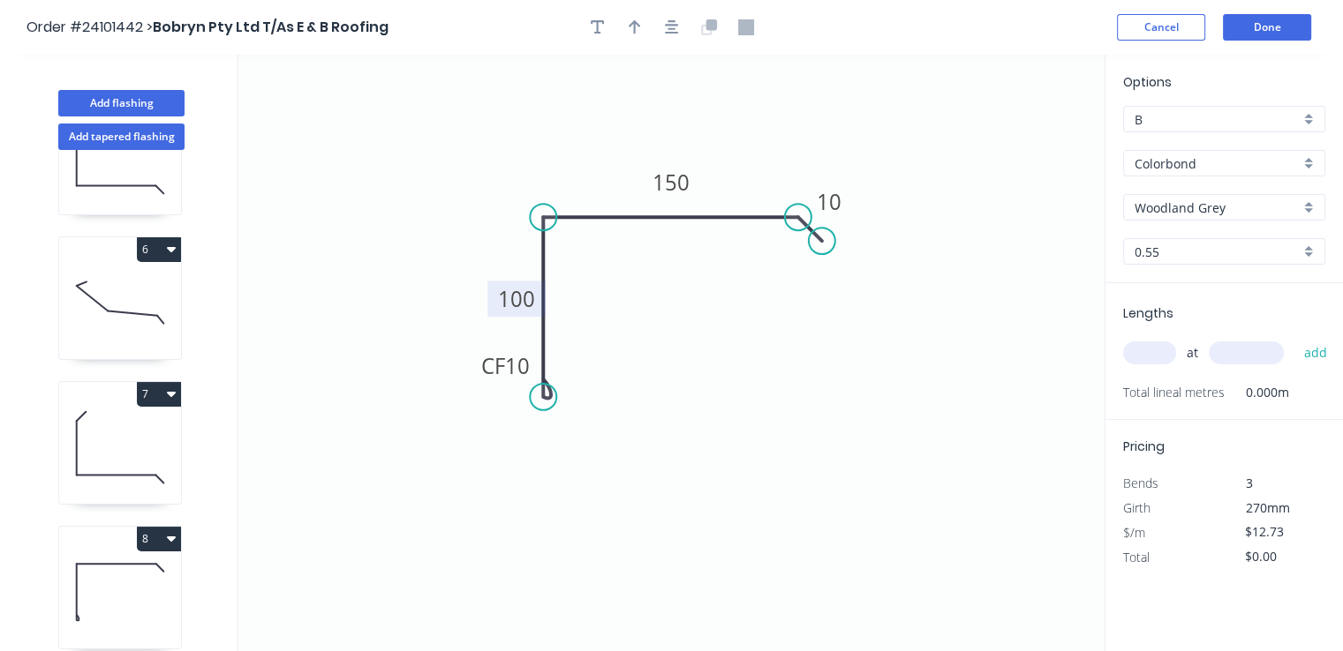
click at [508, 305] on tspan "100" at bounding box center [516, 298] width 37 height 29
click at [666, 174] on tspan "150" at bounding box center [670, 182] width 37 height 29
click at [1137, 353] on input "text" at bounding box center [1149, 353] width 53 height 23
type input "$14.06"
type input "1"
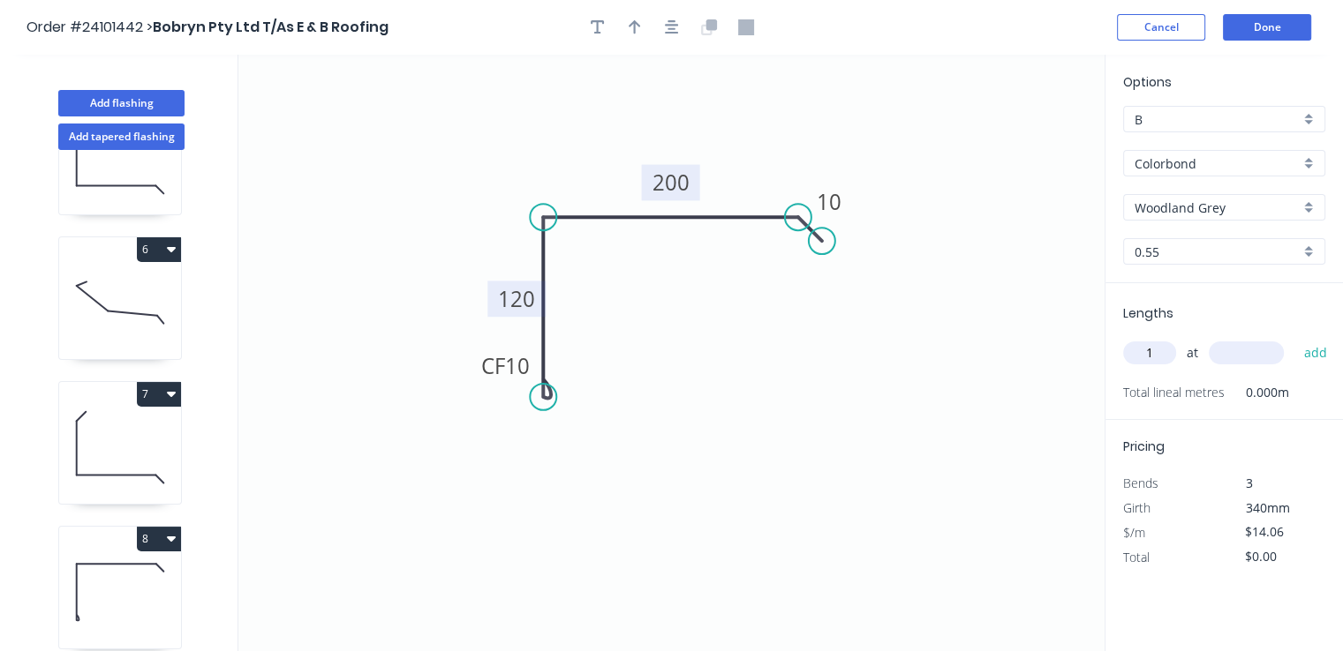
click at [1256, 354] on input "text" at bounding box center [1245, 353] width 75 height 23
type input "4100"
click at [1294, 338] on button "add" at bounding box center [1314, 353] width 41 height 30
type input "$57.65"
type input "1"
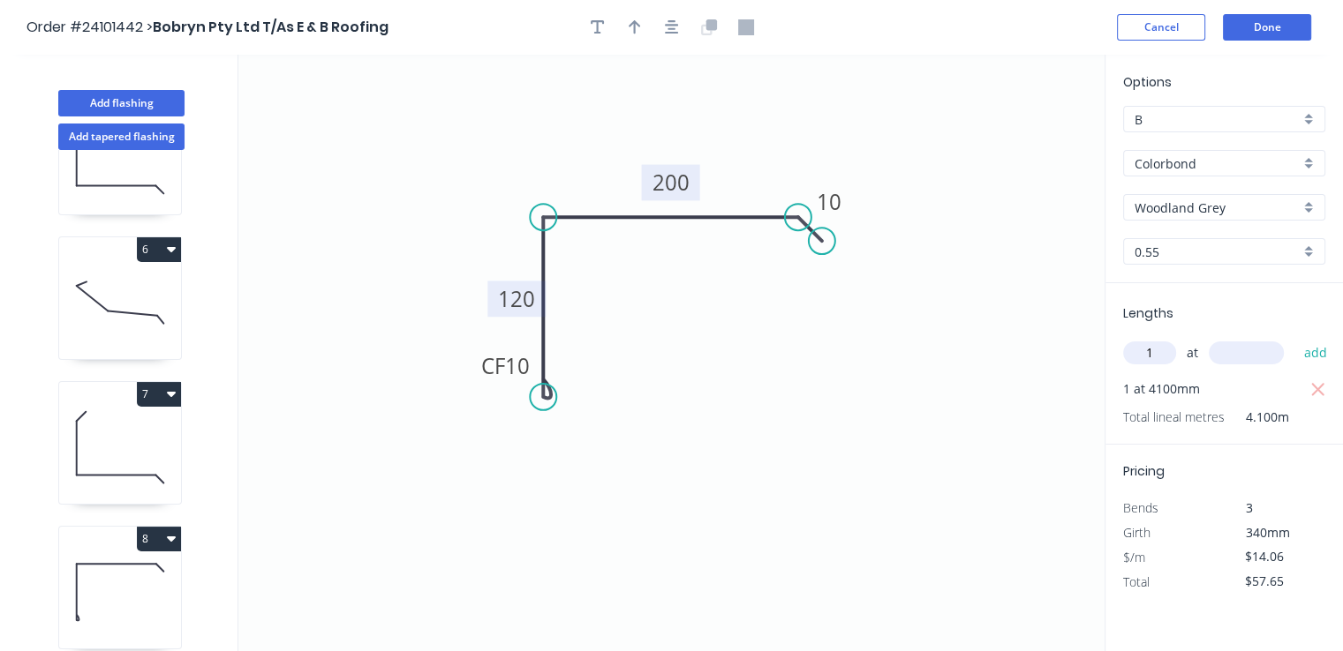
click at [1256, 354] on input "text" at bounding box center [1245, 353] width 75 height 23
type input "2100"
click at [1294, 338] on button "add" at bounding box center [1314, 353] width 41 height 30
type input "$87.17"
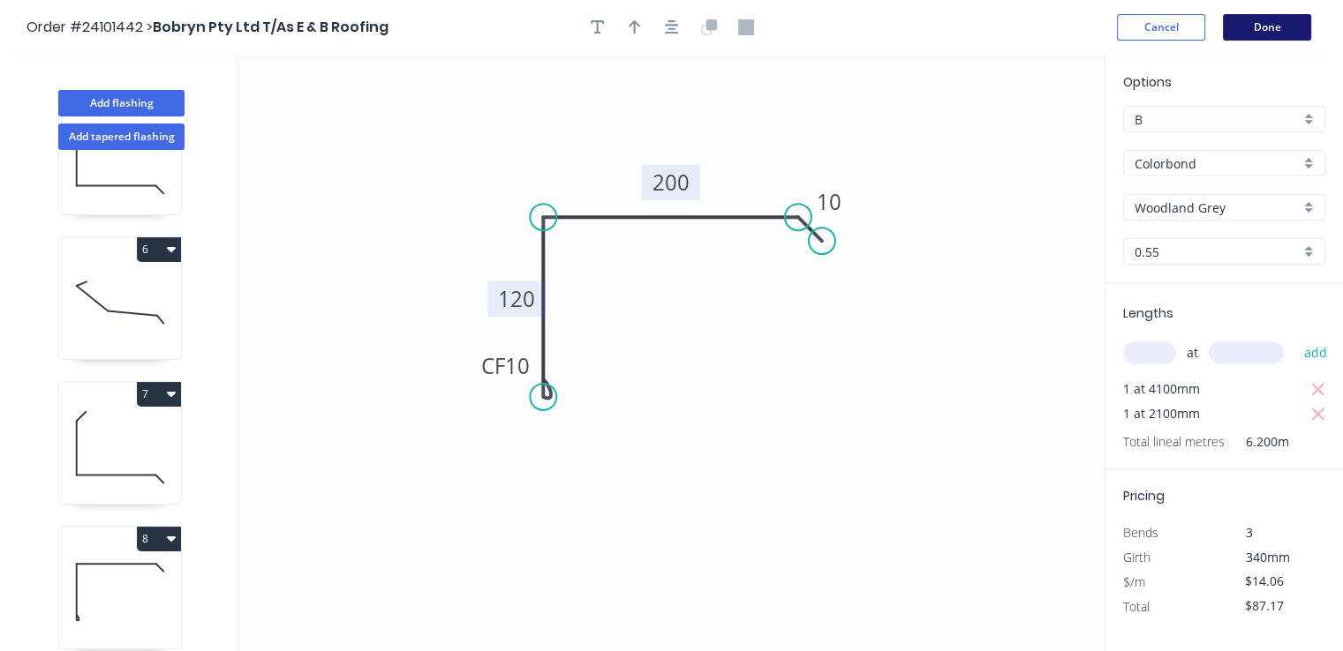
click at [1259, 36] on button "Done" at bounding box center [1266, 27] width 88 height 26
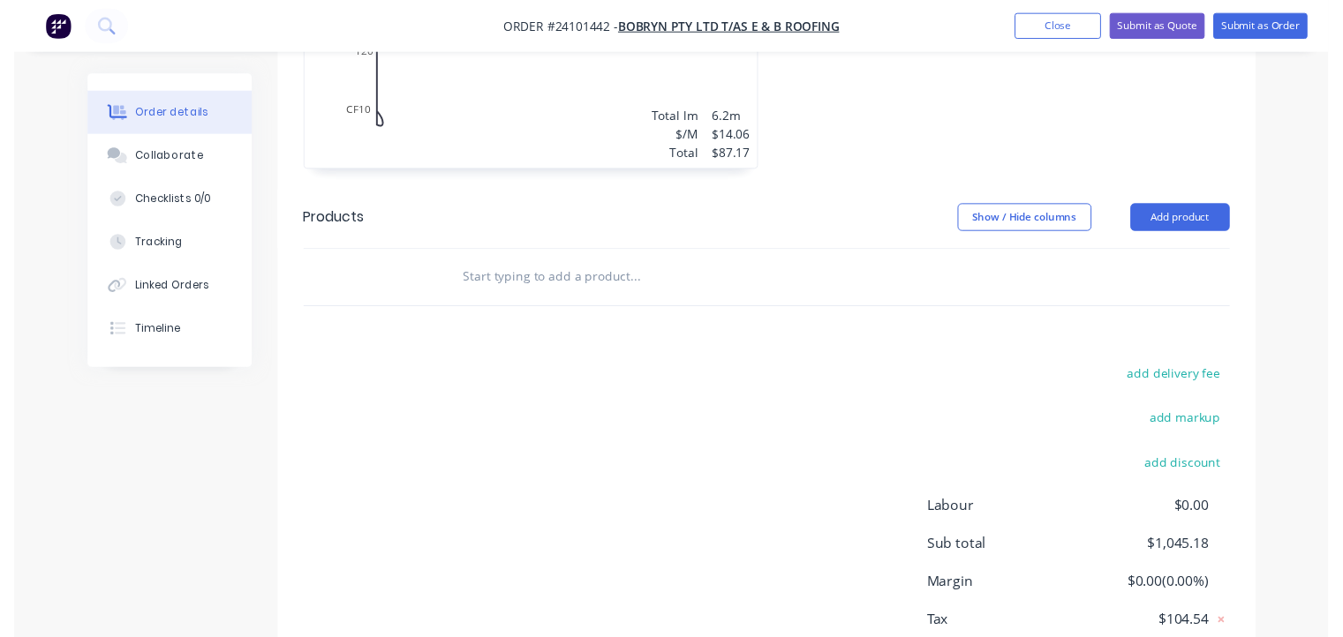
scroll to position [1959, 0]
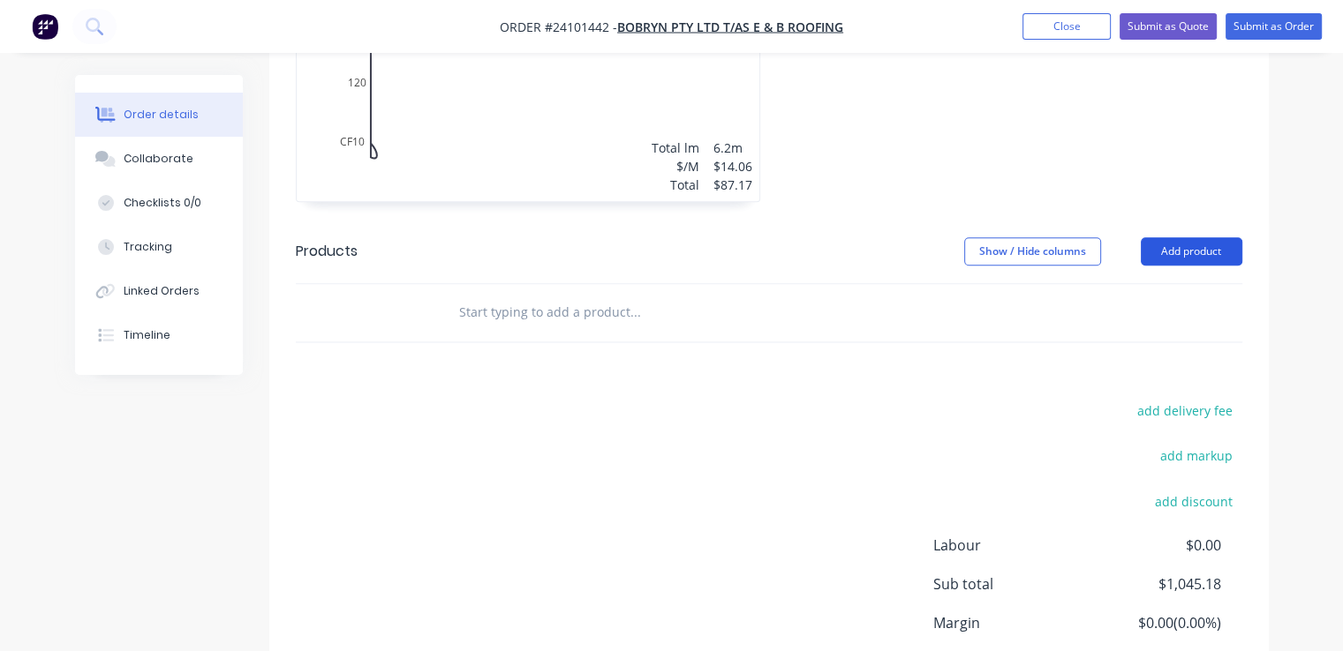
click at [1200, 237] on button "Add product" at bounding box center [1191, 251] width 102 height 28
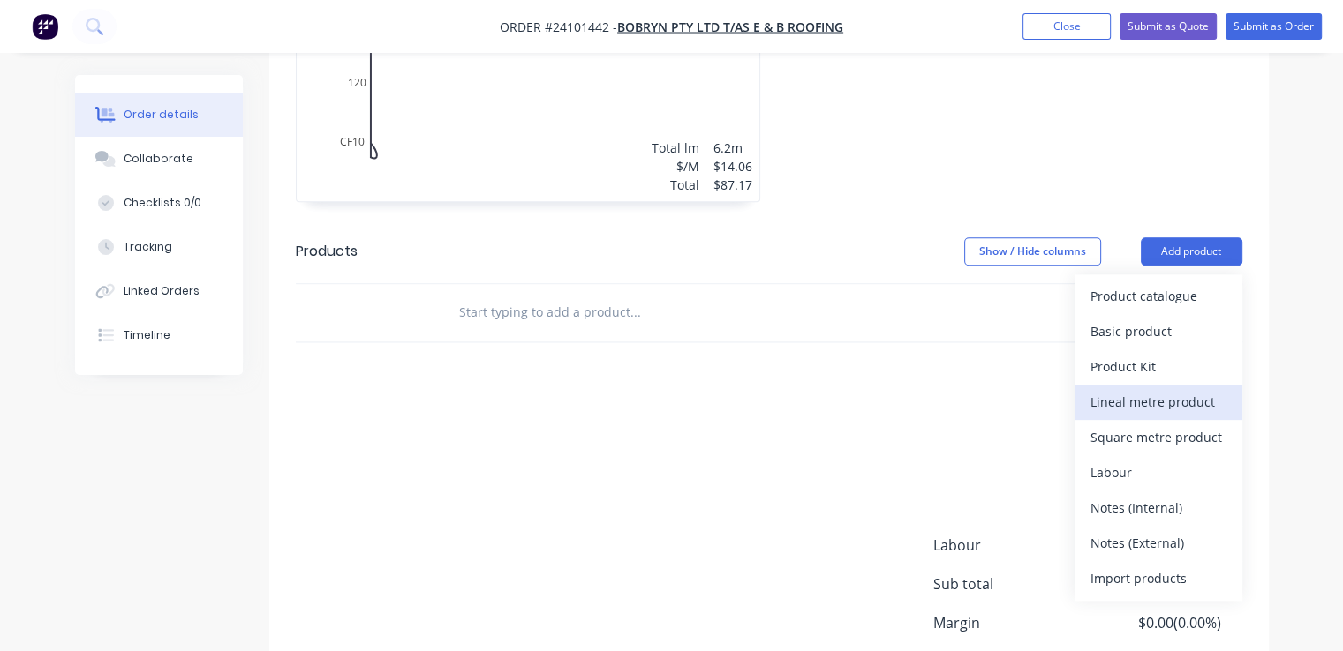
click at [1146, 389] on div "Lineal metre product" at bounding box center [1158, 402] width 136 height 26
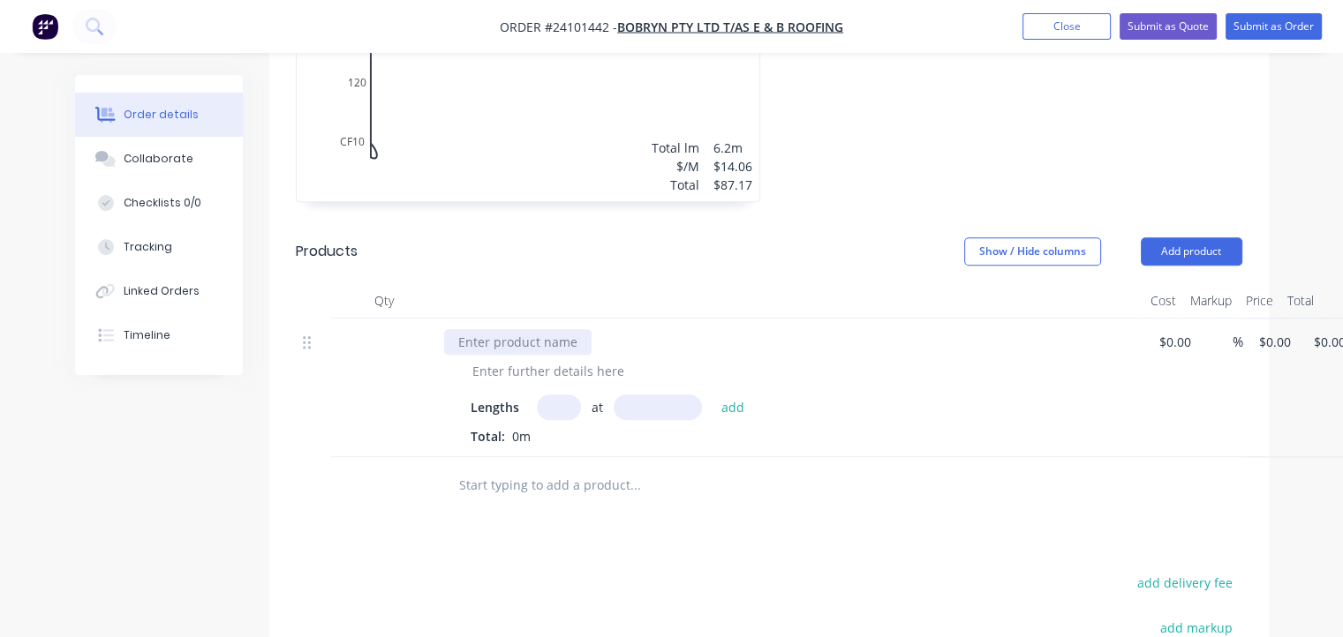
click at [496, 329] on div at bounding box center [517, 342] width 147 height 26
click at [569, 395] on input "text" at bounding box center [559, 408] width 44 height 26
click at [1185, 319] on div "facia cover 230girth DUNE Lengths at add Total: 0m $0.00 % $0.00 $0.00 $0.00 $0…" at bounding box center [769, 388] width 946 height 139
type input "$13.30"
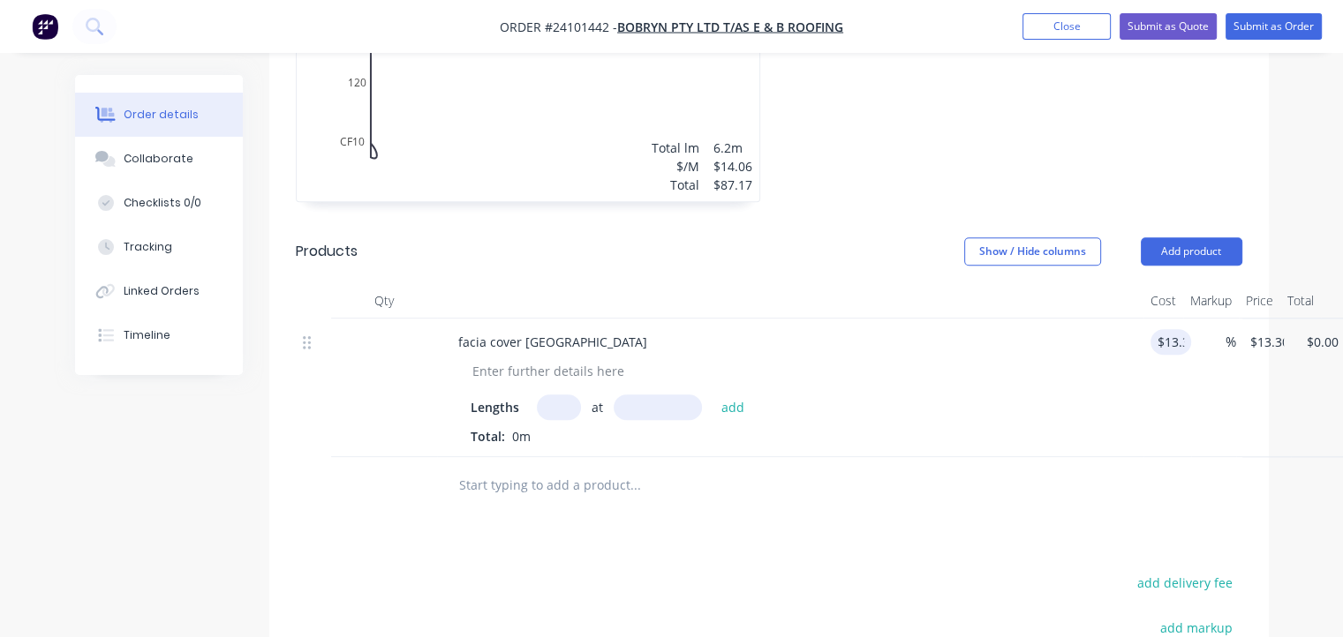
click at [557, 395] on input "text" at bounding box center [559, 408] width 44 height 26
type input "2"
click at [660, 395] on input "text" at bounding box center [657, 408] width 88 height 26
type input "4000"
click at [712, 395] on button "add" at bounding box center [732, 407] width 41 height 24
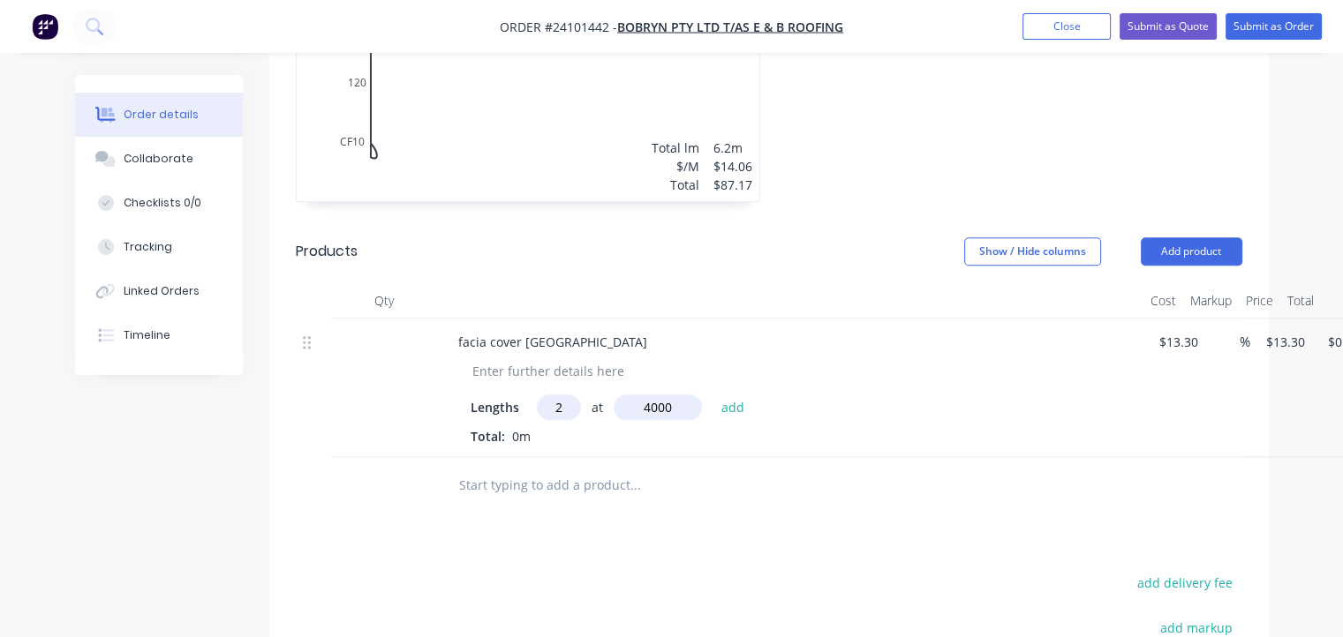
type input "$106.40"
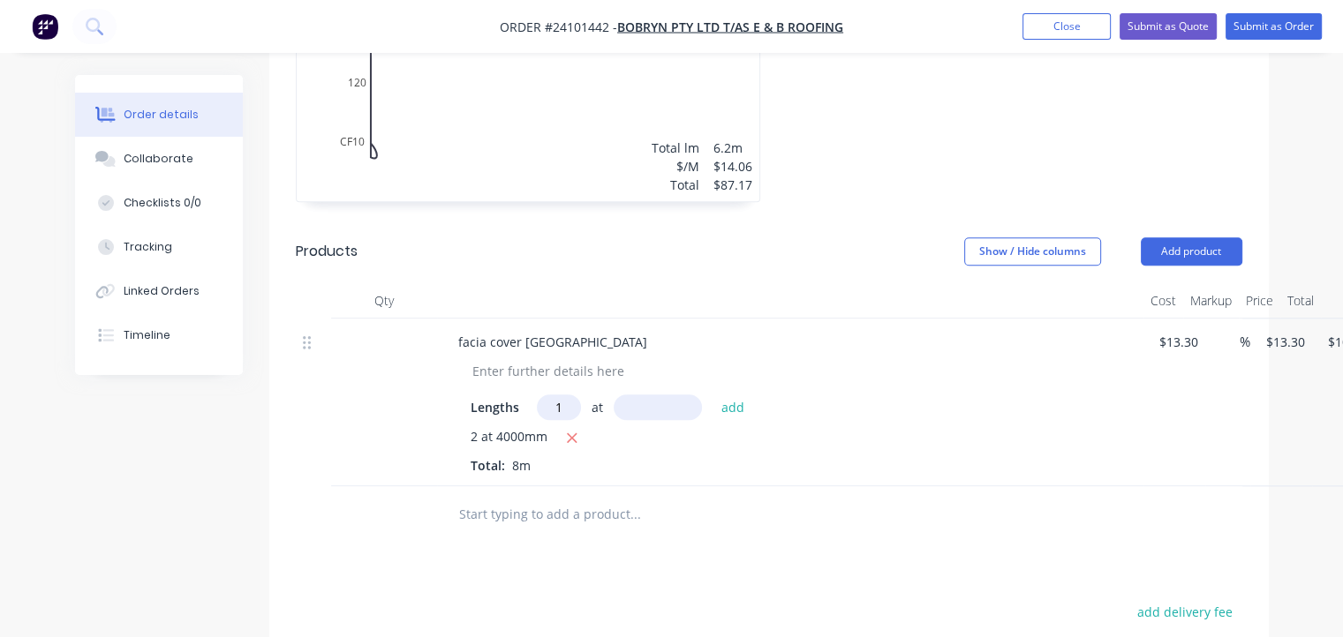
type input "1"
click at [660, 395] on input "text" at bounding box center [657, 408] width 88 height 26
type input "6300"
click at [712, 395] on button "add" at bounding box center [732, 407] width 41 height 24
type input "$190.19"
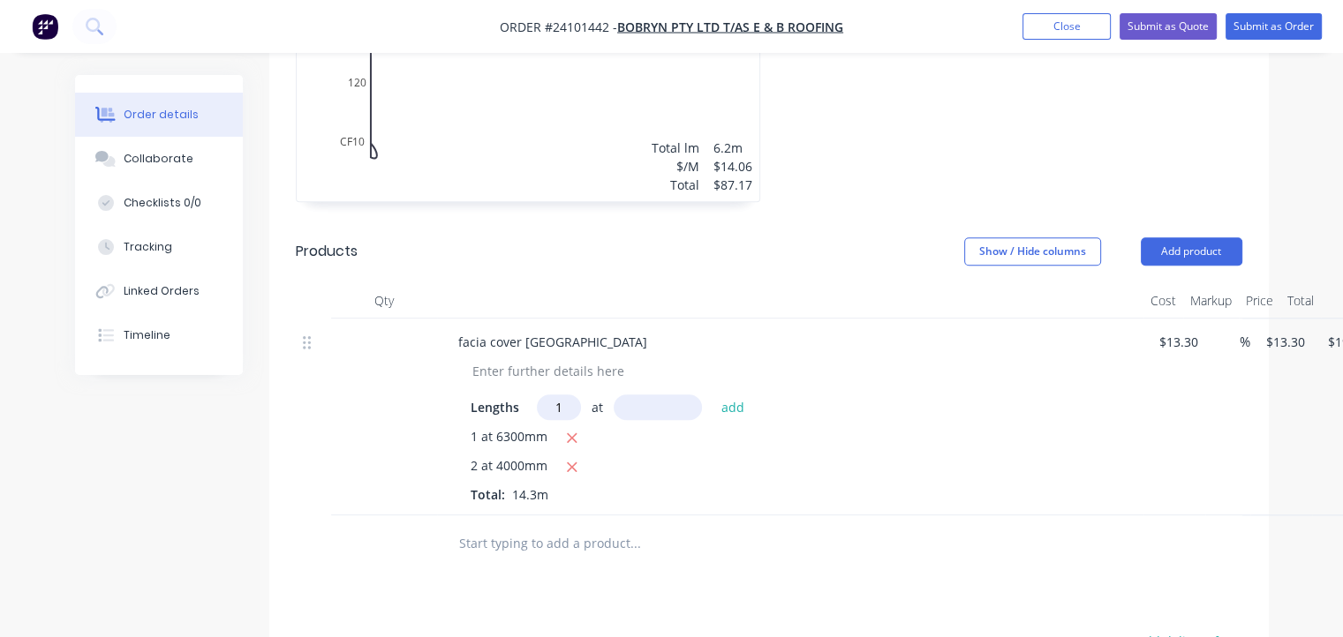
type input "1"
click at [660, 395] on input "text" at bounding box center [657, 408] width 88 height 26
click at [660, 395] on input "5100" at bounding box center [657, 408] width 88 height 26
click at [660, 395] on input "51010" at bounding box center [657, 408] width 88 height 26
click at [677, 395] on input "10" at bounding box center [657, 408] width 88 height 26
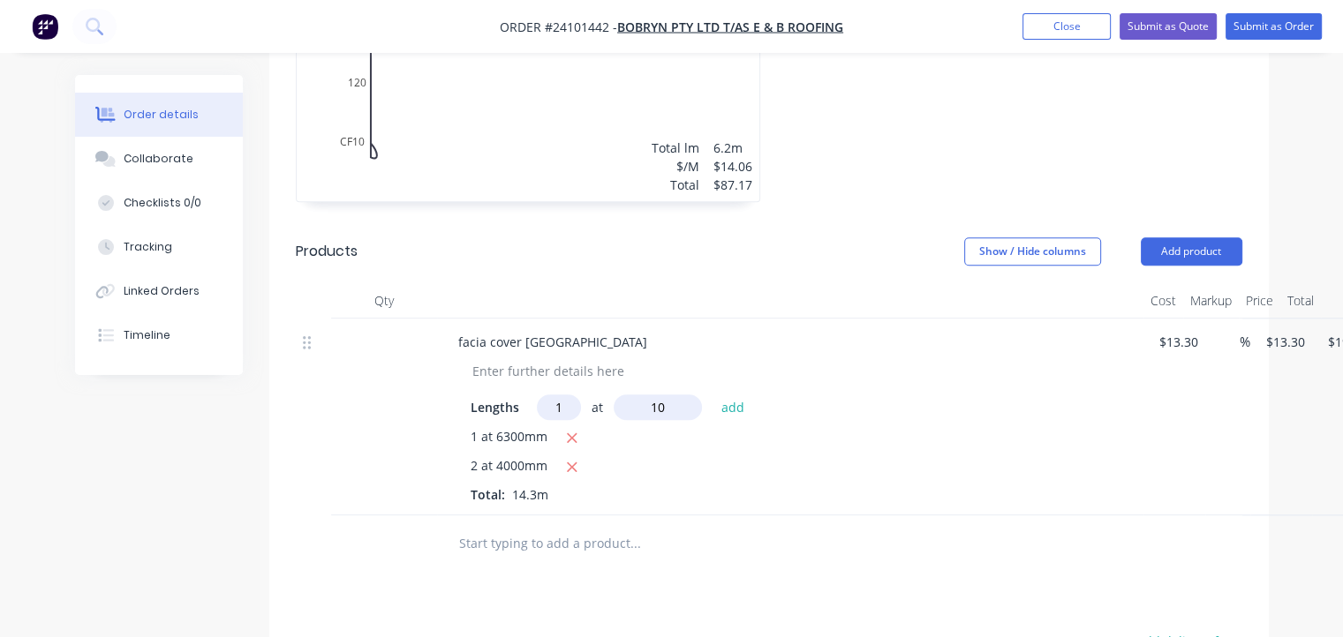
type input "1"
type input "5100"
click at [712, 395] on button "add" at bounding box center [732, 407] width 41 height 24
type input "$258.02"
type input "1"
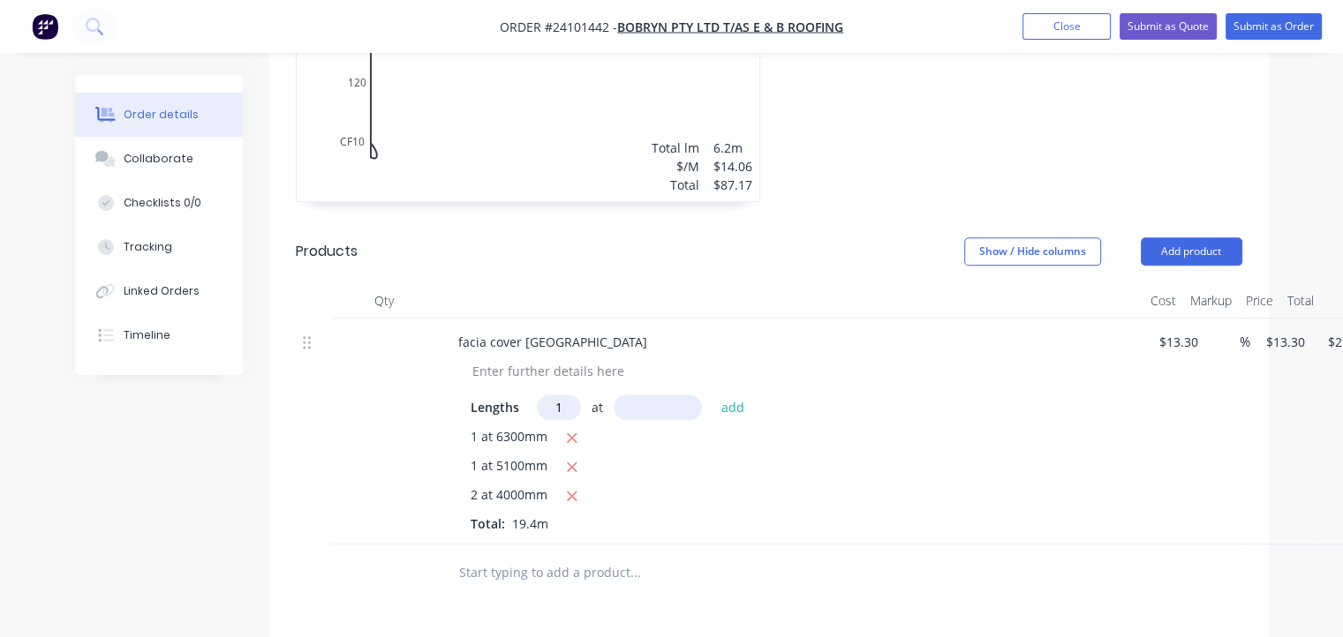
click at [676, 395] on input "text" at bounding box center [657, 408] width 88 height 26
type input "4100"
click at [712, 395] on button "add" at bounding box center [732, 407] width 41 height 24
type input "$312.55"
type input "1"
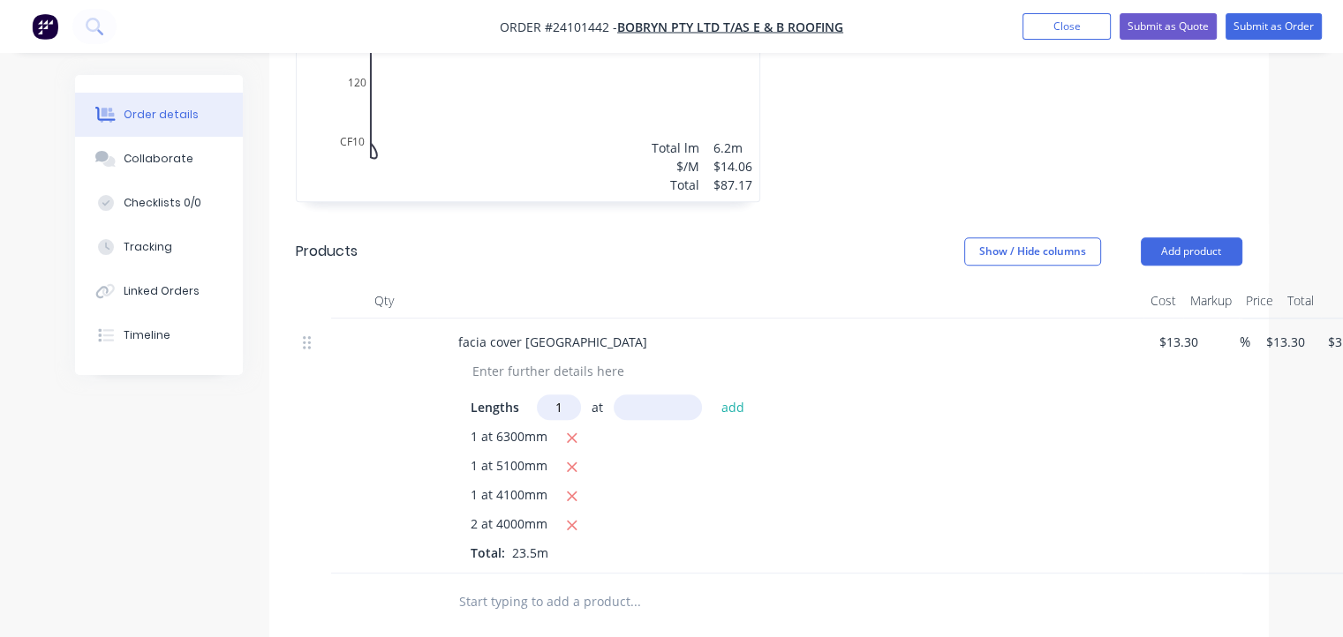
click at [676, 395] on input "text" at bounding box center [657, 408] width 88 height 26
type input "3600"
click at [712, 395] on button "add" at bounding box center [732, 407] width 41 height 24
type input "$360.43"
type input "2"
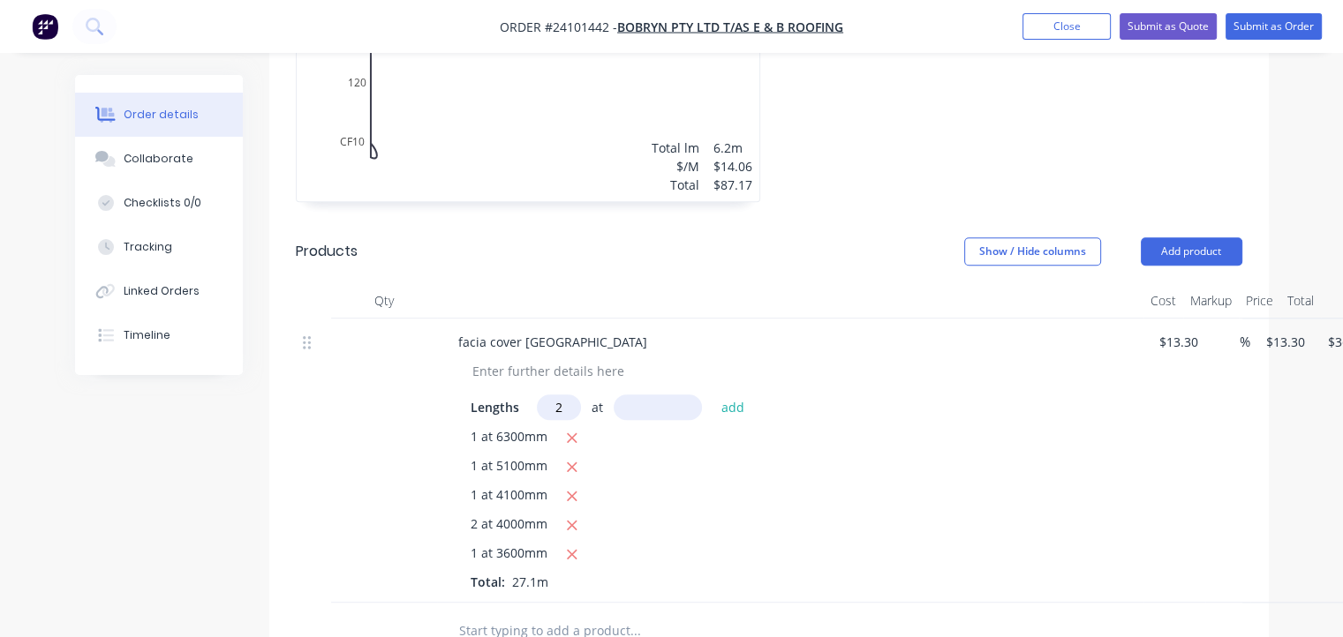
click at [676, 395] on input "text" at bounding box center [657, 408] width 88 height 26
type input "2200"
click at [712, 395] on button "add" at bounding box center [732, 407] width 41 height 24
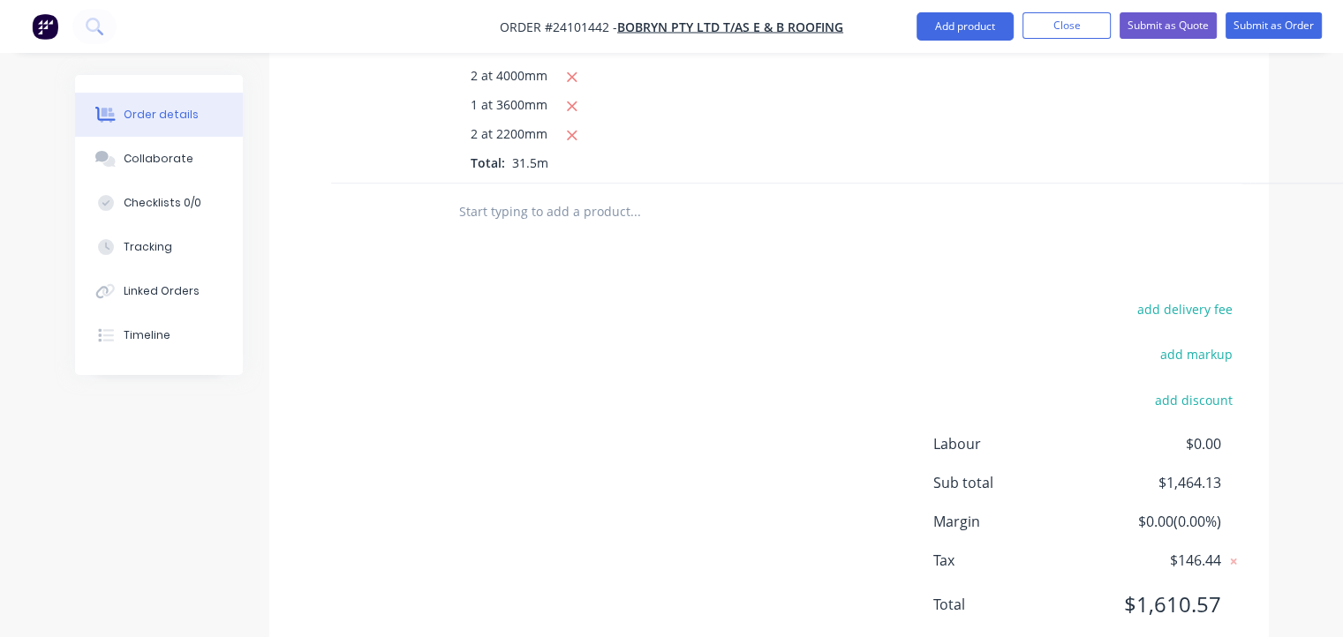
scroll to position [2408, 0]
click at [1172, 297] on button "add delivery fee" at bounding box center [1185, 309] width 114 height 24
click input "submit" at bounding box center [0, 0] width 0 height 0
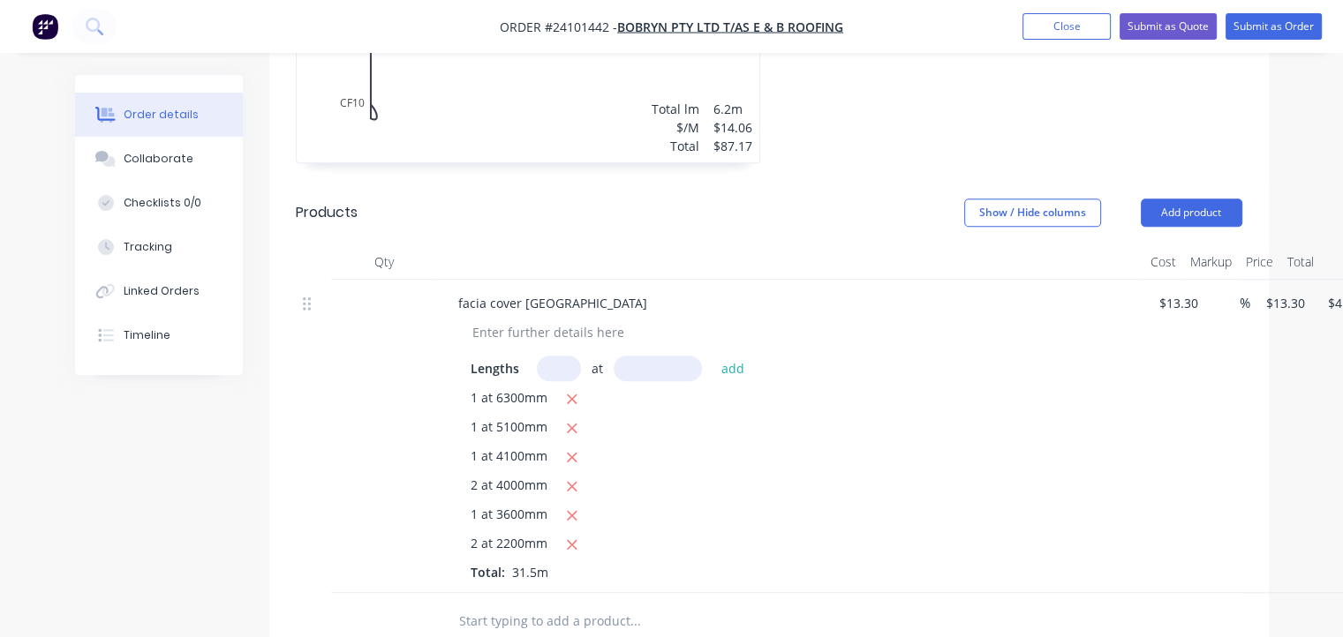
scroll to position [1957, 0]
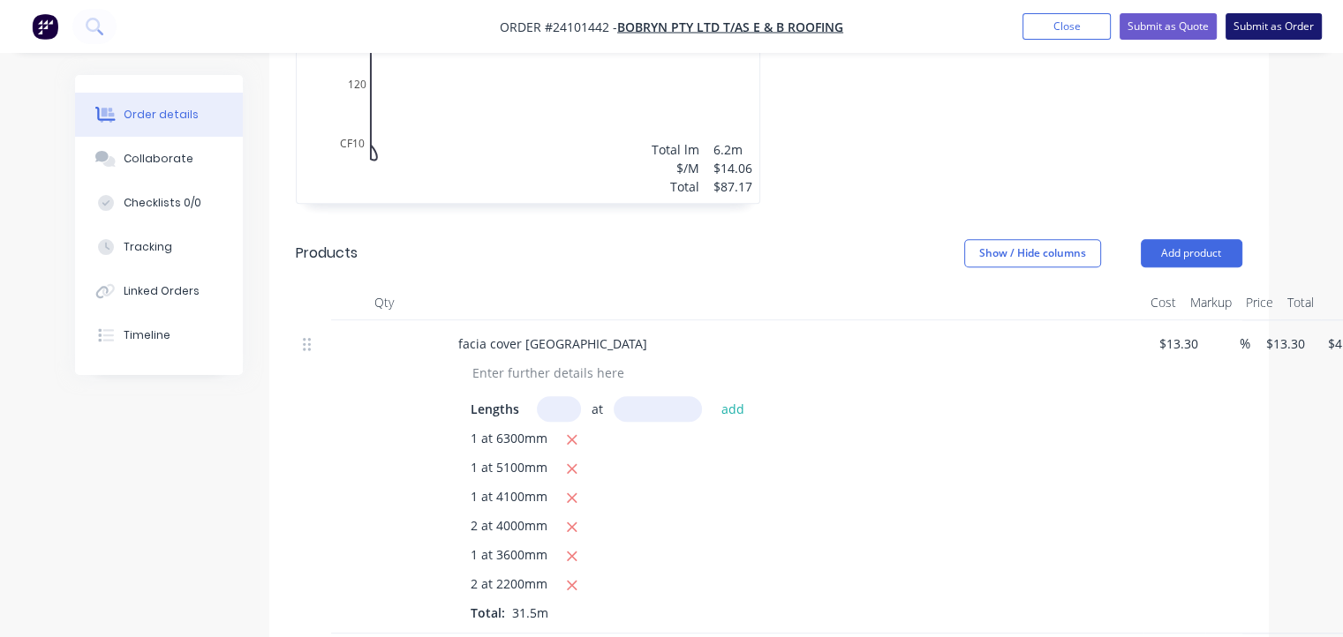
click at [1274, 19] on button "Submit as Order" at bounding box center [1273, 26] width 96 height 26
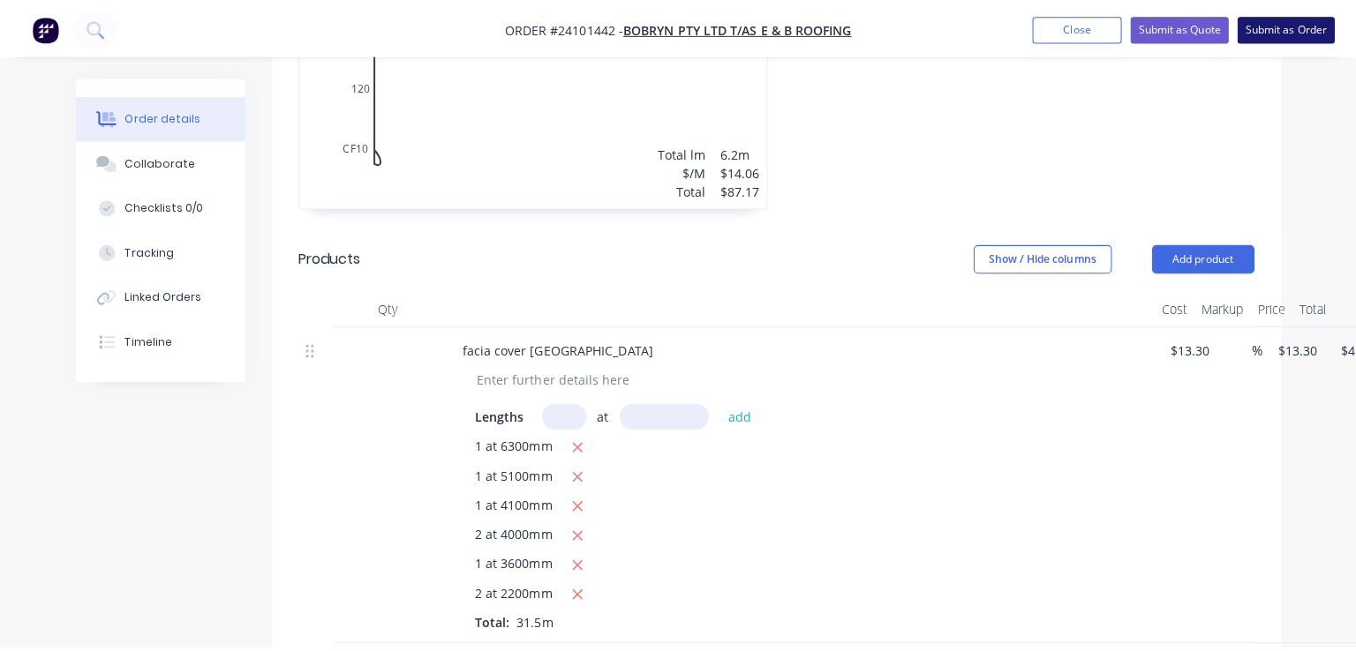
scroll to position [0, 0]
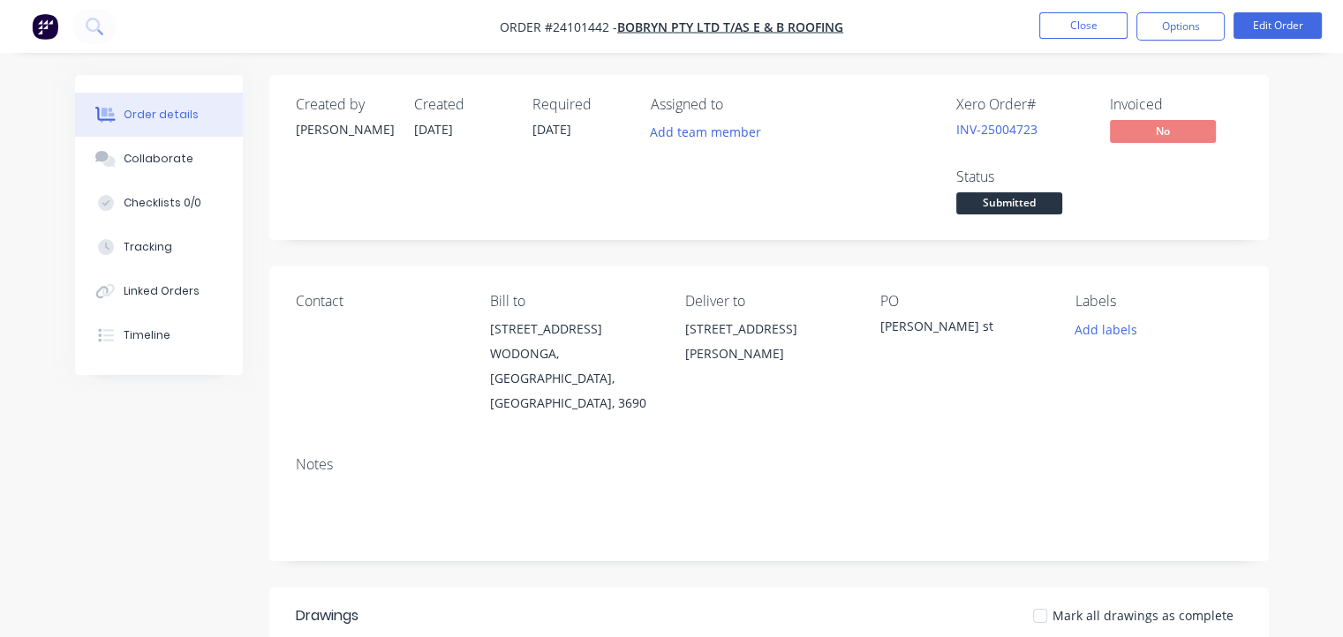
click at [35, 31] on img "button" at bounding box center [45, 26] width 26 height 26
